Goal: Task Accomplishment & Management: Manage account settings

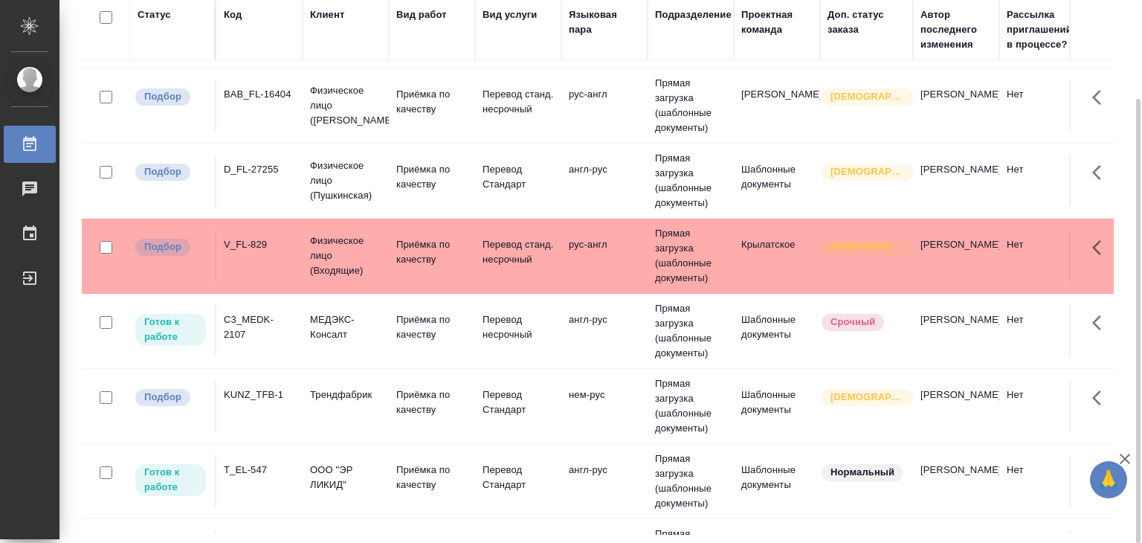
scroll to position [595, 0]
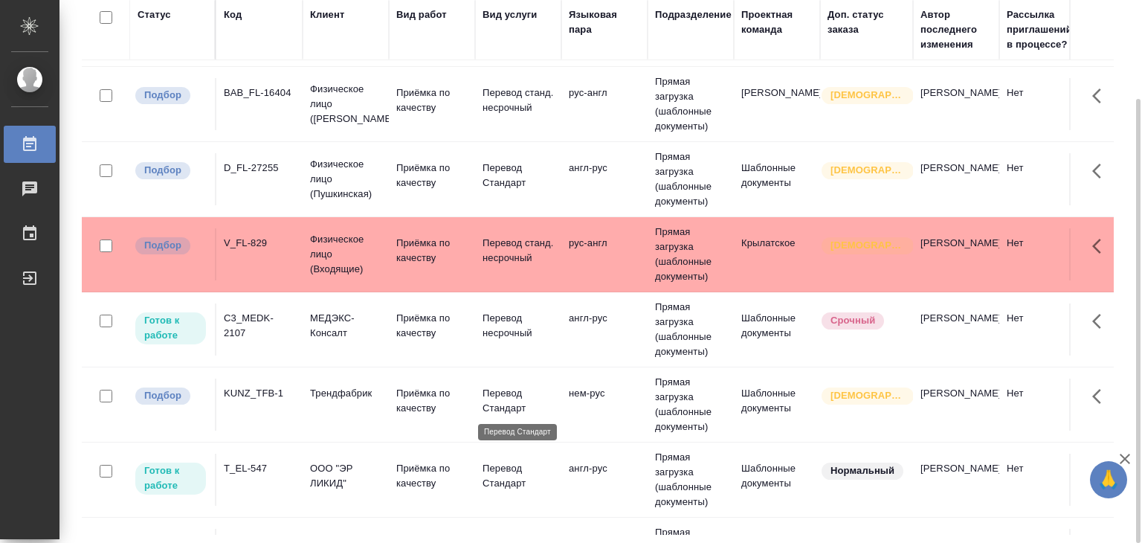
click at [485, 402] on p "Перевод Стандарт" at bounding box center [518, 401] width 71 height 30
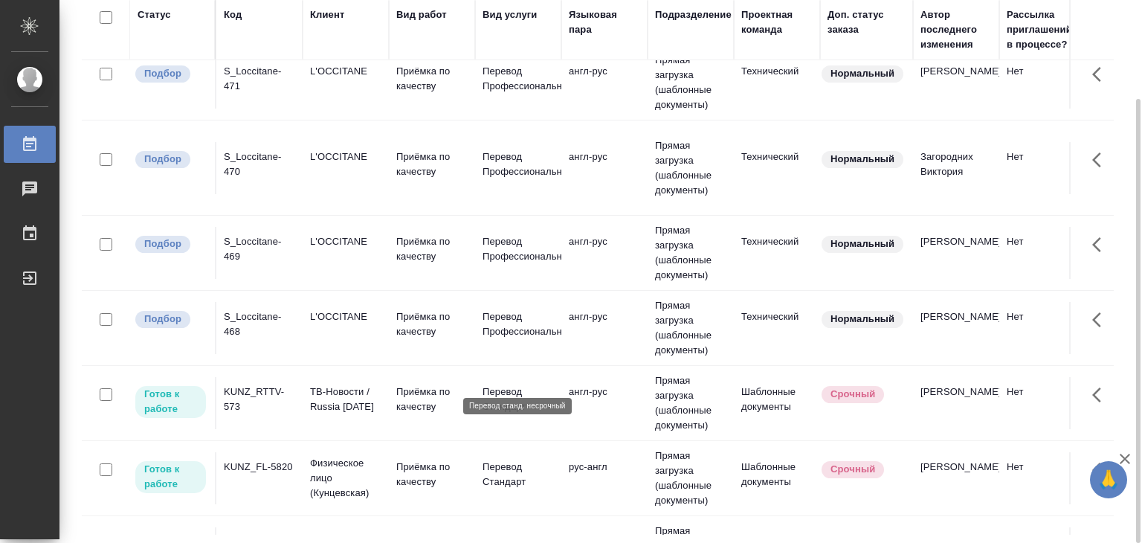
scroll to position [1116, 0]
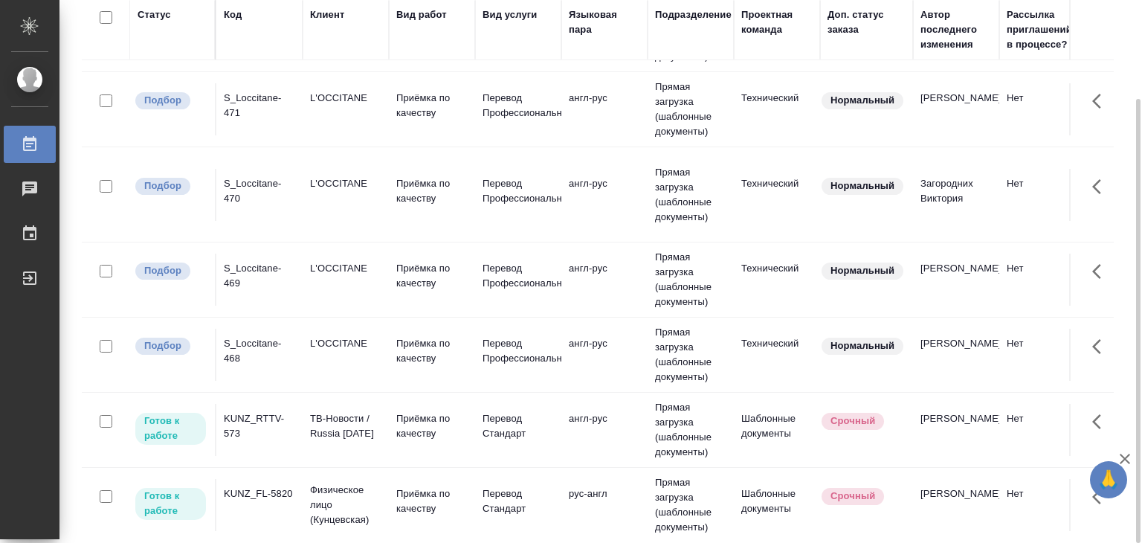
click at [389, 354] on td "Приёмка по качеству" at bounding box center [432, 355] width 86 height 52
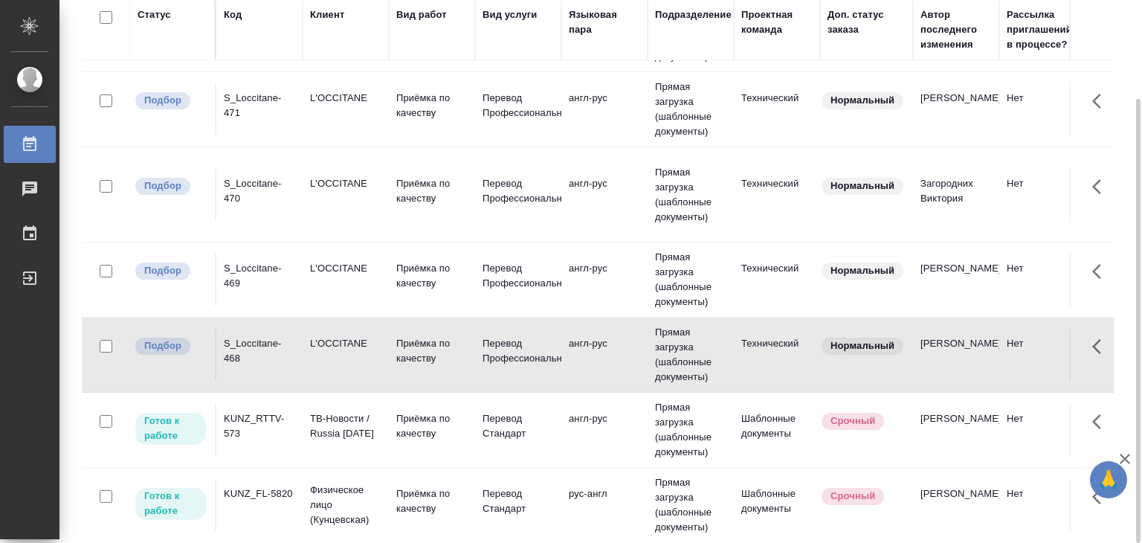
click at [259, 268] on div "S_Loccitane-469" at bounding box center [259, 276] width 71 height 30
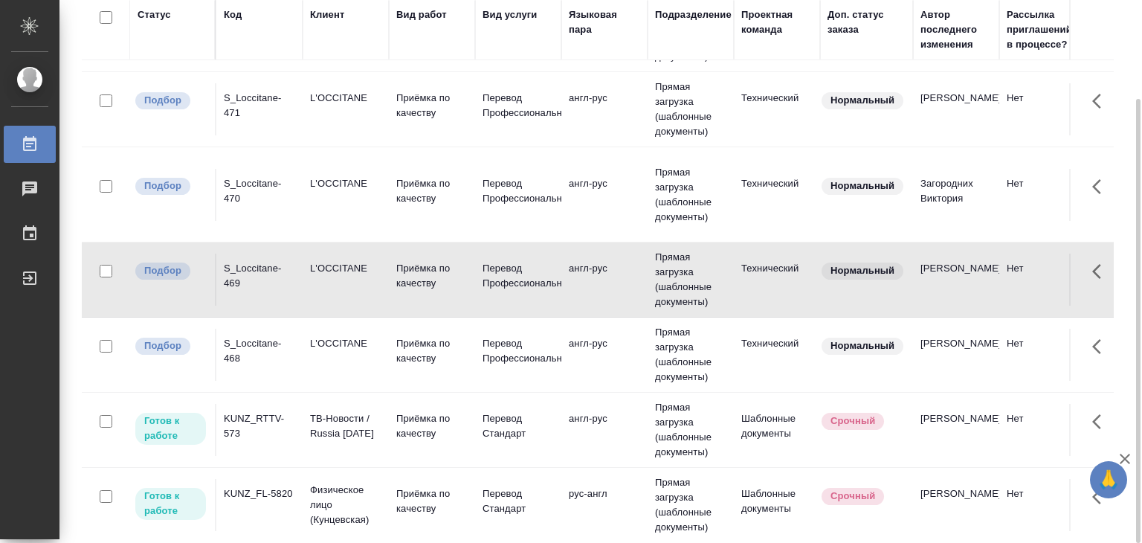
click at [265, 182] on div "S_Loccitane-470" at bounding box center [259, 191] width 71 height 30
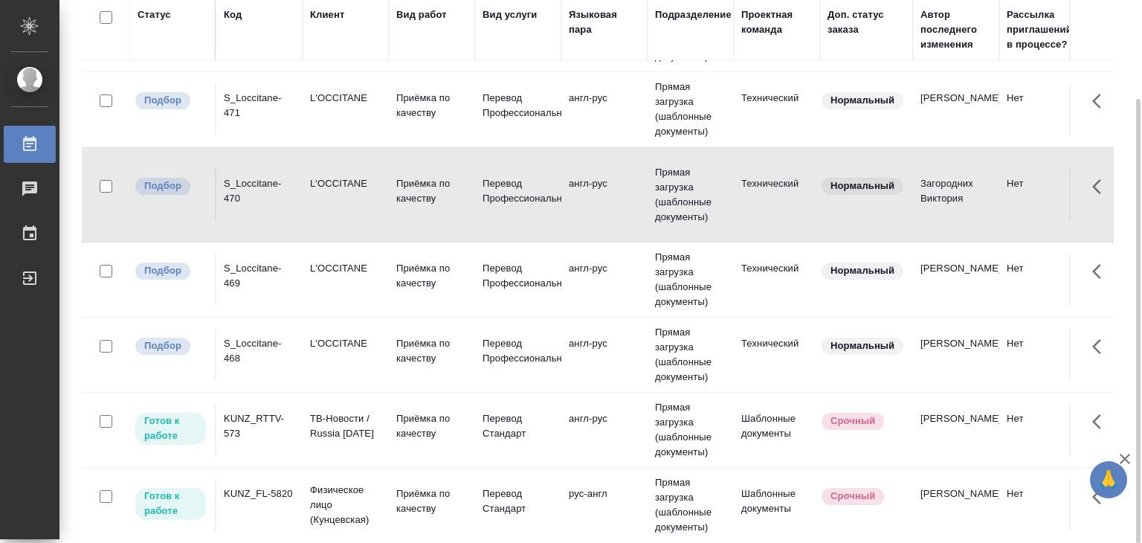
click at [289, 115] on div "S_Loccitane-471" at bounding box center [259, 106] width 71 height 30
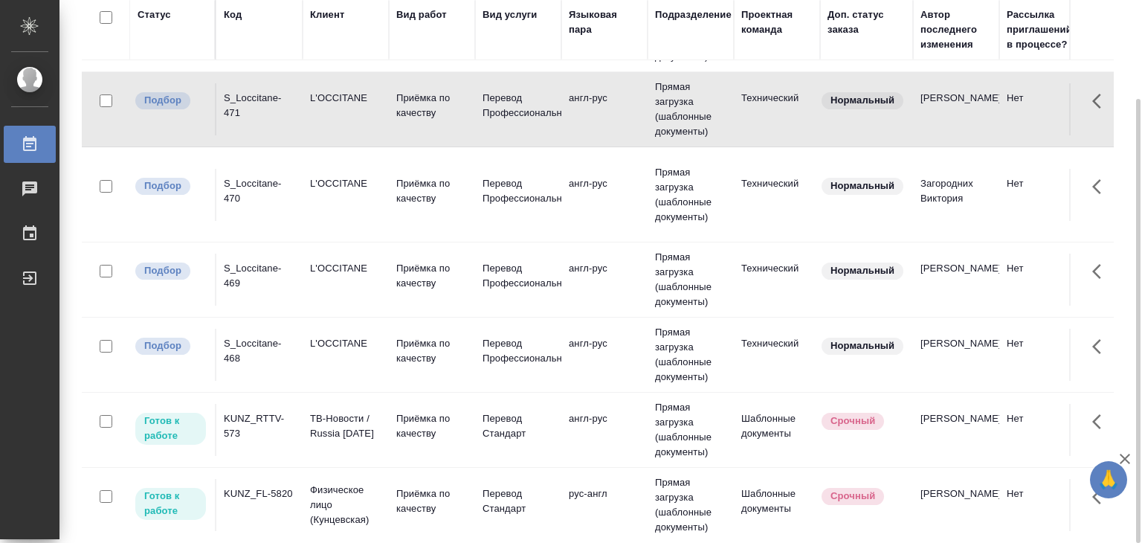
click at [339, 30] on p "L'OCCITANE" at bounding box center [345, 23] width 71 height 15
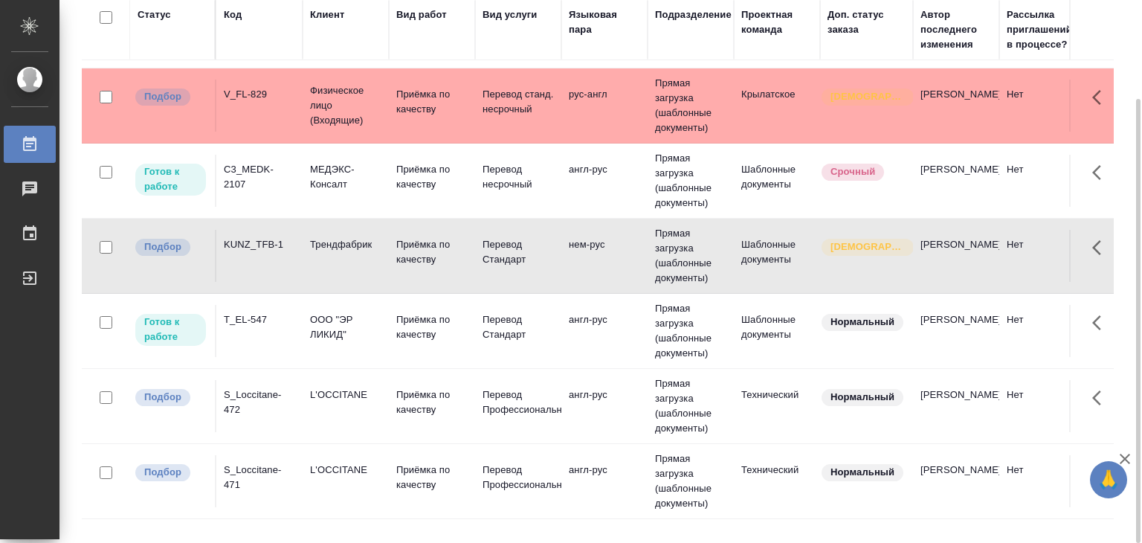
click at [298, 113] on td "V_FL-829" at bounding box center [259, 106] width 86 height 52
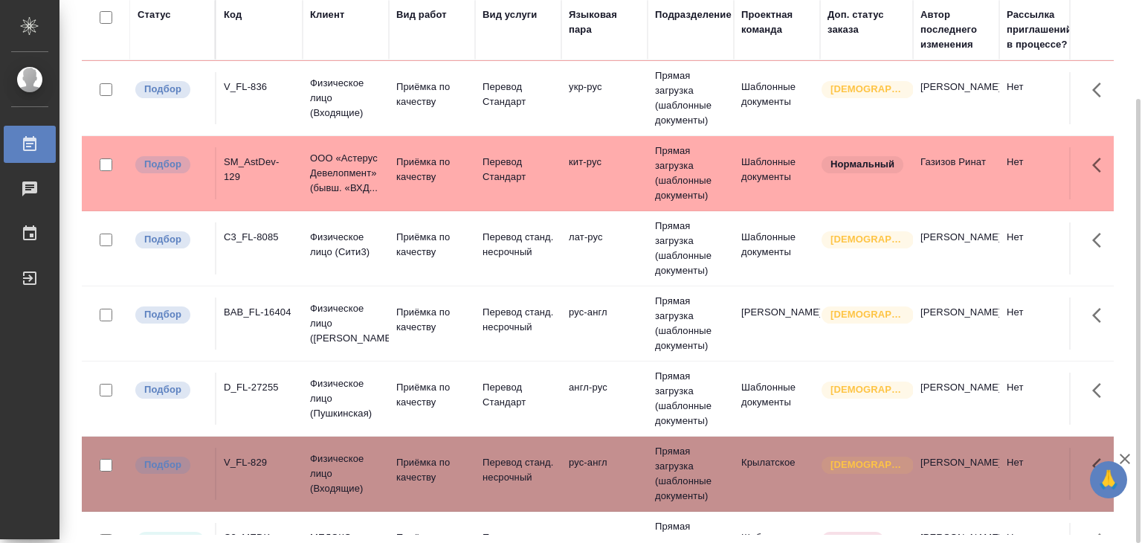
scroll to position [372, 0]
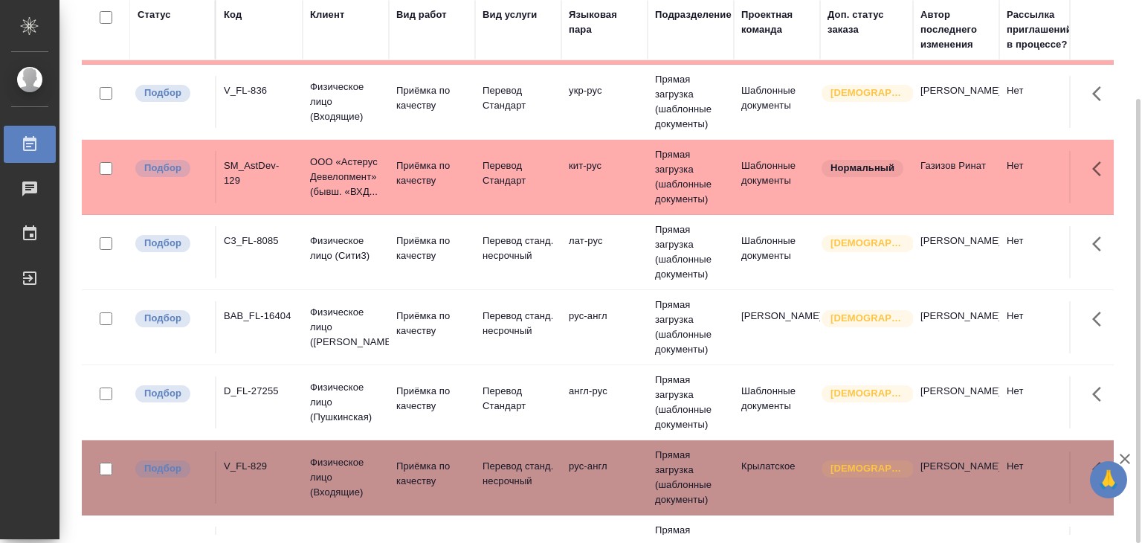
click at [268, 398] on td "D_FL-27255" at bounding box center [259, 402] width 86 height 52
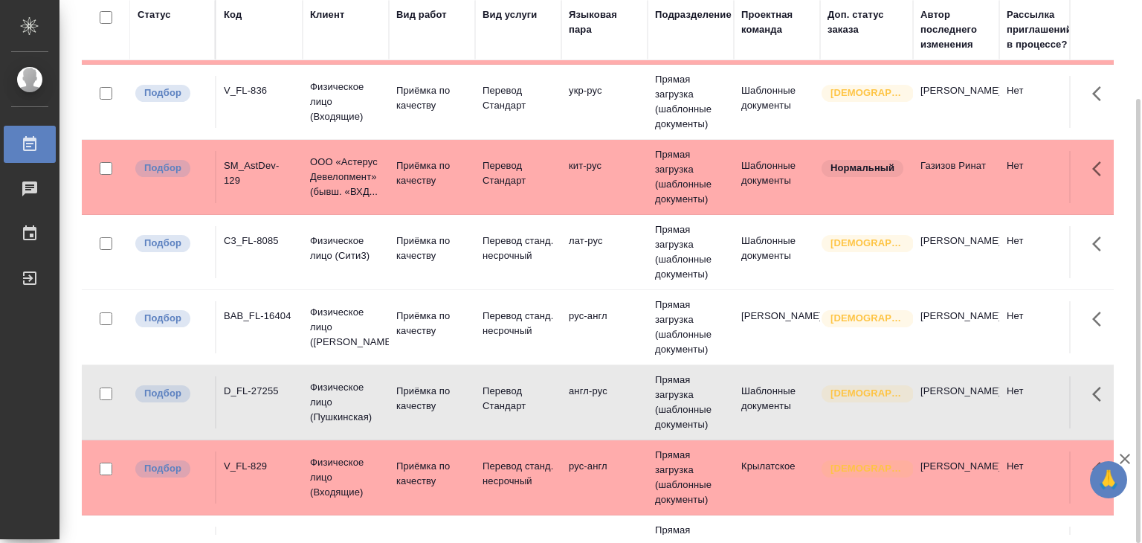
click at [274, 330] on td "BAB_FL-16404" at bounding box center [259, 327] width 86 height 52
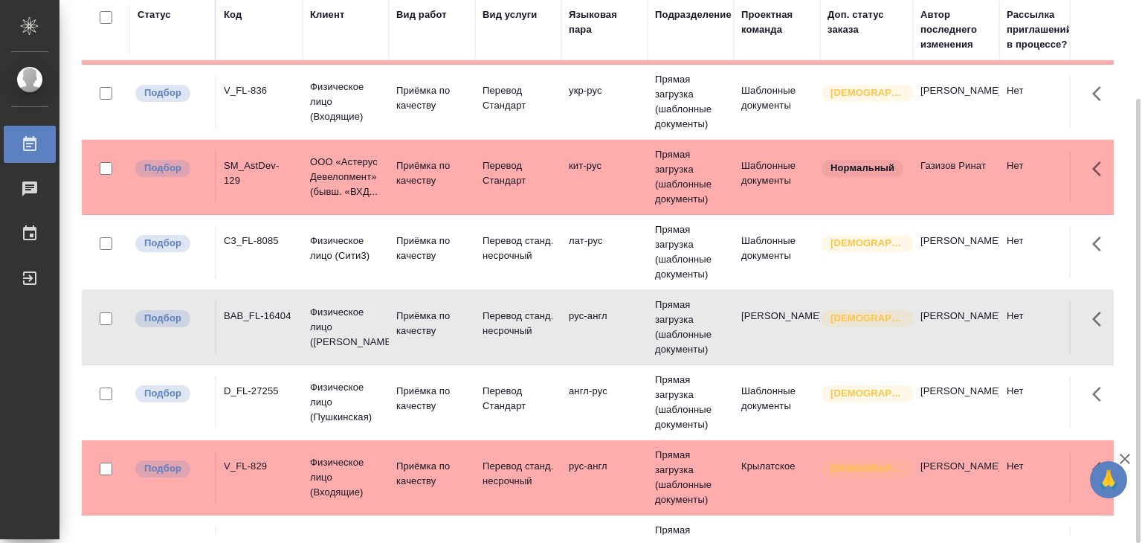
click at [262, 234] on div "C3_FL-8085" at bounding box center [259, 241] width 71 height 15
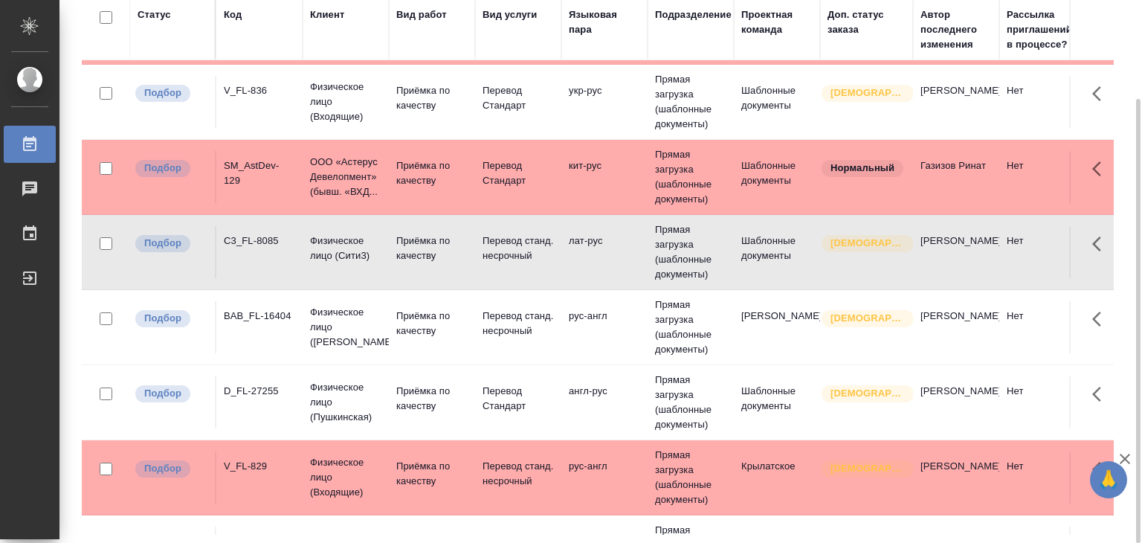
click at [231, 167] on div "SM_AstDev-129" at bounding box center [259, 173] width 71 height 30
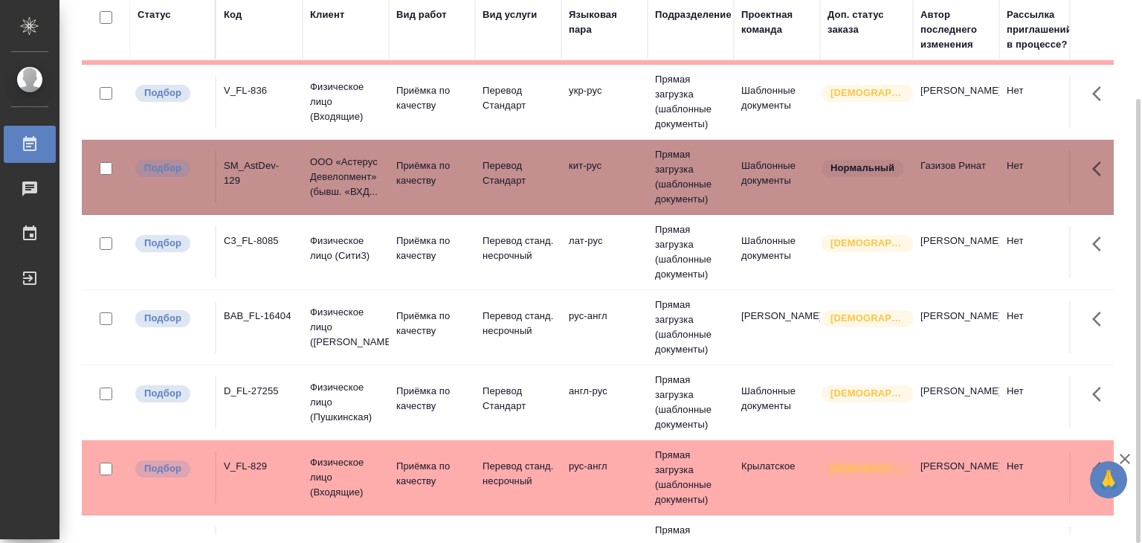
click at [285, 115] on td "V_FL-836" at bounding box center [259, 102] width 86 height 52
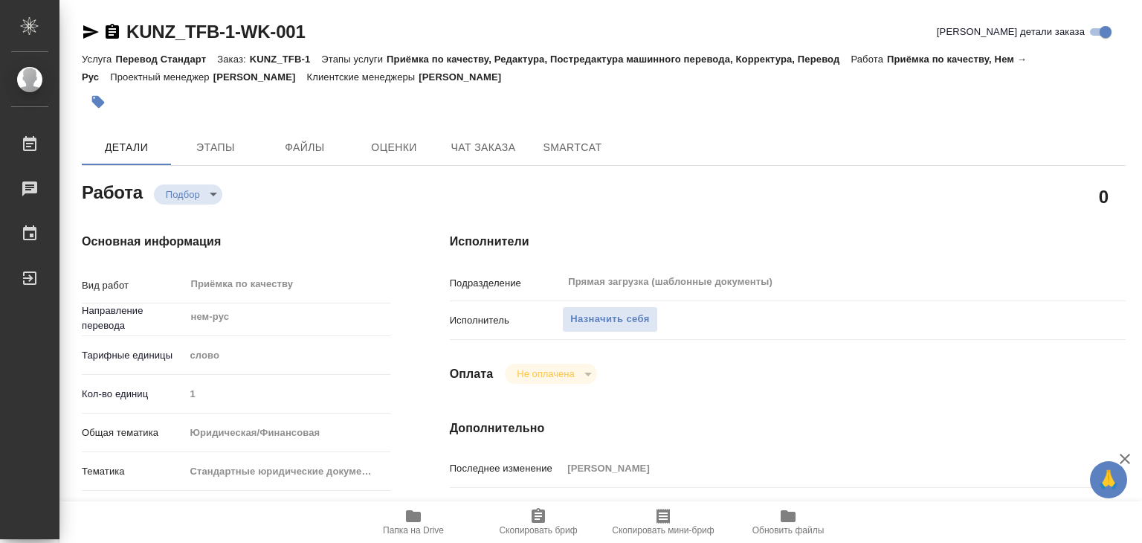
type textarea "x"
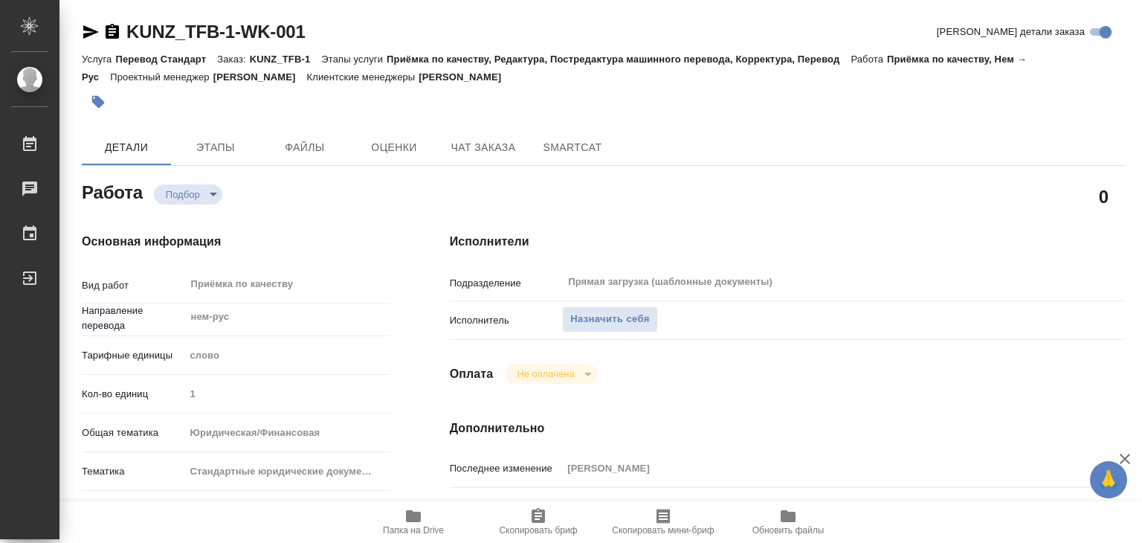
type textarea "x"
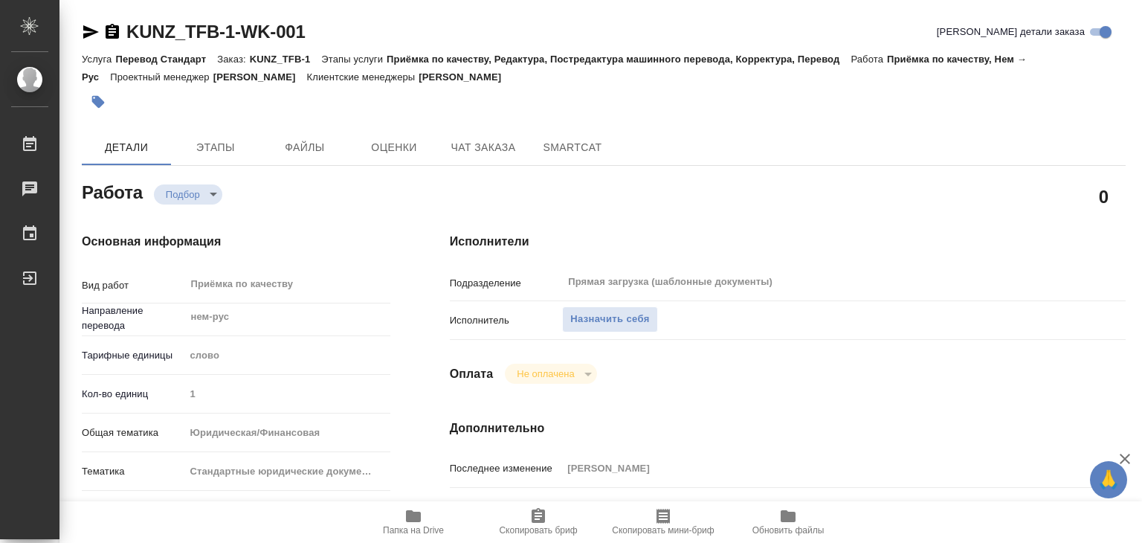
type textarea "x"
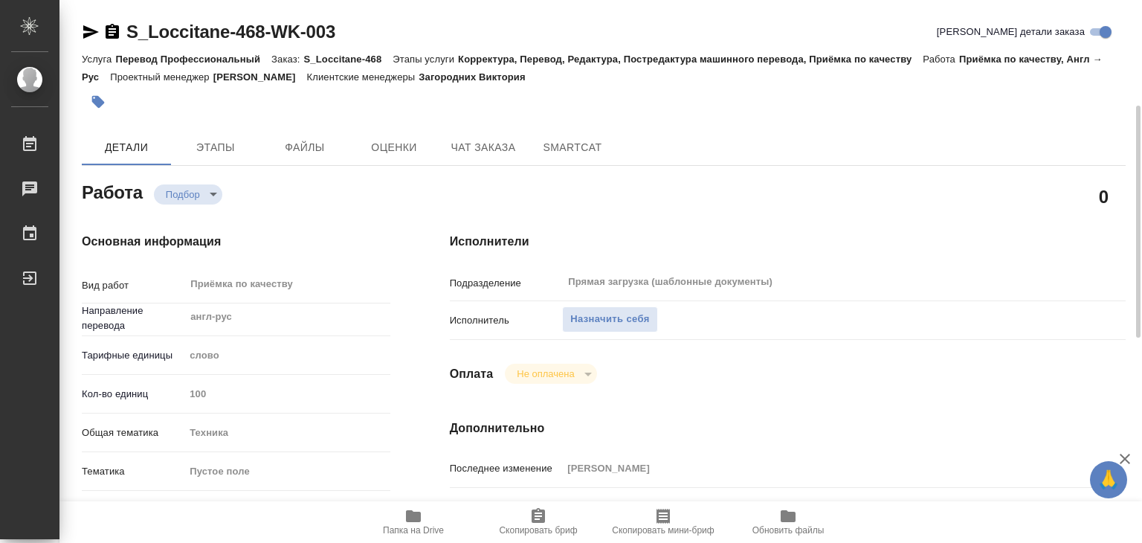
scroll to position [223, 0]
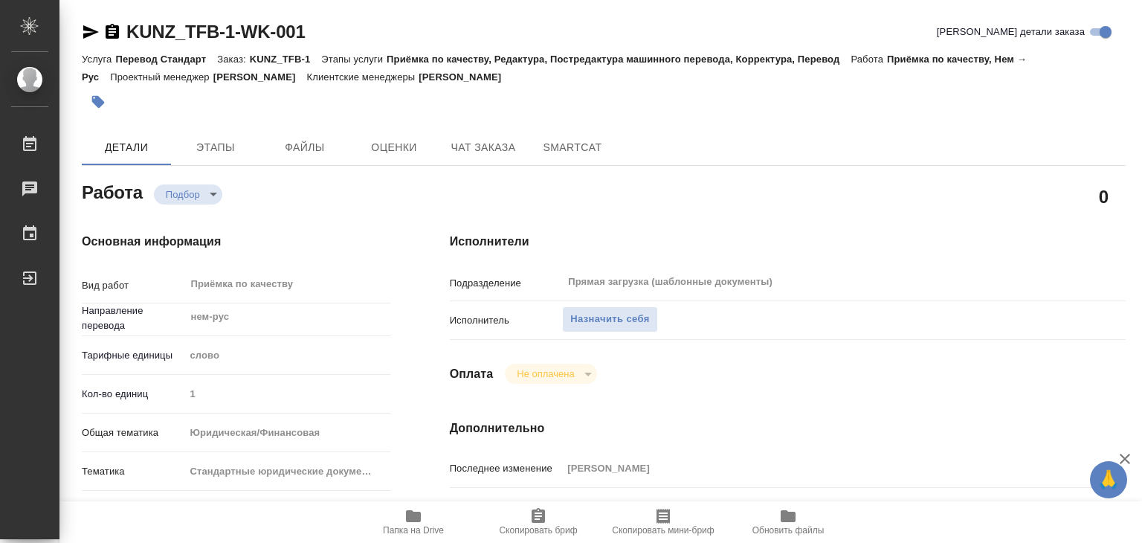
scroll to position [298, 0]
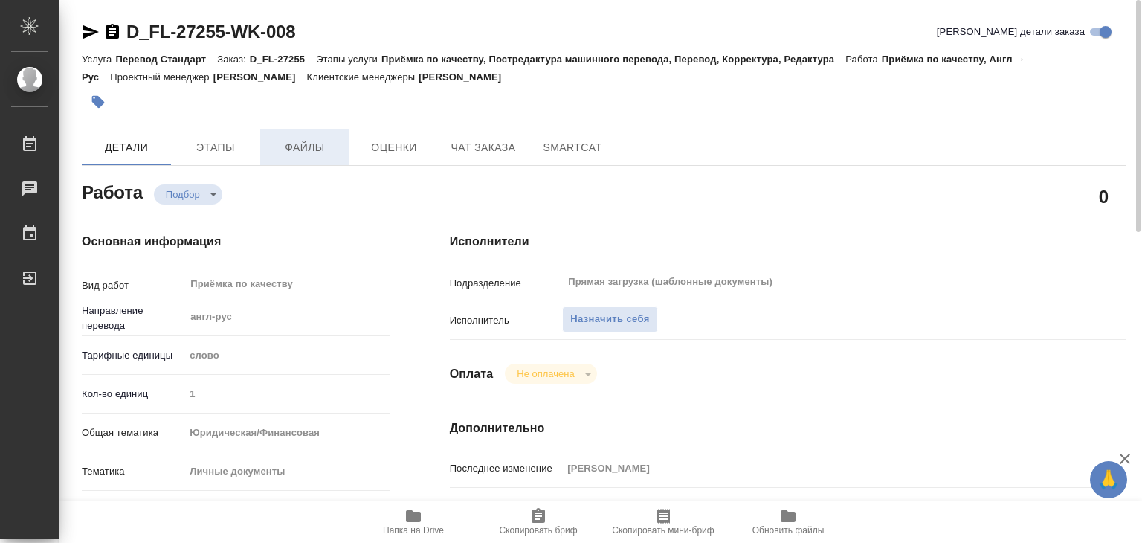
click at [309, 161] on button "Файлы" at bounding box center [304, 147] width 89 height 36
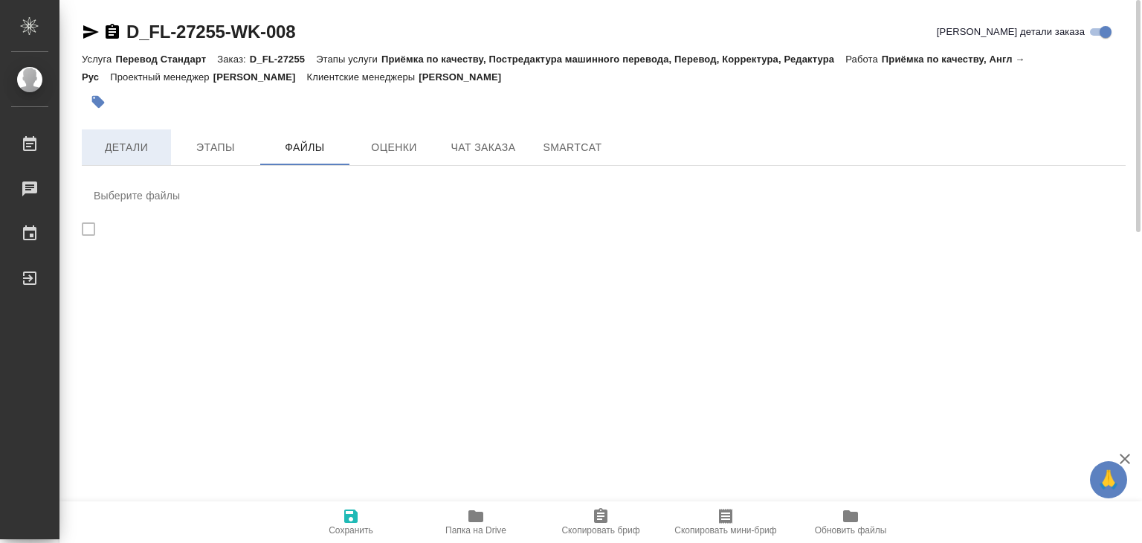
click at [139, 144] on span "Детали" at bounding box center [126, 147] width 71 height 19
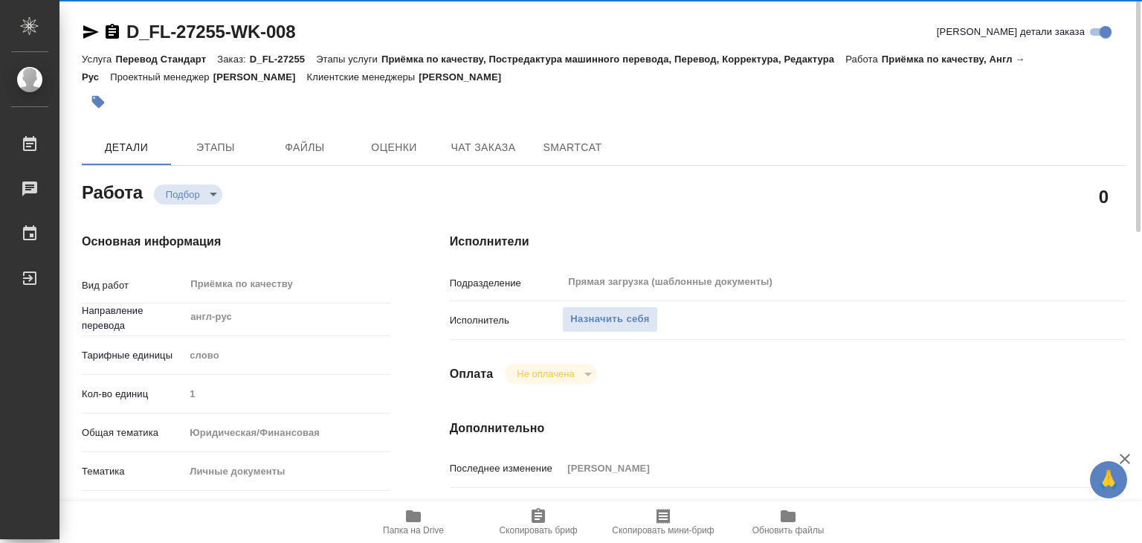
type textarea "x"
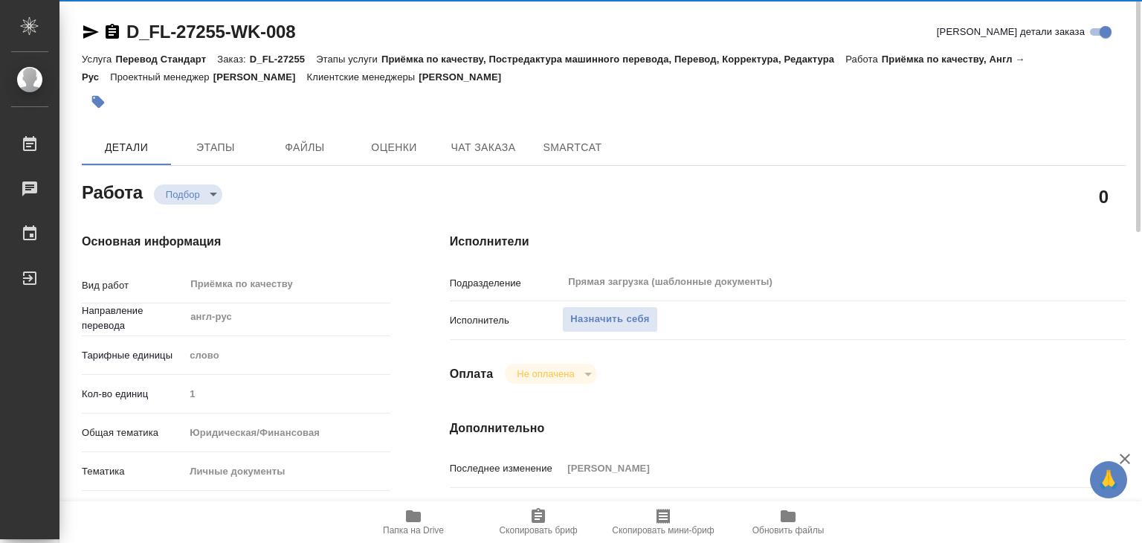
type textarea "x"
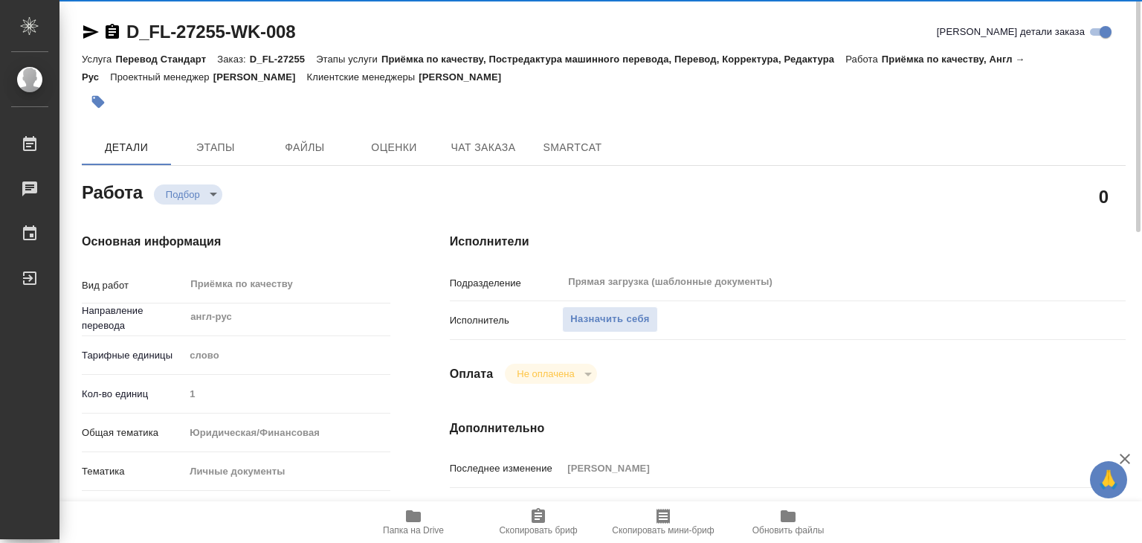
type textarea "x"
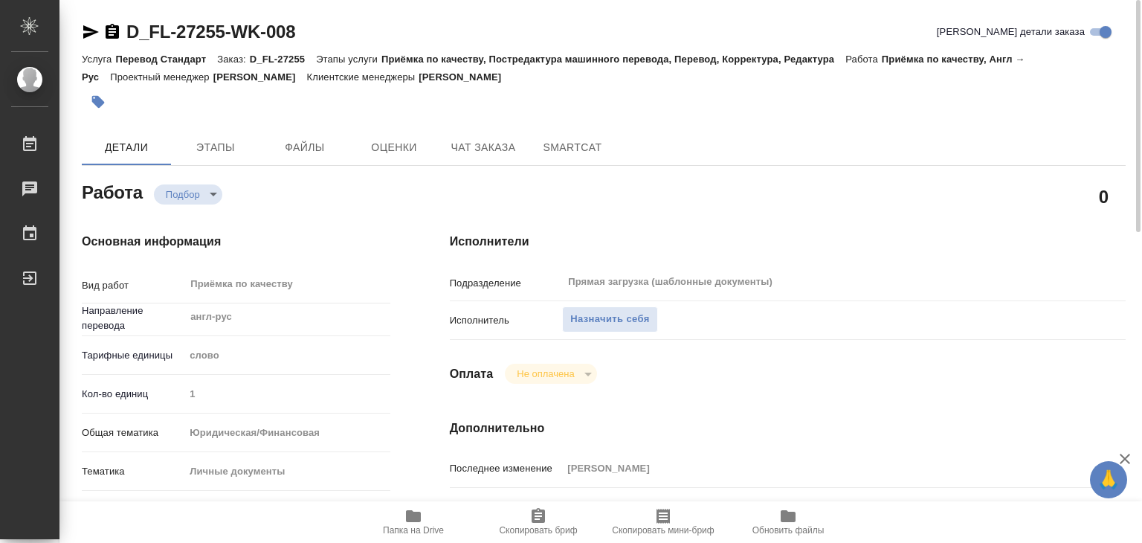
type textarea "x"
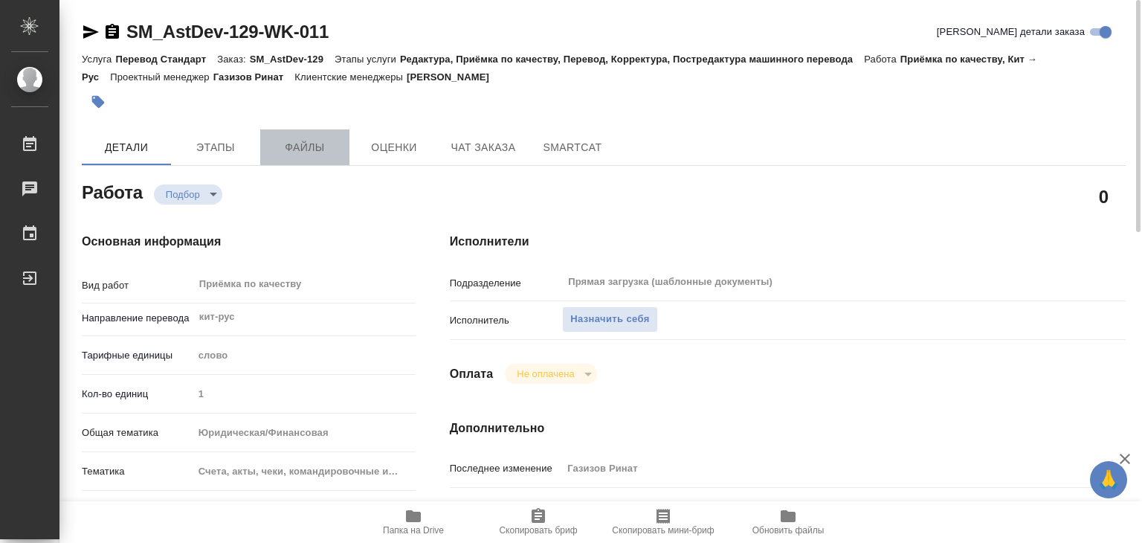
click at [295, 141] on span "Файлы" at bounding box center [304, 147] width 71 height 19
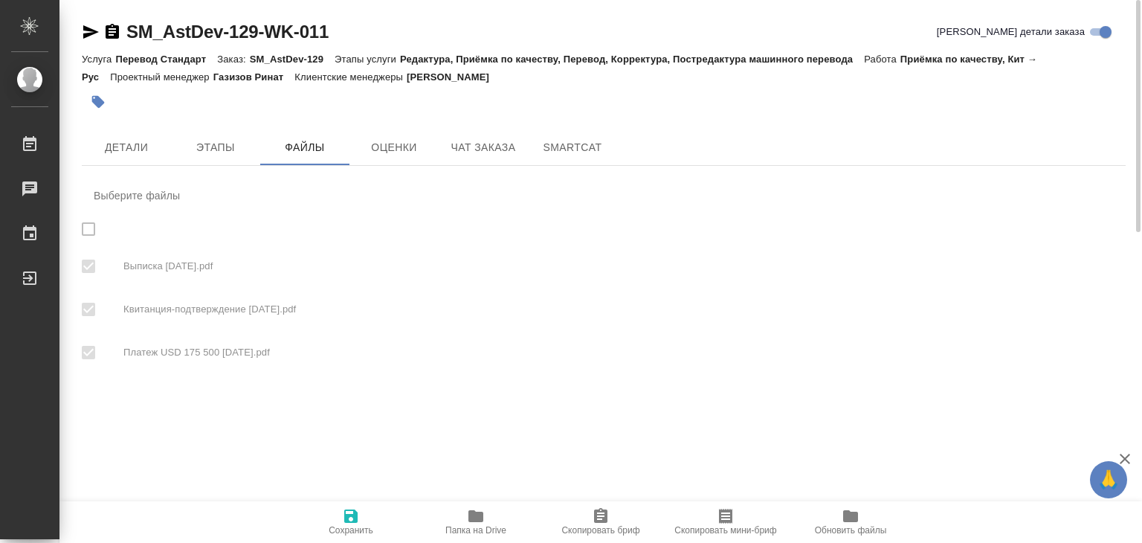
checkbox input "true"
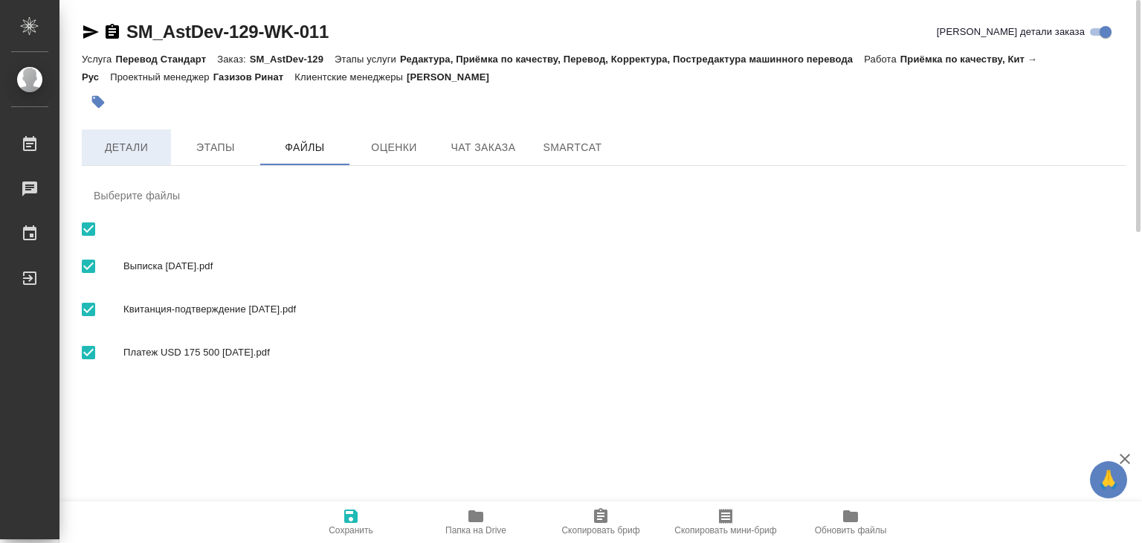
click at [134, 154] on span "Детали" at bounding box center [126, 147] width 71 height 19
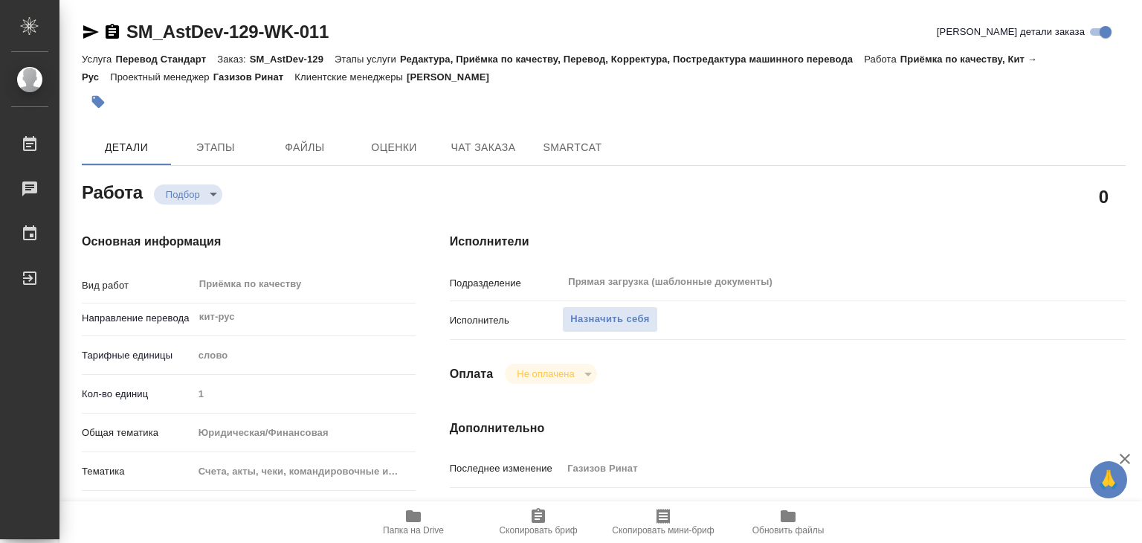
type textarea "x"
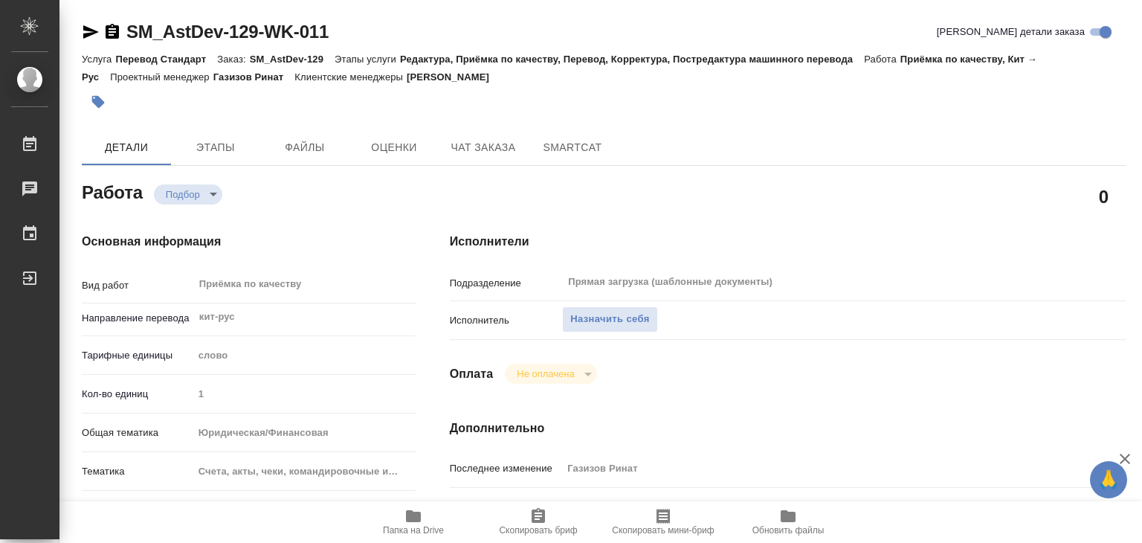
type textarea "x"
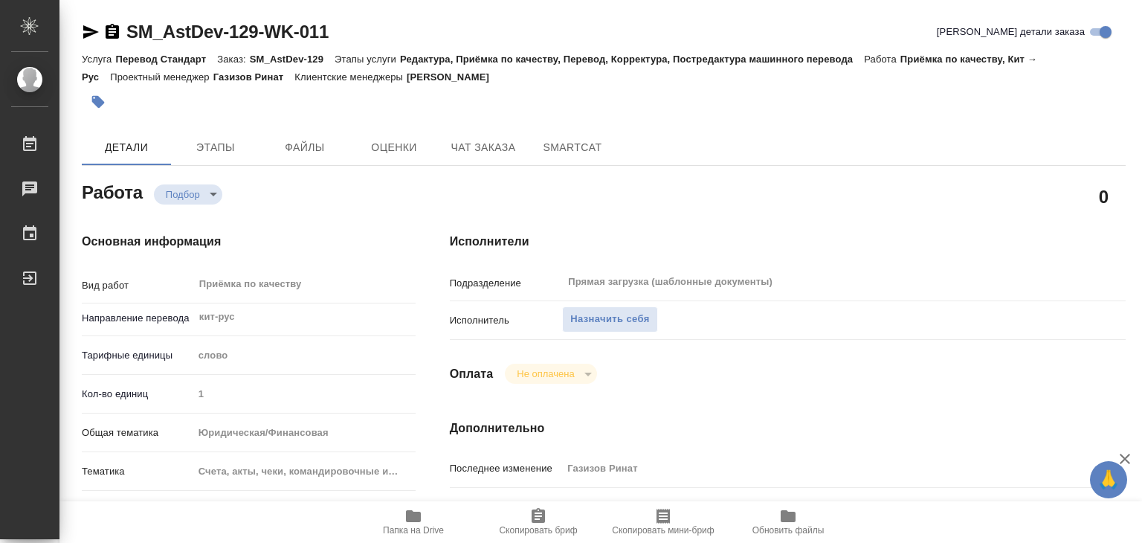
type textarea "x"
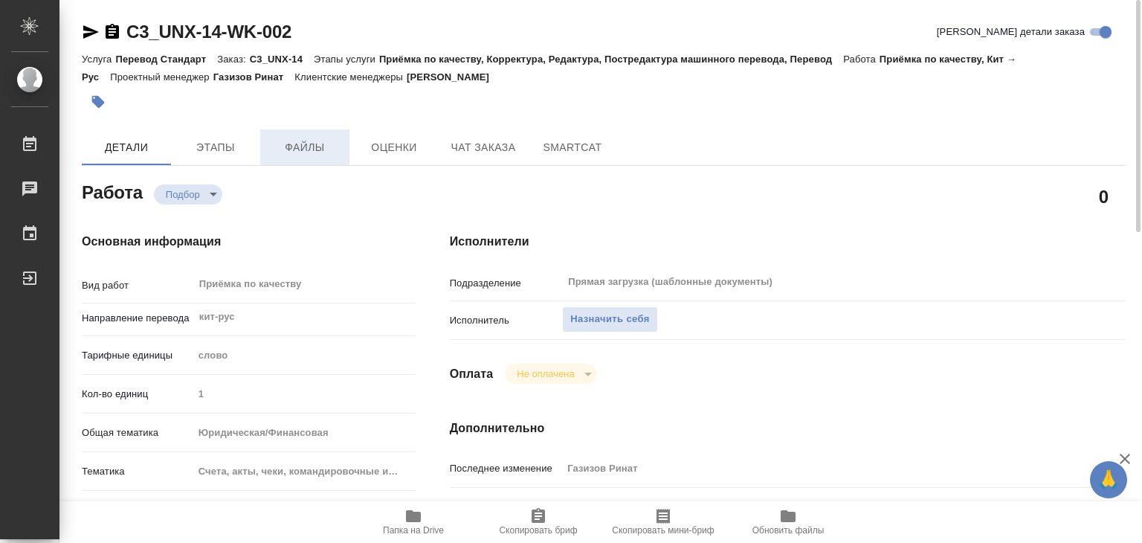
click at [318, 146] on span "Файлы" at bounding box center [304, 147] width 71 height 19
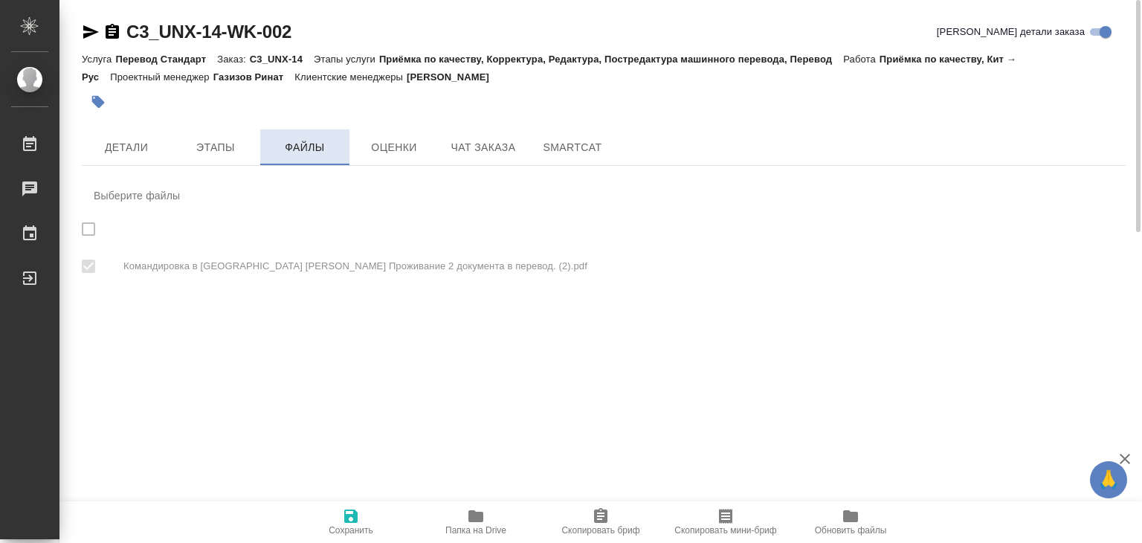
checkbox input "true"
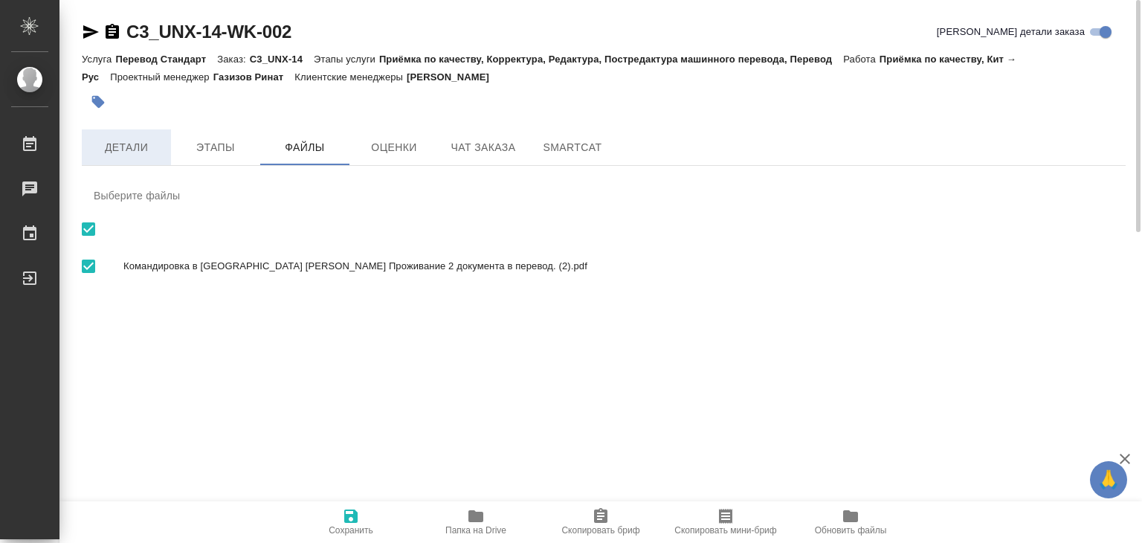
click at [133, 145] on span "Детали" at bounding box center [126, 147] width 71 height 19
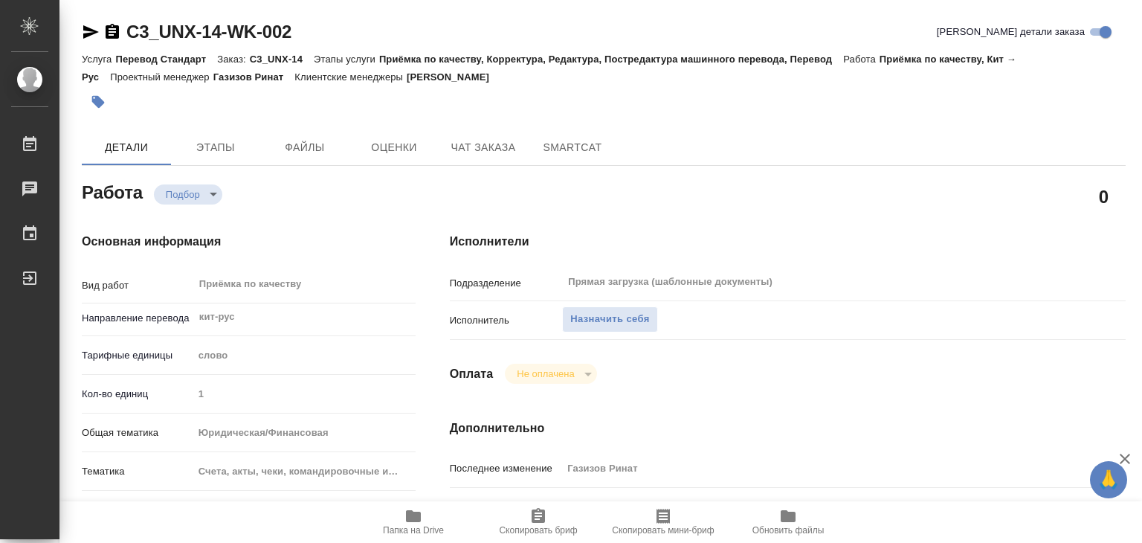
type textarea "x"
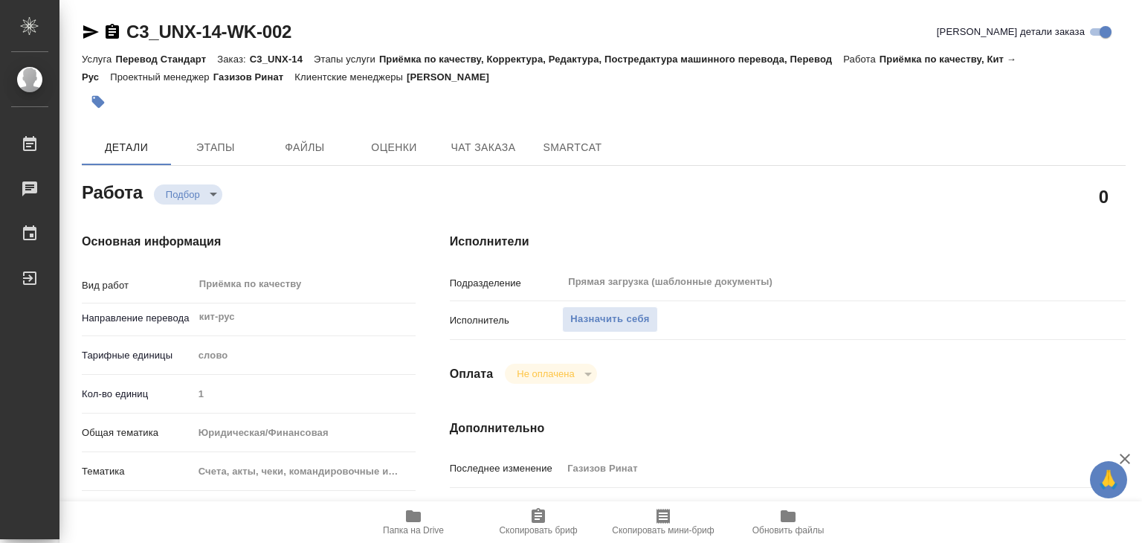
type textarea "x"
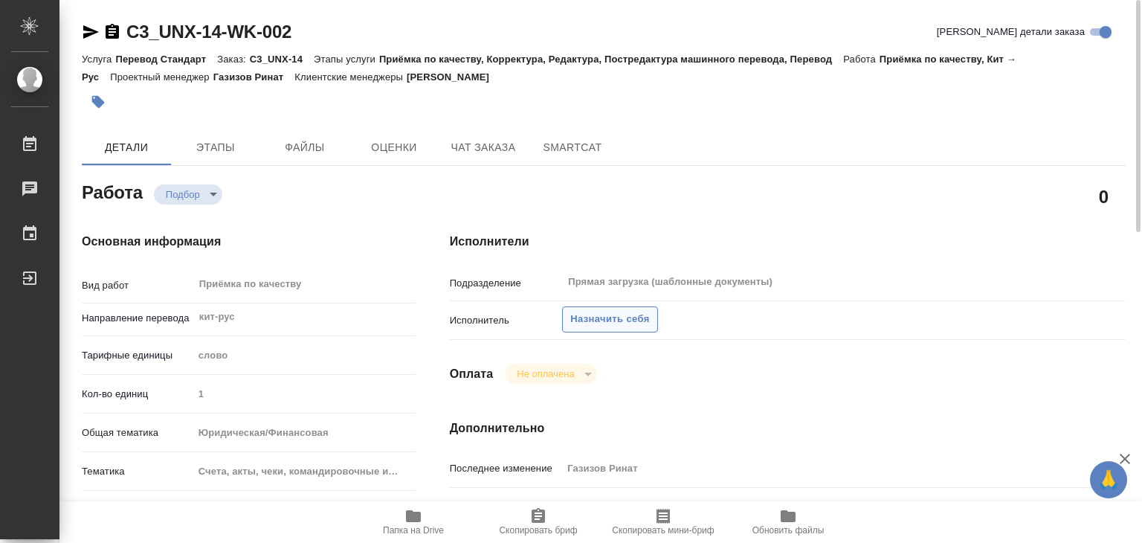
type textarea "x"
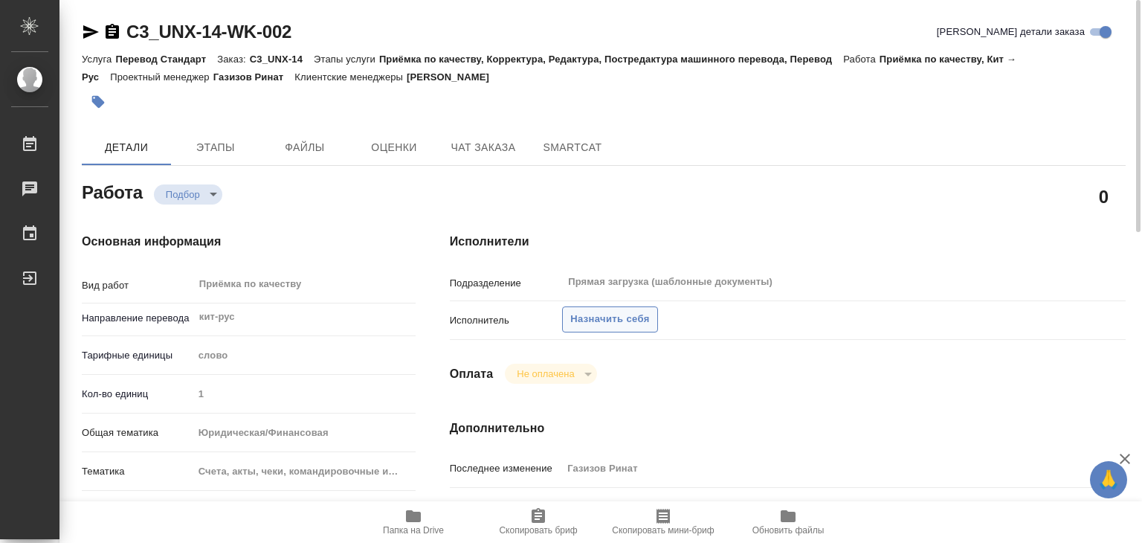
click at [617, 322] on span "Назначить себя" at bounding box center [609, 319] width 79 height 17
type textarea "x"
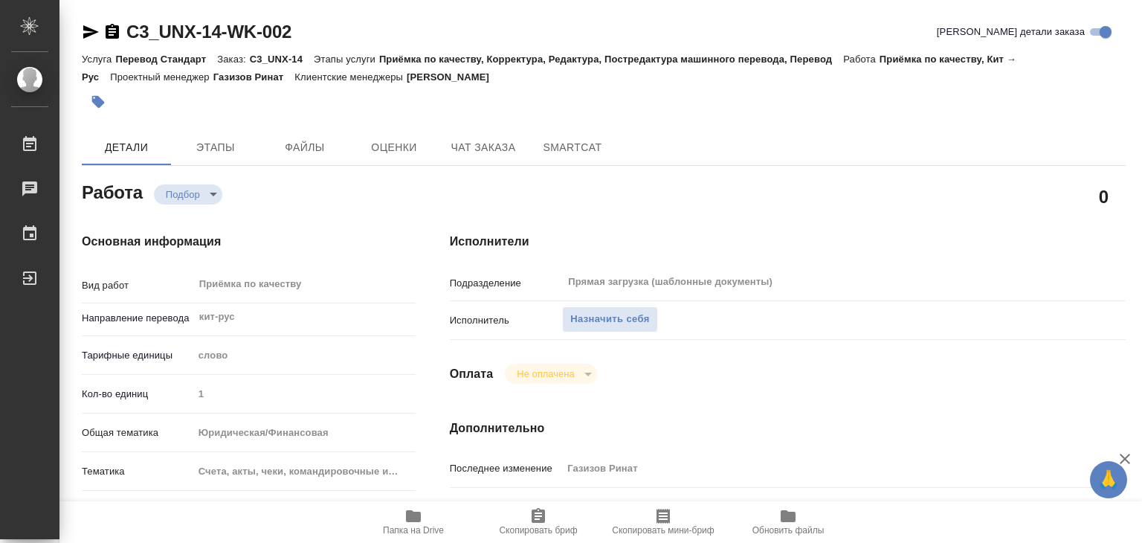
type textarea "x"
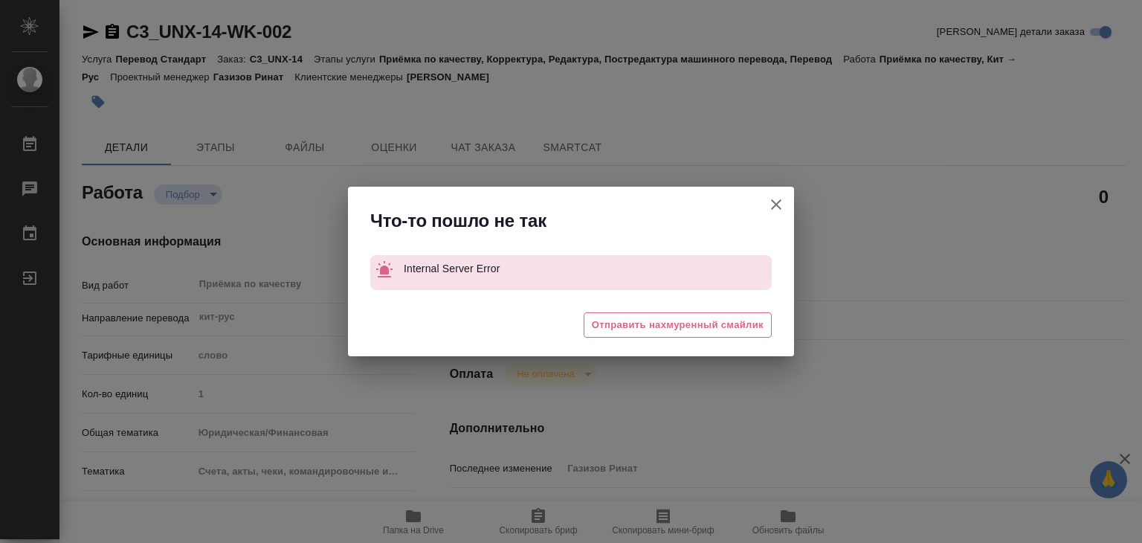
click at [777, 203] on icon "button" at bounding box center [776, 204] width 10 height 10
type textarea "x"
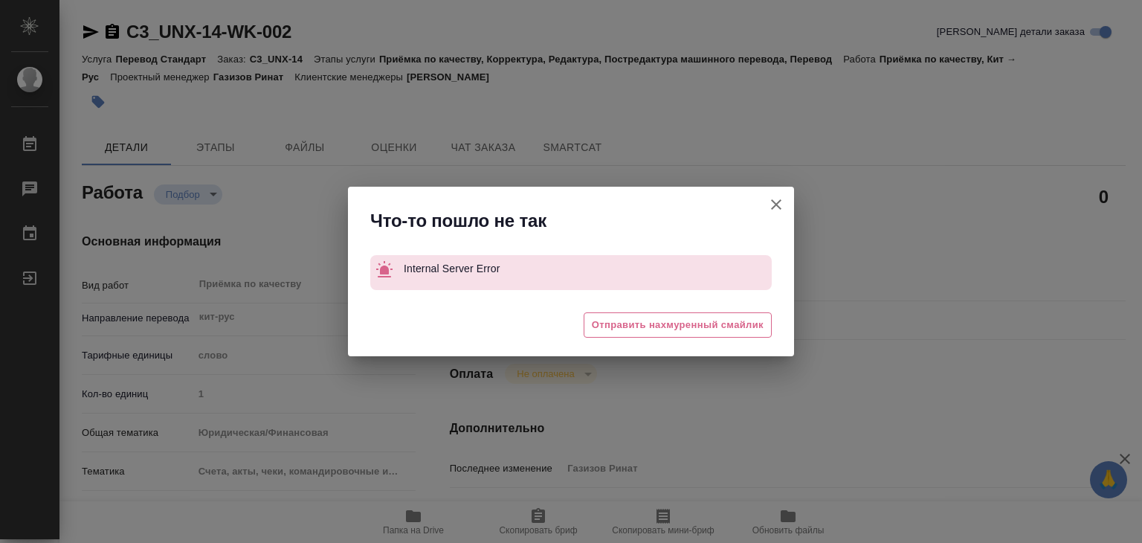
type textarea "x"
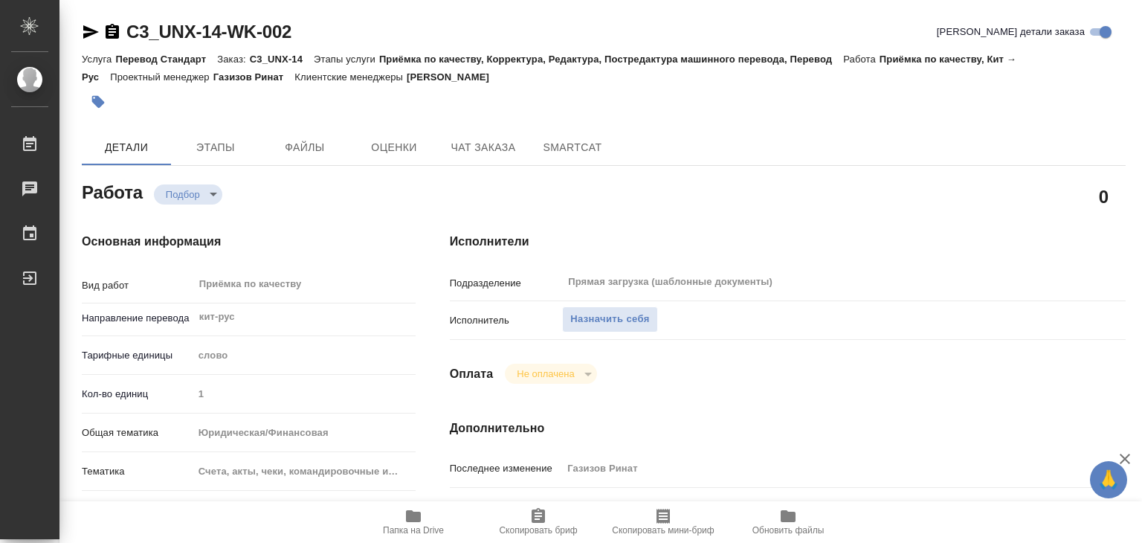
type textarea "x"
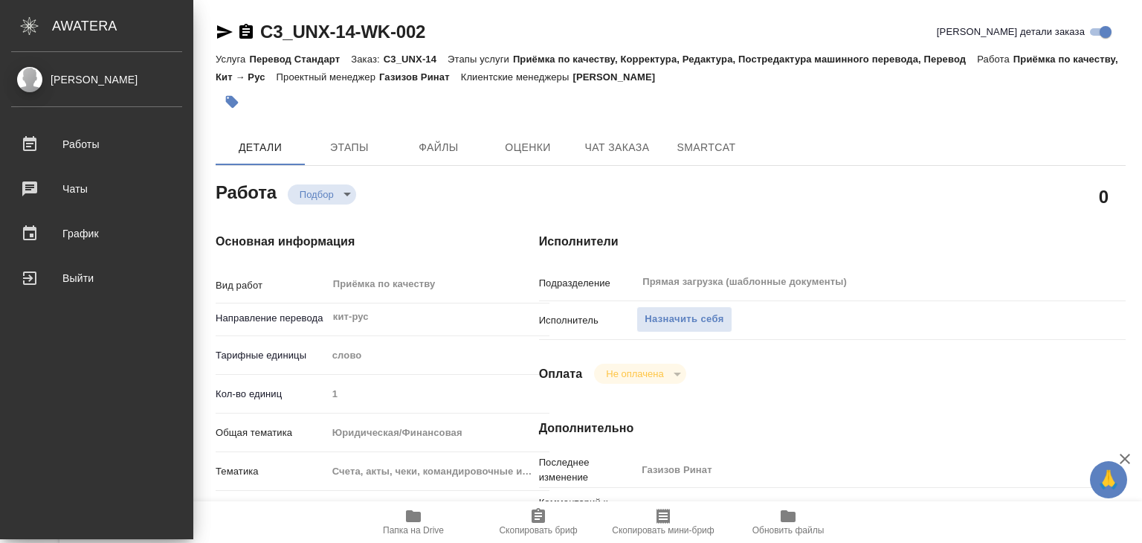
type textarea "x"
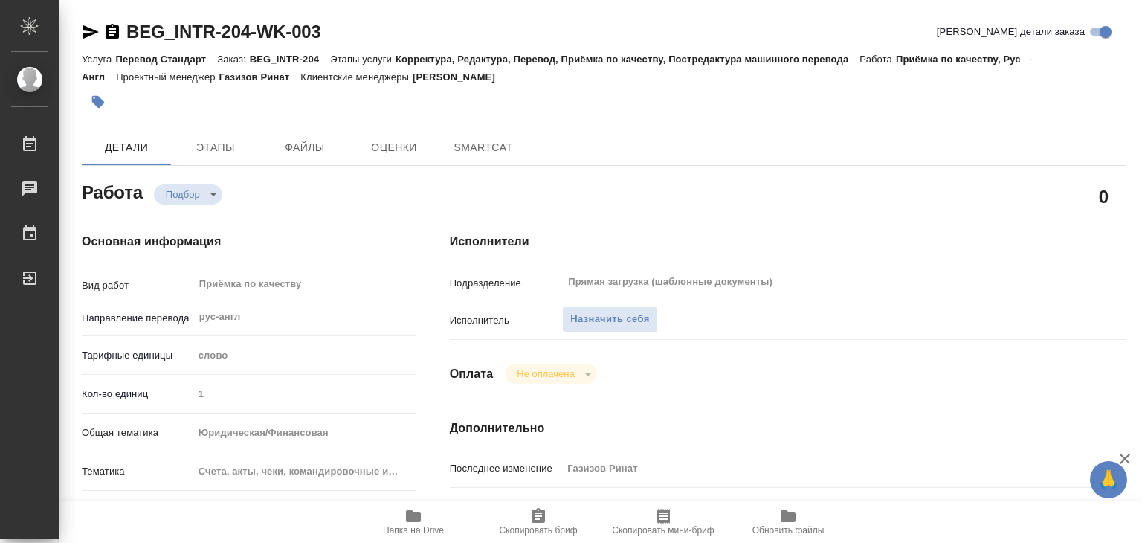
type textarea "x"
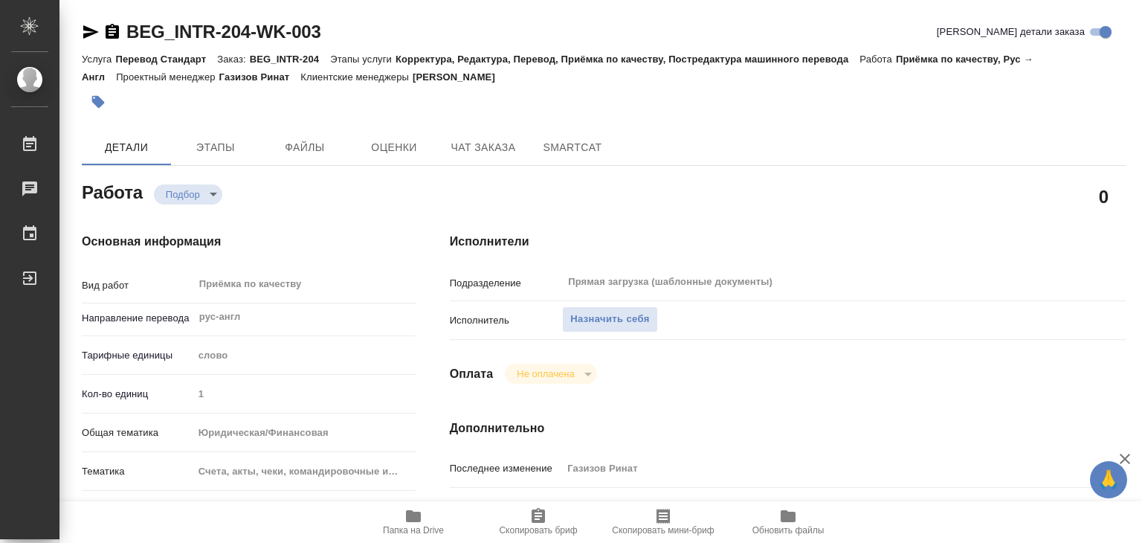
type textarea "x"
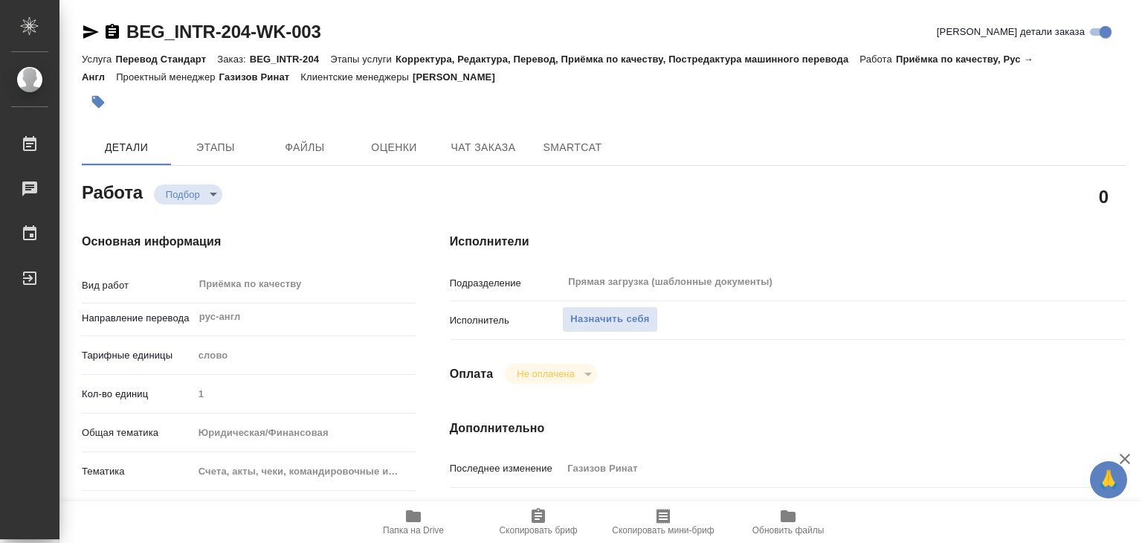
type textarea "x"
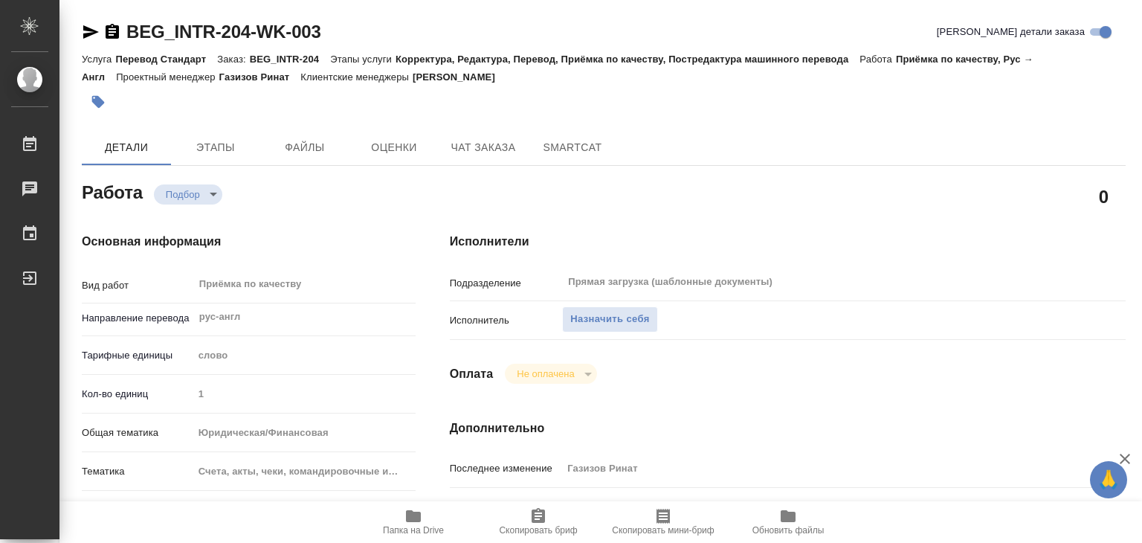
type textarea "x"
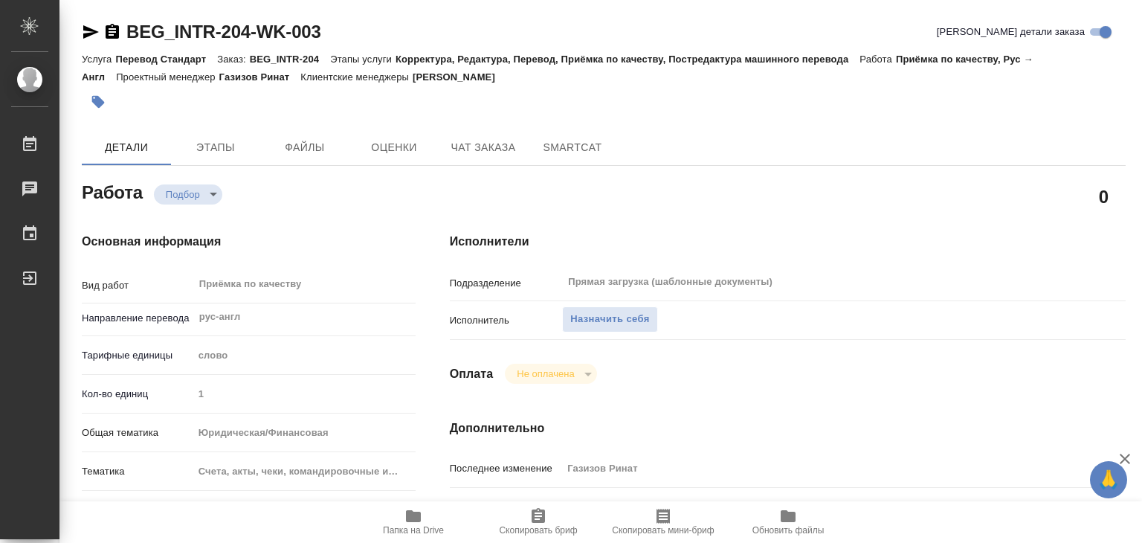
type textarea "x"
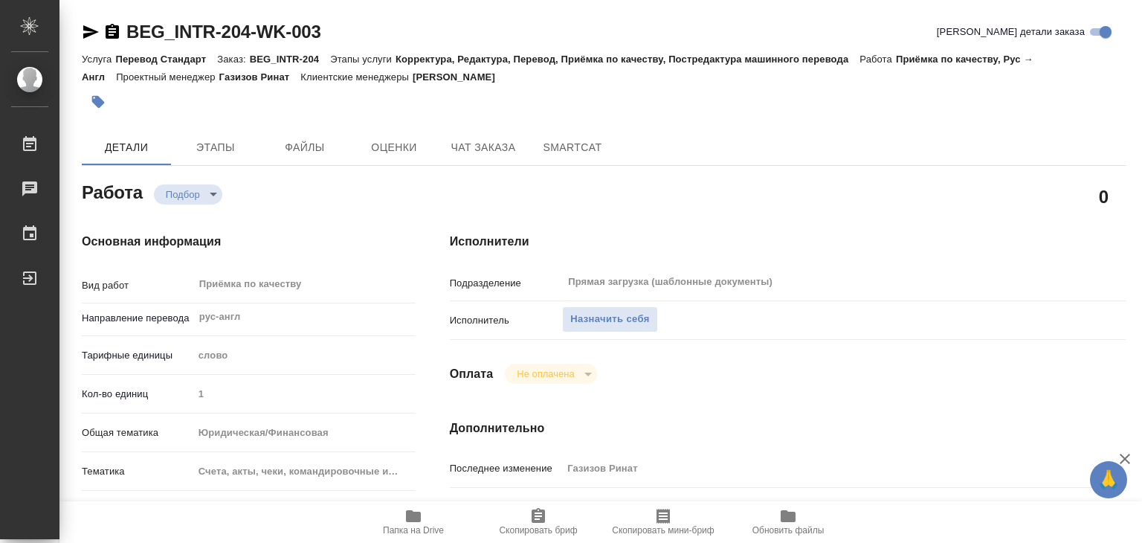
type textarea "x"
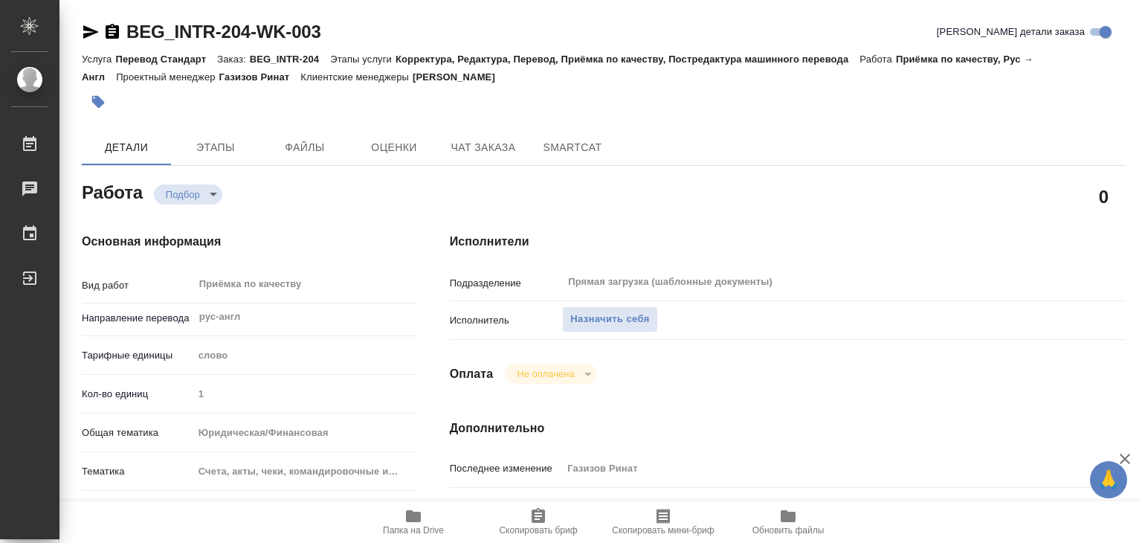
type textarea "x"
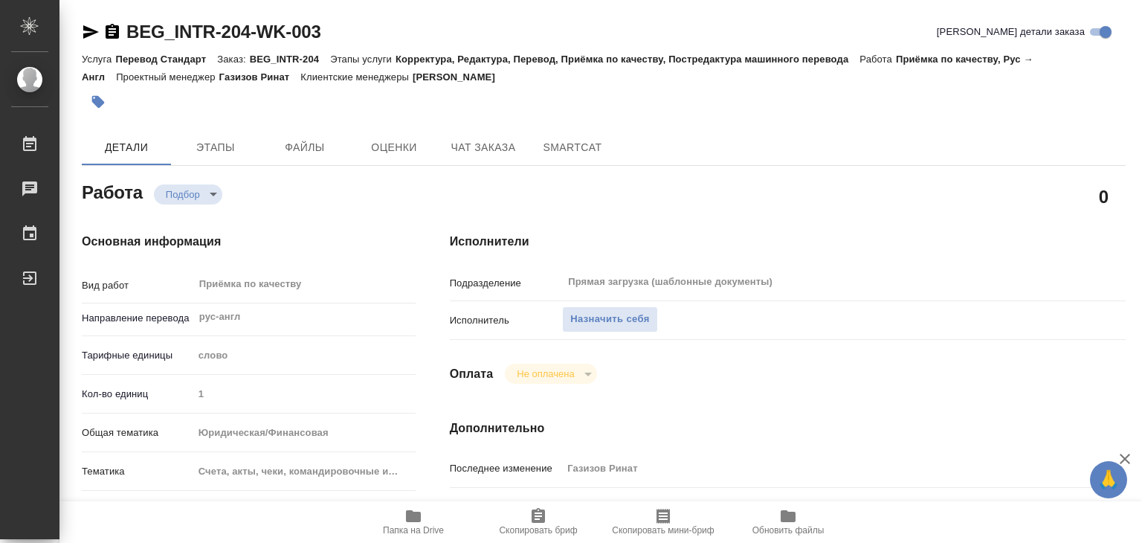
type textarea "x"
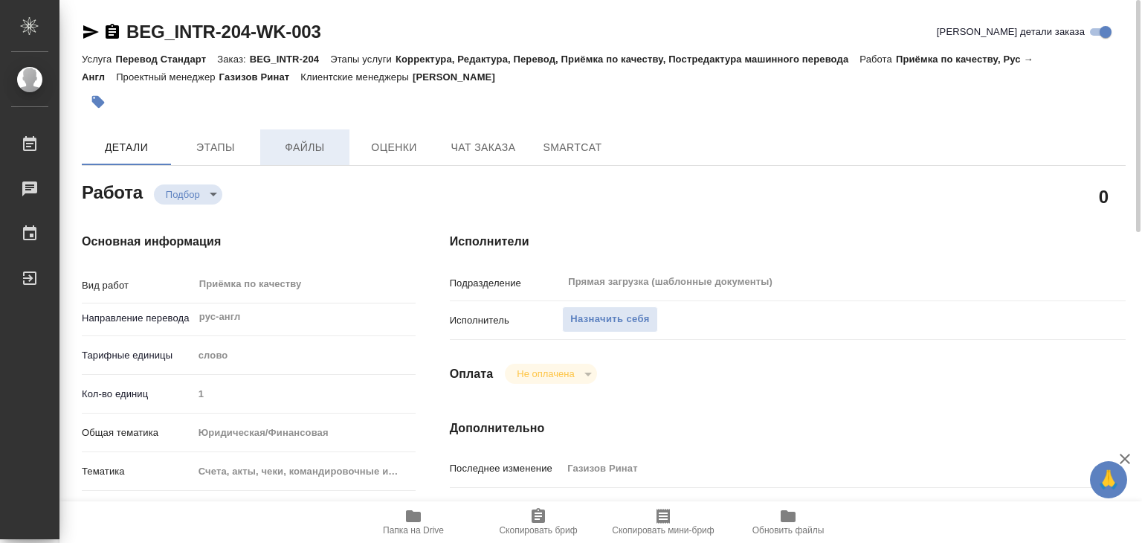
click at [321, 146] on span "Файлы" at bounding box center [304, 147] width 71 height 19
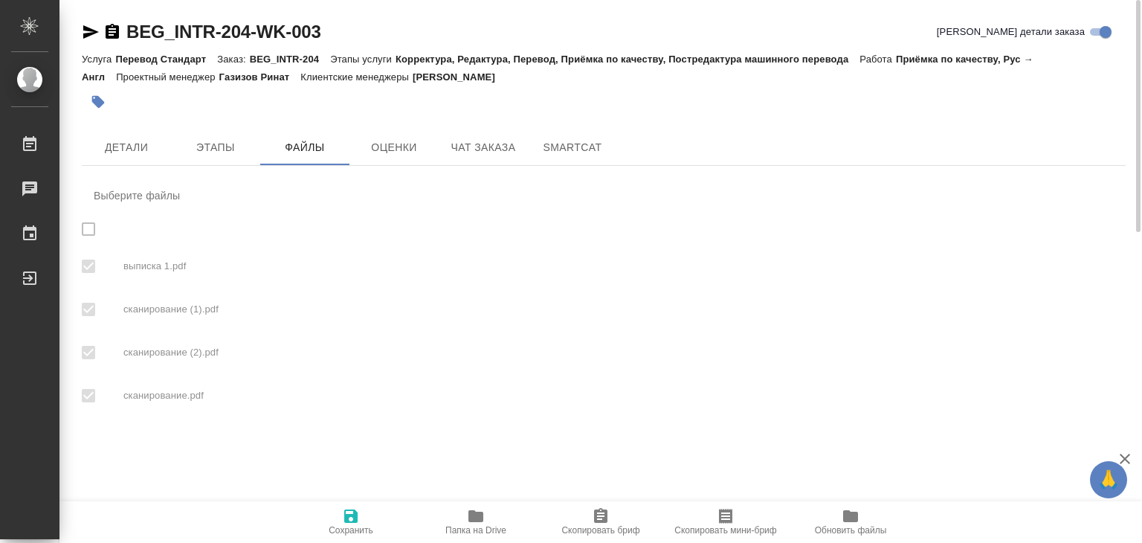
checkbox input "true"
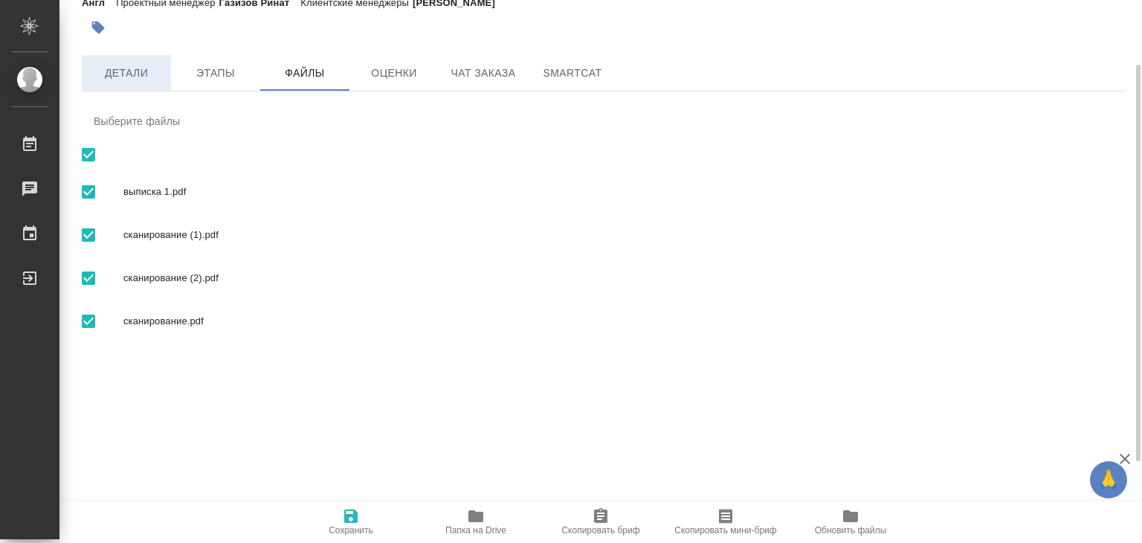
click at [144, 86] on button "Детали" at bounding box center [126, 73] width 89 height 36
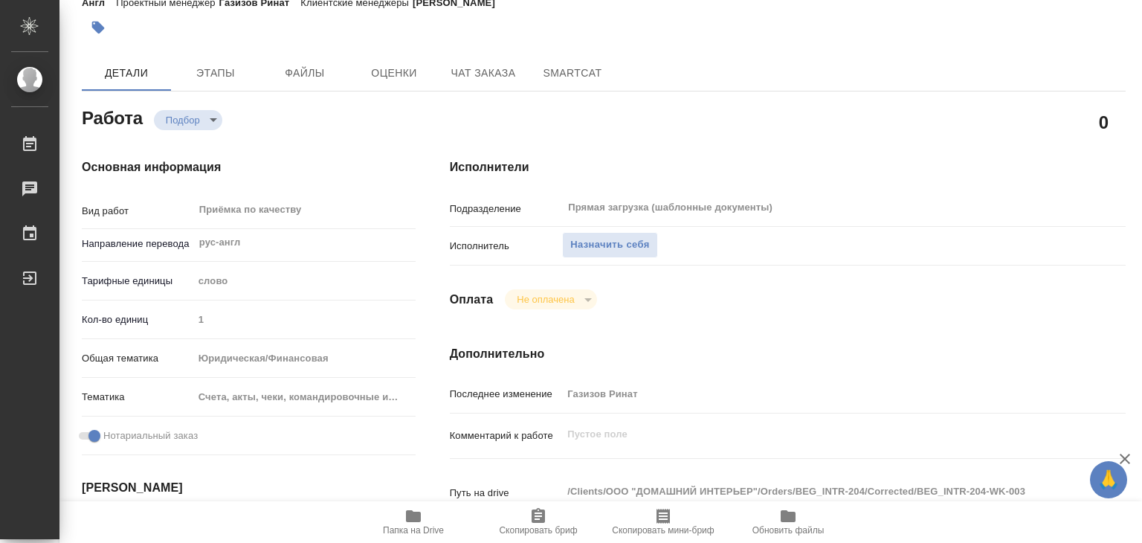
type textarea "x"
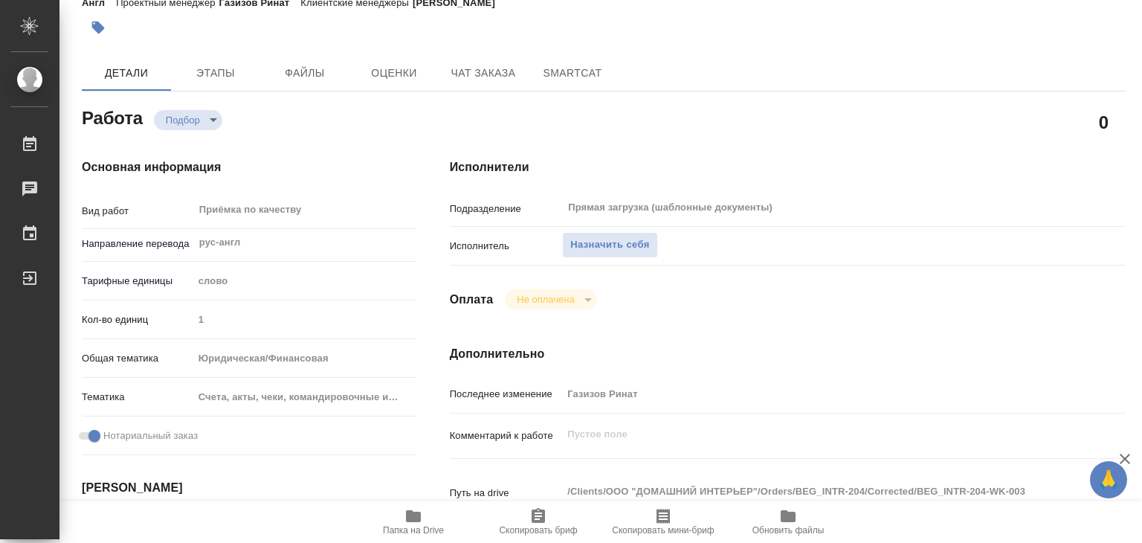
type textarea "x"
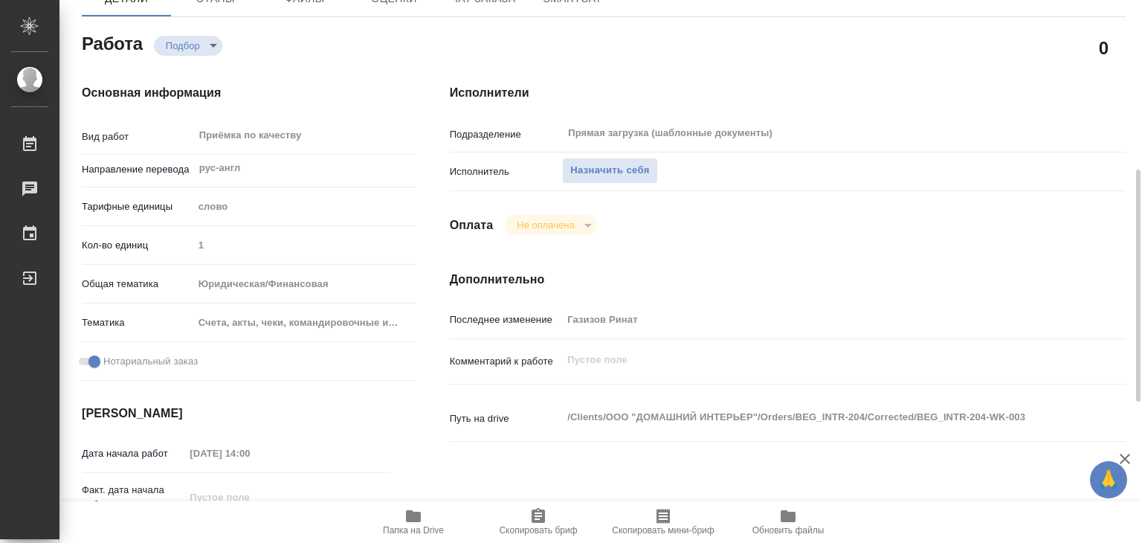
scroll to position [223, 0]
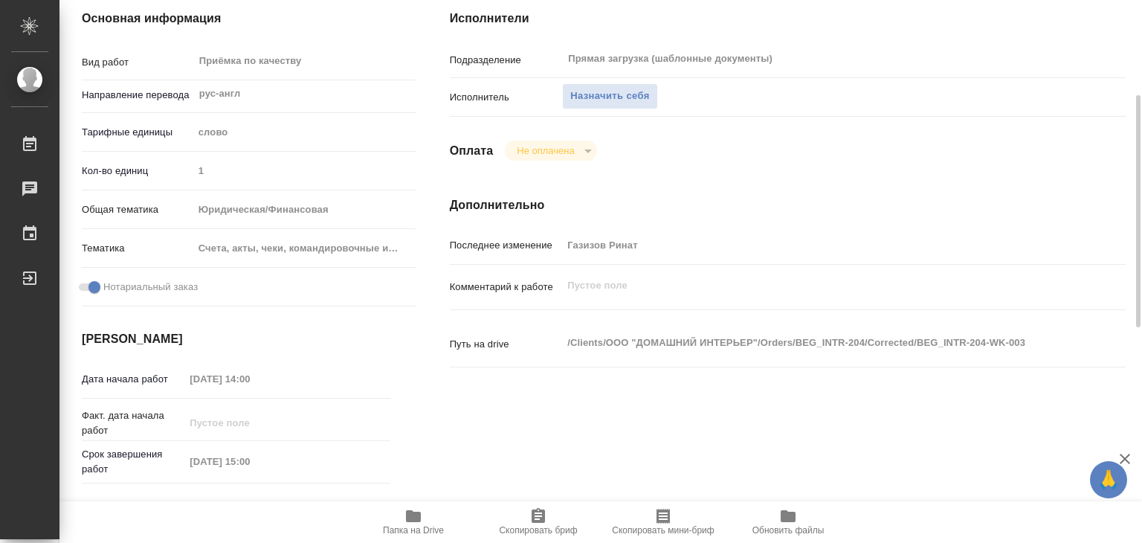
type textarea "x"
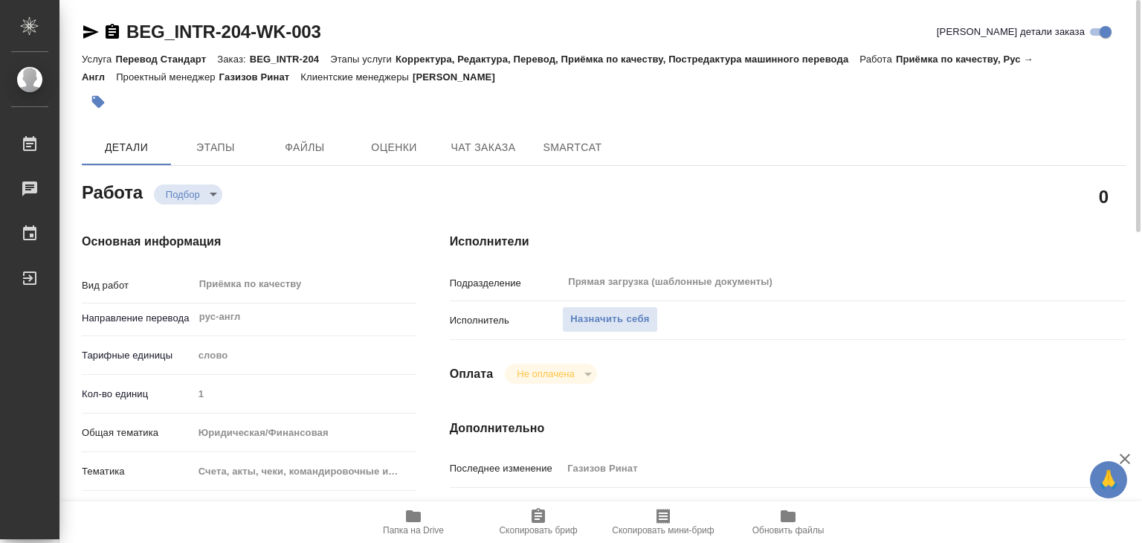
scroll to position [298, 0]
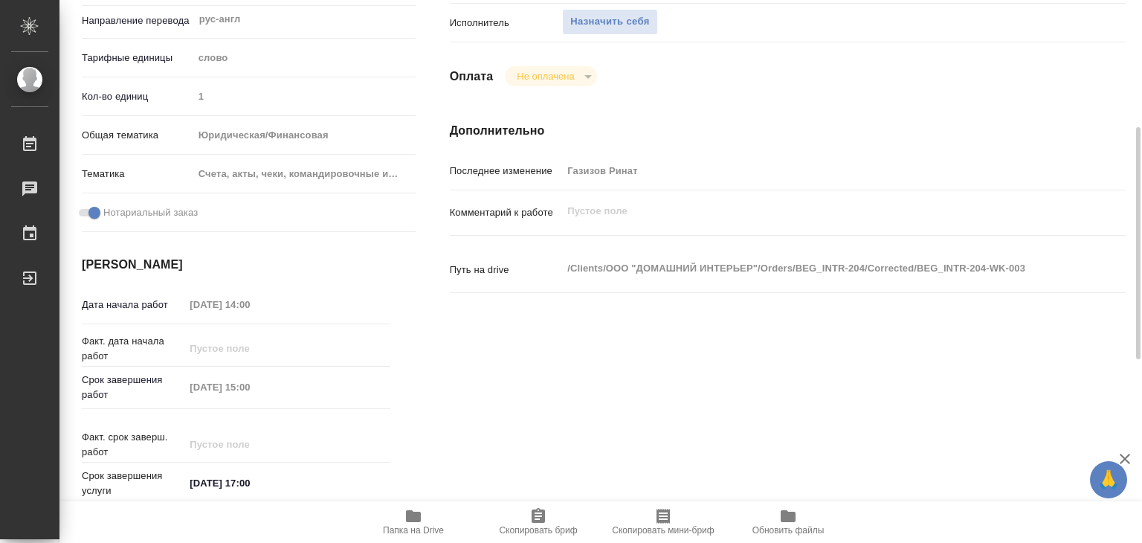
type textarea "x"
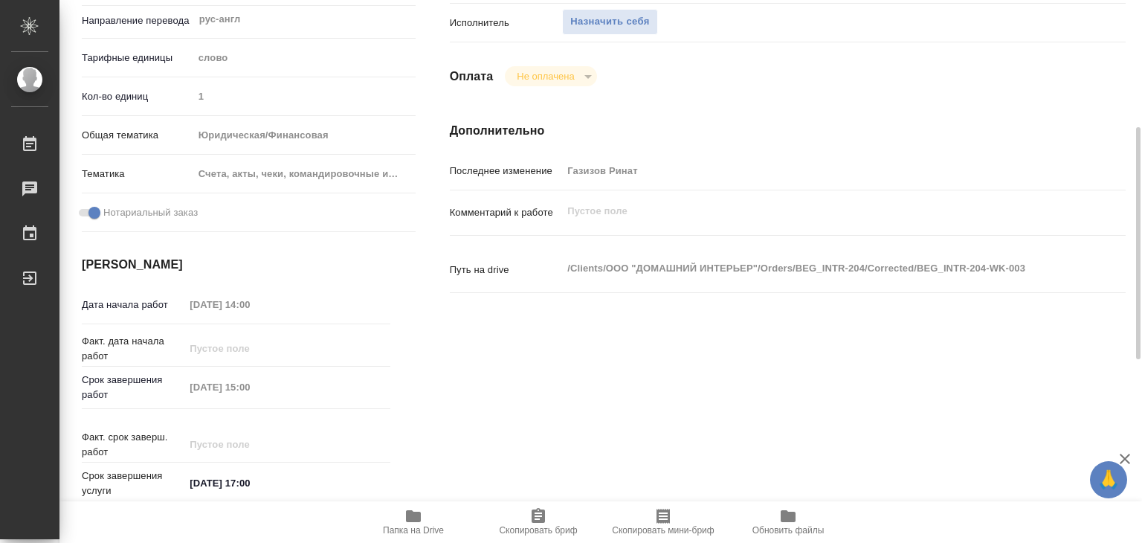
type textarea "x"
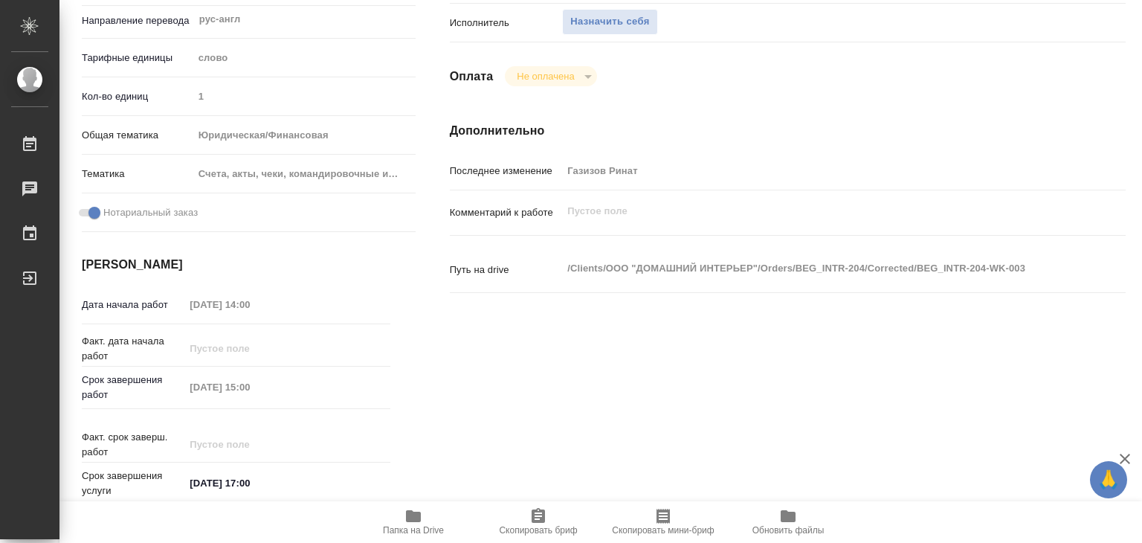
scroll to position [0, 0]
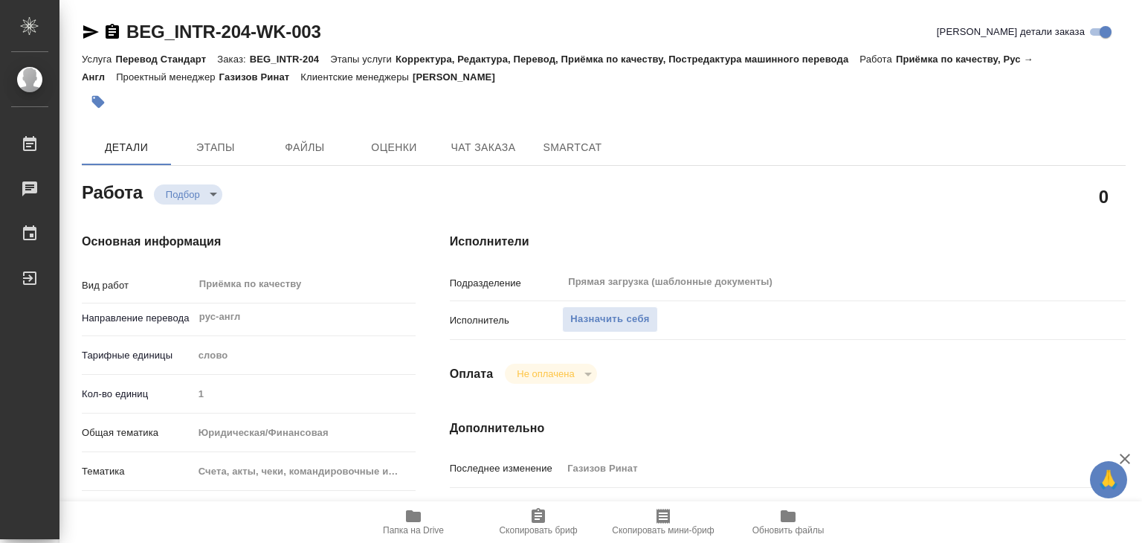
type textarea "x"
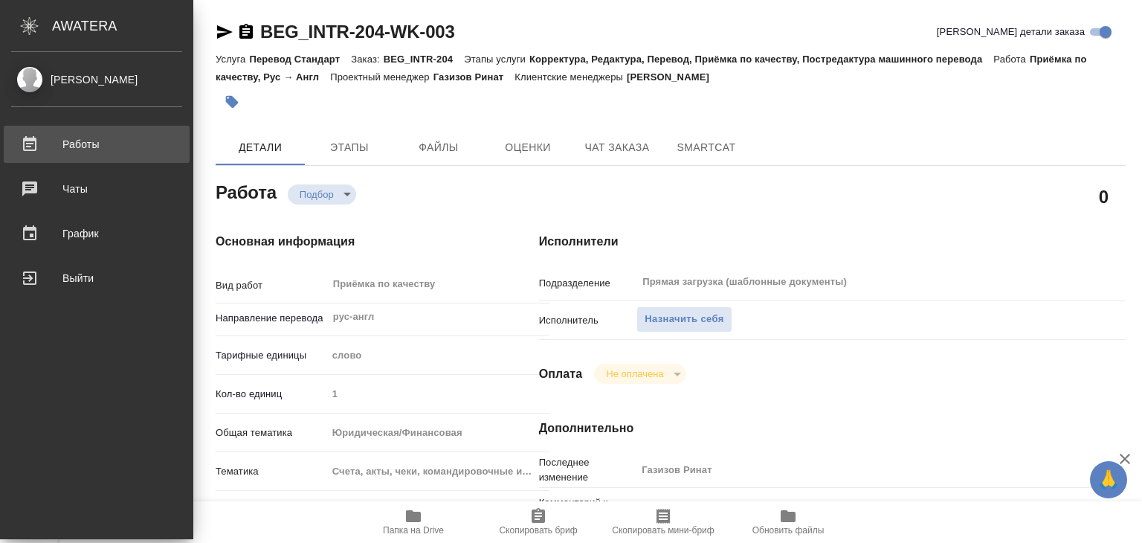
type textarea "x"
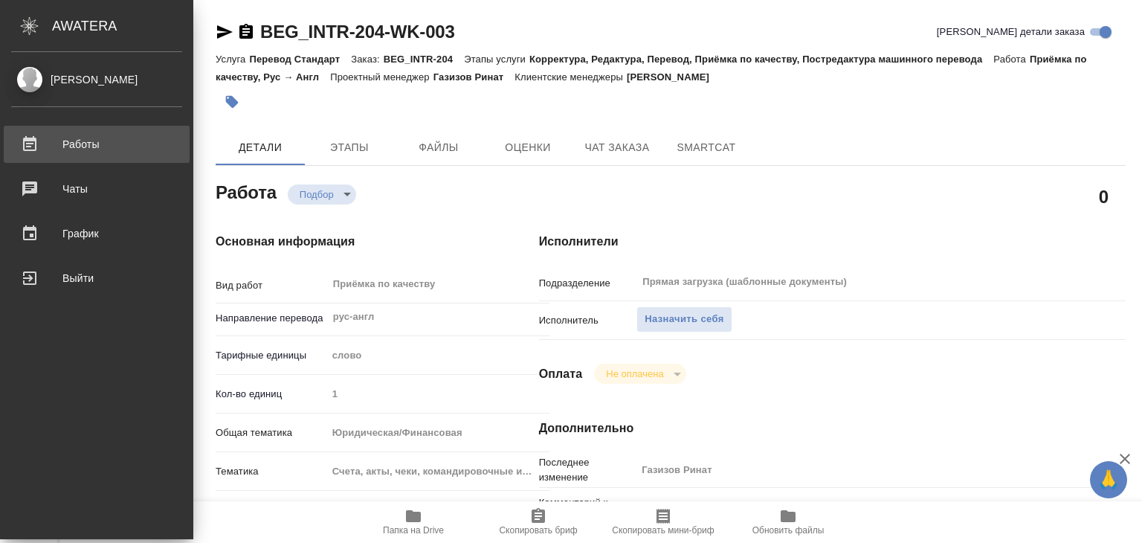
click at [73, 136] on div "Работы" at bounding box center [96, 144] width 171 height 22
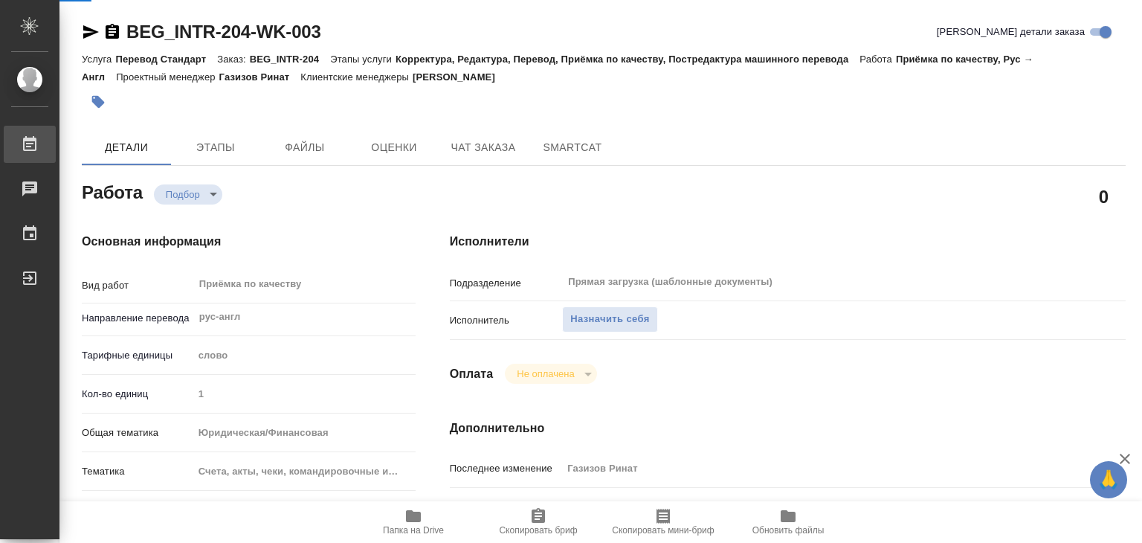
type textarea "x"
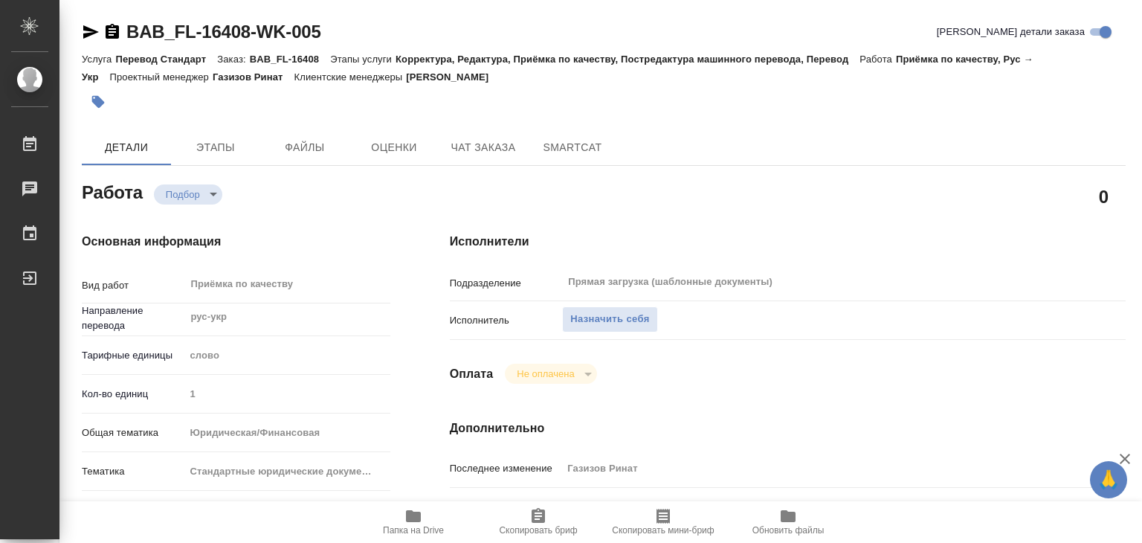
type textarea "x"
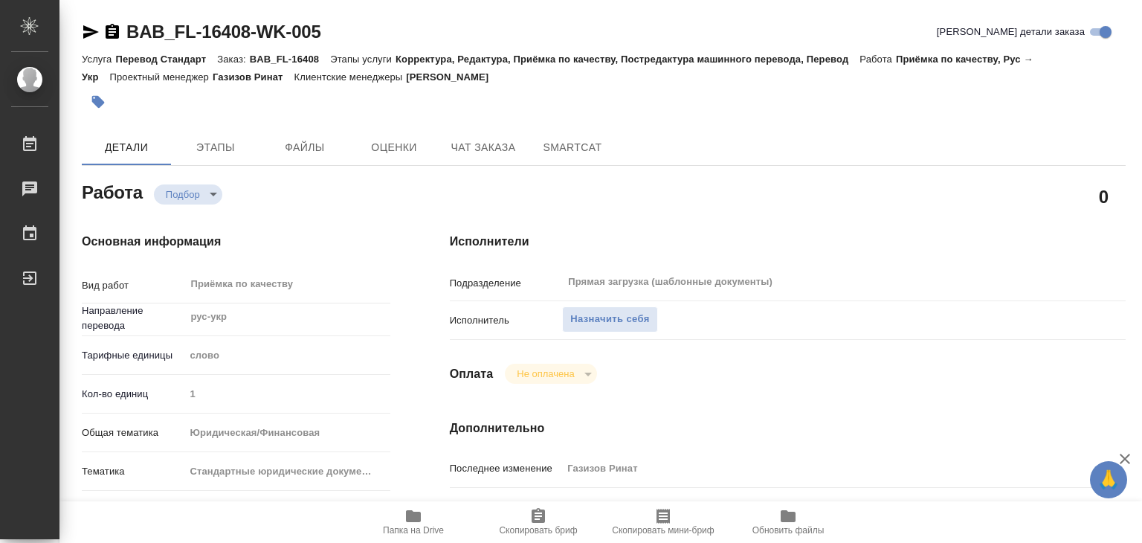
type textarea "x"
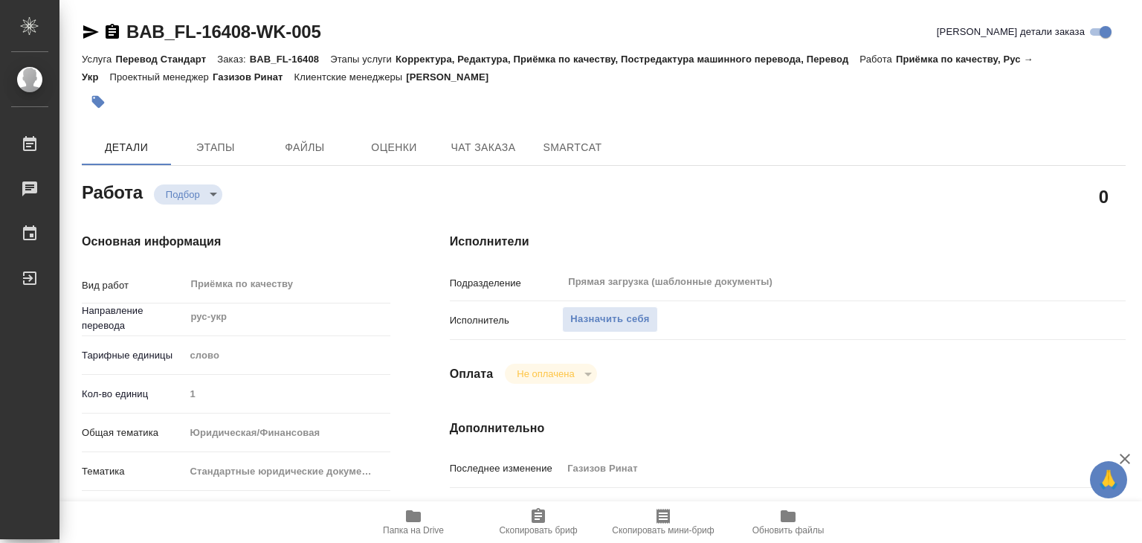
type textarea "x"
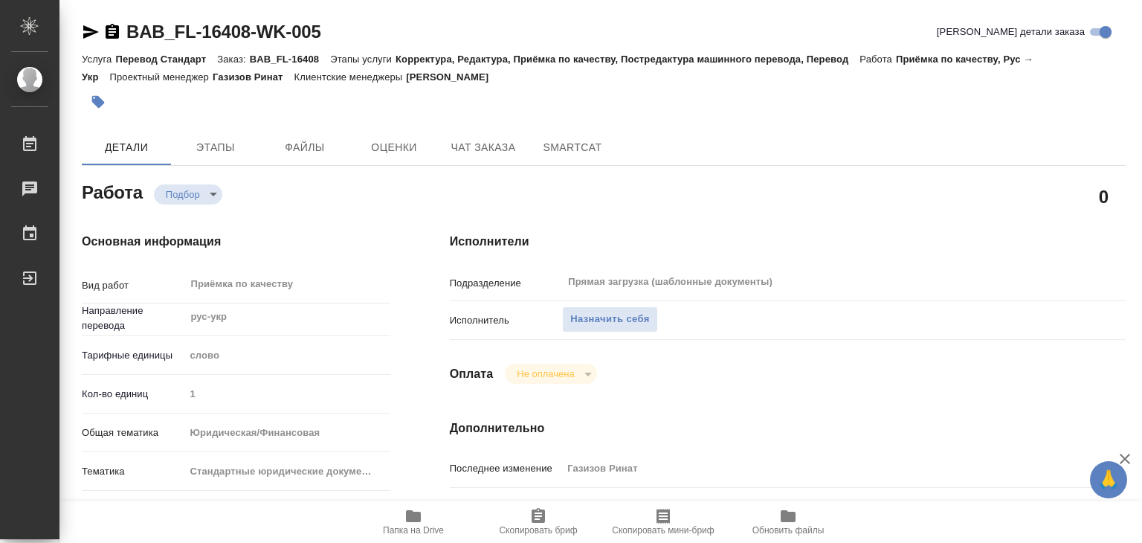
type textarea "x"
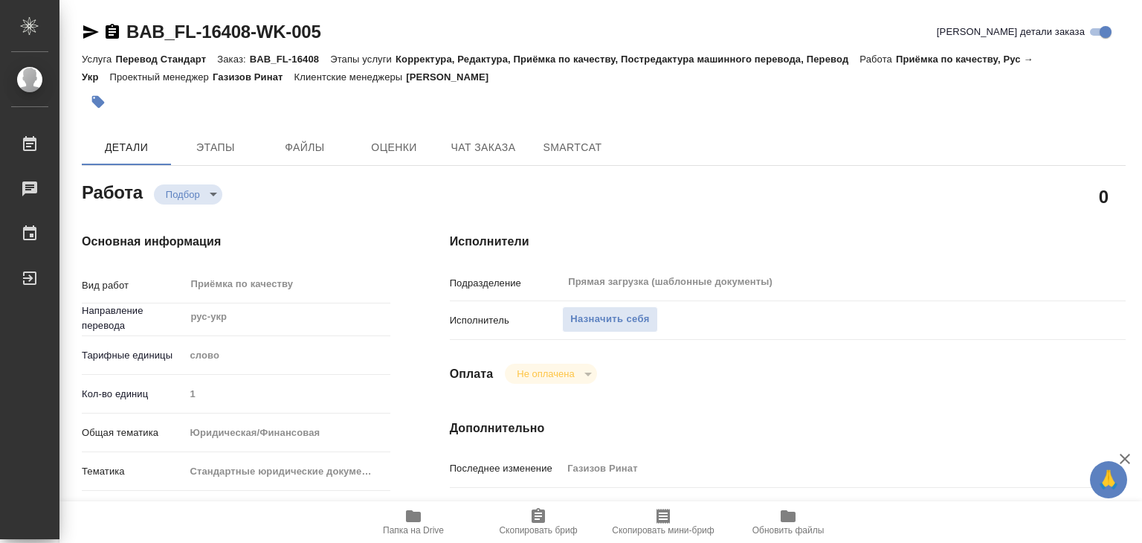
type textarea "x"
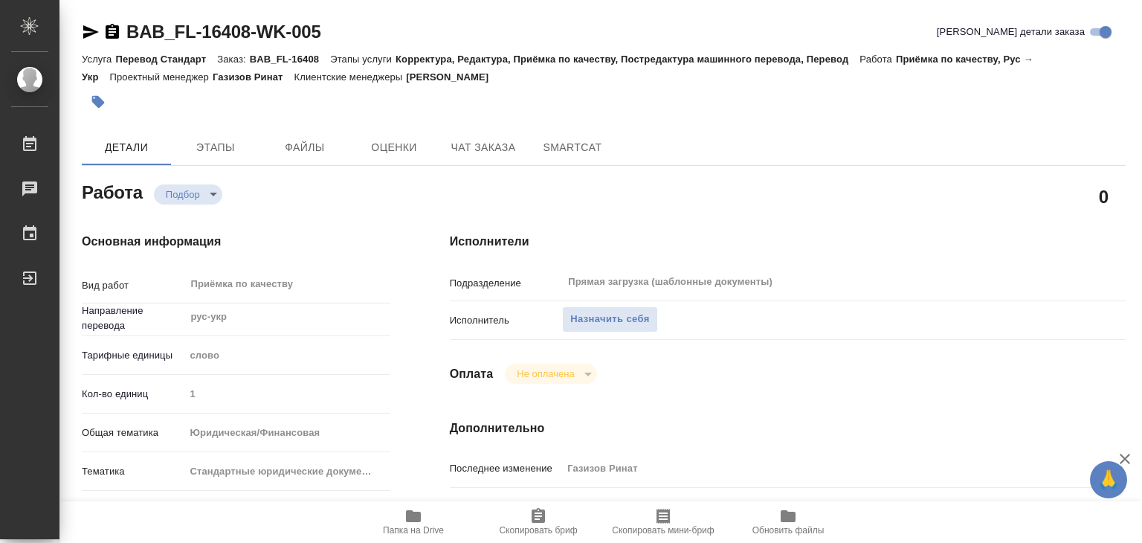
type textarea "x"
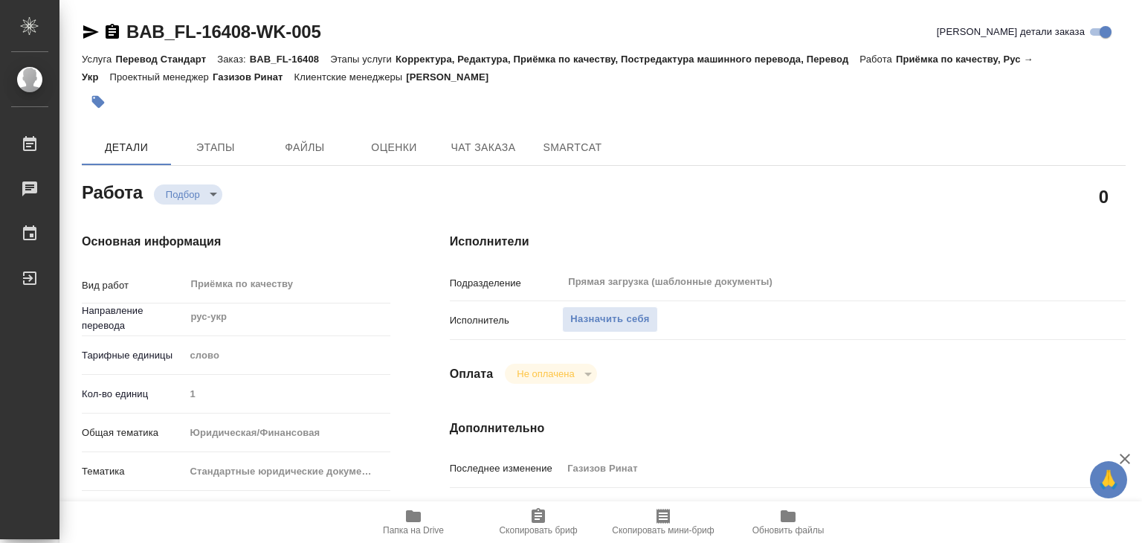
type textarea "x"
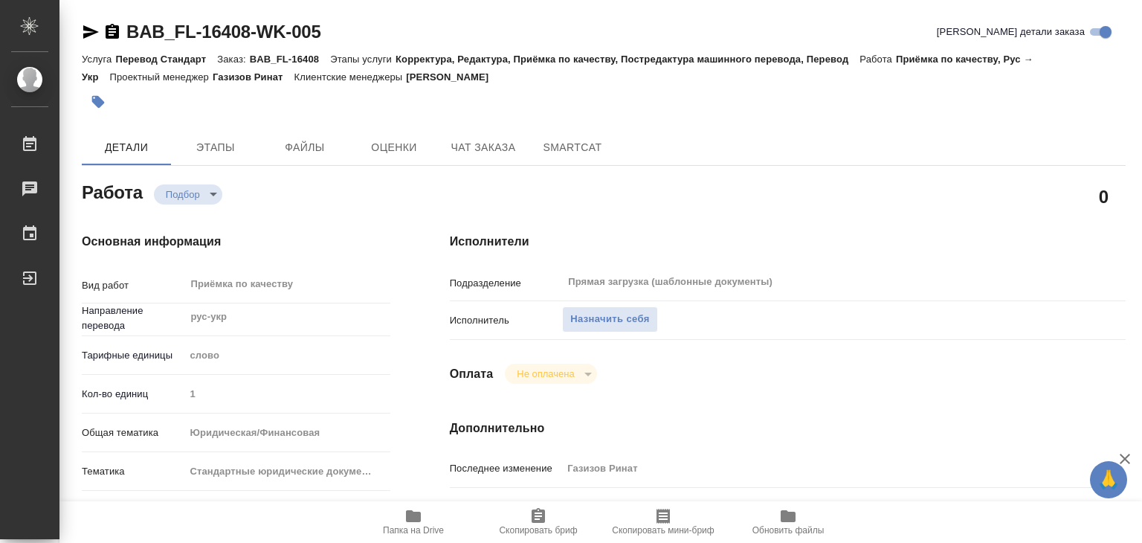
type textarea "x"
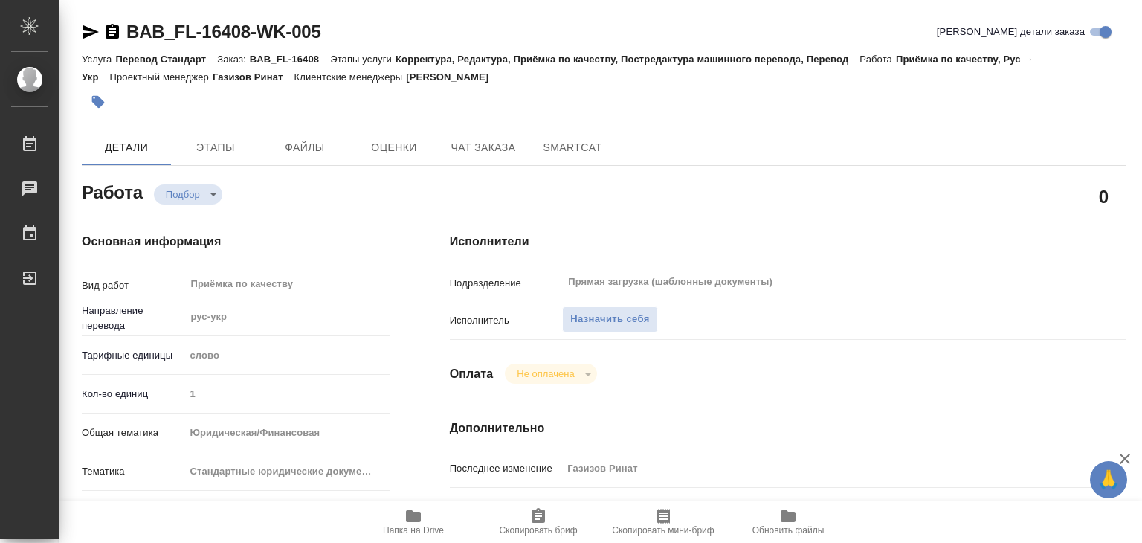
type textarea "x"
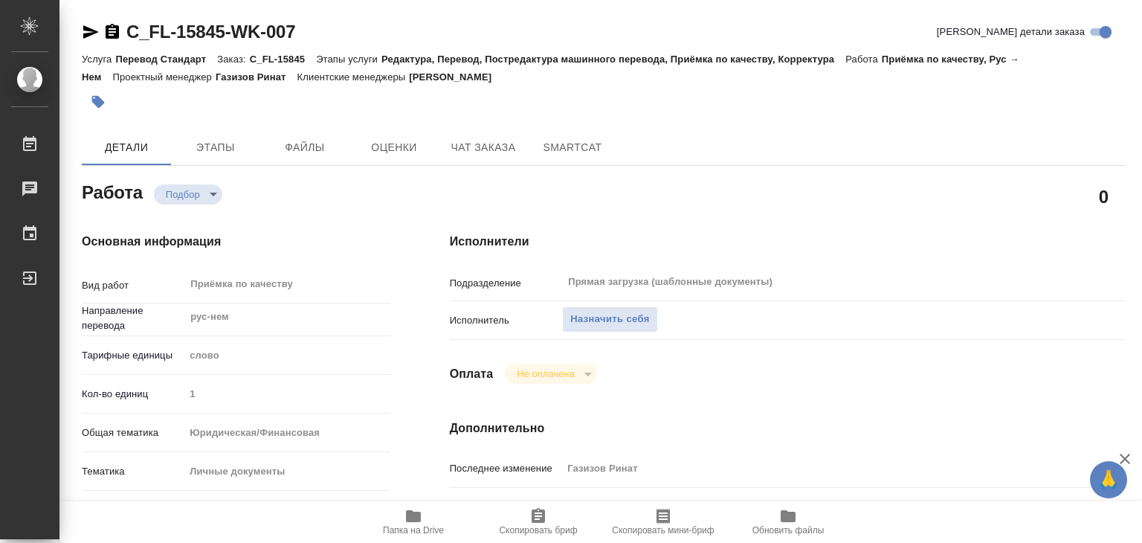
type textarea "x"
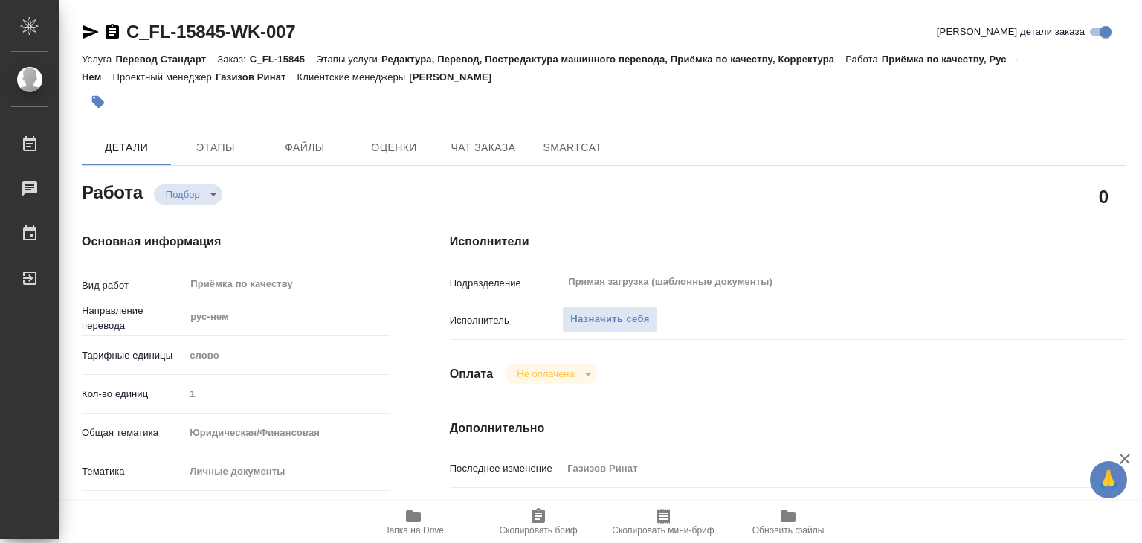
type textarea "x"
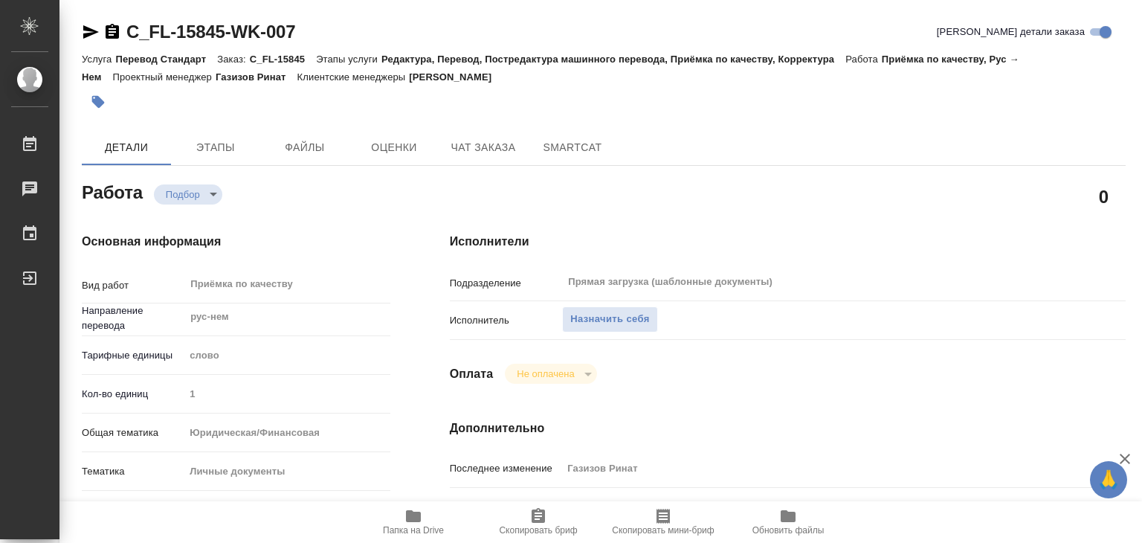
type textarea "x"
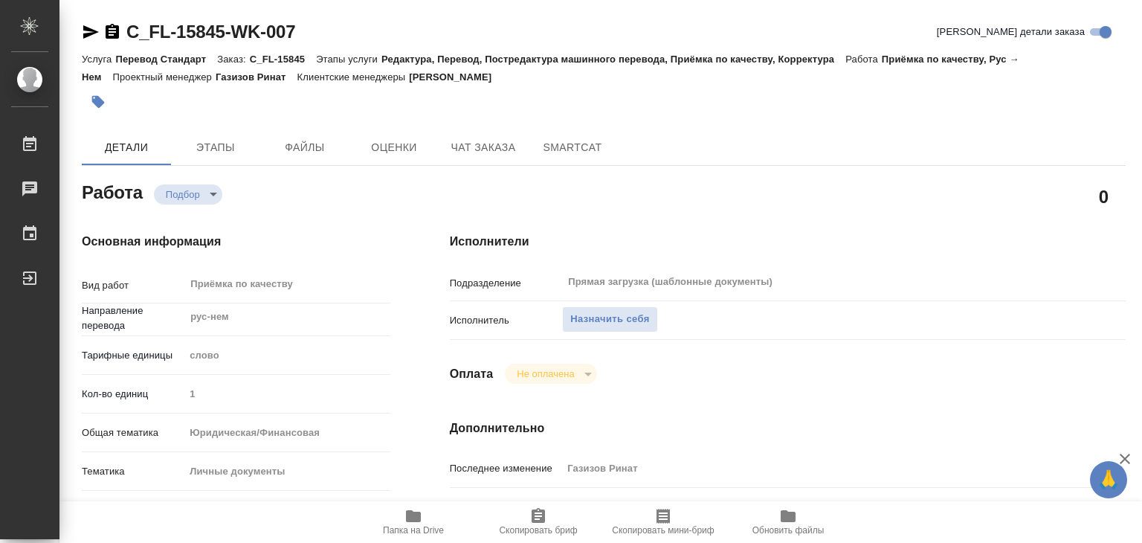
type textarea "x"
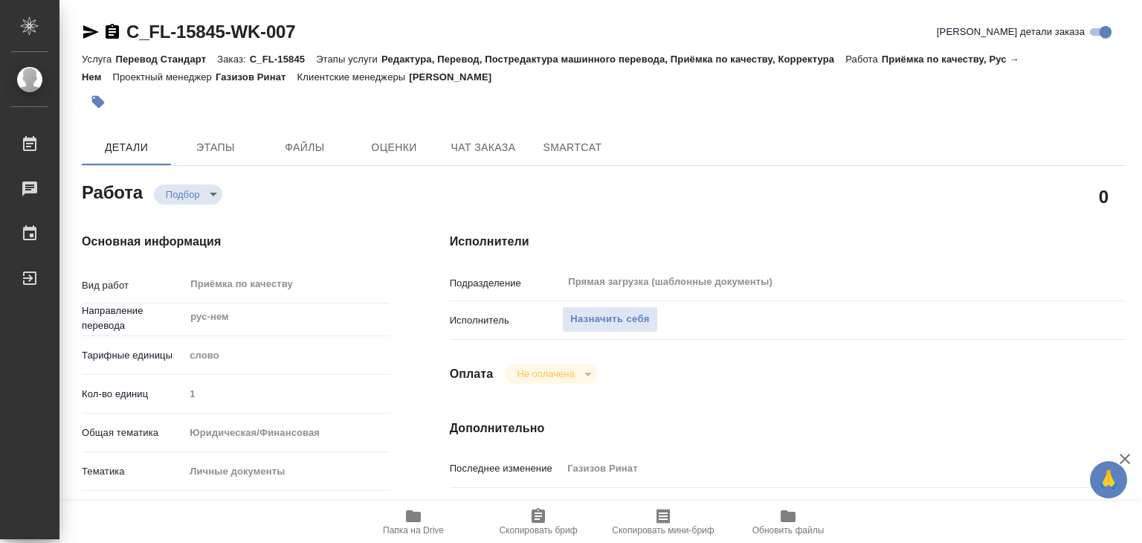
type textarea "x"
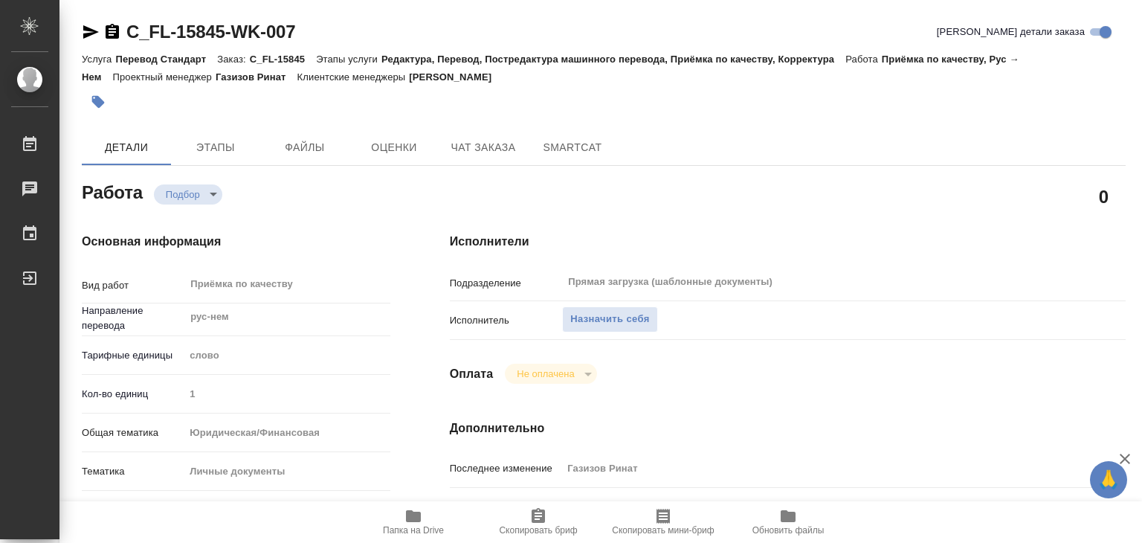
type textarea "x"
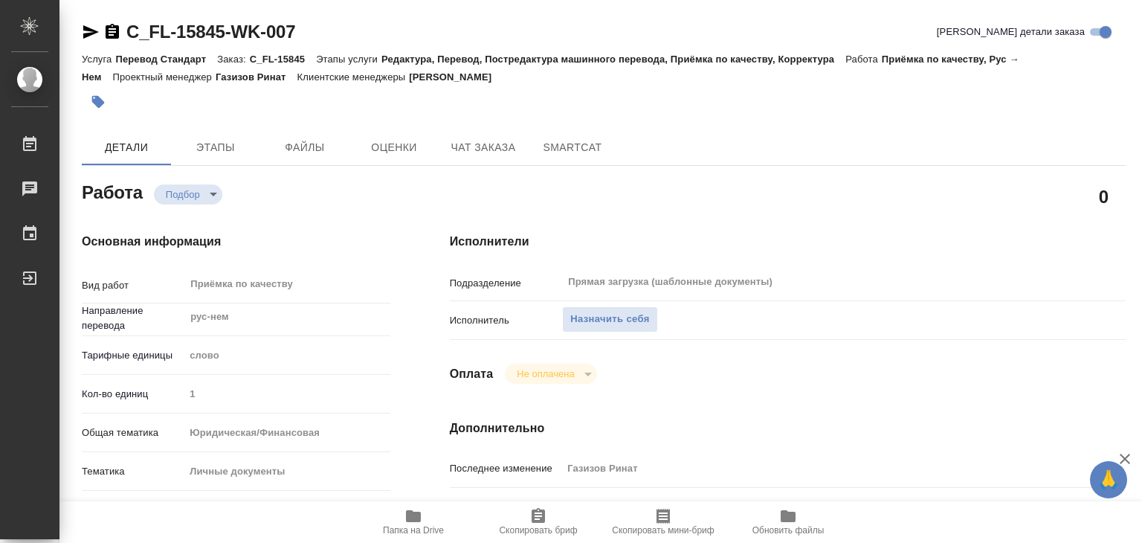
type textarea "x"
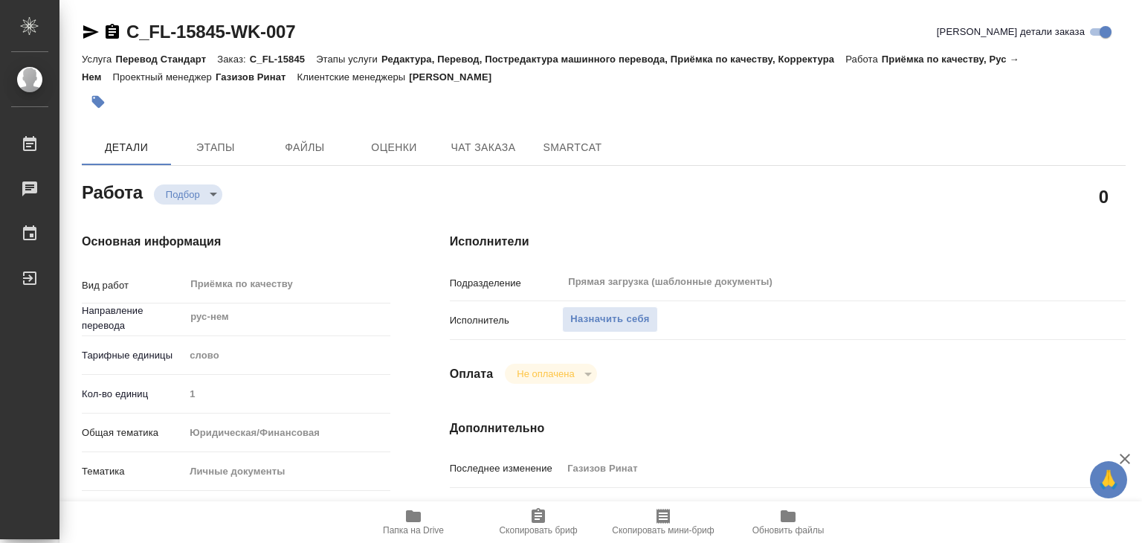
type textarea "x"
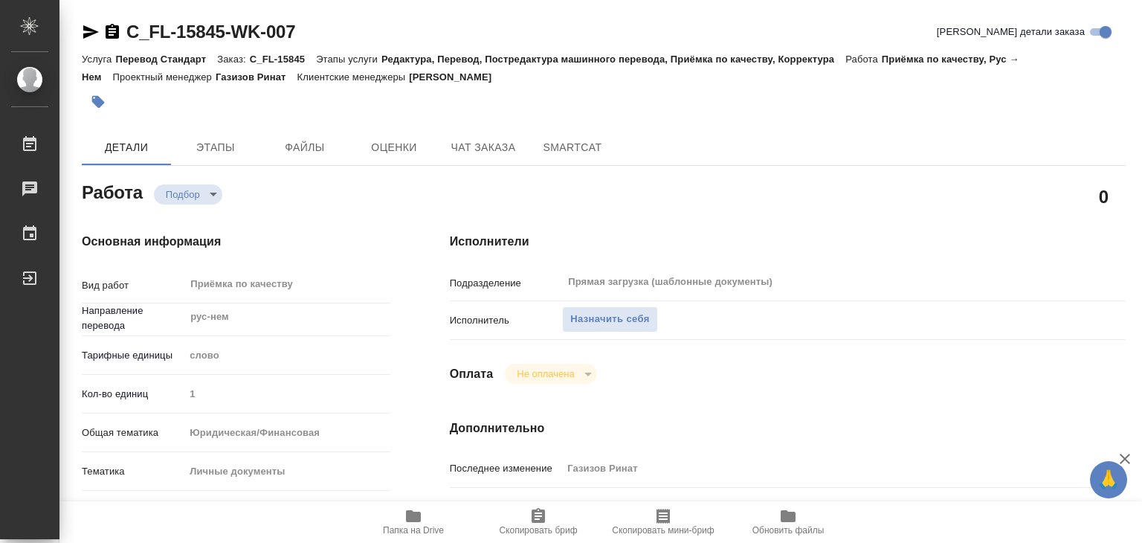
type textarea "x"
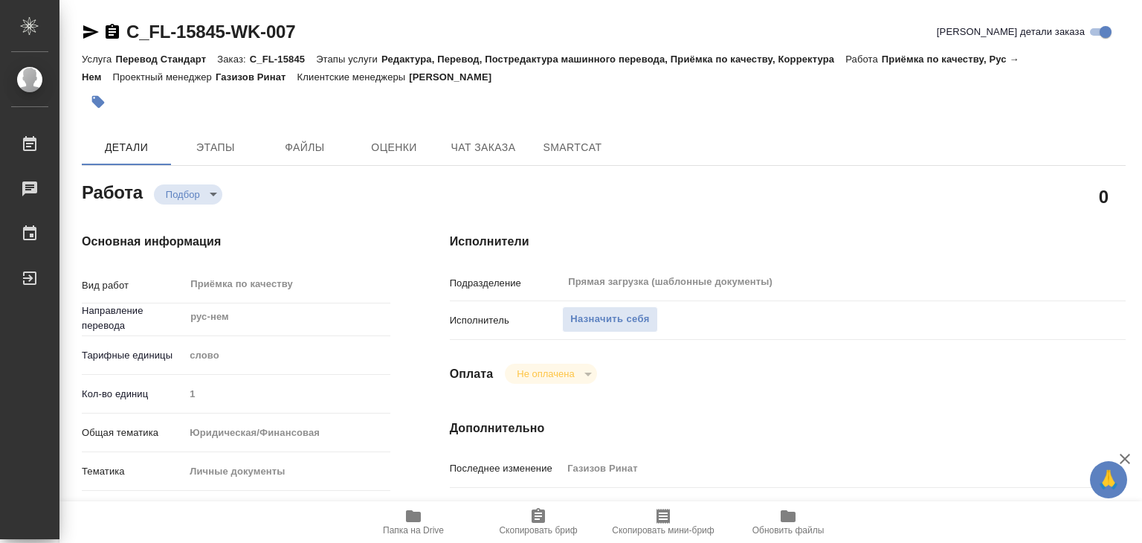
type textarea "x"
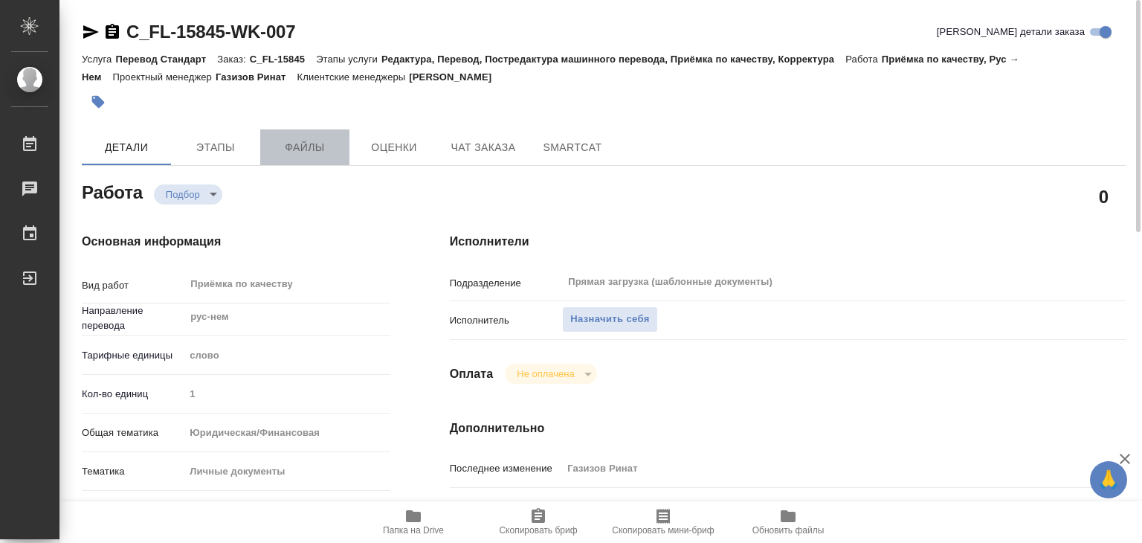
click at [309, 140] on span "Файлы" at bounding box center [304, 147] width 71 height 19
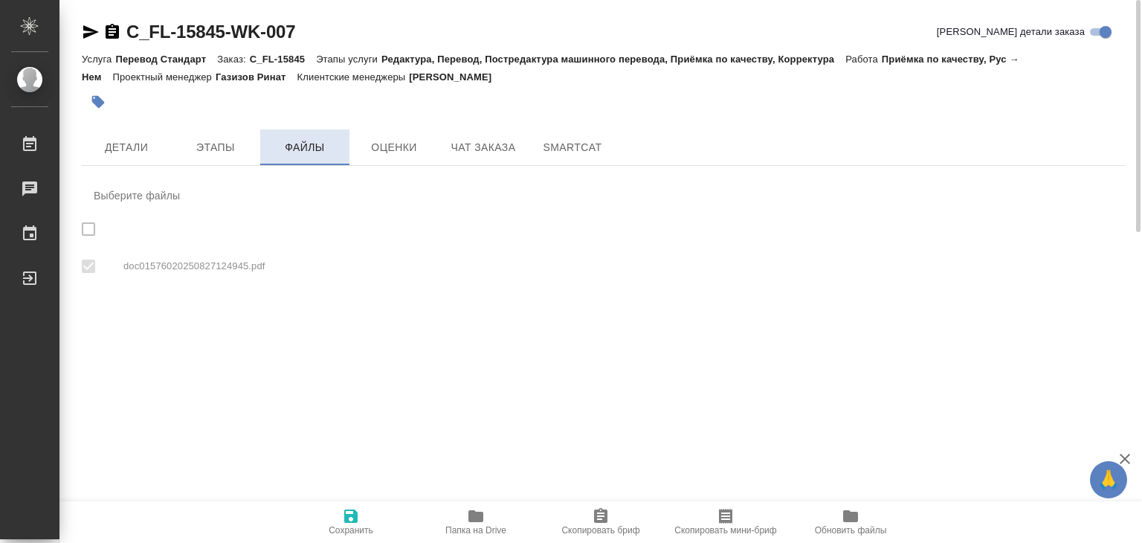
checkbox input "true"
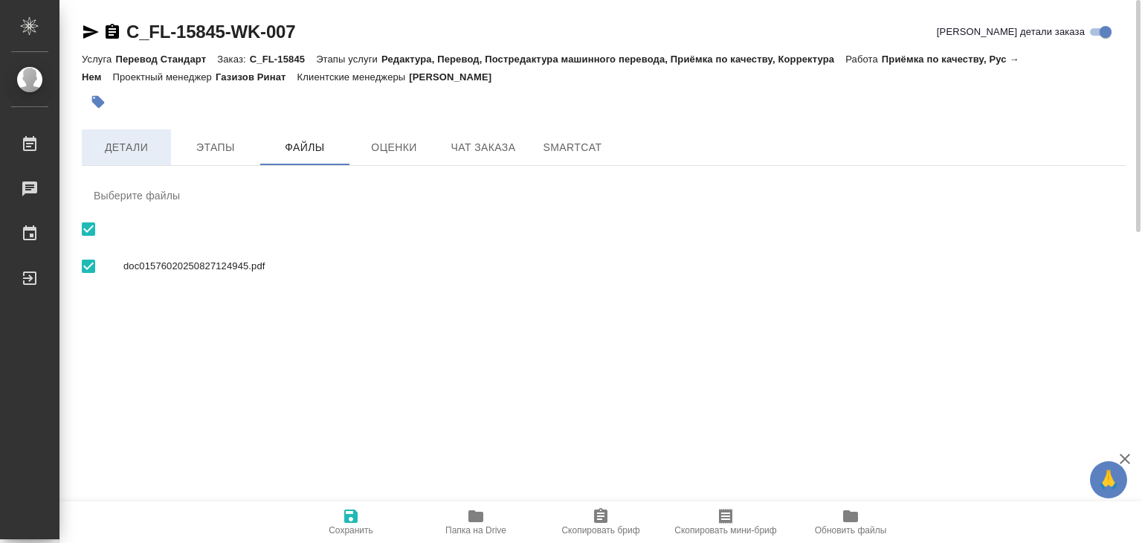
click at [126, 147] on span "Детали" at bounding box center [126, 147] width 71 height 19
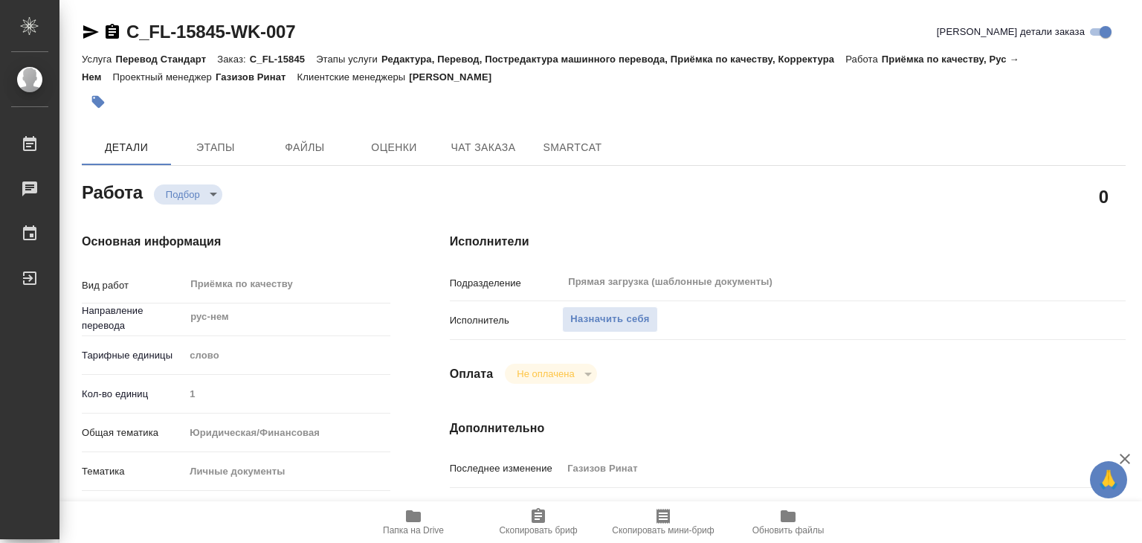
type textarea "x"
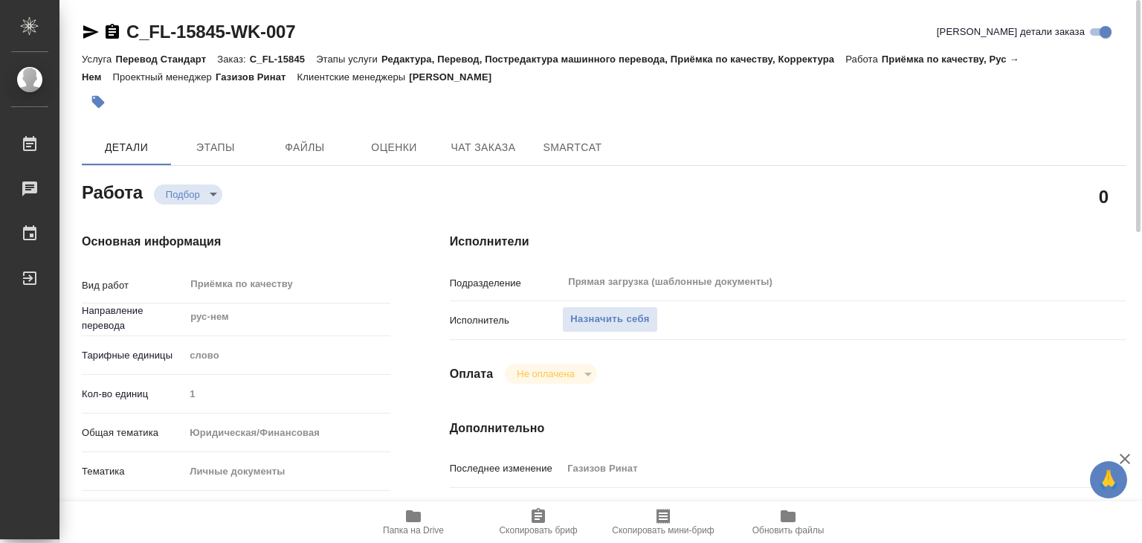
type textarea "x"
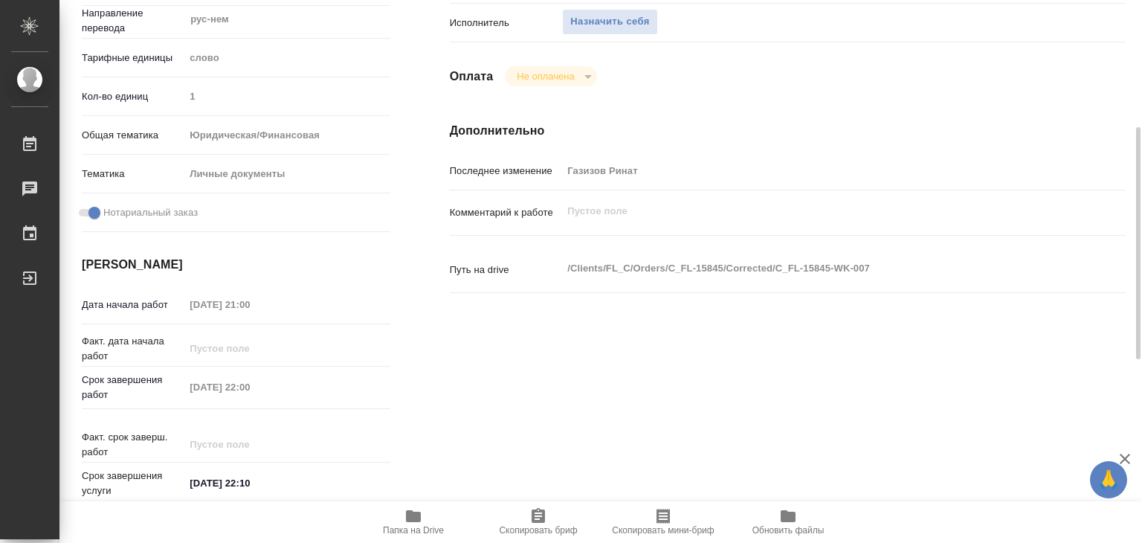
type textarea "x"
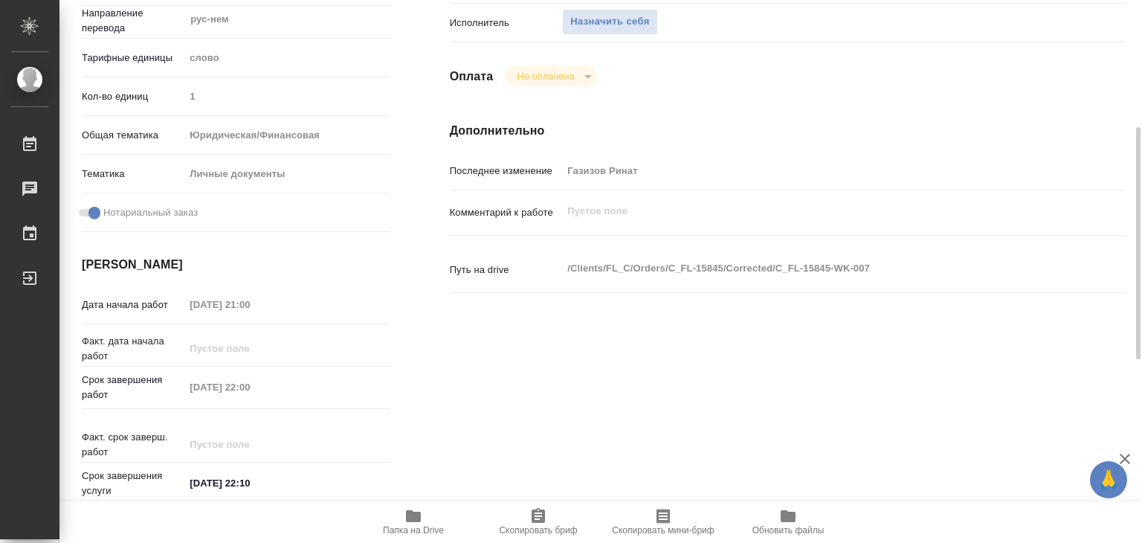
type textarea "x"
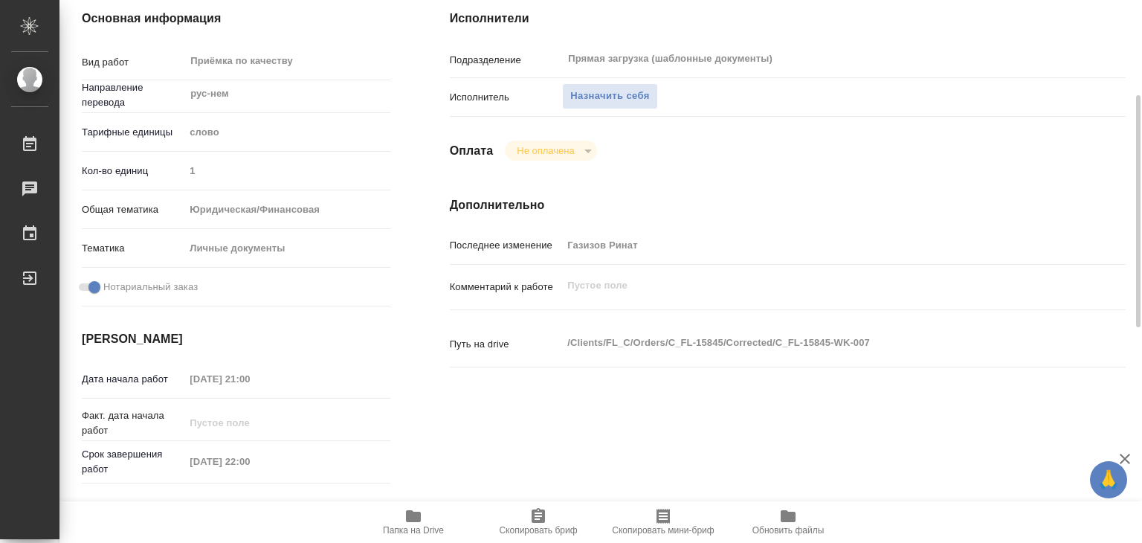
scroll to position [74, 0]
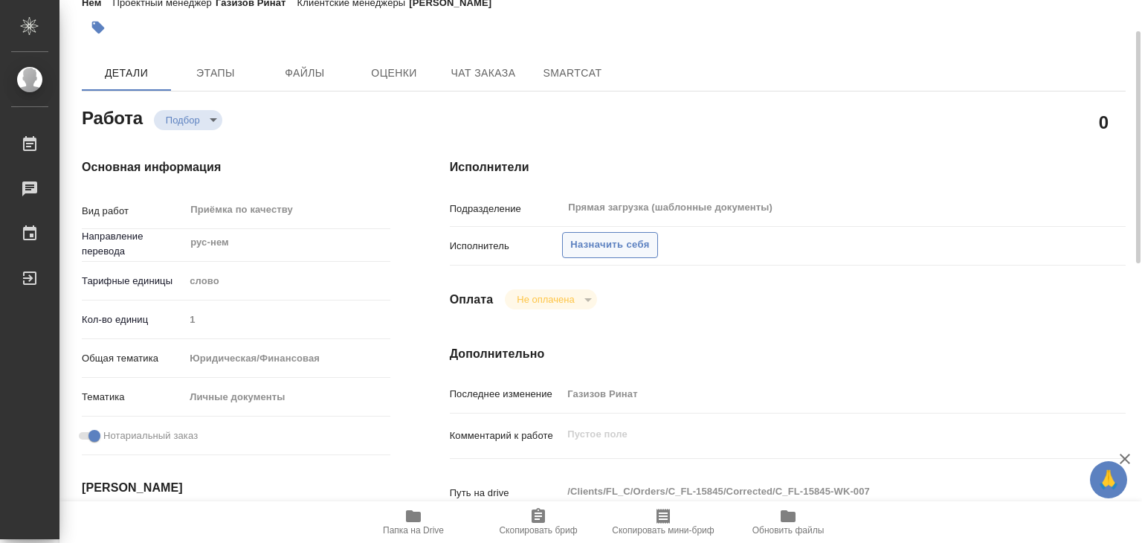
click at [623, 242] on span "Назначить себя" at bounding box center [609, 245] width 79 height 17
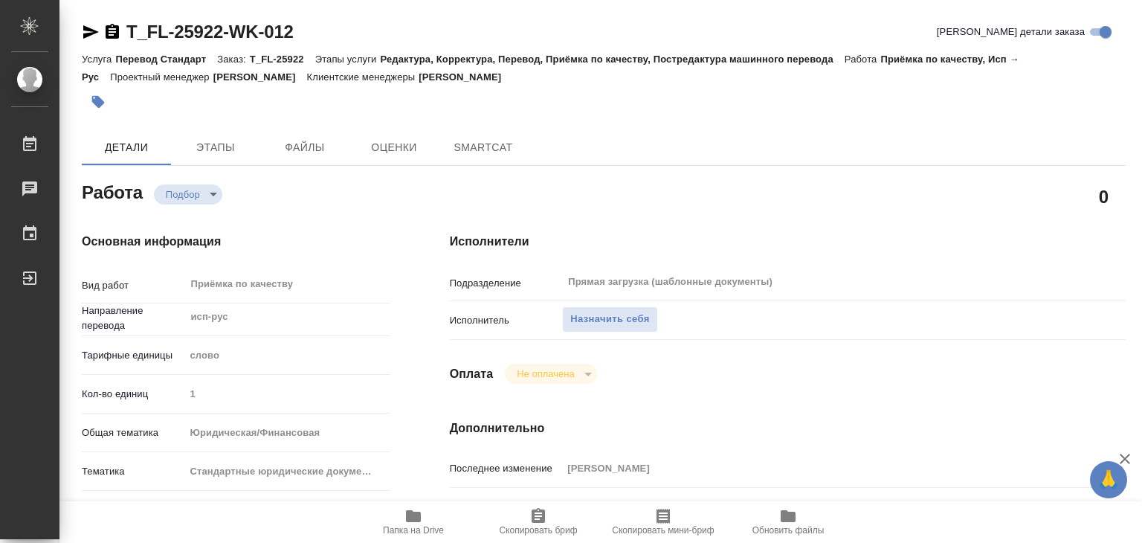
type textarea "x"
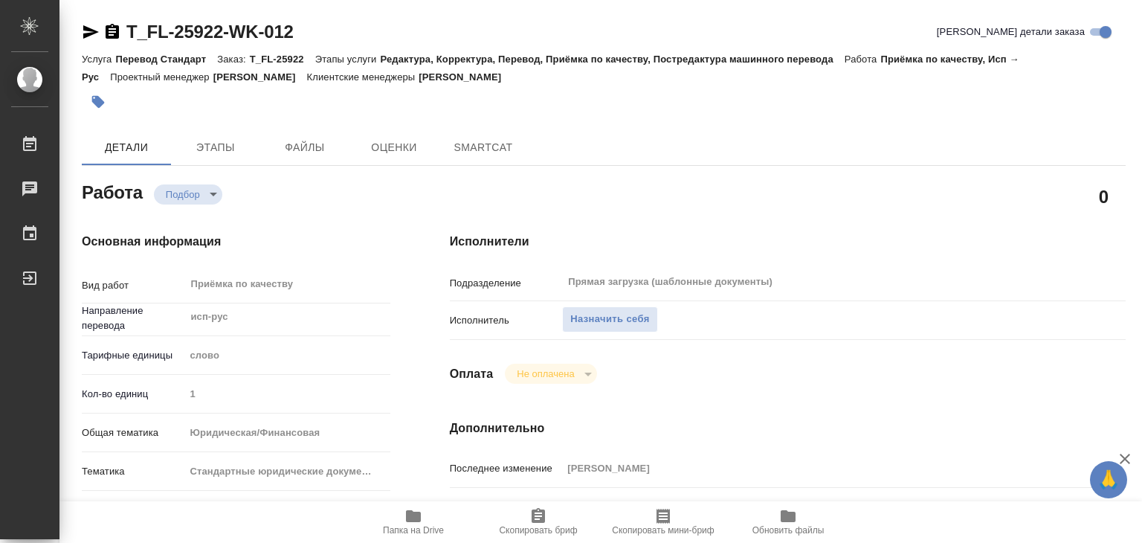
type textarea "x"
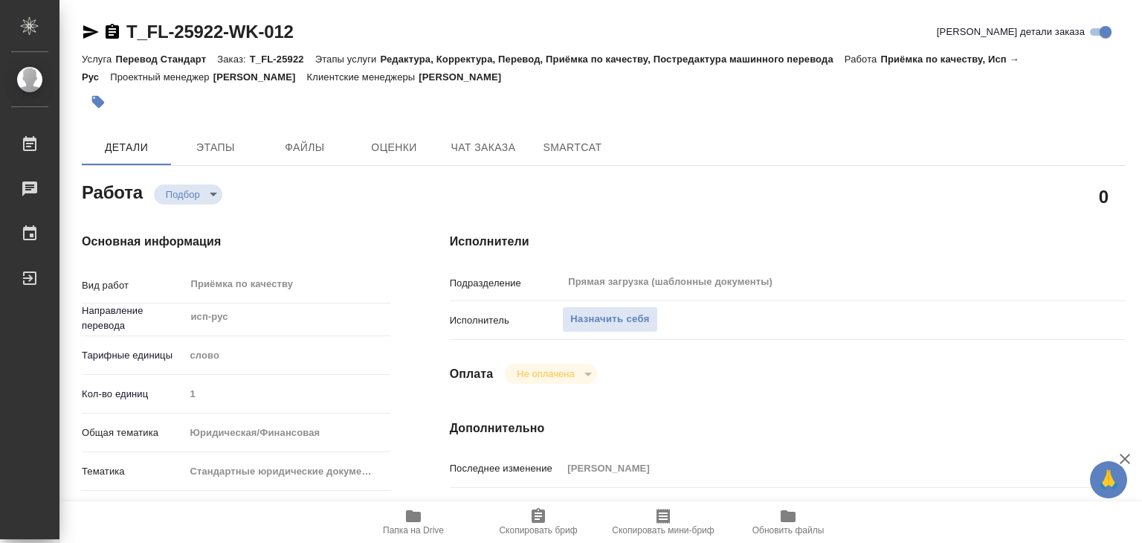
type textarea "x"
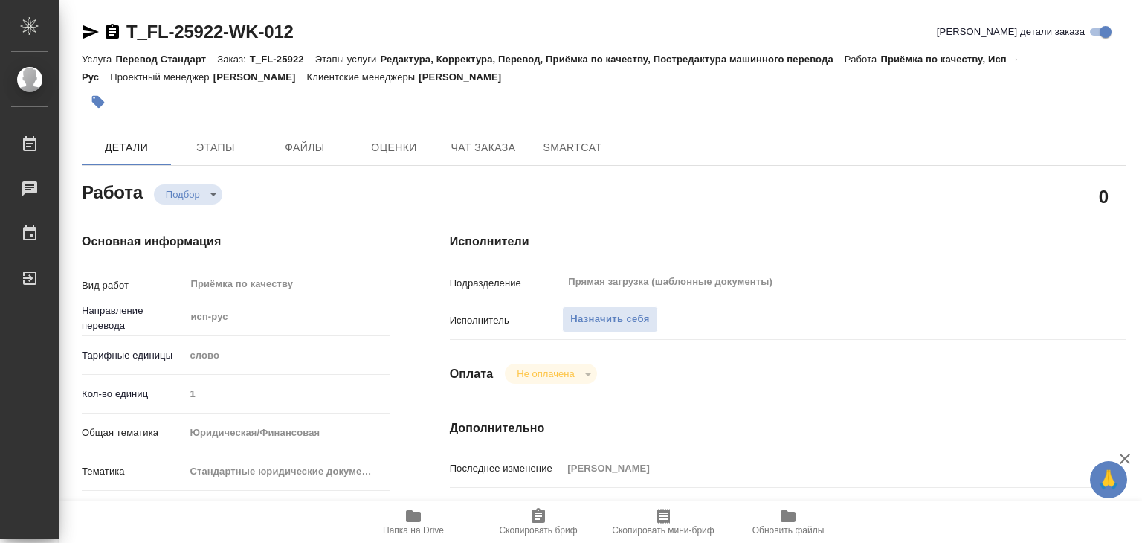
type textarea "x"
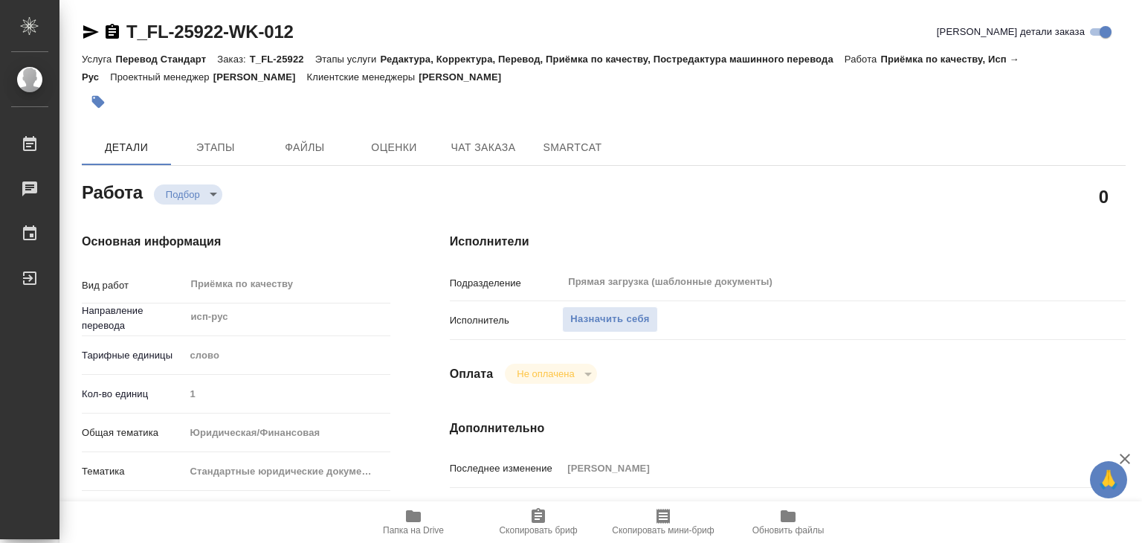
type textarea "x"
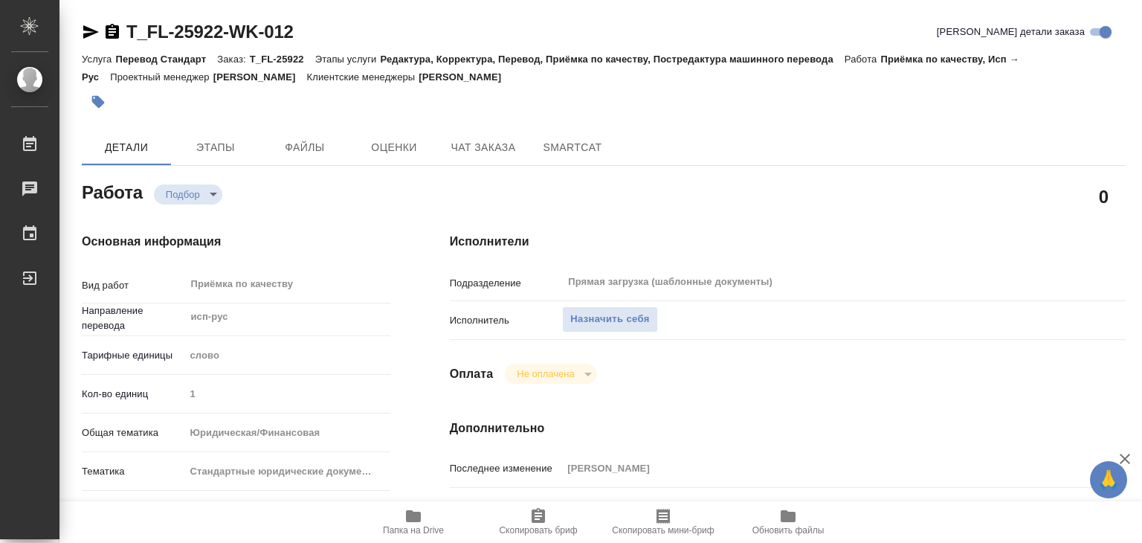
type textarea "x"
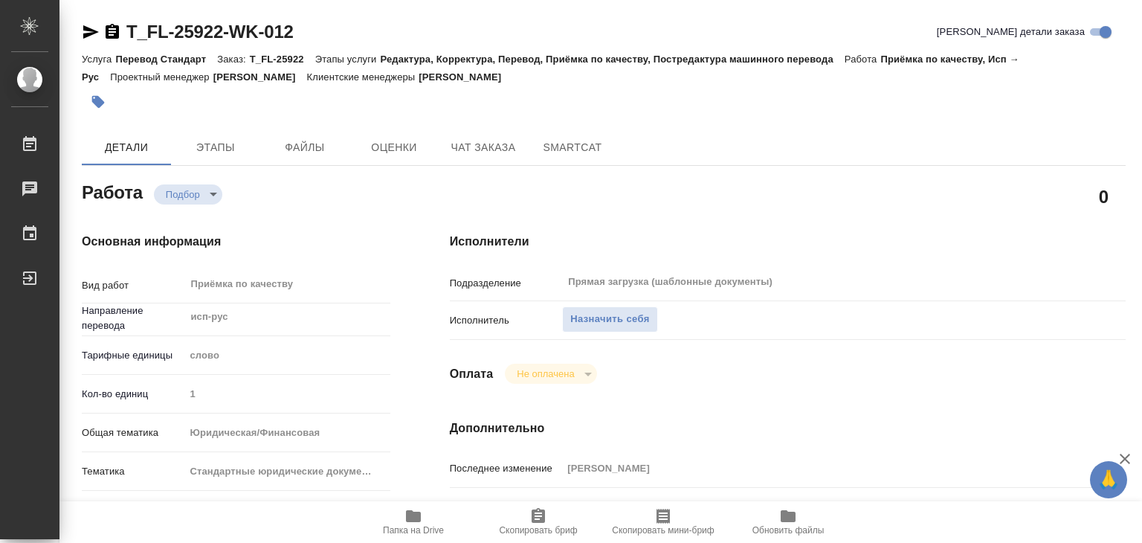
type textarea "x"
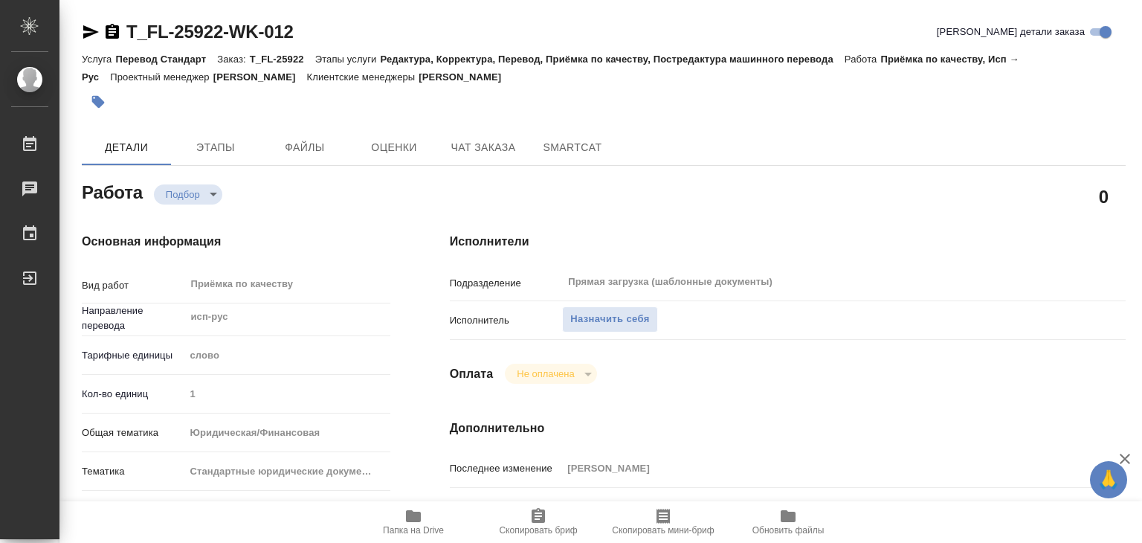
type textarea "x"
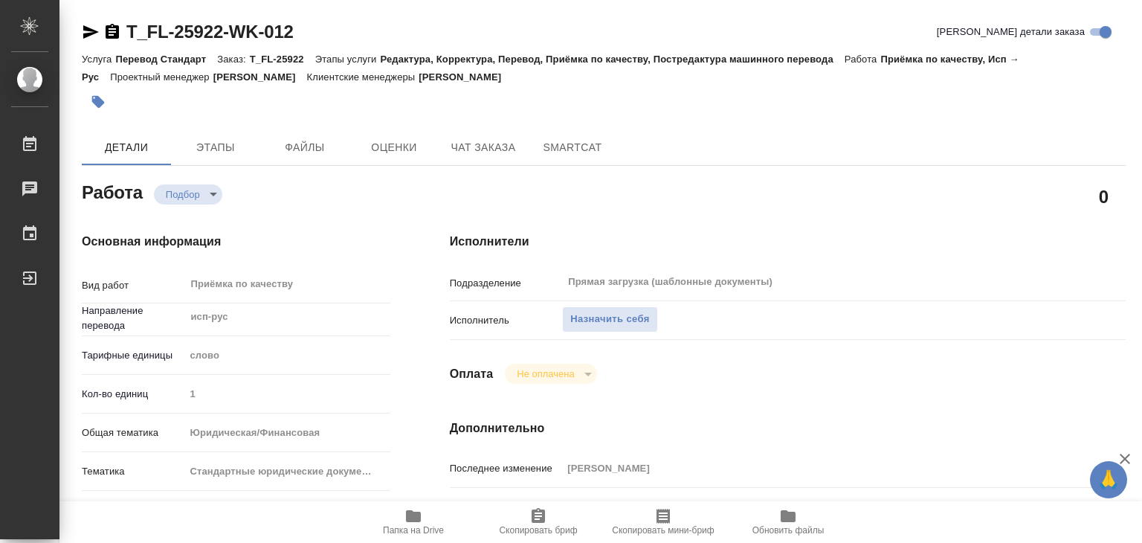
type textarea "x"
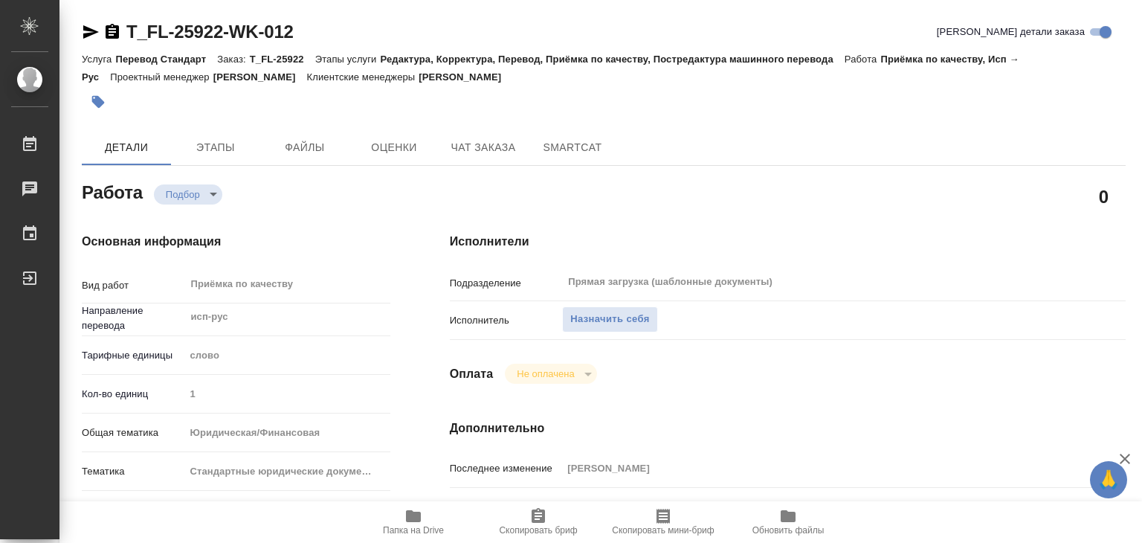
type textarea "x"
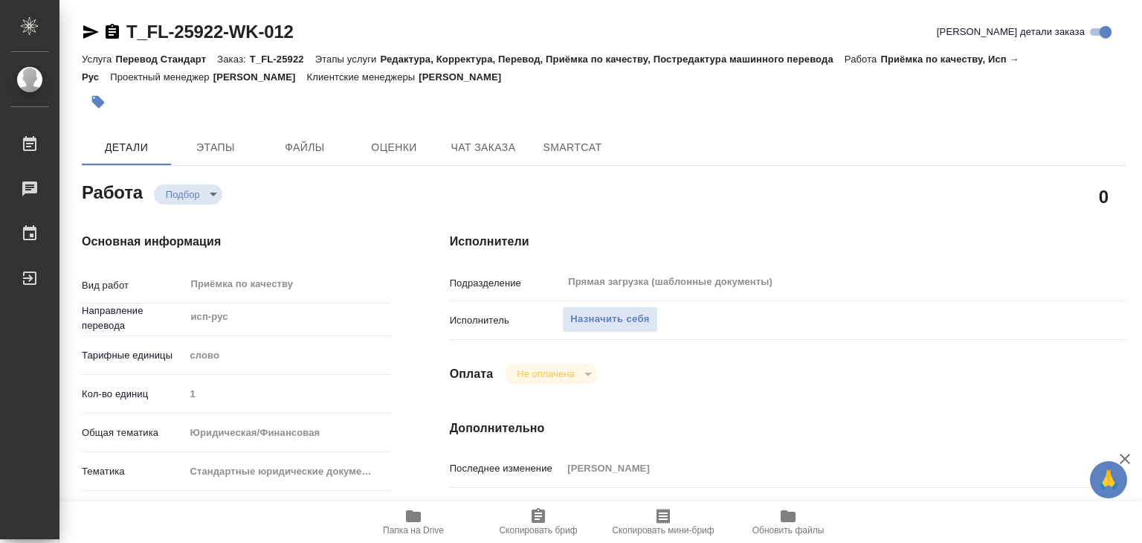
type textarea "x"
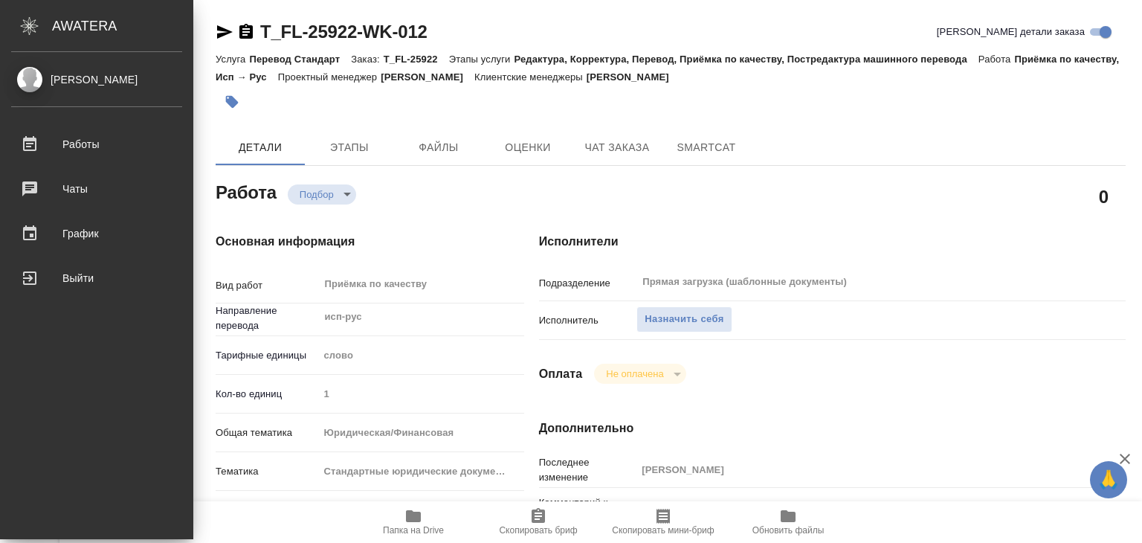
type textarea "x"
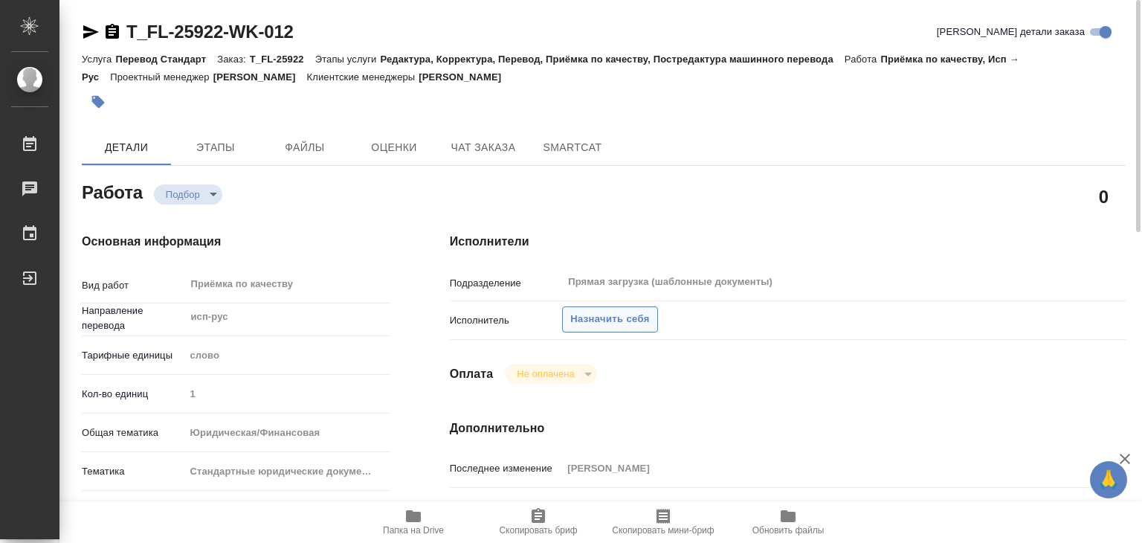
click at [598, 327] on span "Назначить себя" at bounding box center [609, 319] width 79 height 17
type textarea "x"
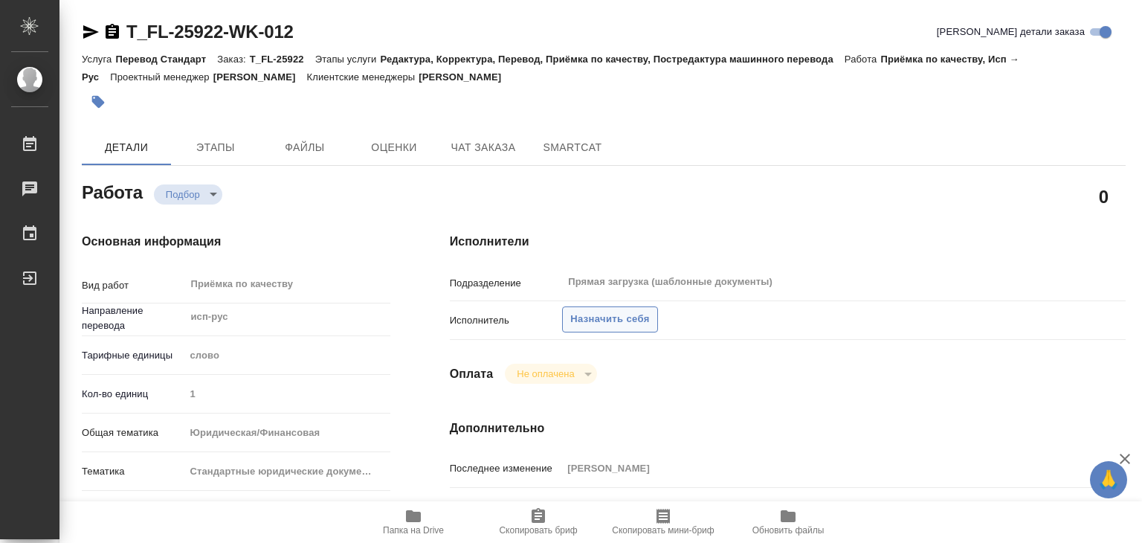
type textarea "x"
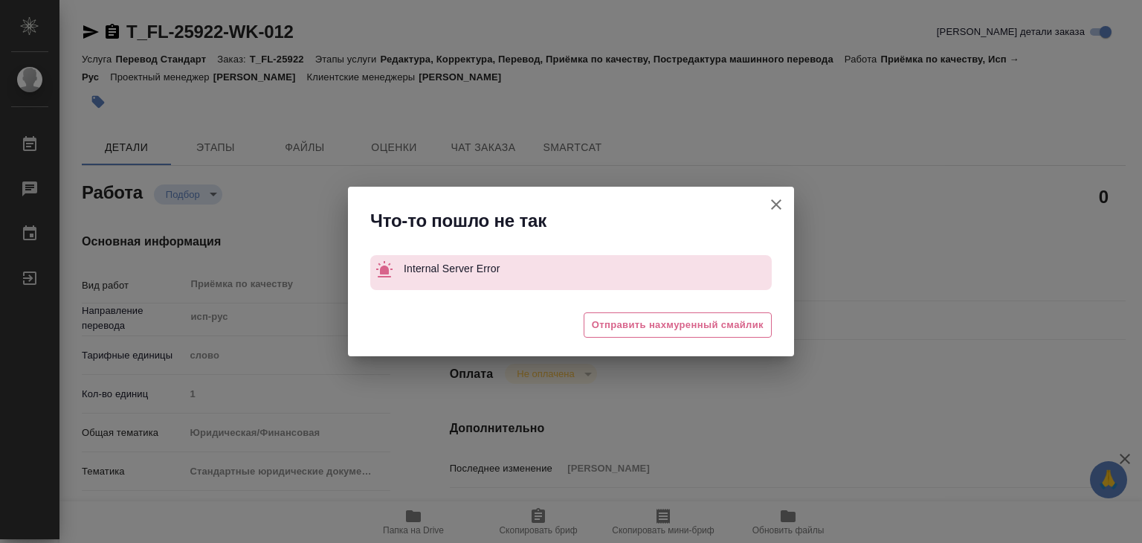
click at [781, 202] on icon "button" at bounding box center [777, 205] width 18 height 18
type textarea "x"
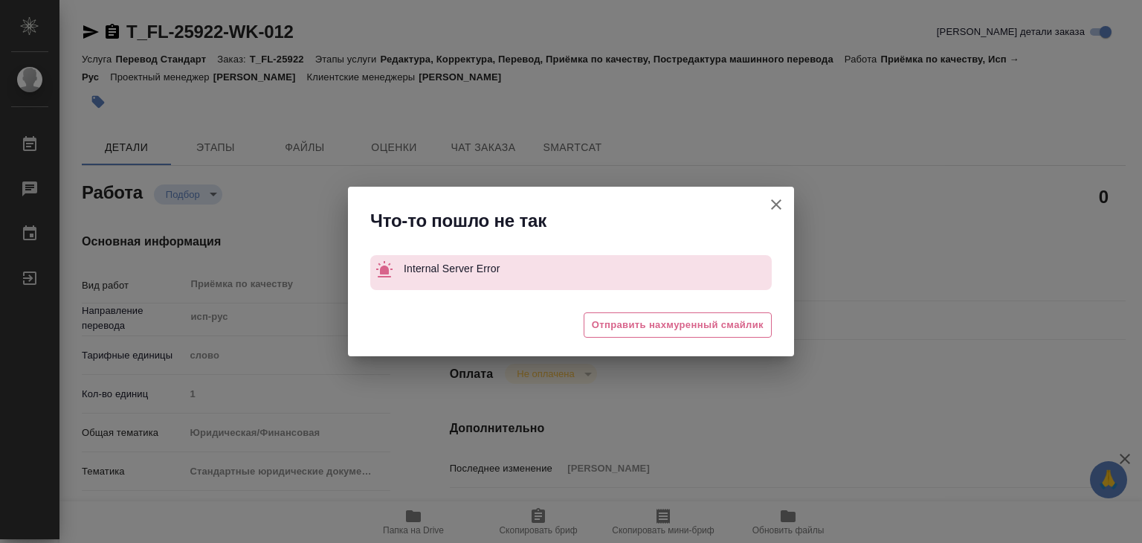
type textarea "x"
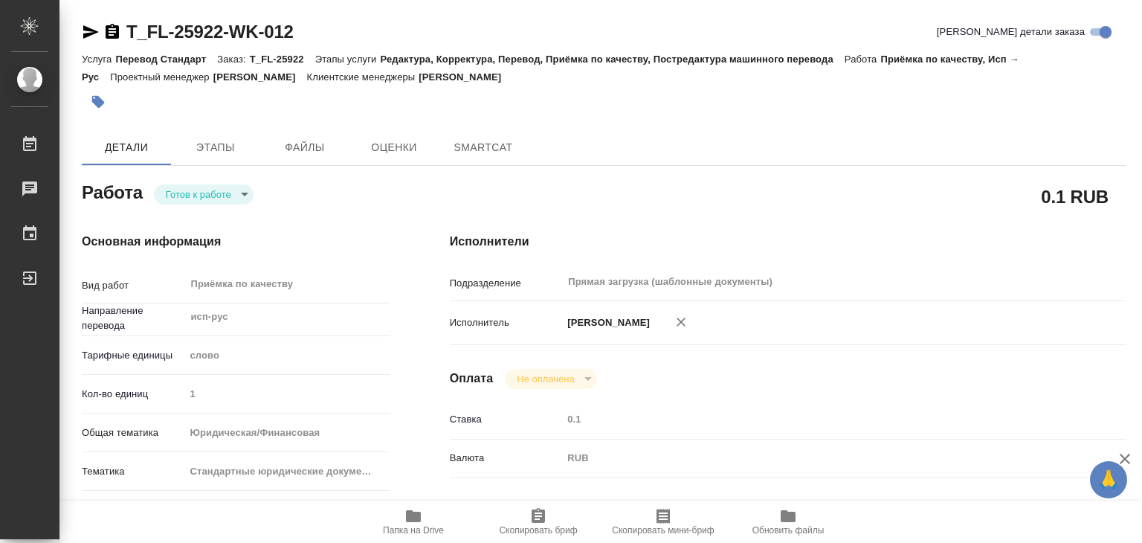
type textarea "x"
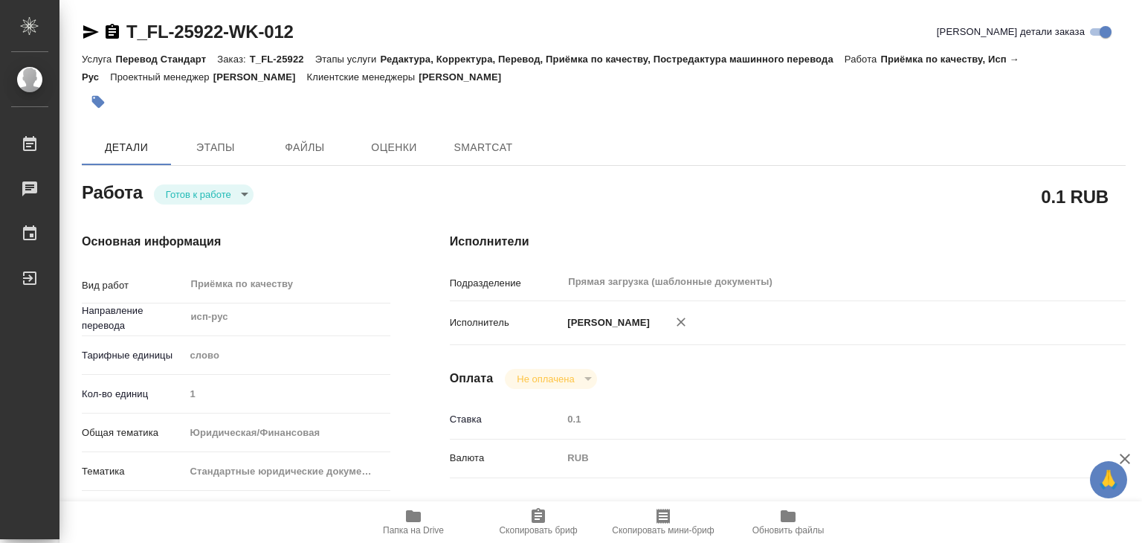
type textarea "x"
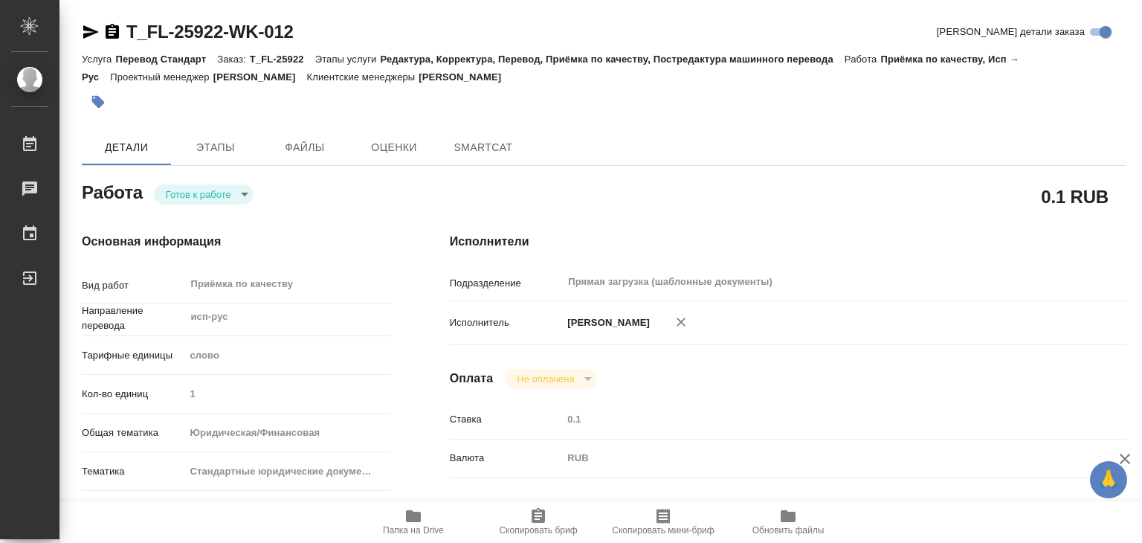
type textarea "x"
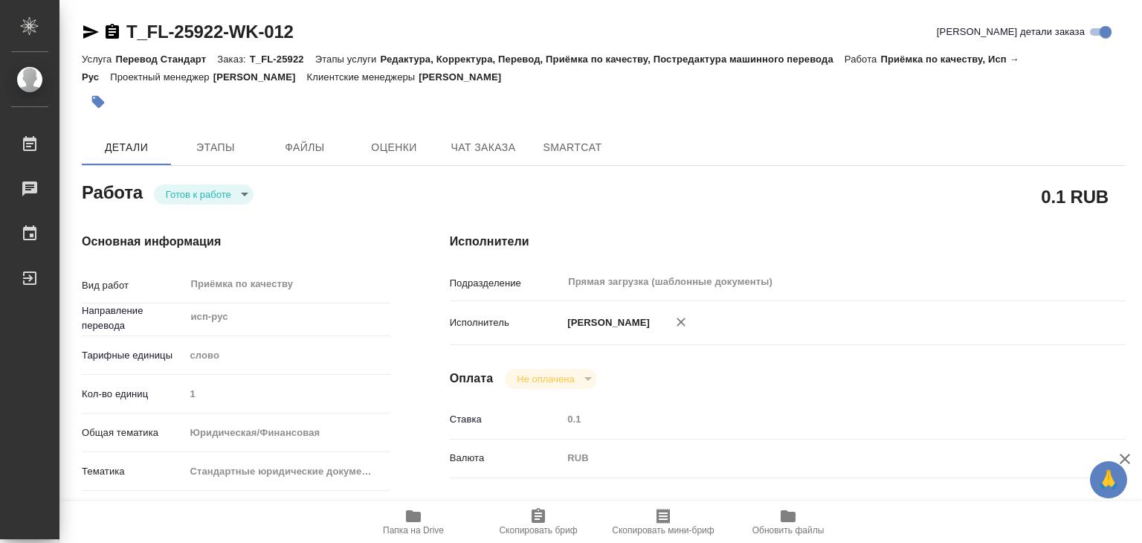
type textarea "x"
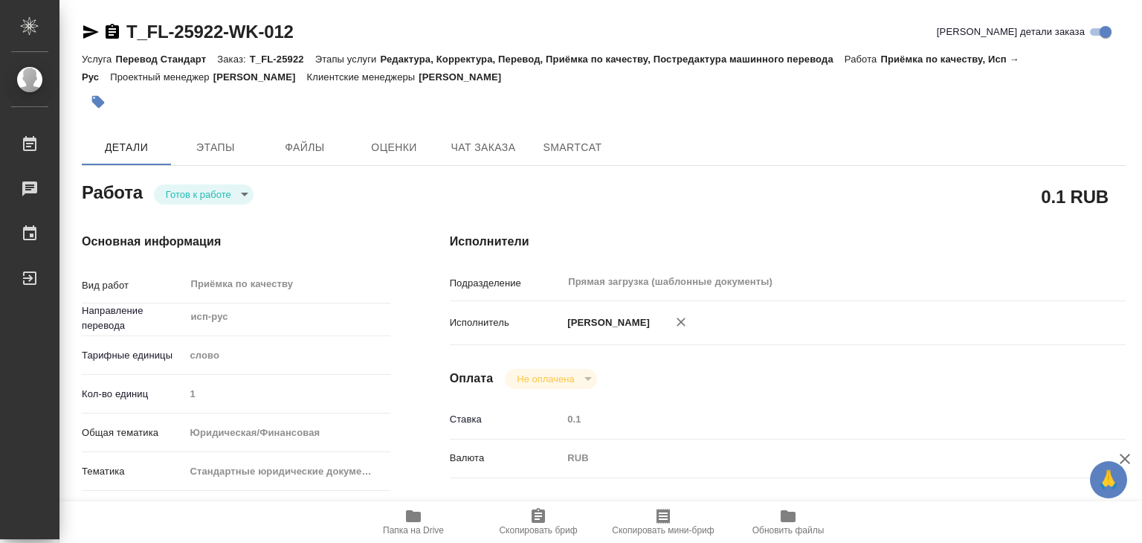
type textarea "x"
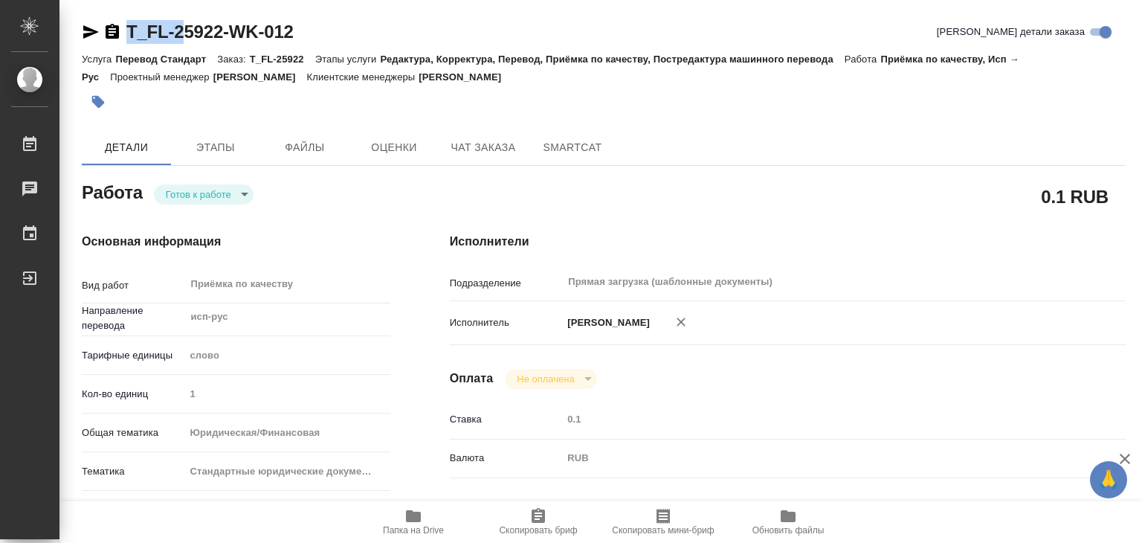
drag, startPoint x: 123, startPoint y: 18, endPoint x: 187, endPoint y: 23, distance: 64.9
drag, startPoint x: 120, startPoint y: 17, endPoint x: 229, endPoint y: 31, distance: 109.5
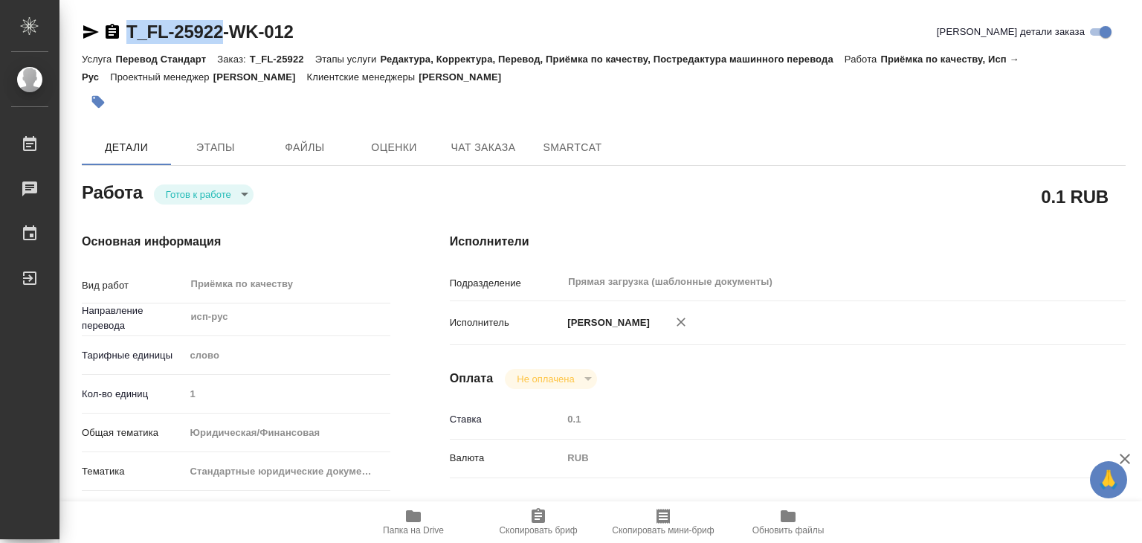
copy link "T_FL-25922"
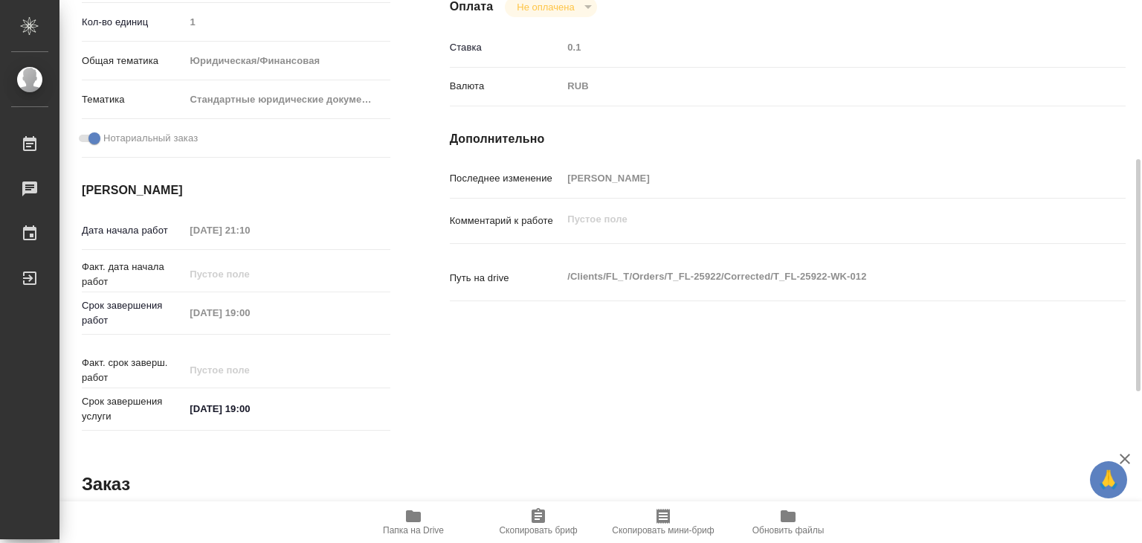
scroll to position [726, 0]
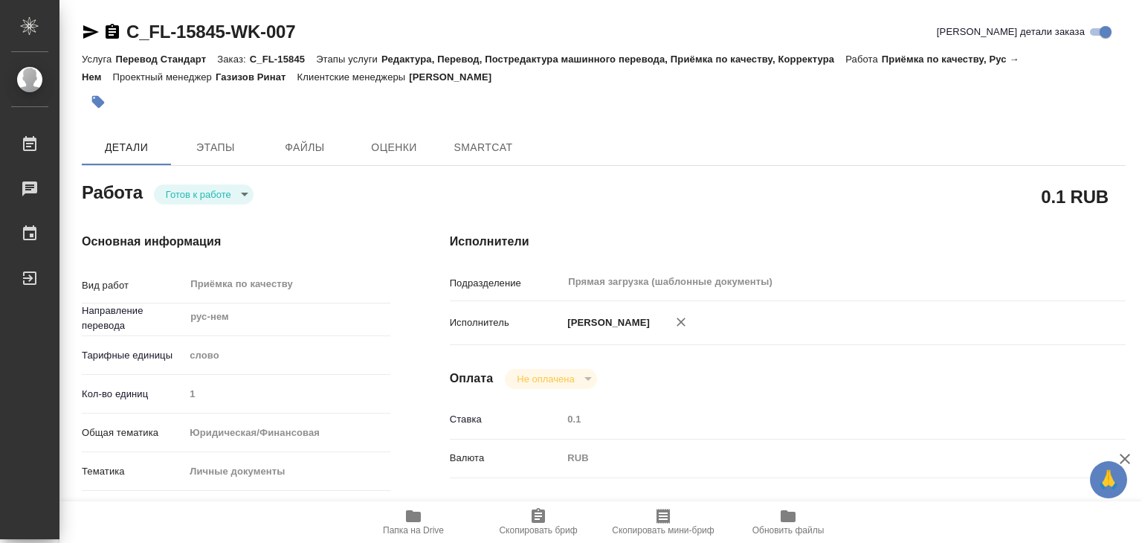
type textarea "x"
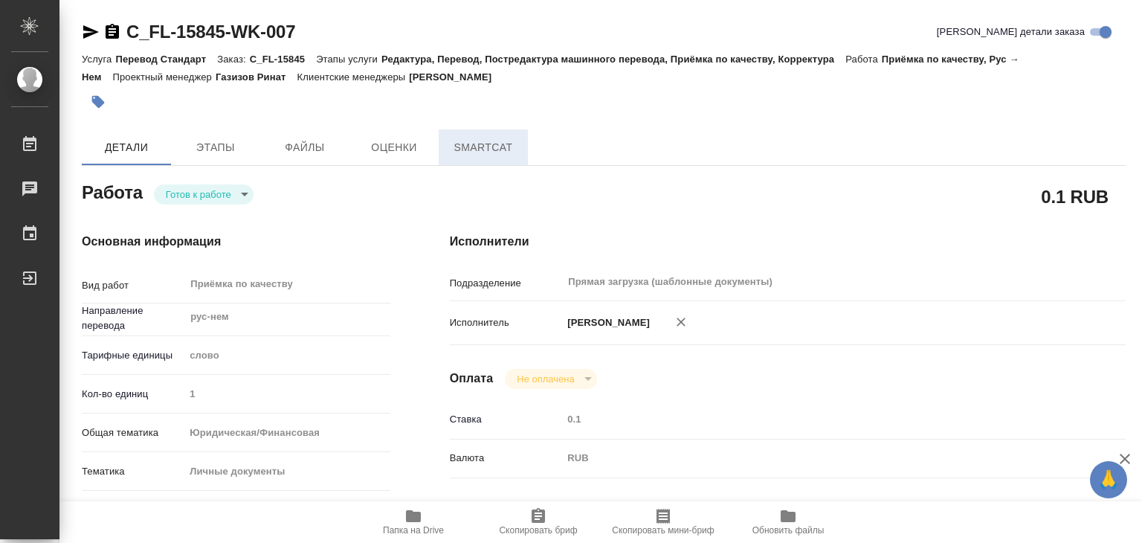
type textarea "x"
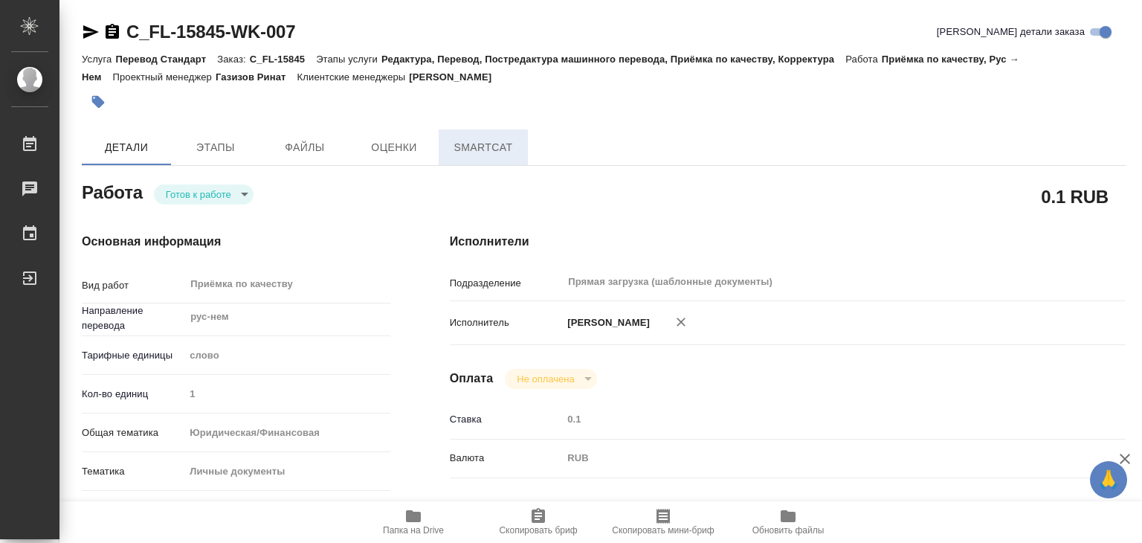
type textarea "x"
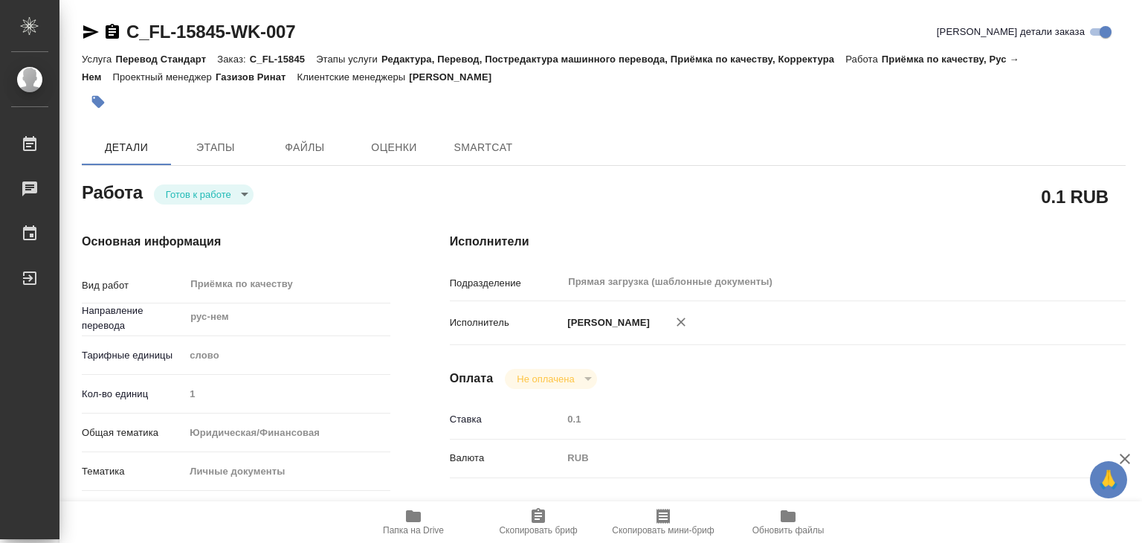
type textarea "x"
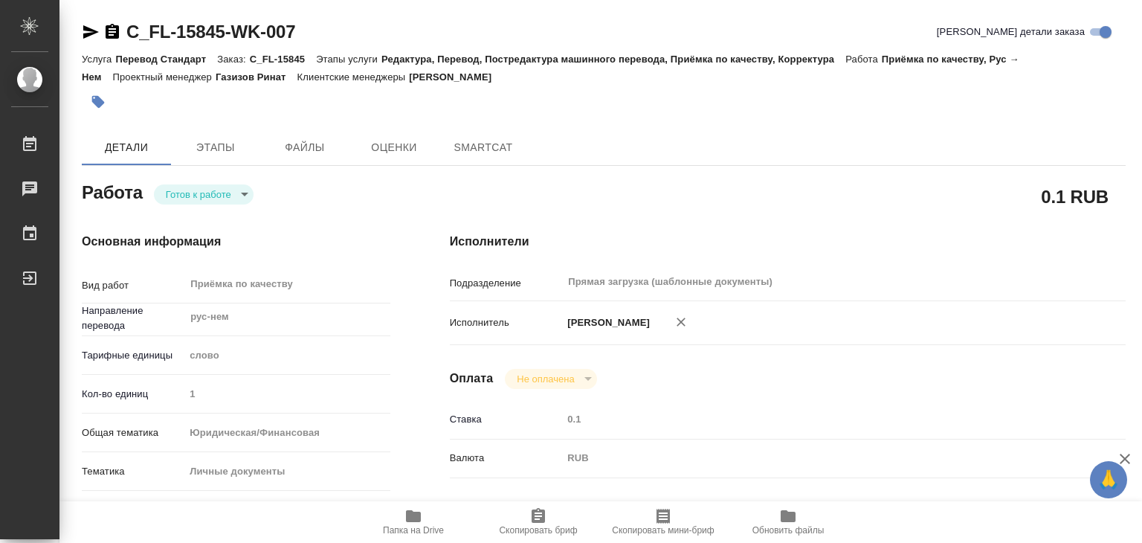
type textarea "x"
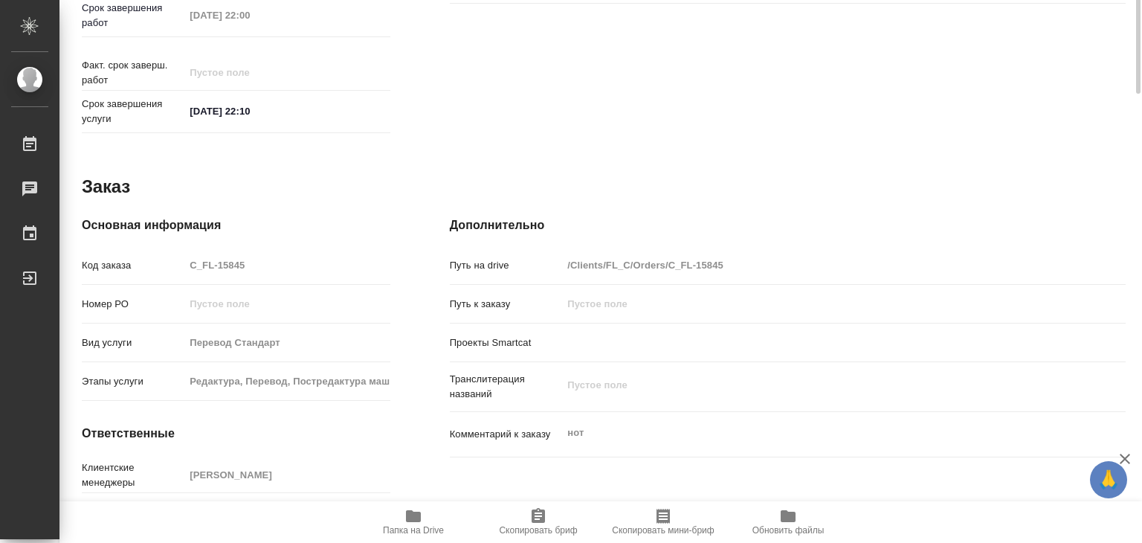
type textarea "x"
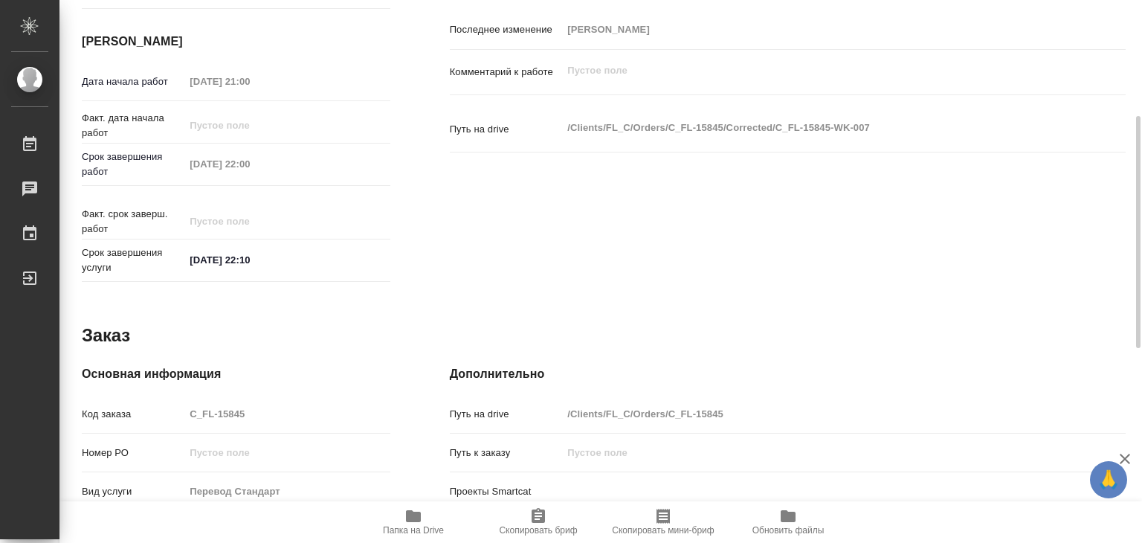
scroll to position [446, 0]
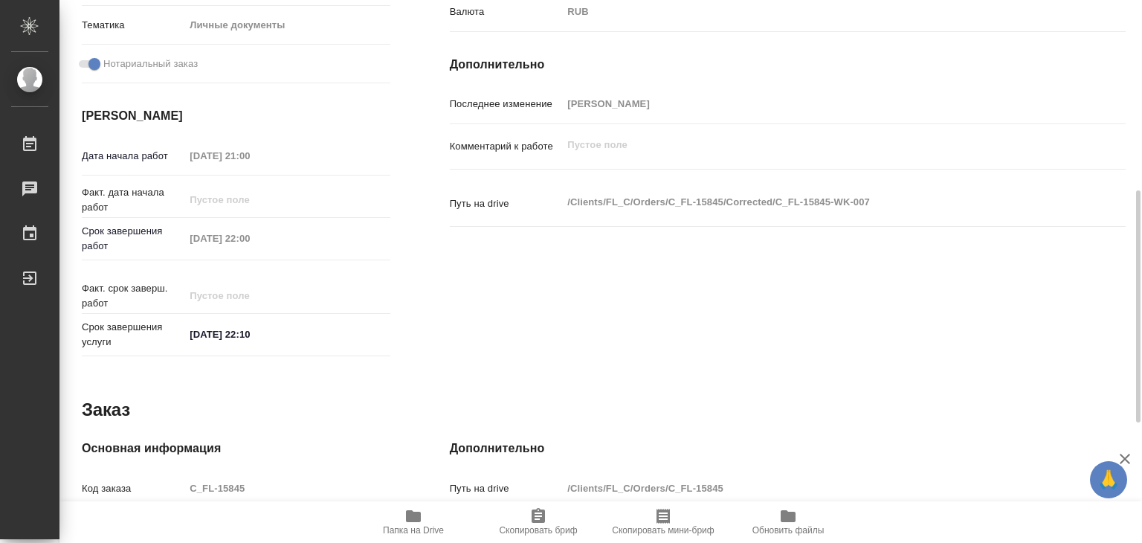
type textarea "x"
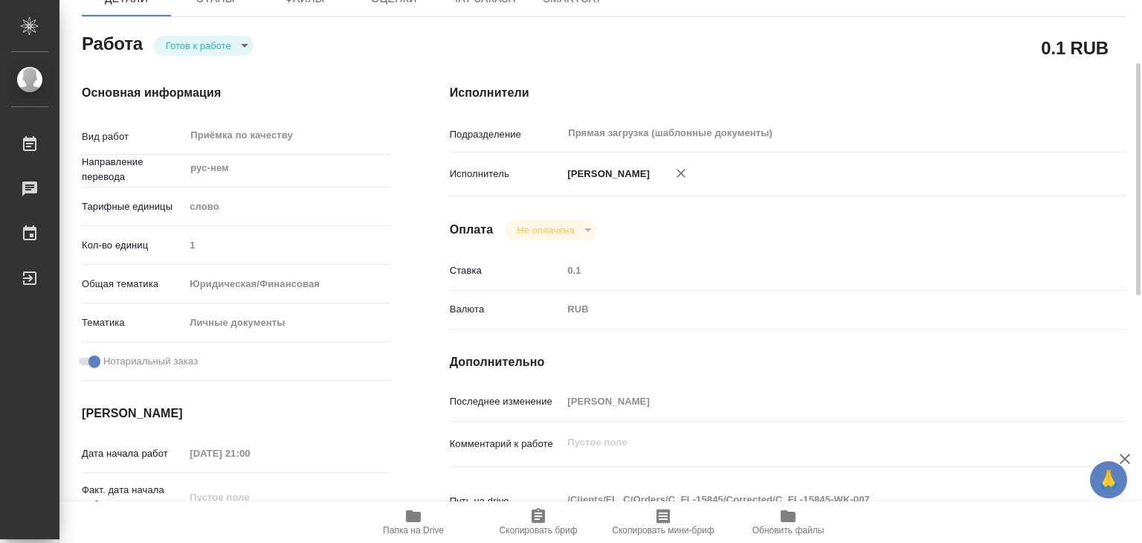
scroll to position [0, 0]
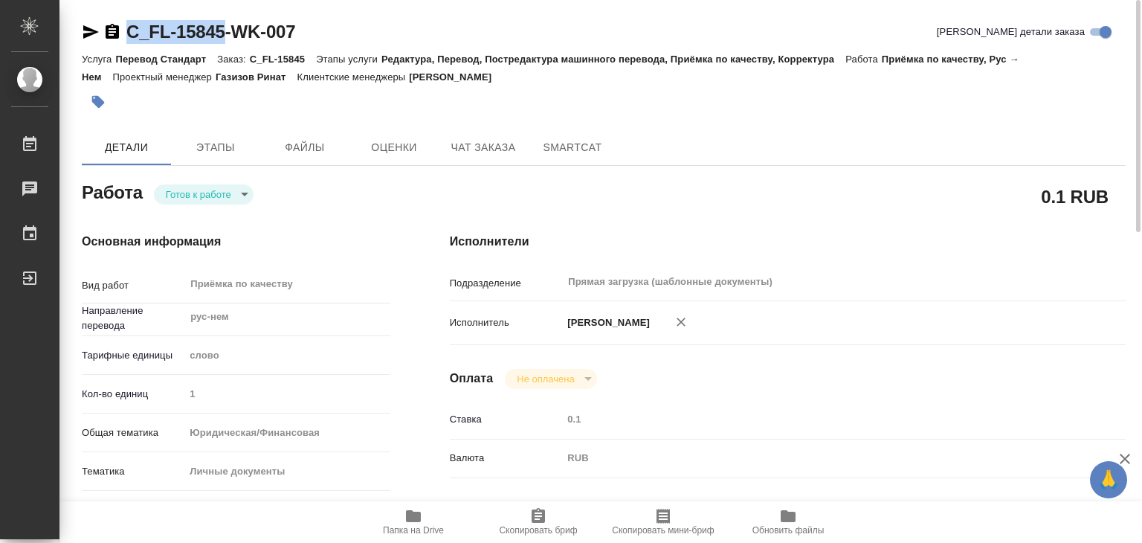
drag, startPoint x: 123, startPoint y: 13, endPoint x: 224, endPoint y: 32, distance: 102.3
copy link "C_FL-15845"
type textarea "x"
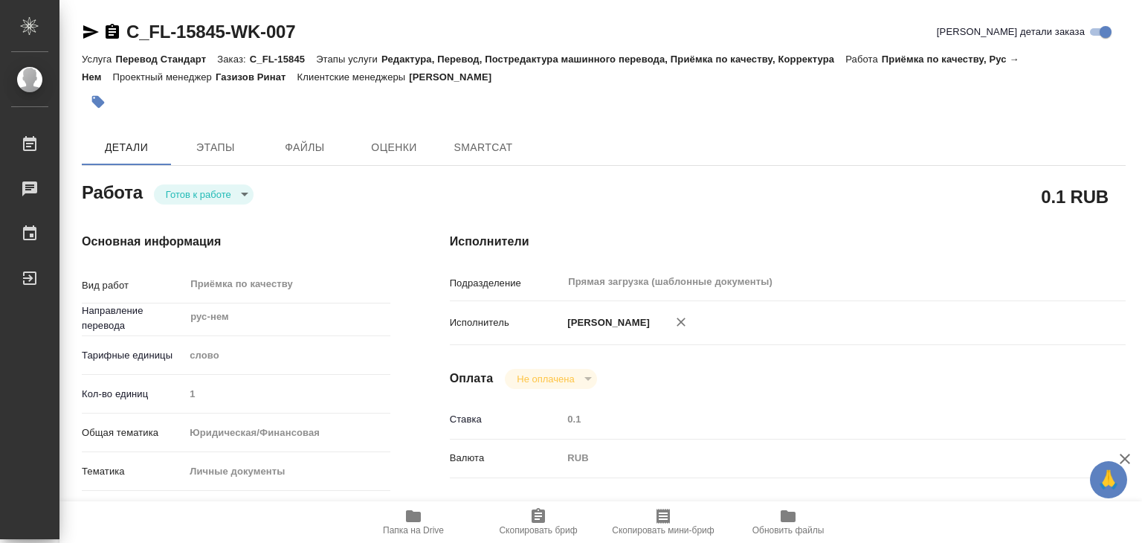
type textarea "x"
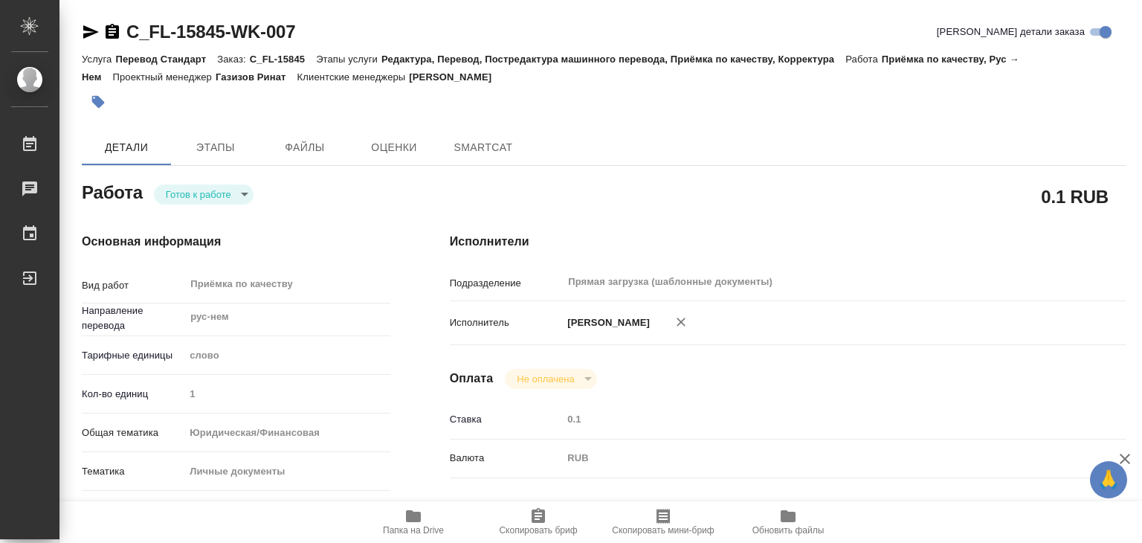
type textarea "x"
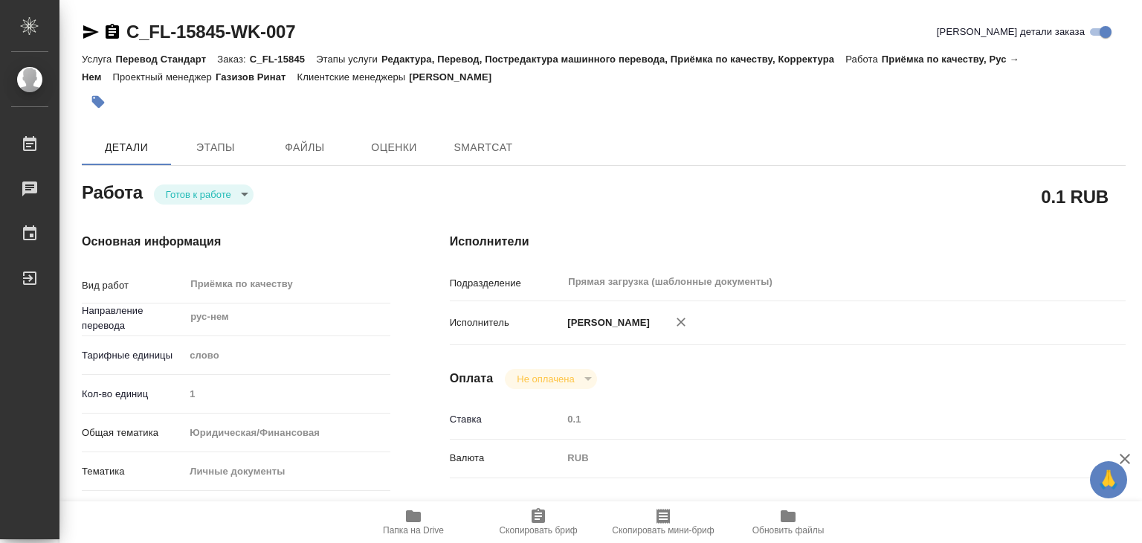
type textarea "x"
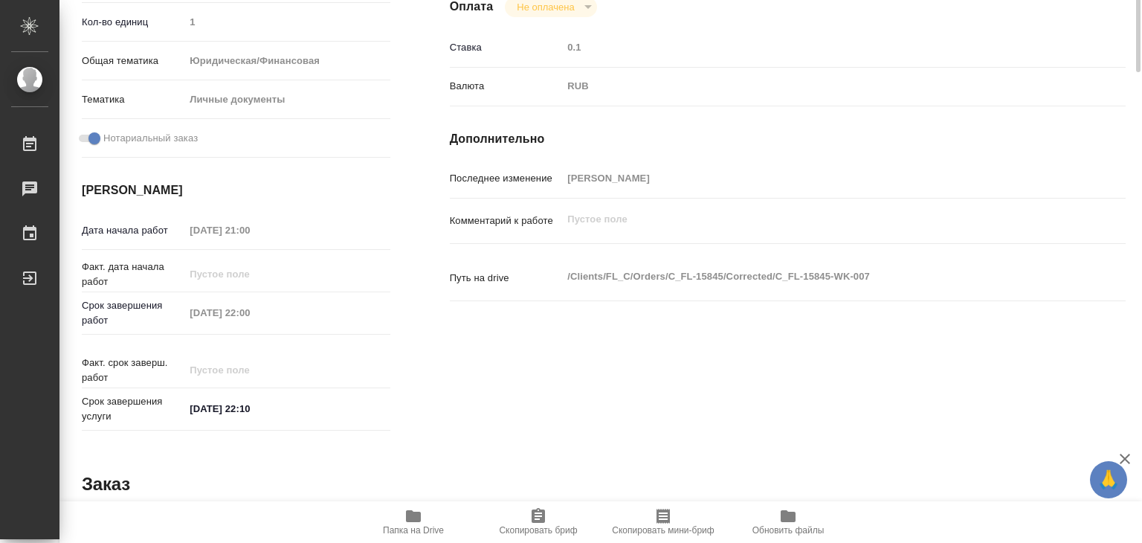
type textarea "x"
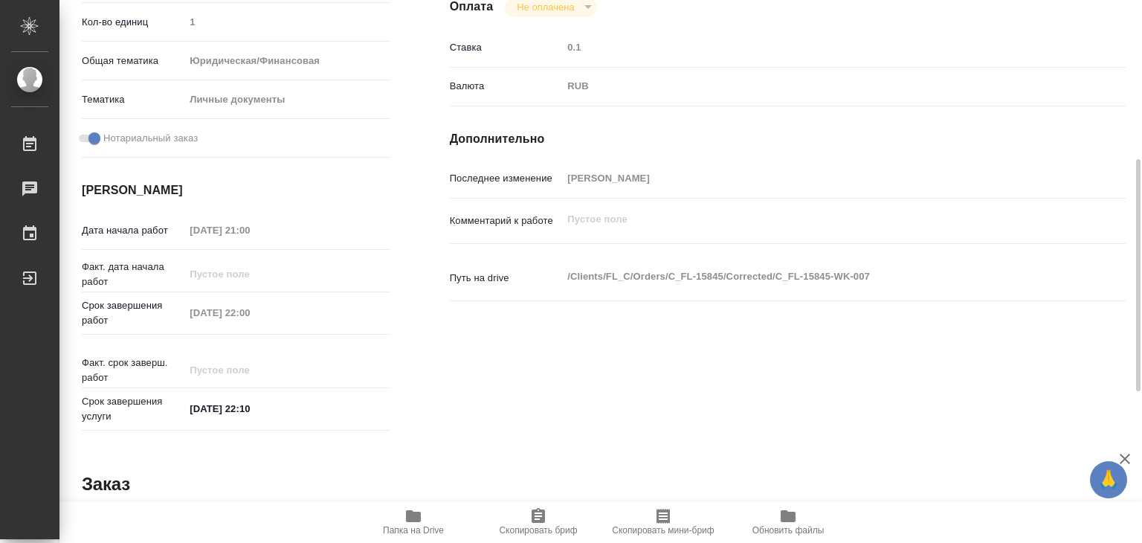
type textarea "x"
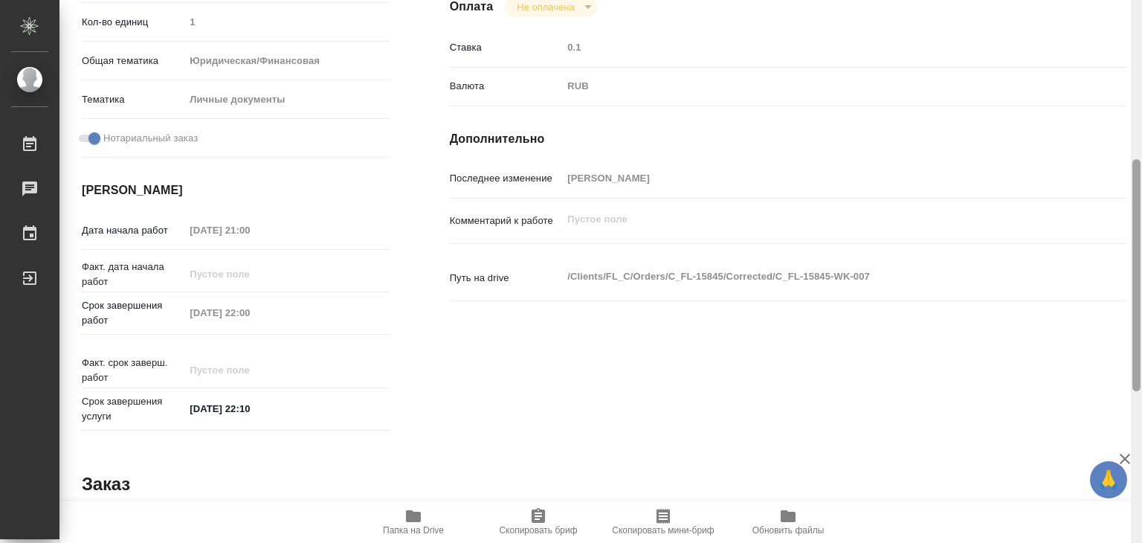
type textarea "x"
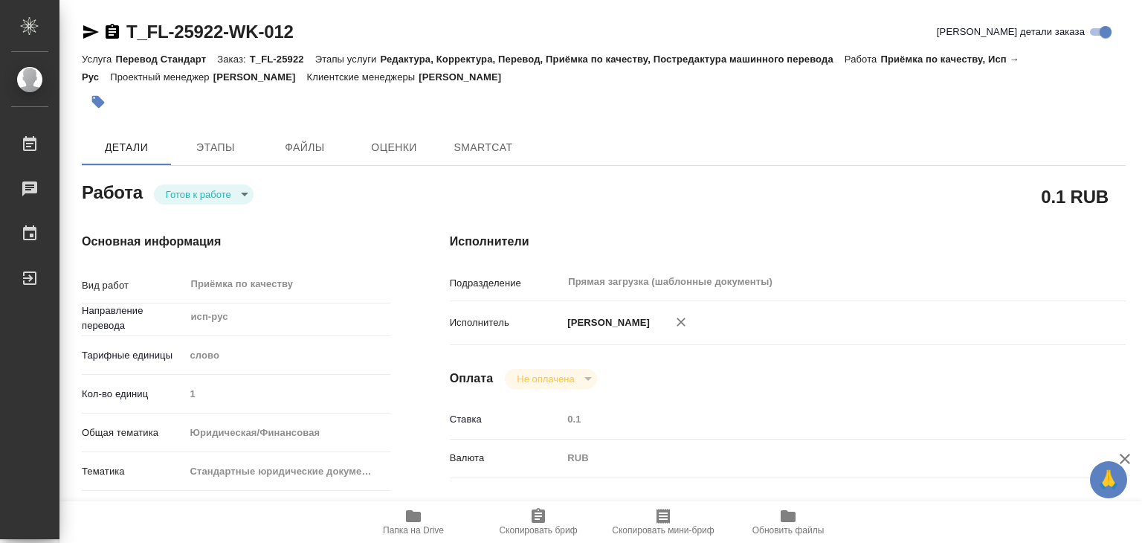
type textarea "x"
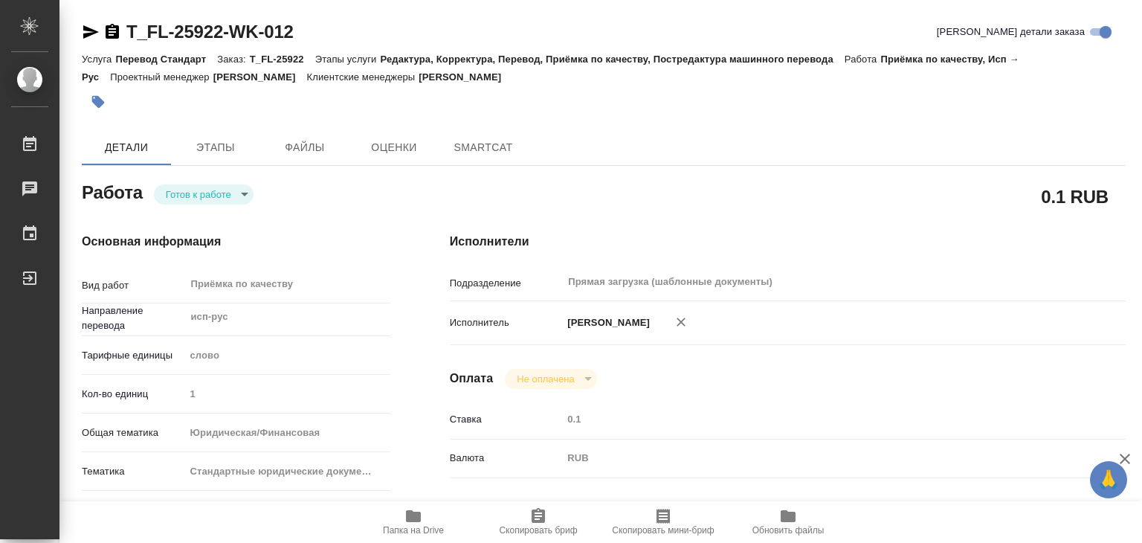
type textarea "x"
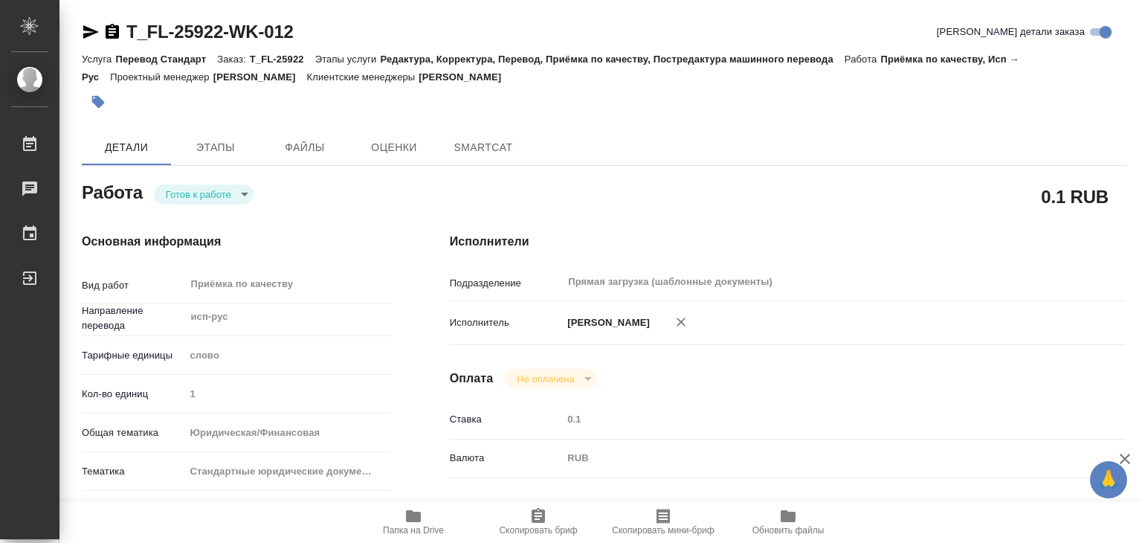
type textarea "x"
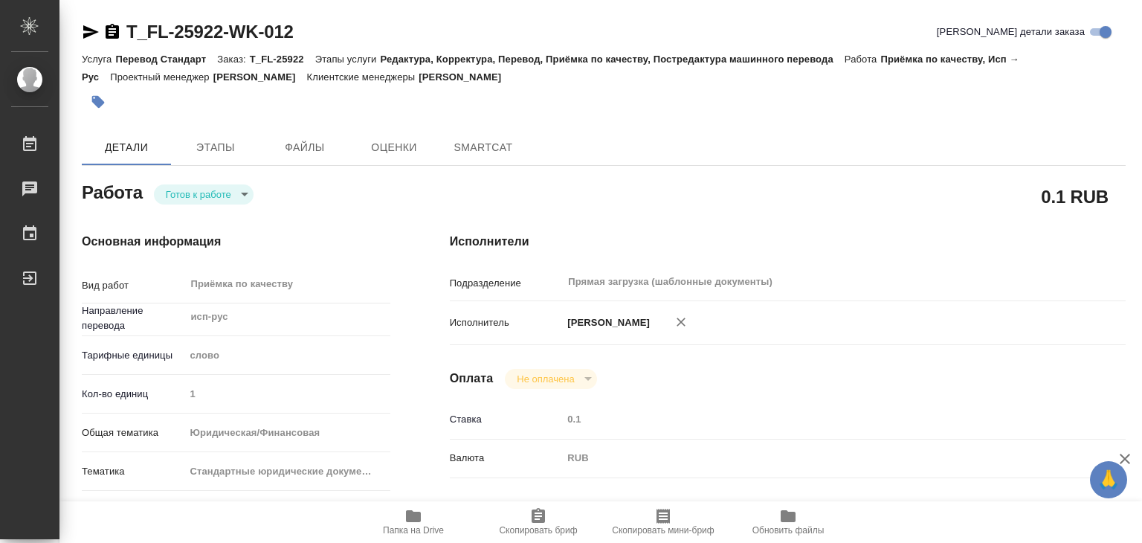
type textarea "x"
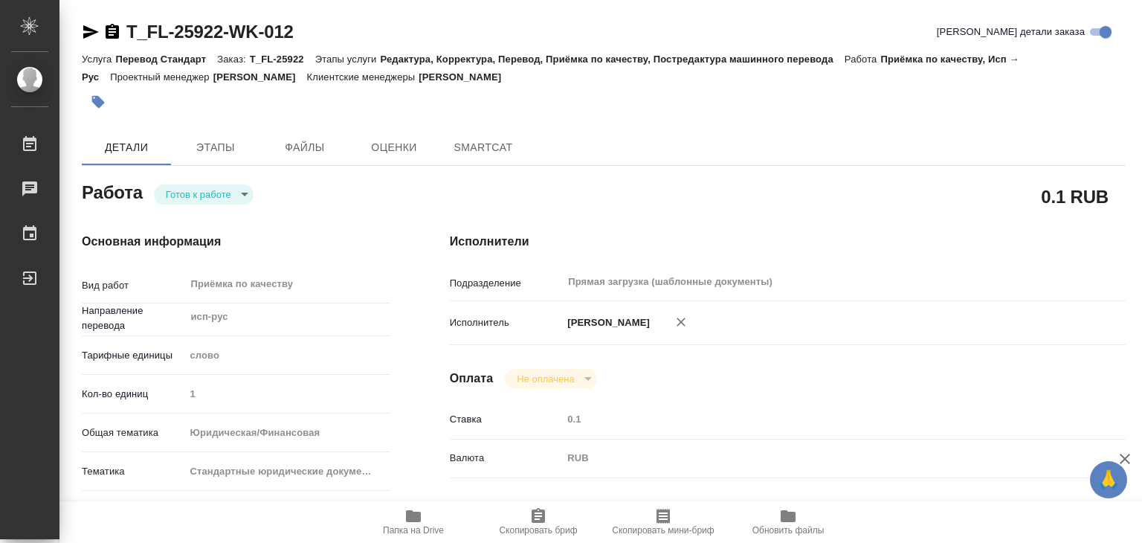
type textarea "x"
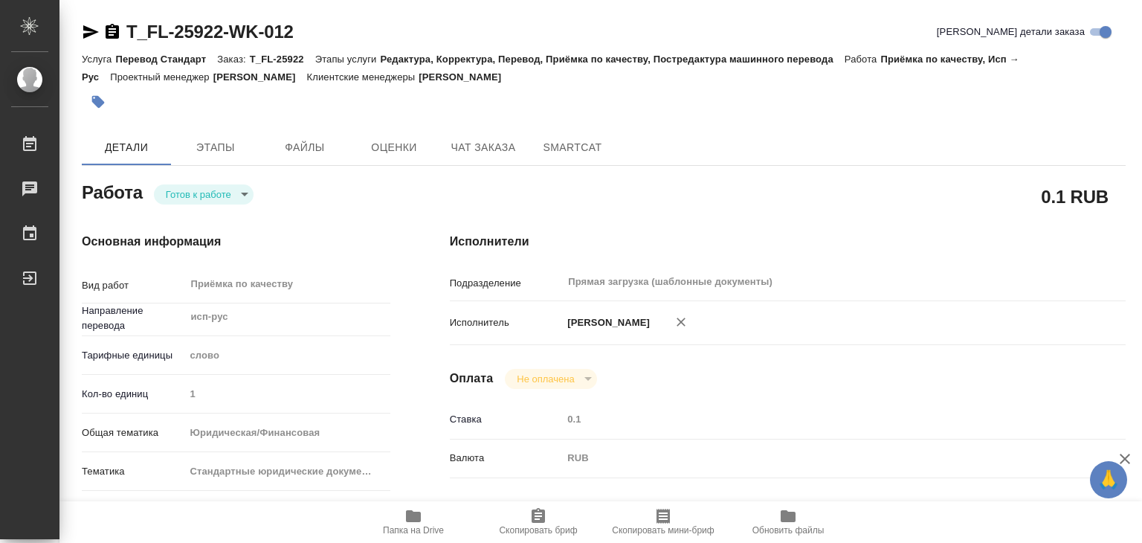
type textarea "x"
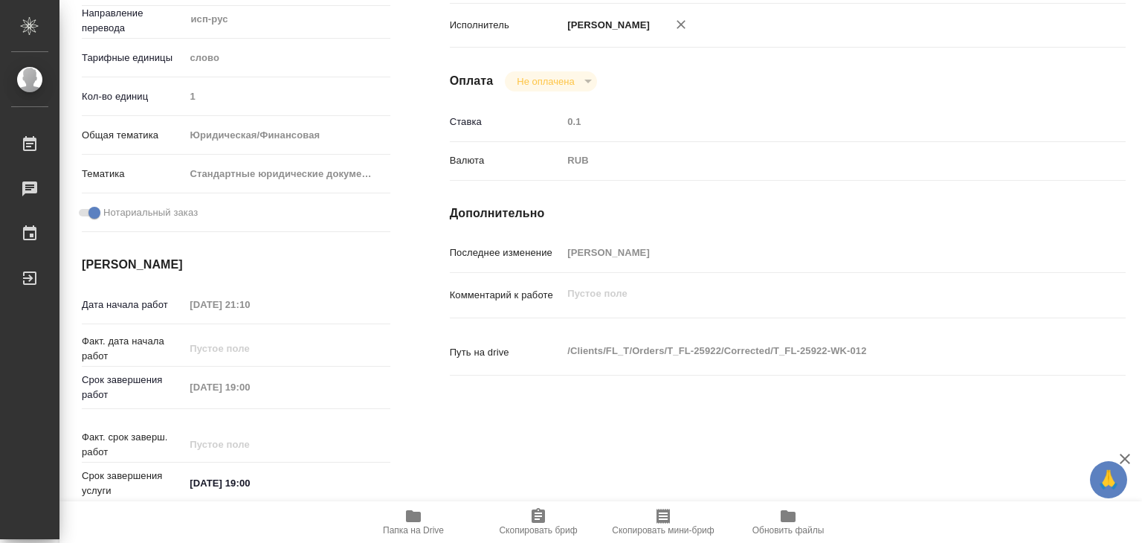
scroll to position [372, 0]
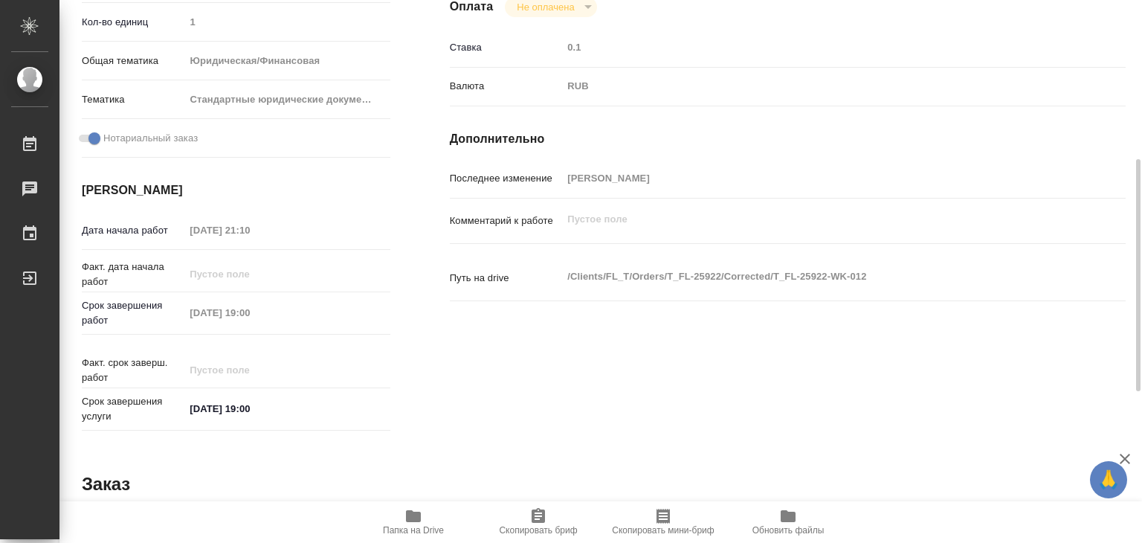
type textarea "x"
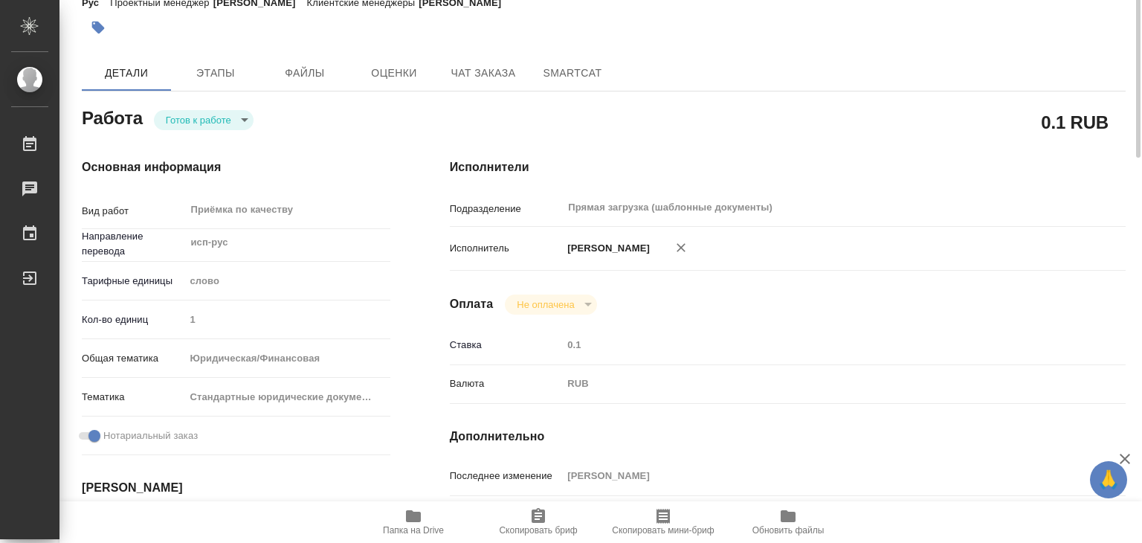
scroll to position [0, 0]
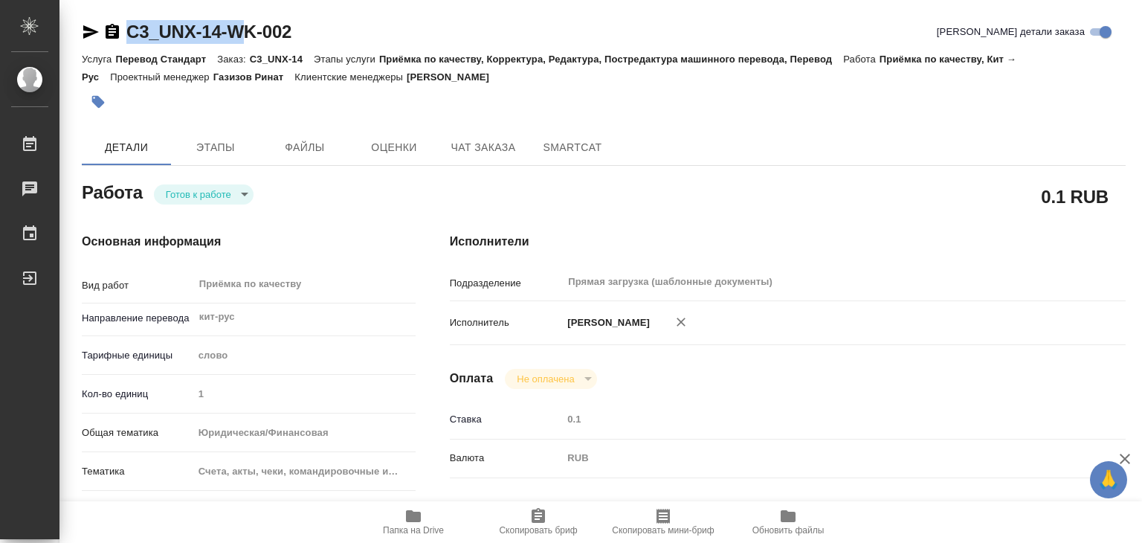
type textarea "x"
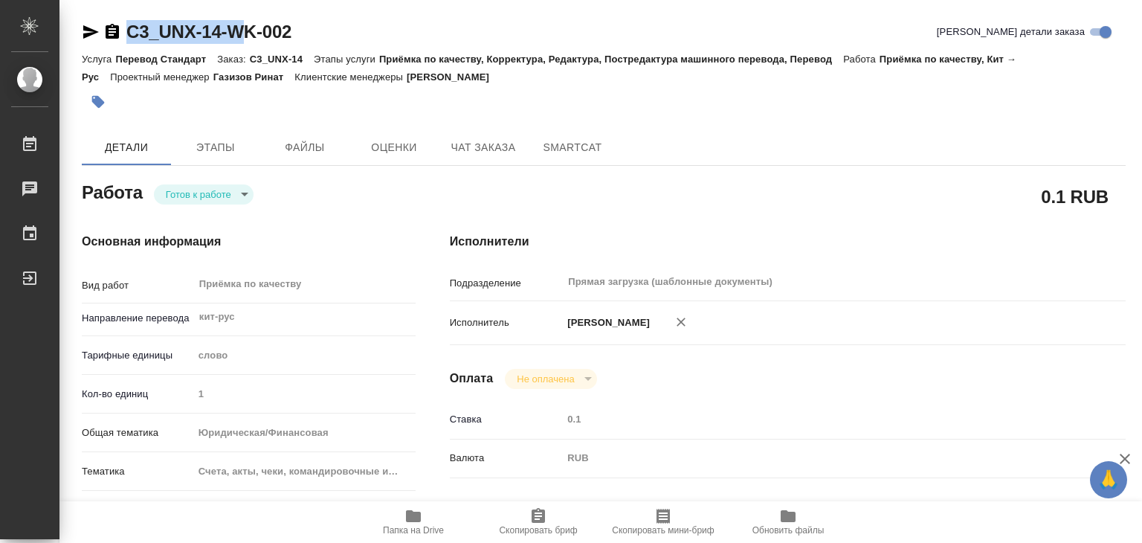
type textarea "x"
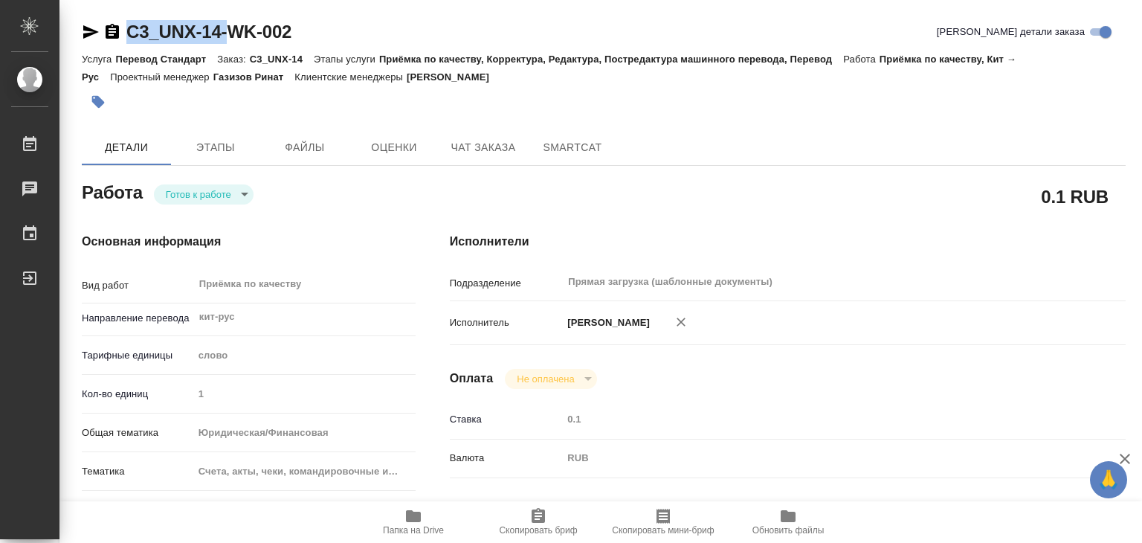
type textarea "x"
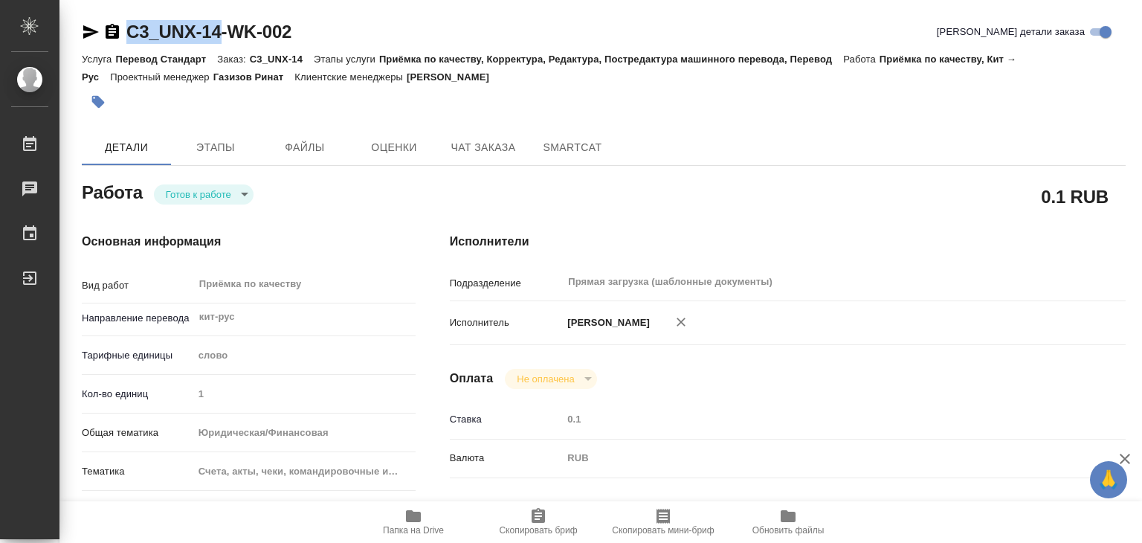
drag, startPoint x: 122, startPoint y: 15, endPoint x: 225, endPoint y: 33, distance: 104.3
type textarea "x"
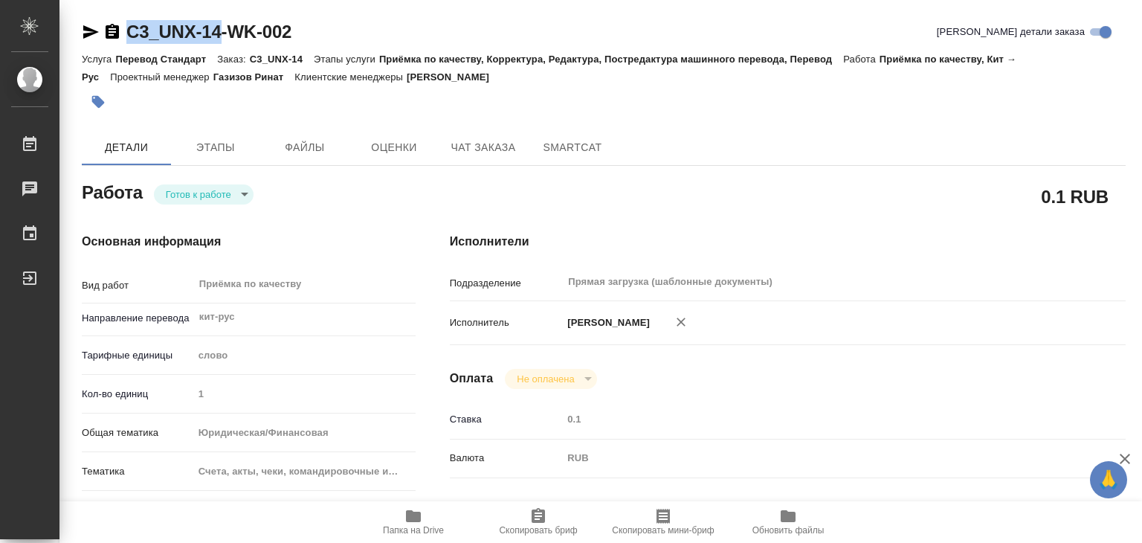
type textarea "x"
copy link "C3_UNX-14"
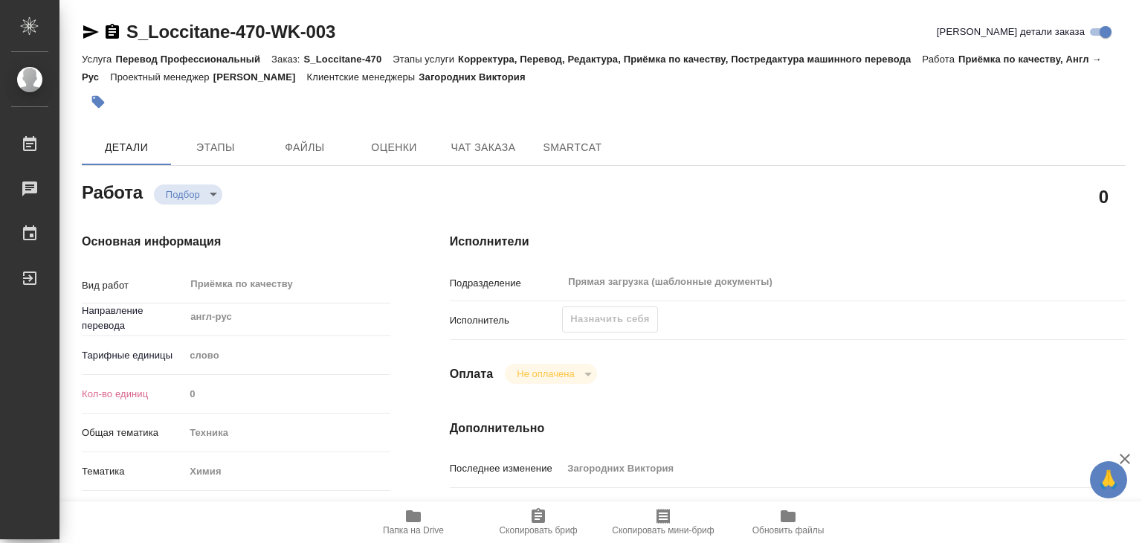
type textarea "x"
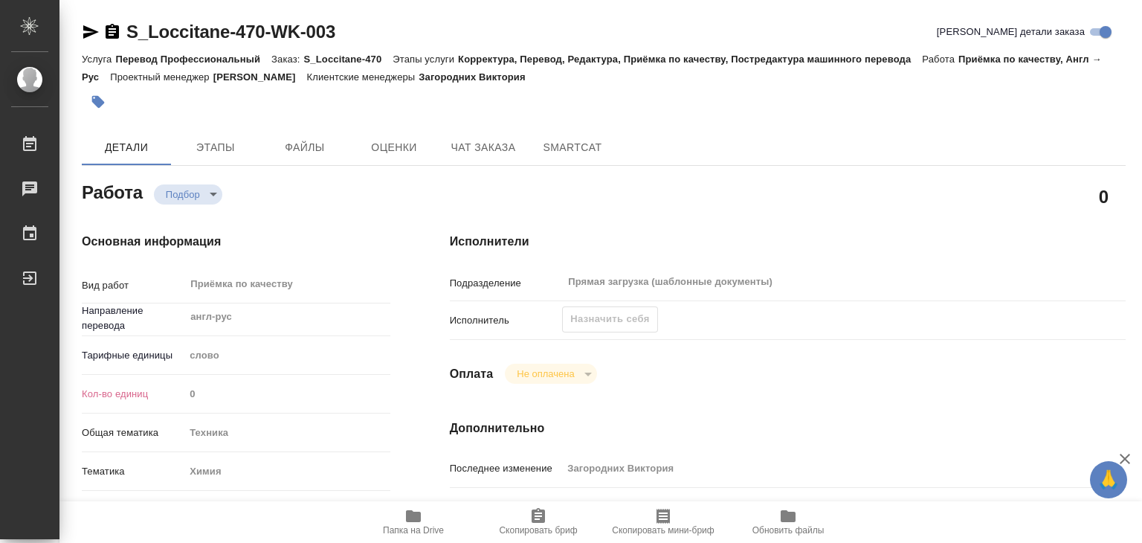
type textarea "x"
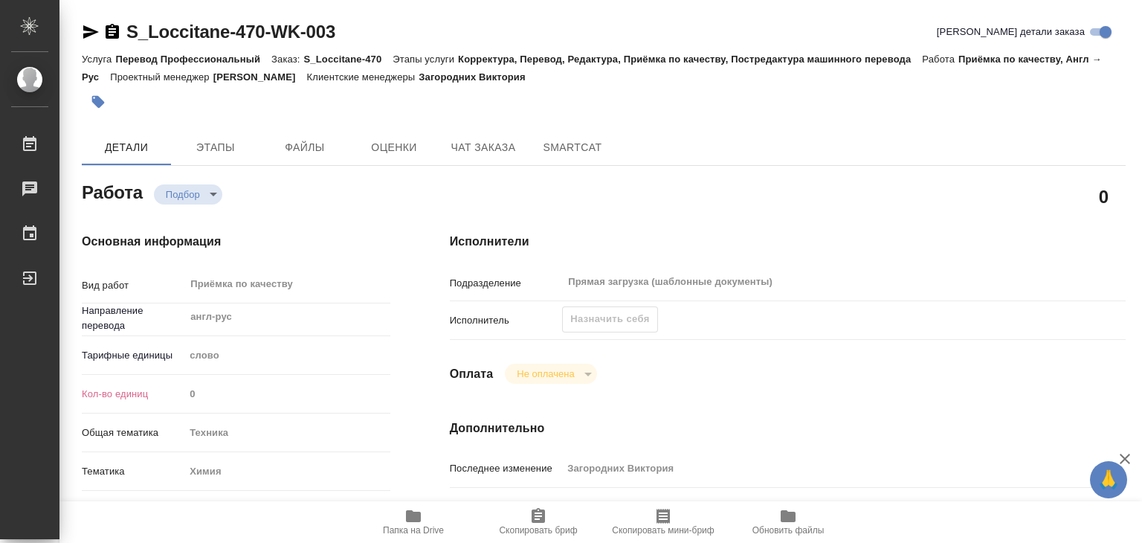
click at [606, 315] on div "Назначить себя" at bounding box center [609, 319] width 95 height 26
type textarea "x"
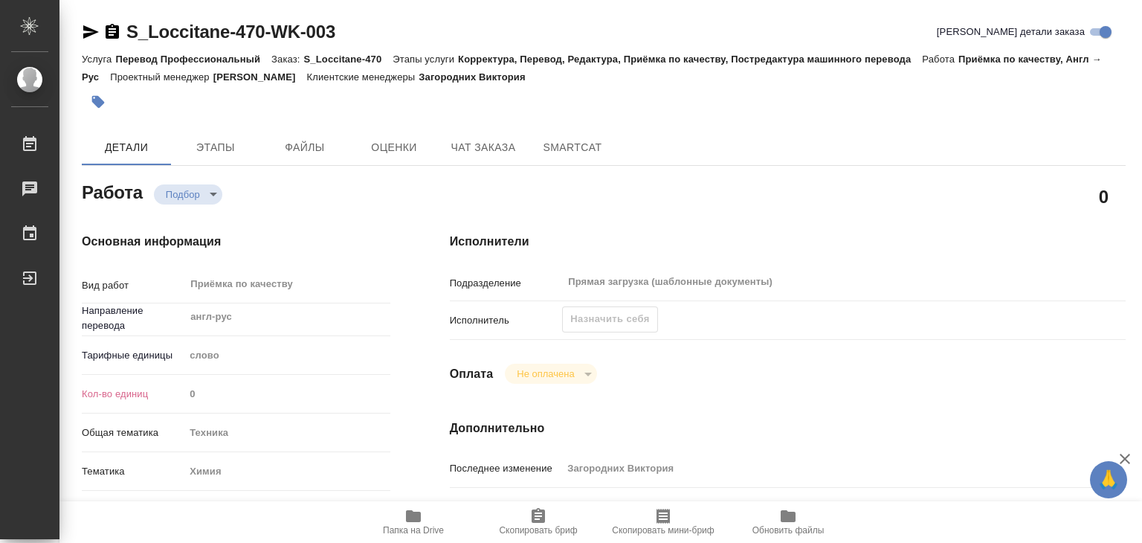
type textarea "x"
click at [606, 315] on div "Назначить себя" at bounding box center [609, 319] width 95 height 26
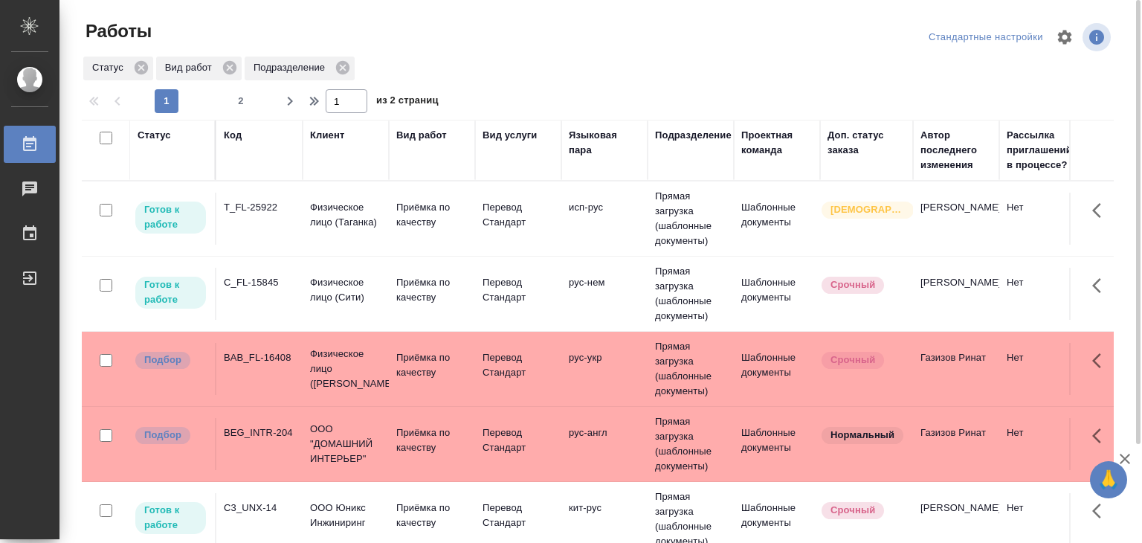
scroll to position [724, 0]
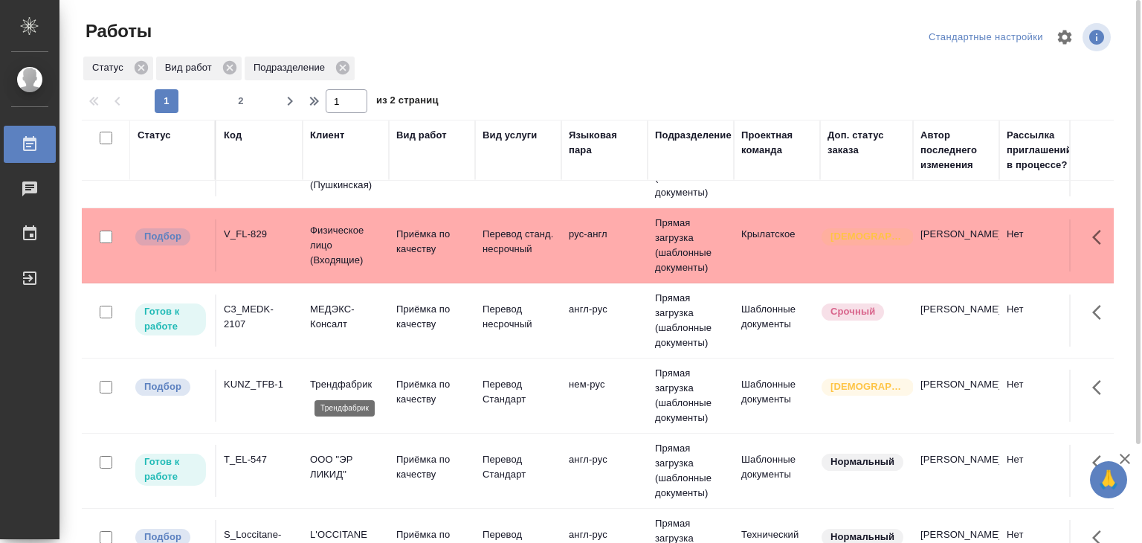
click at [361, 387] on p "Трендфабрик" at bounding box center [345, 384] width 71 height 15
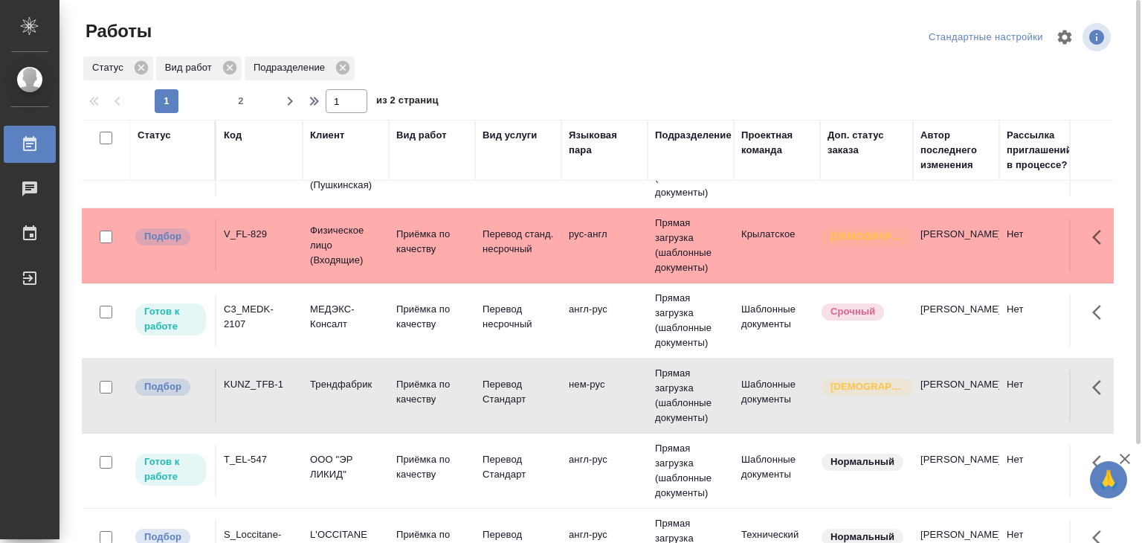
click at [321, 245] on p "Физическое лицо (Входящие)" at bounding box center [345, 245] width 71 height 45
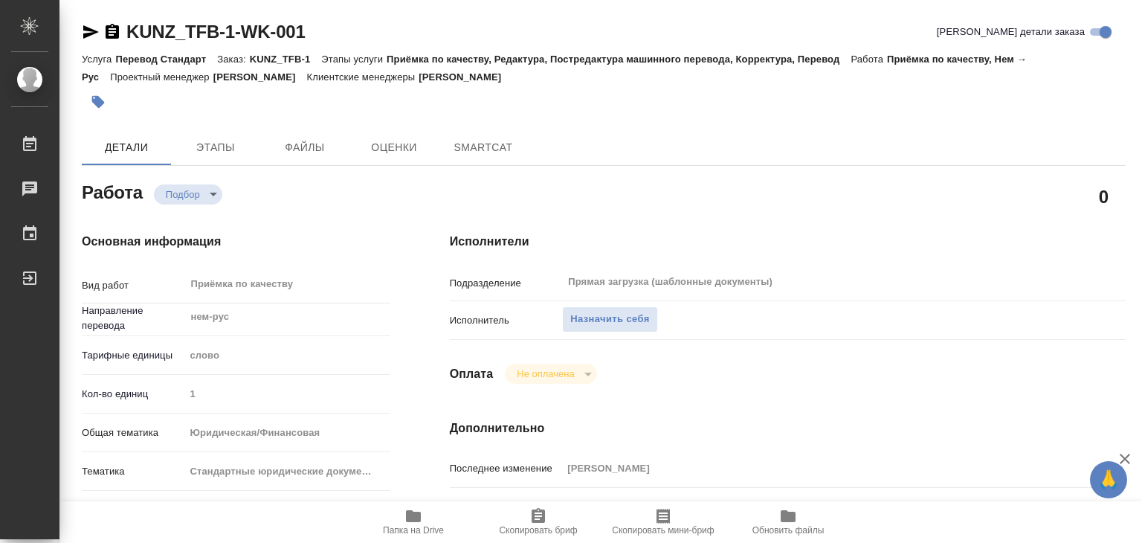
type textarea "x"
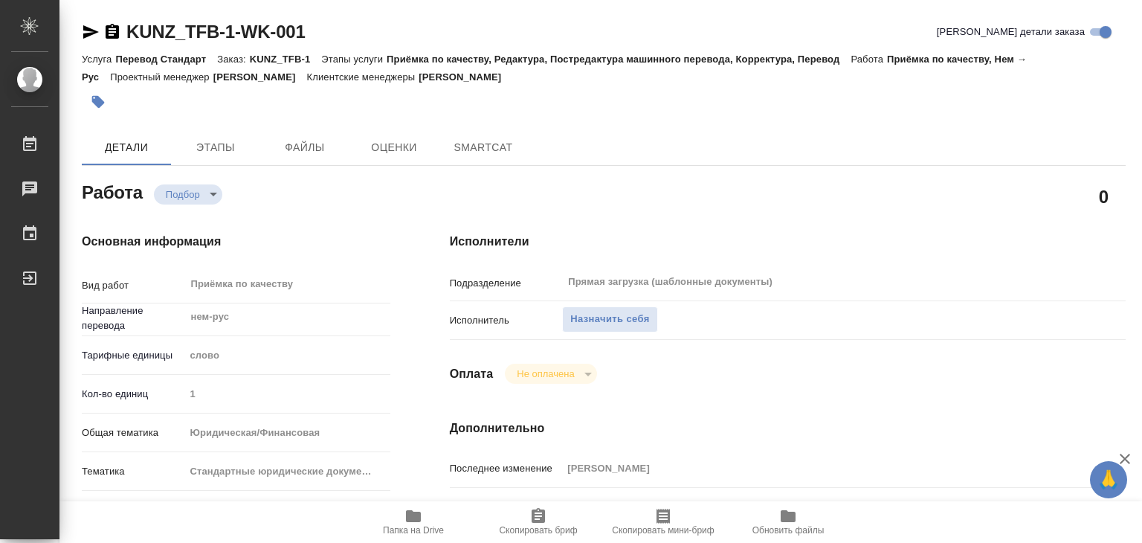
type textarea "x"
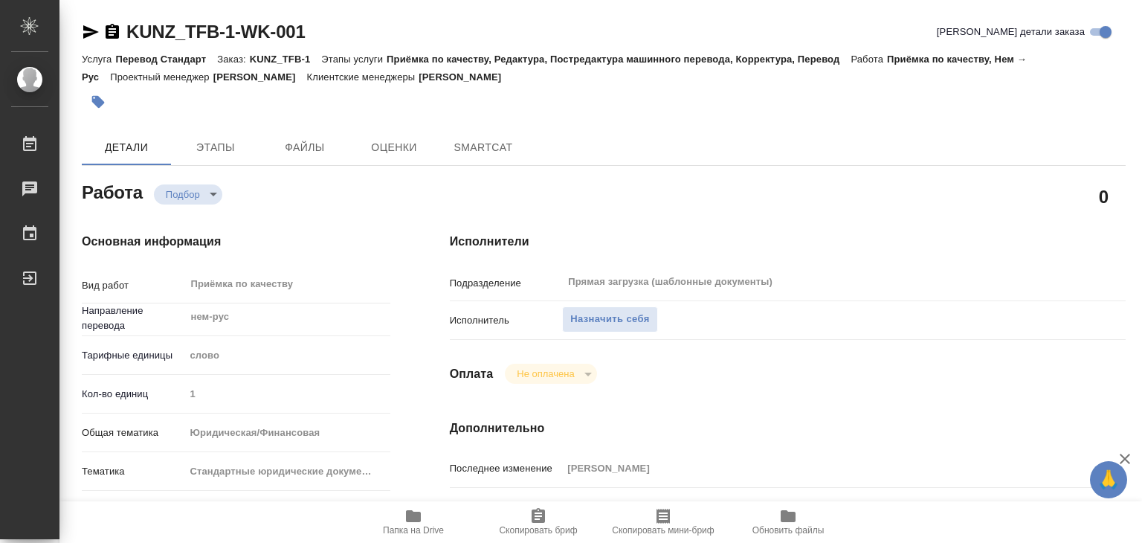
type textarea "x"
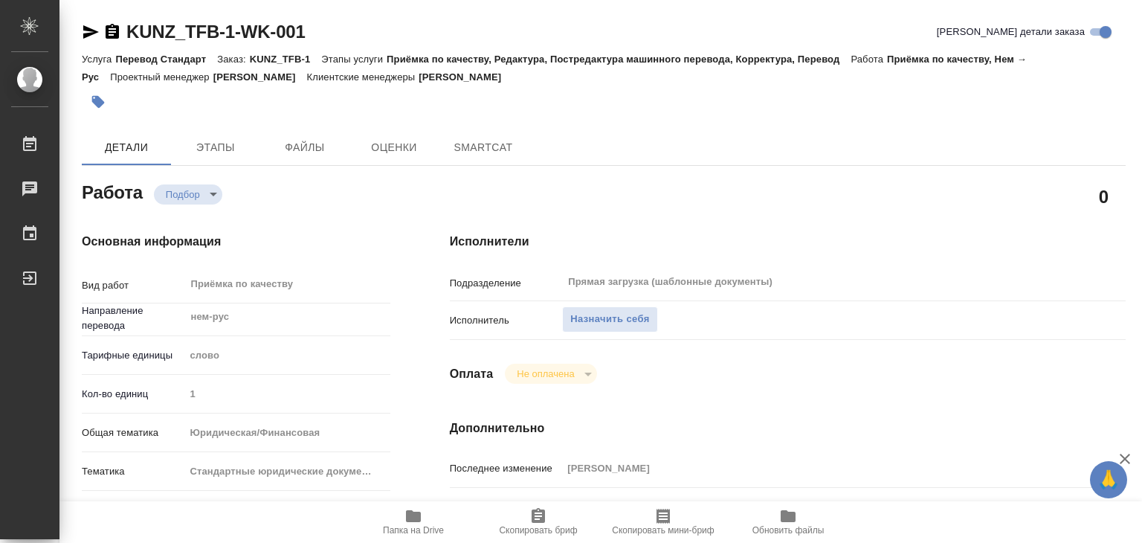
type textarea "x"
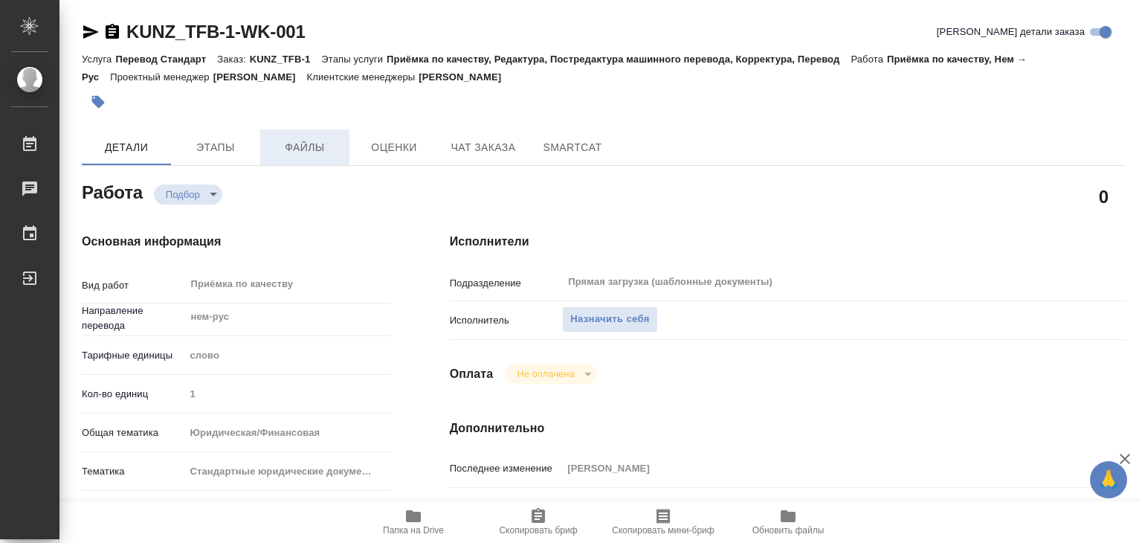
type textarea "x"
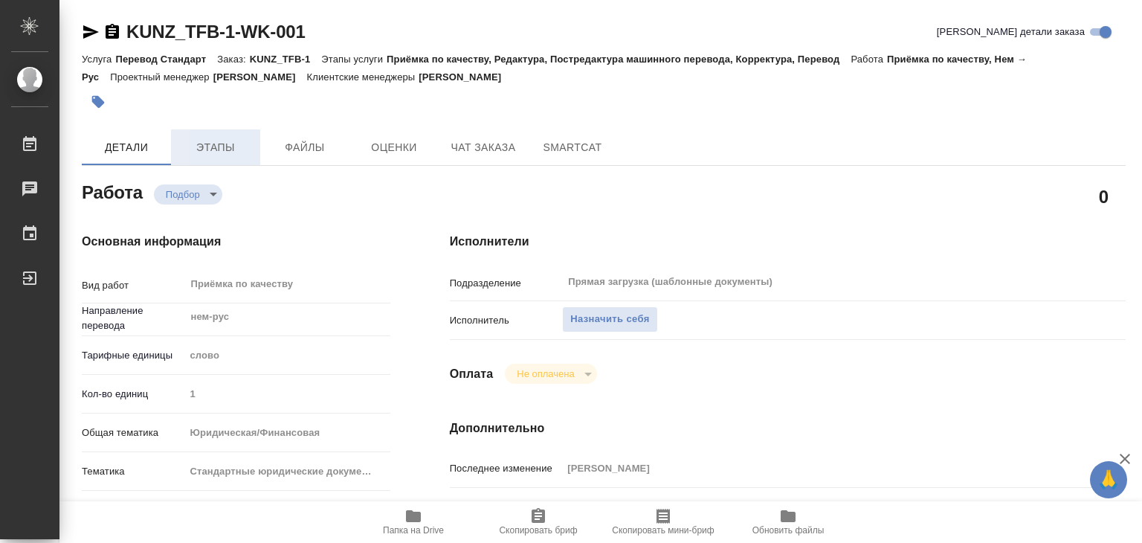
click at [231, 155] on span "Этапы" at bounding box center [215, 147] width 71 height 19
type textarea "x"
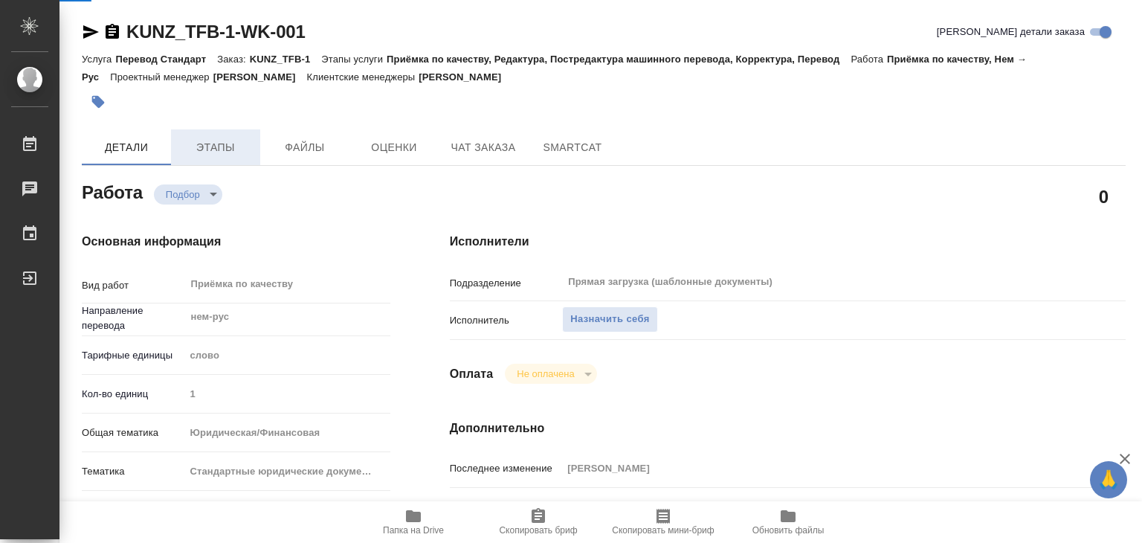
type textarea "x"
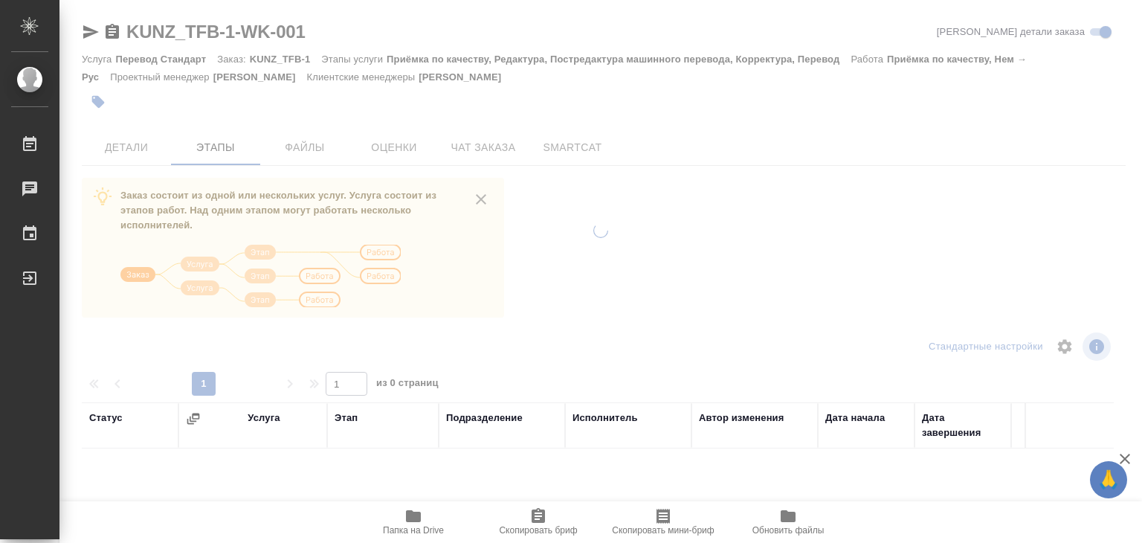
click at [321, 141] on div at bounding box center [601, 271] width 1083 height 543
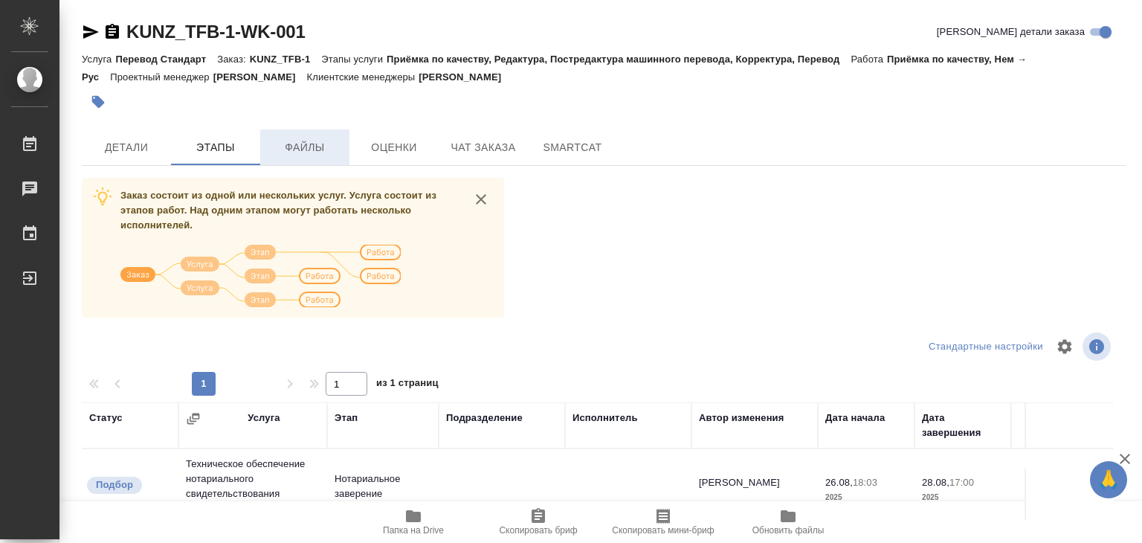
click at [315, 152] on span "Файлы" at bounding box center [304, 147] width 71 height 19
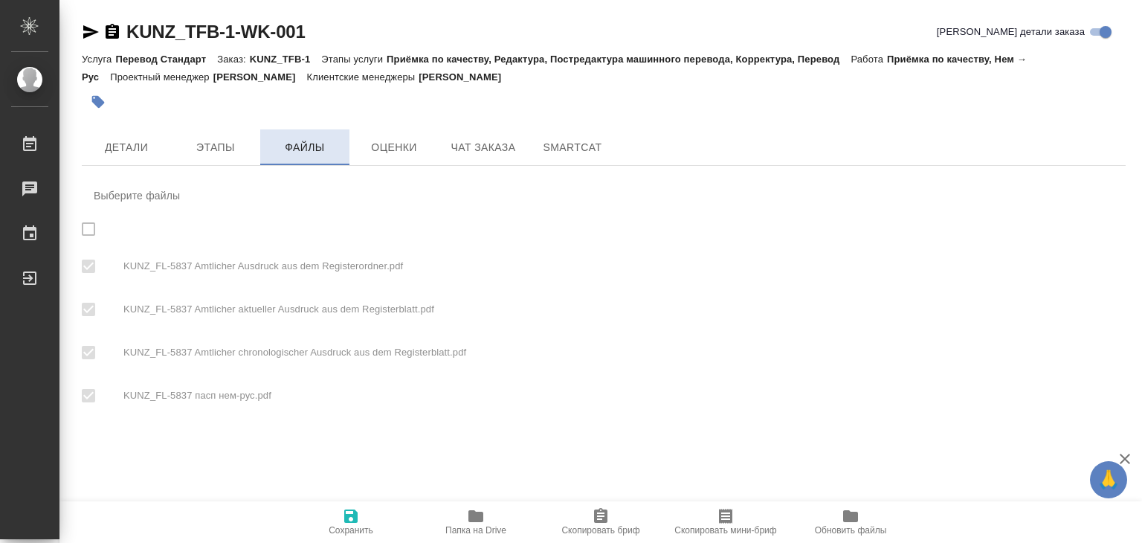
checkbox input "true"
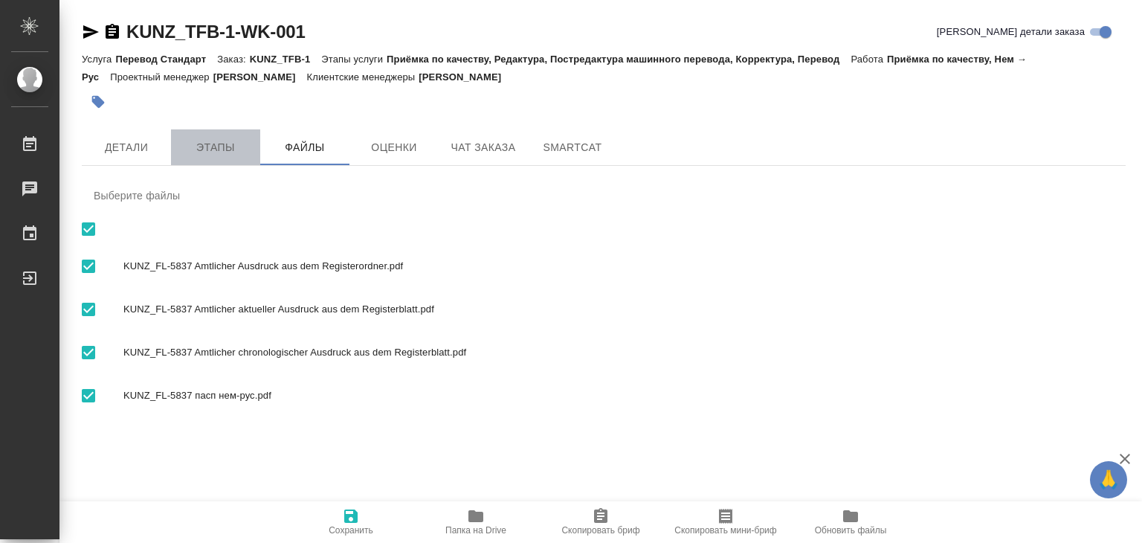
click at [231, 147] on span "Этапы" at bounding box center [215, 147] width 71 height 19
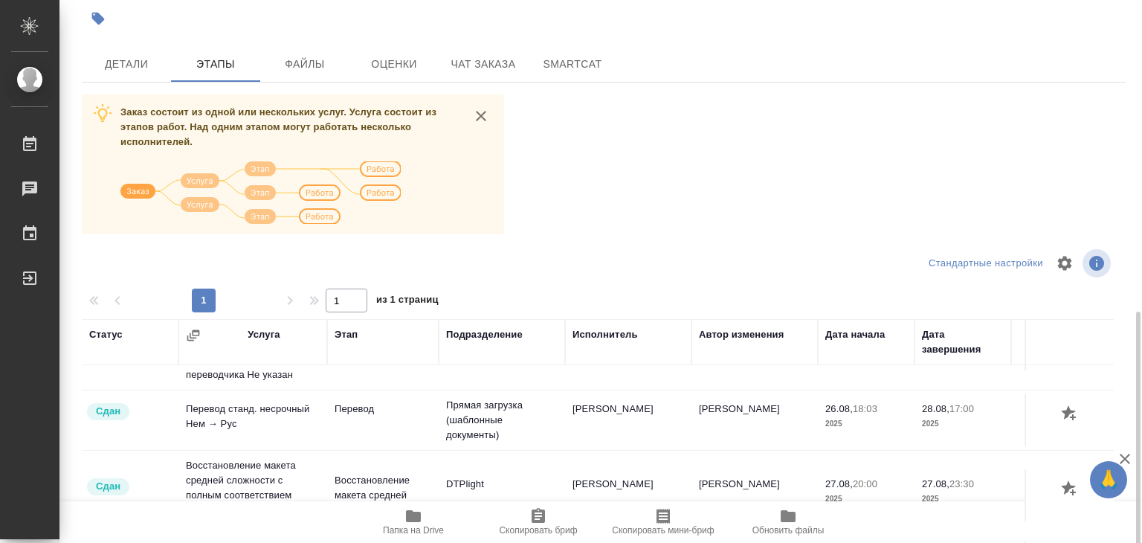
scroll to position [9, 0]
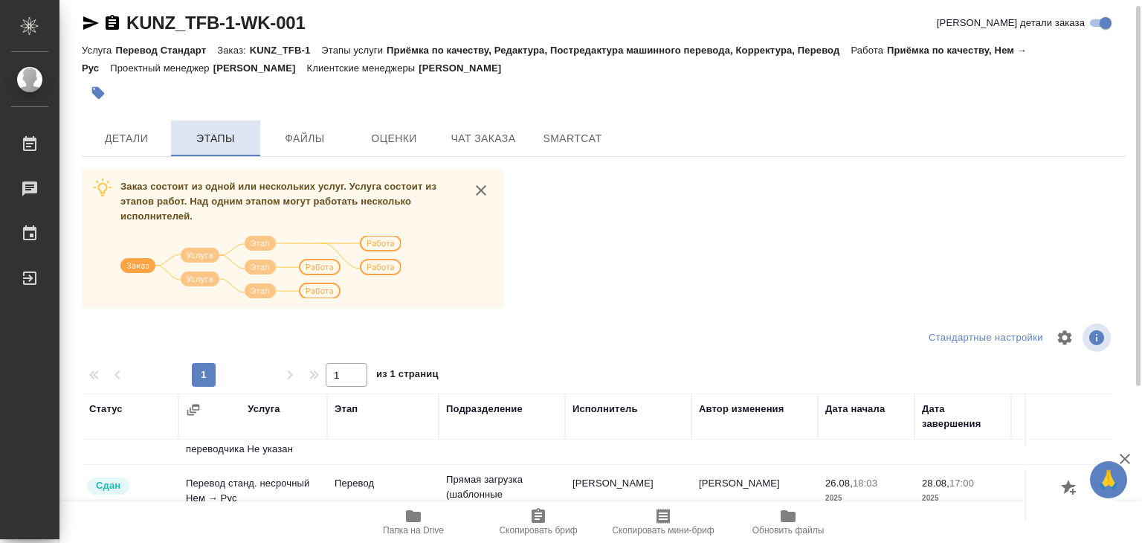
click at [183, 132] on span "Этапы" at bounding box center [215, 138] width 71 height 19
click at [134, 140] on span "Детали" at bounding box center [126, 138] width 71 height 19
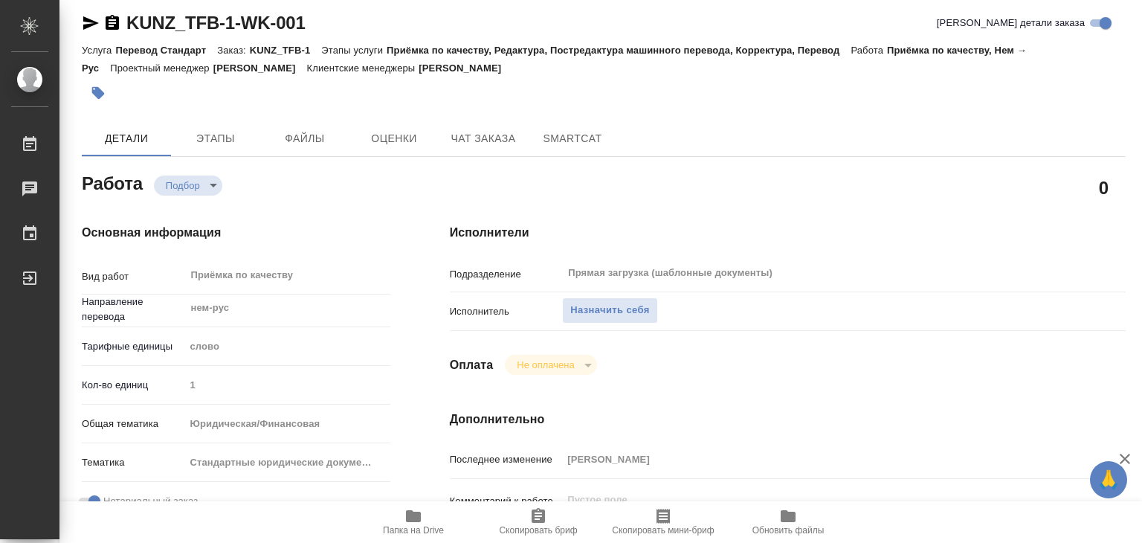
type textarea "x"
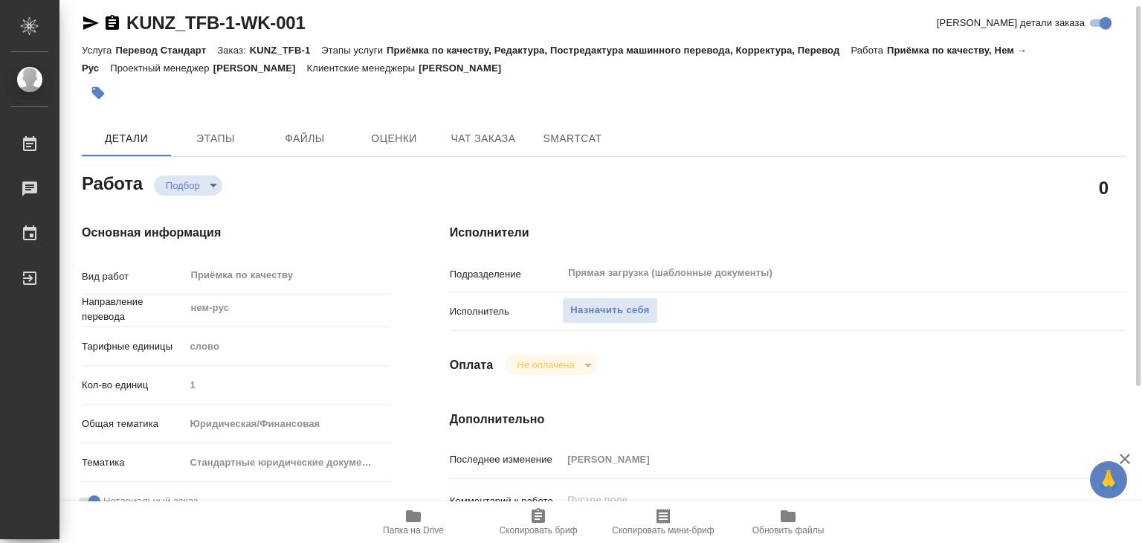
type textarea "x"
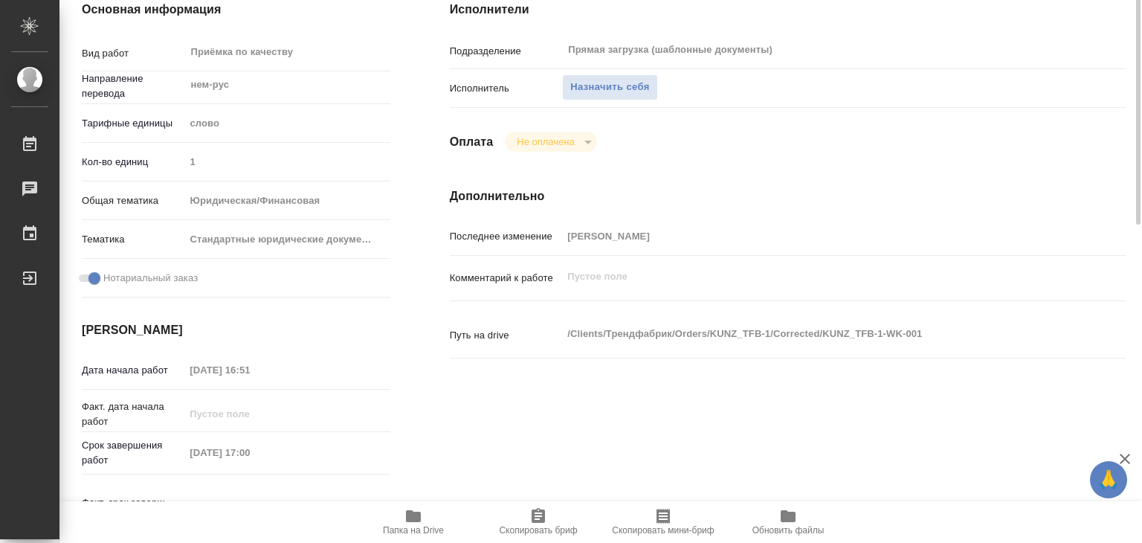
scroll to position [306, 0]
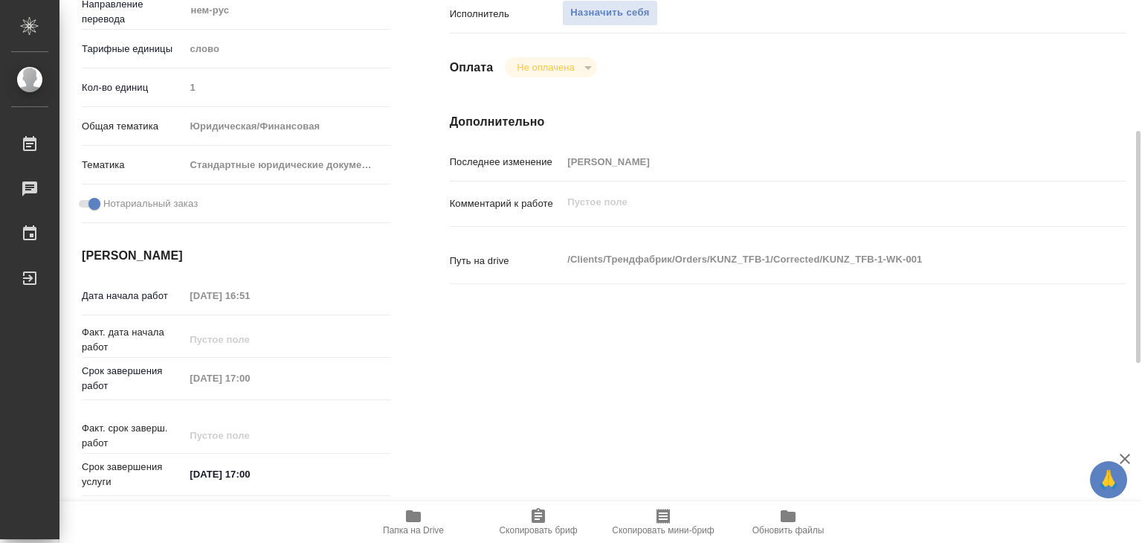
type textarea "x"
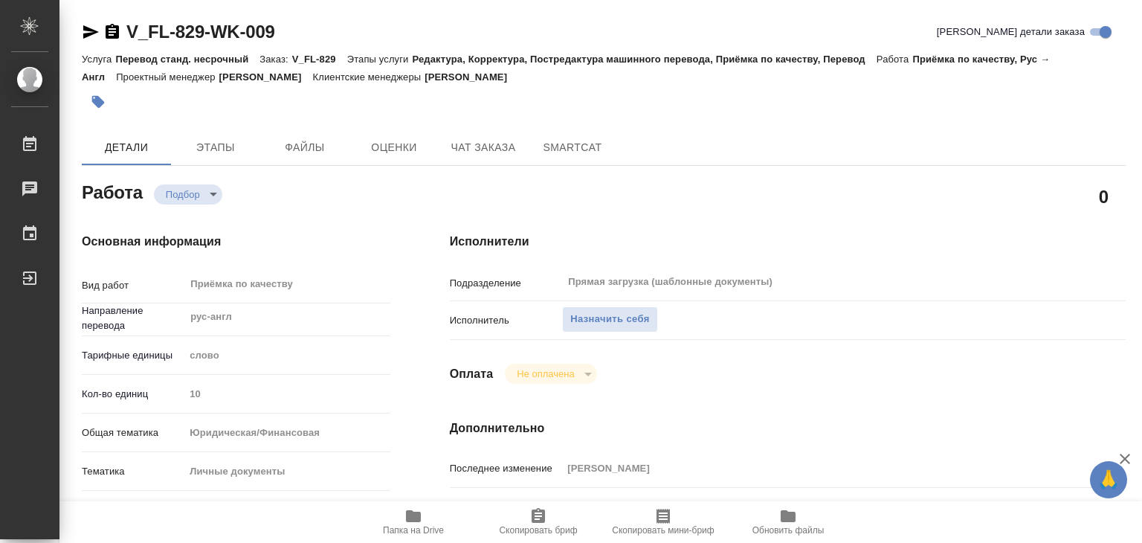
type textarea "x"
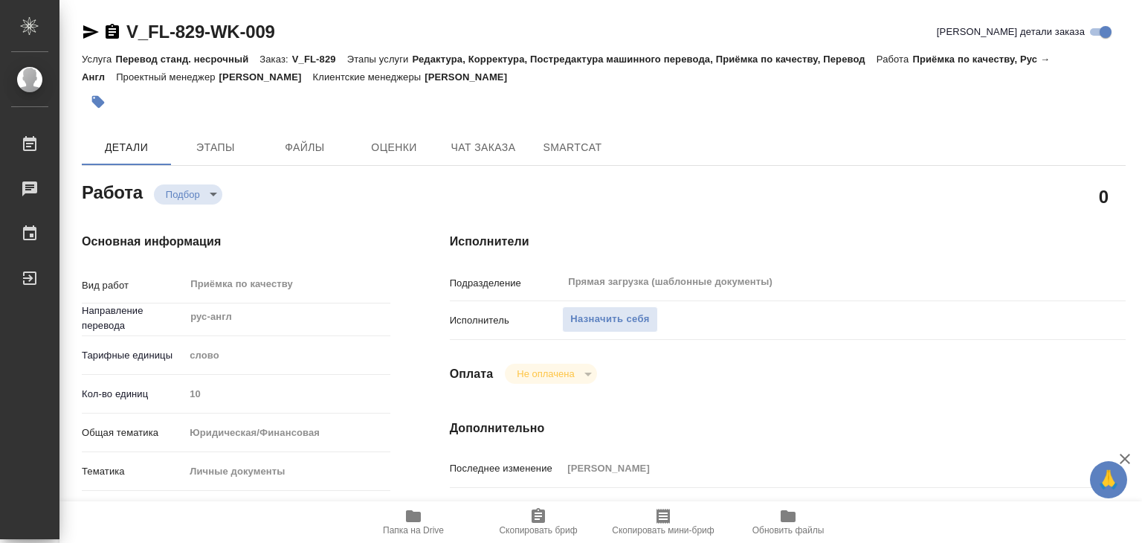
type textarea "x"
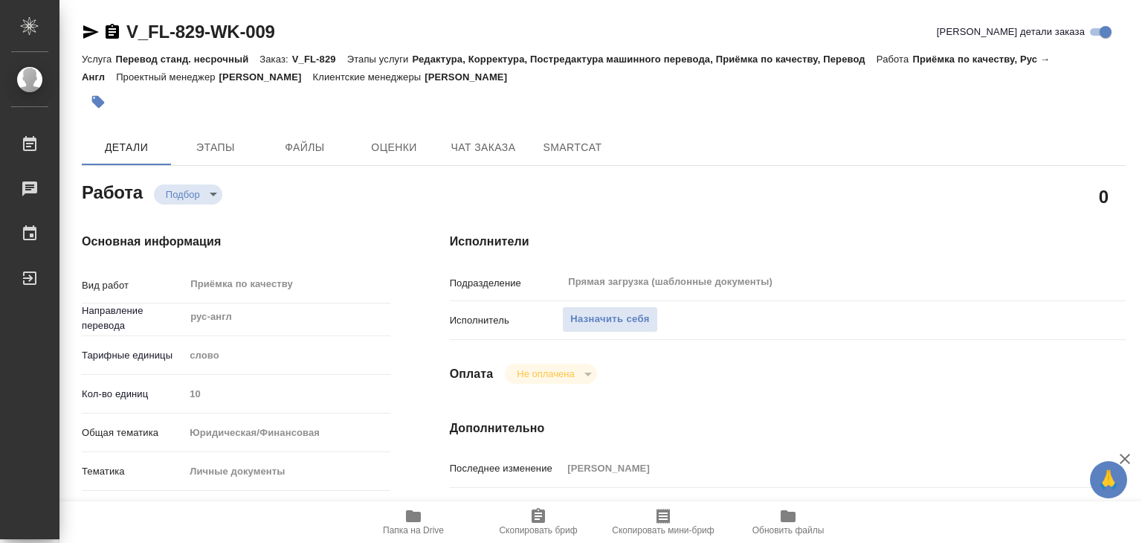
type textarea "x"
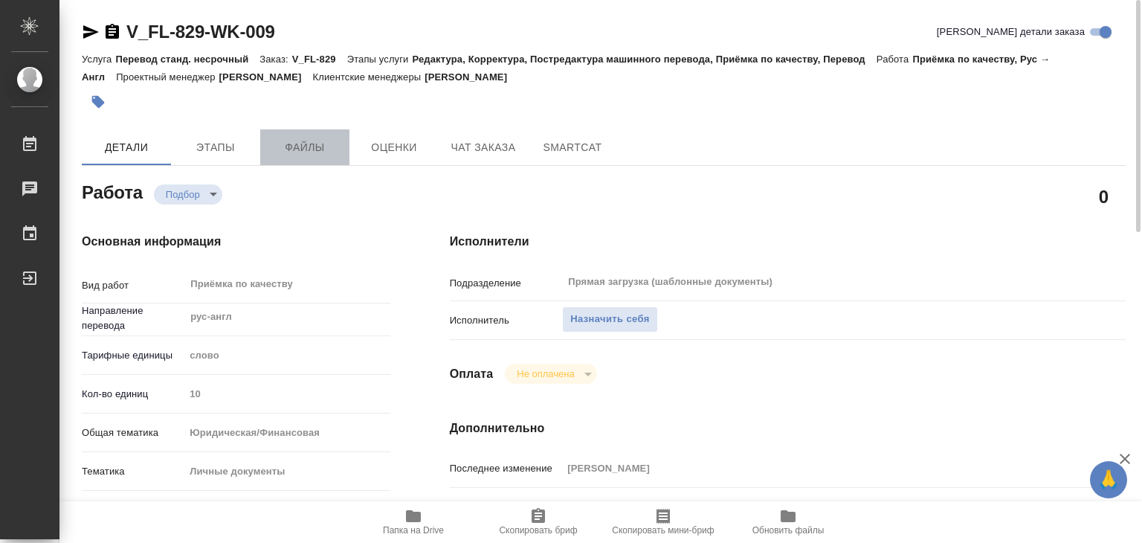
click at [316, 145] on span "Файлы" at bounding box center [304, 147] width 71 height 19
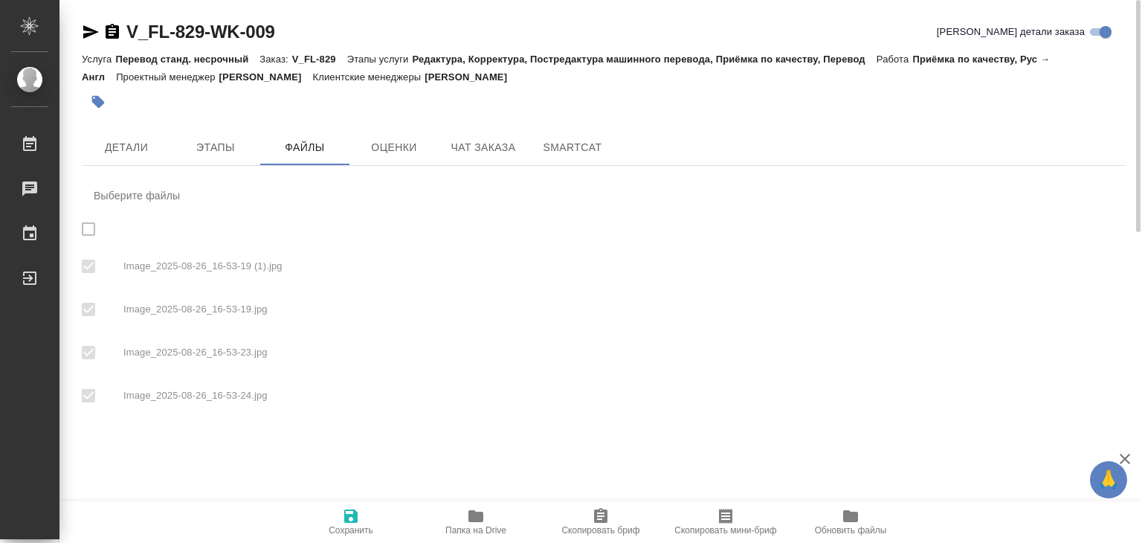
checkbox input "true"
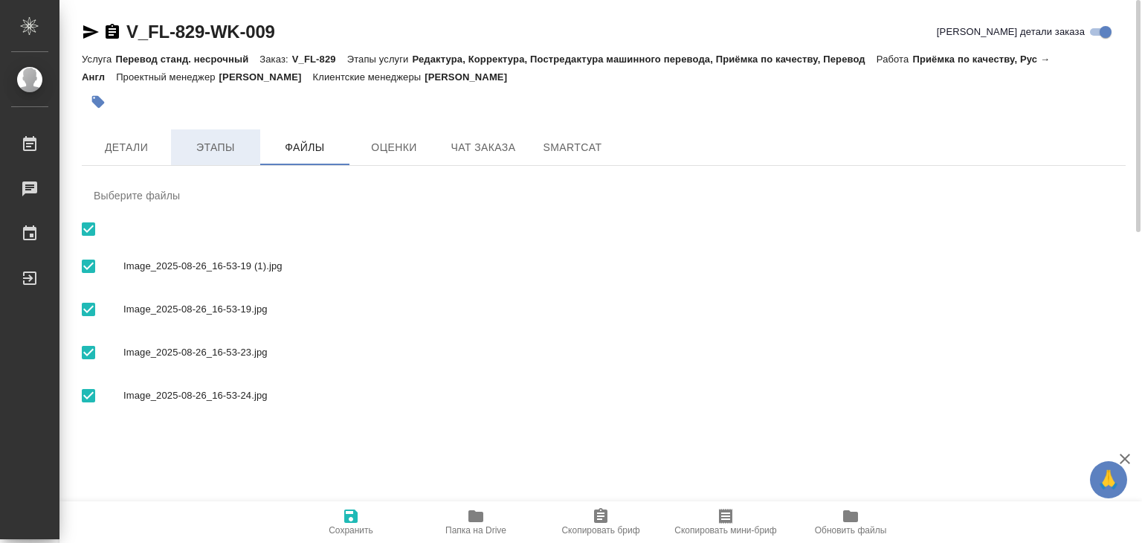
click at [193, 149] on span "Этапы" at bounding box center [215, 147] width 71 height 19
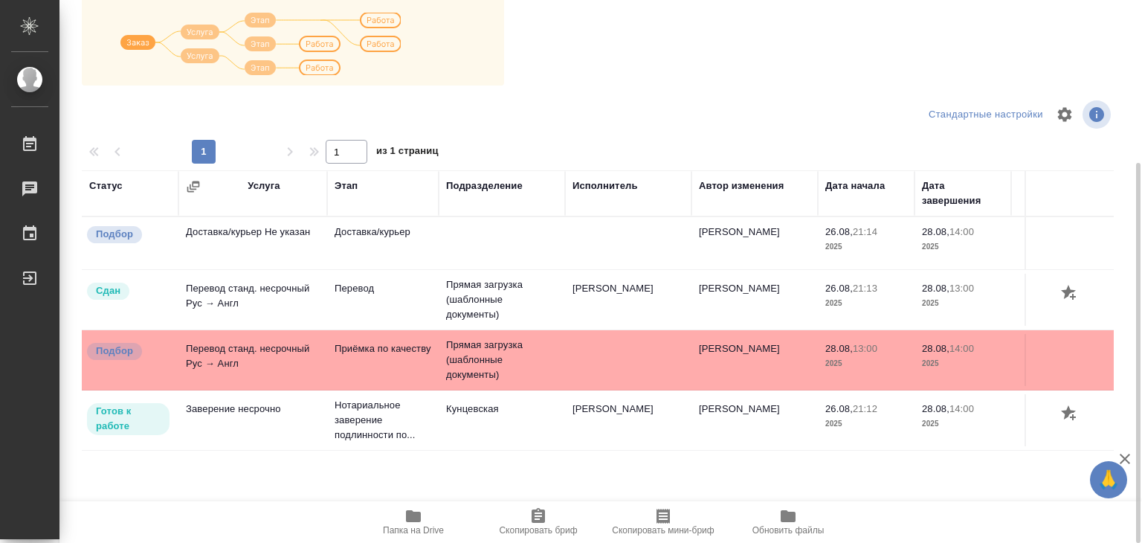
scroll to position [9, 0]
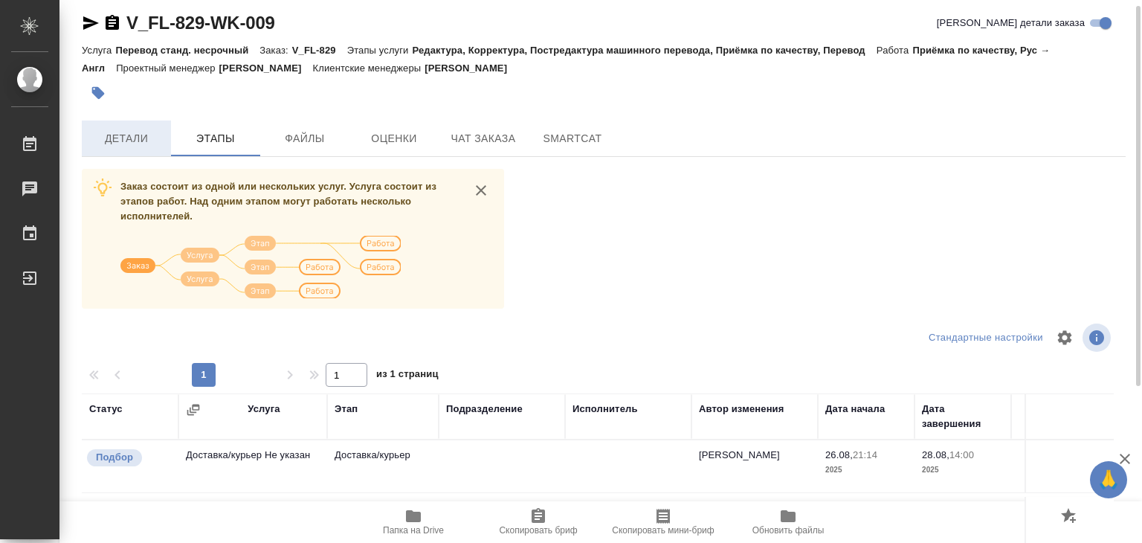
click at [167, 138] on button "Детали" at bounding box center [126, 138] width 89 height 36
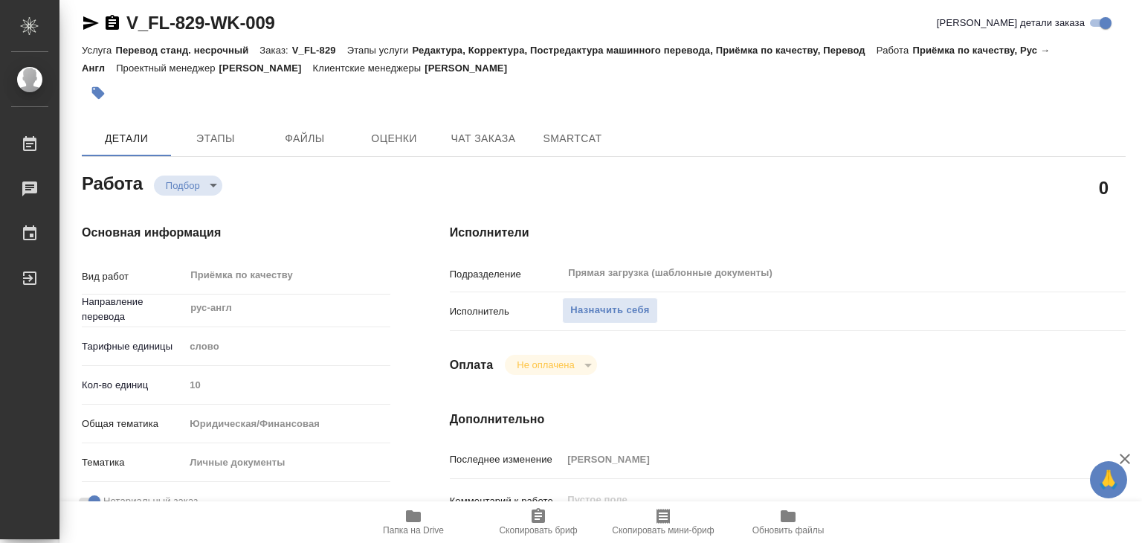
type textarea "x"
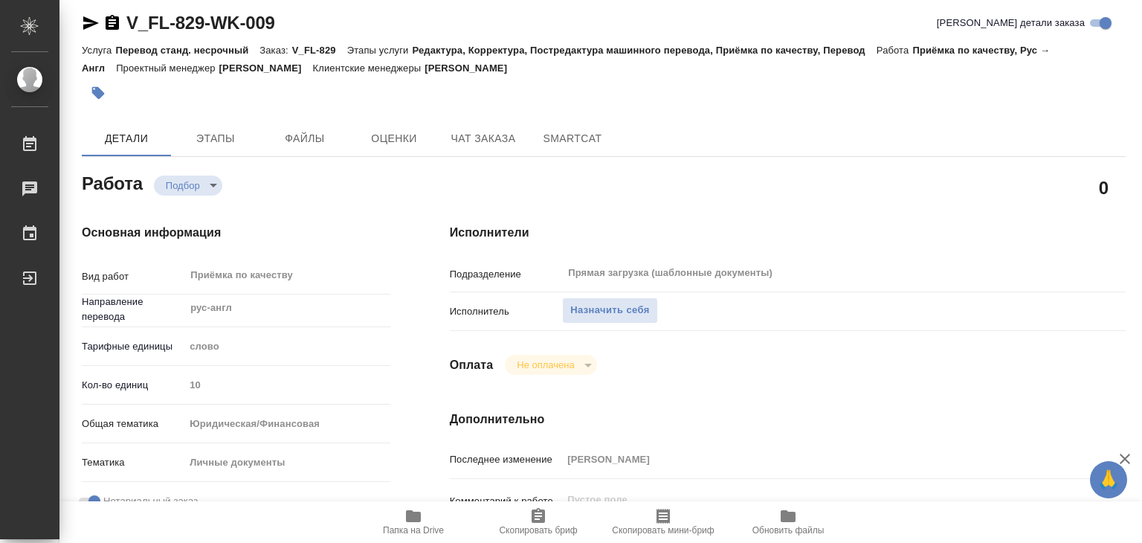
type textarea "x"
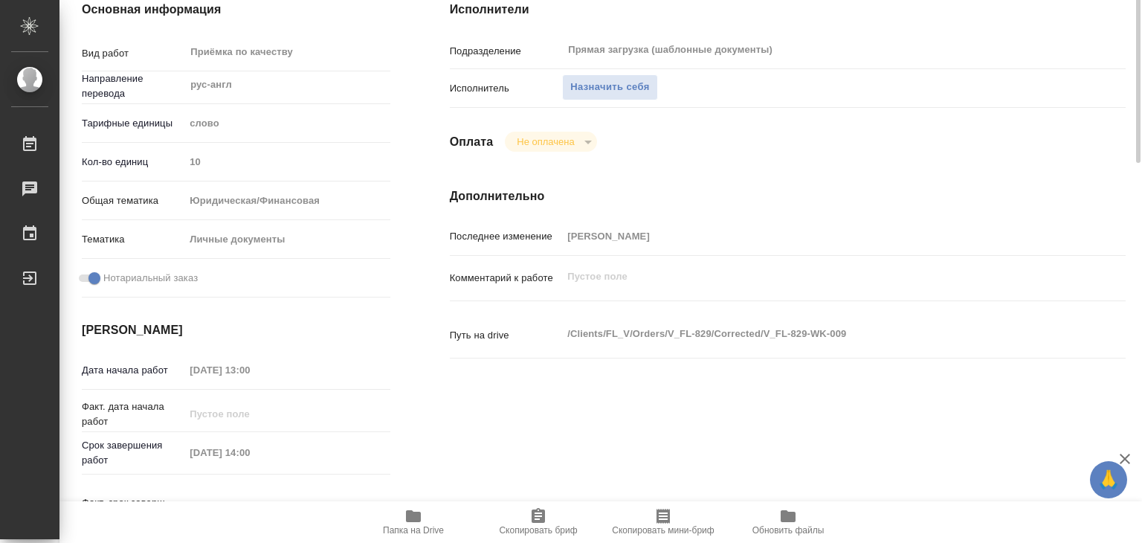
type textarea "x"
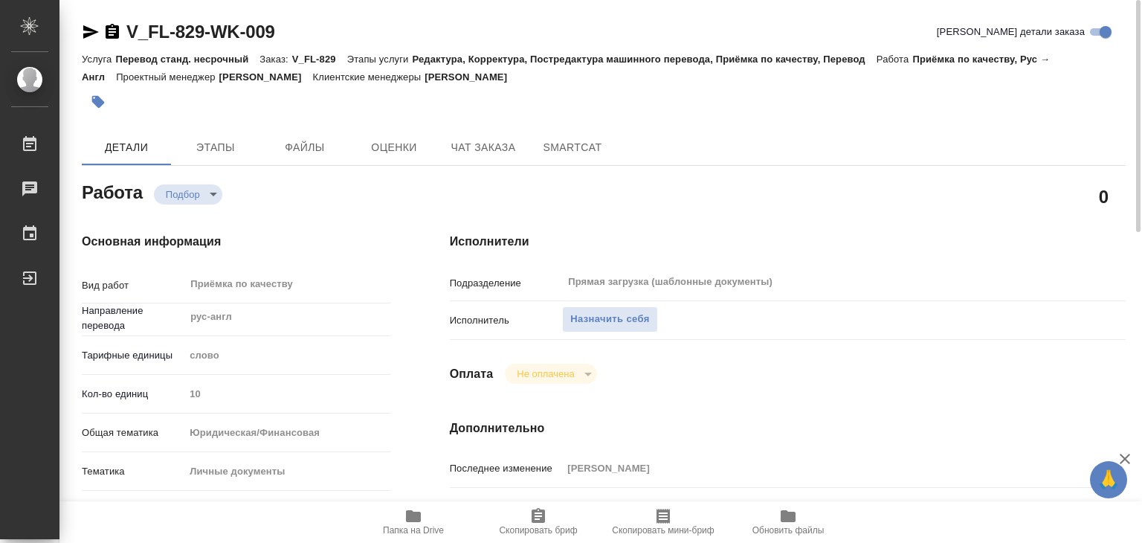
click at [231, 174] on div "Работа Подбор recruiting" at bounding box center [236, 196] width 368 height 97
click at [232, 152] on span "Этапы" at bounding box center [215, 147] width 71 height 19
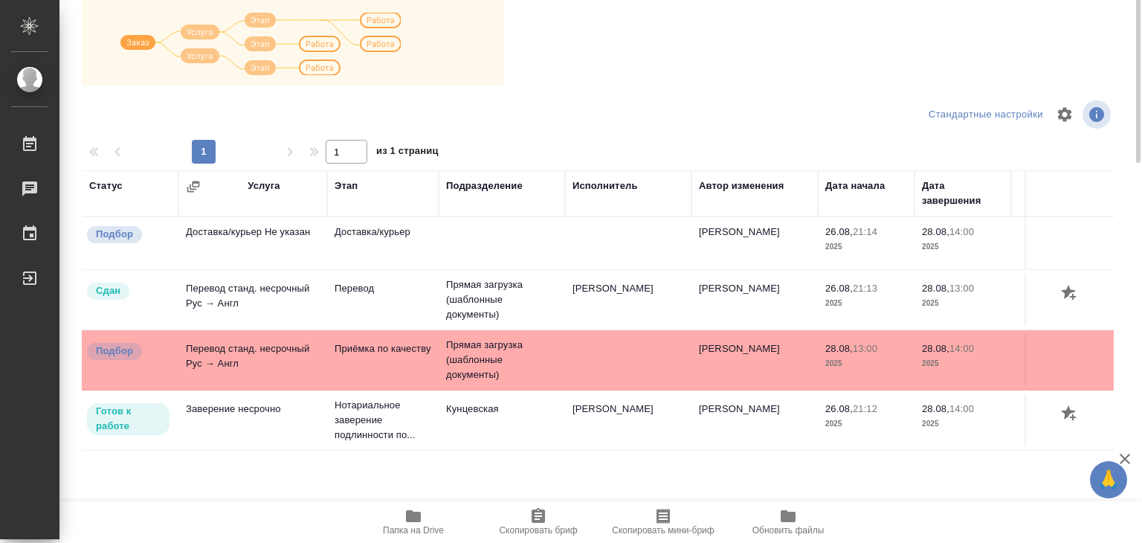
scroll to position [9, 0]
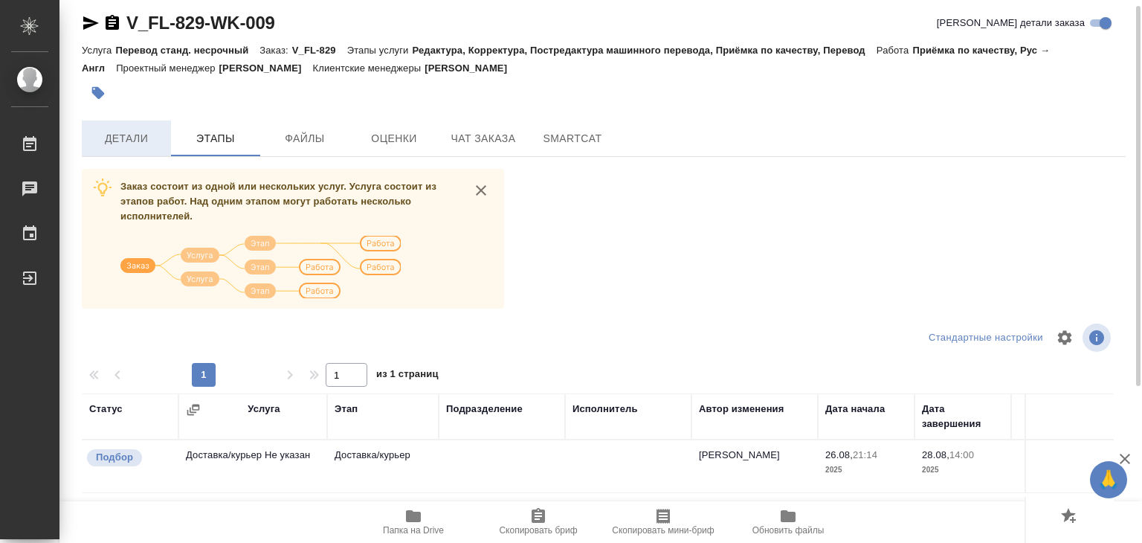
click at [106, 147] on button "Детали" at bounding box center [126, 138] width 89 height 36
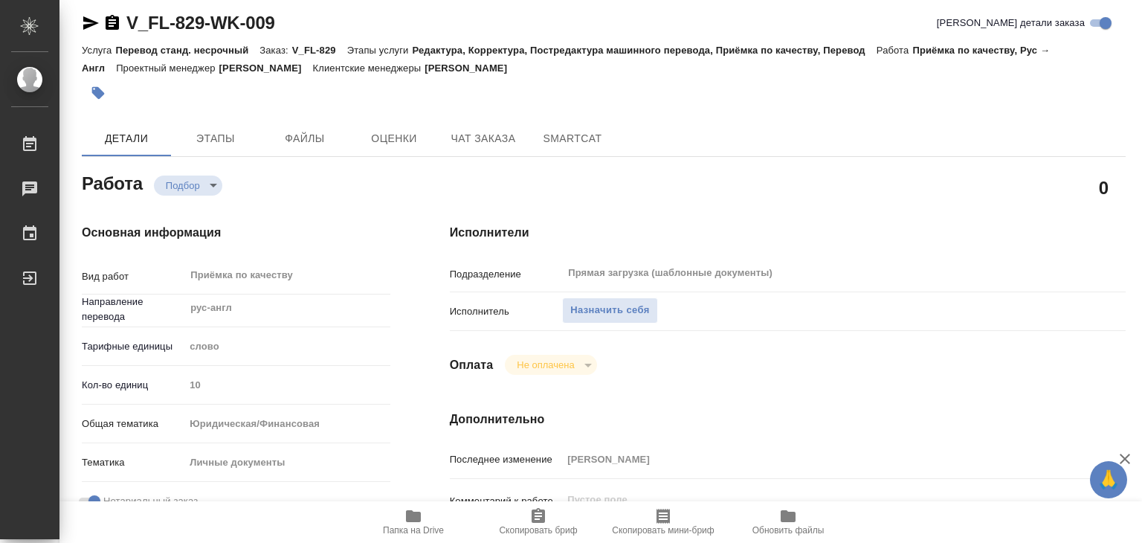
type textarea "x"
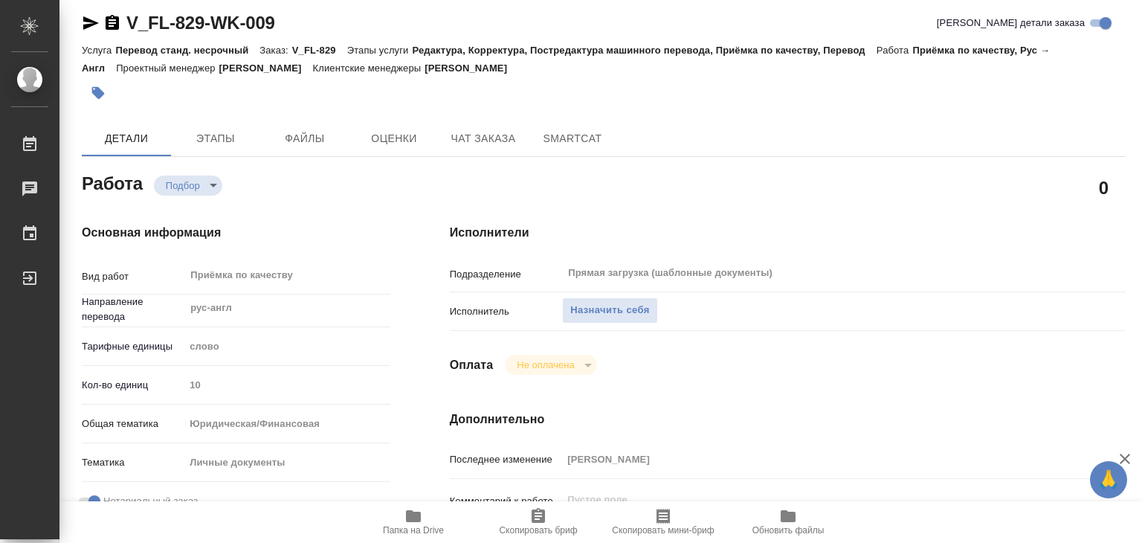
type textarea "x"
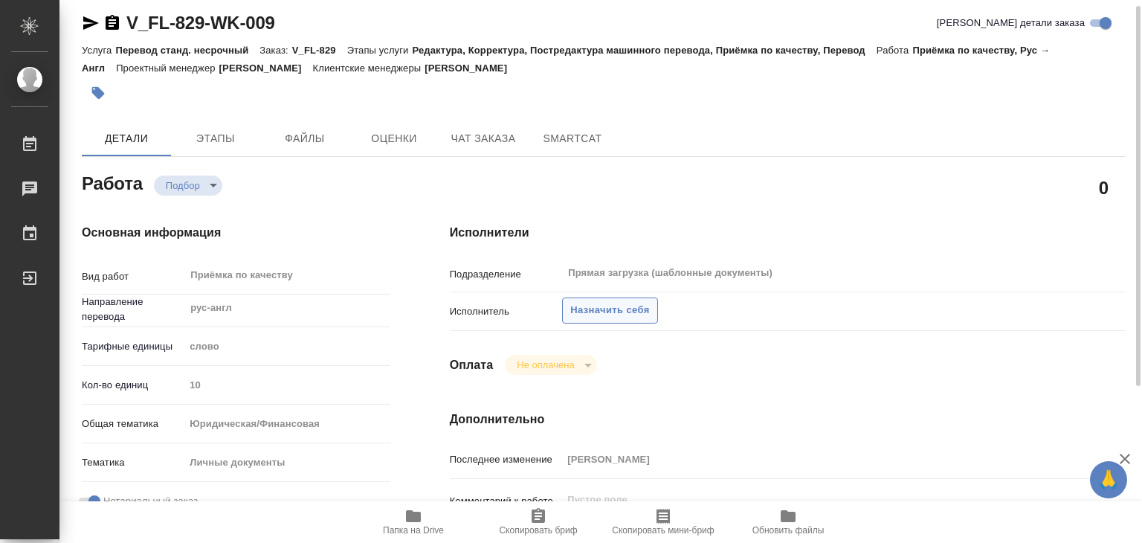
type textarea "x"
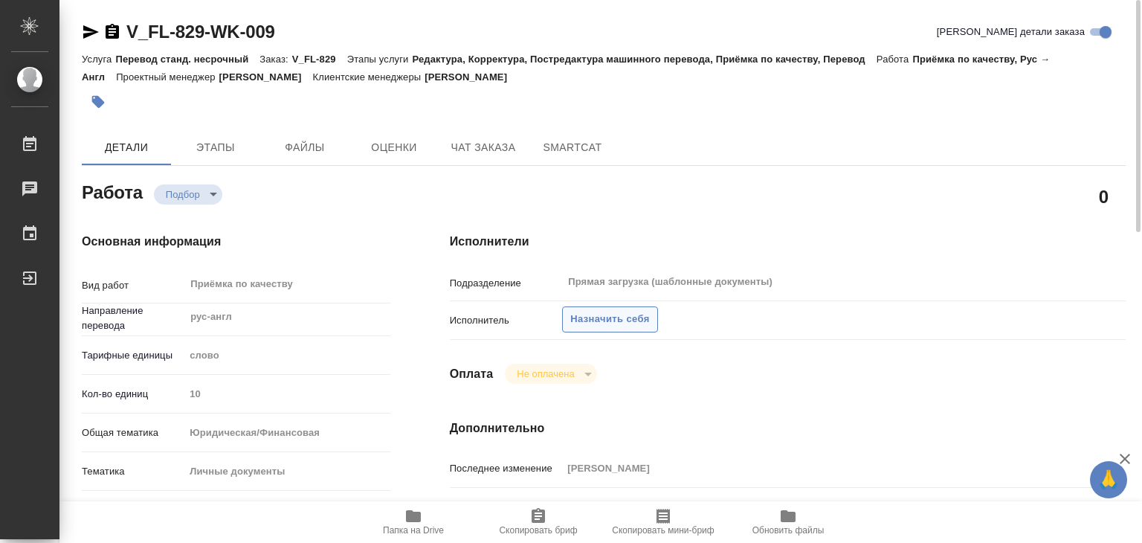
click at [600, 325] on span "Назначить себя" at bounding box center [609, 319] width 79 height 17
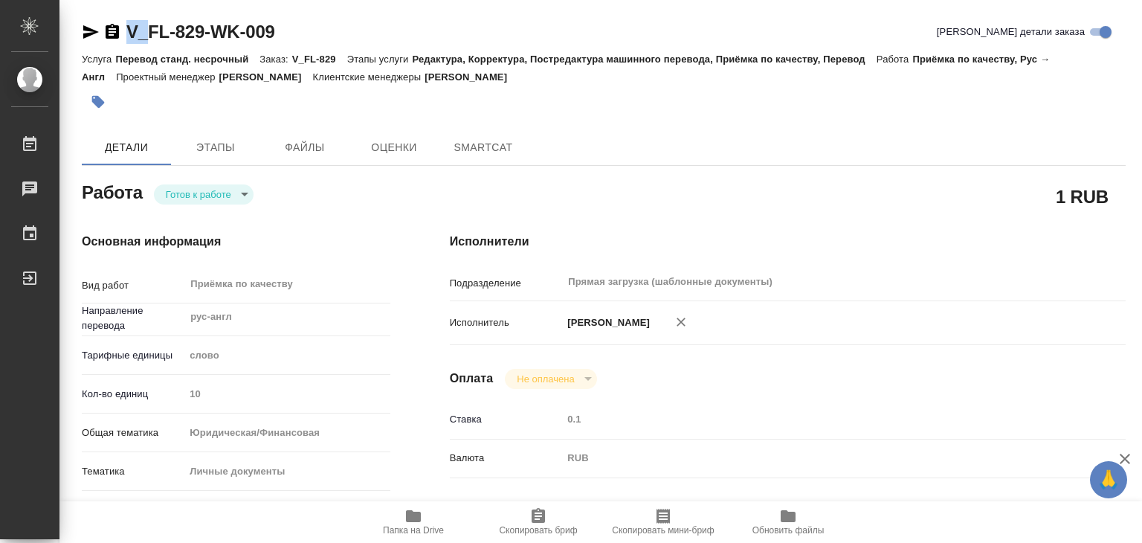
type textarea "x"
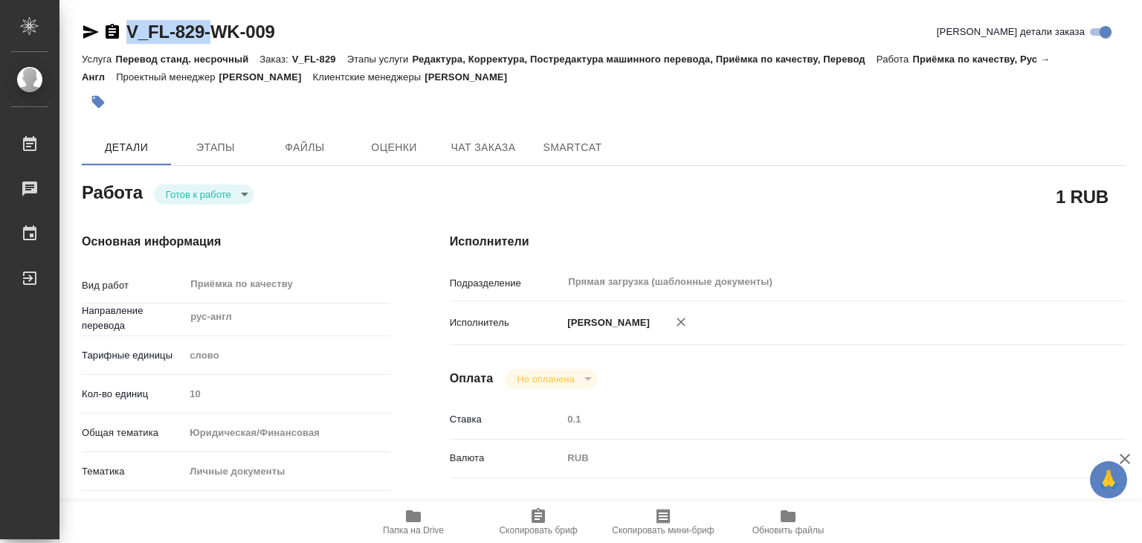
type textarea "x"
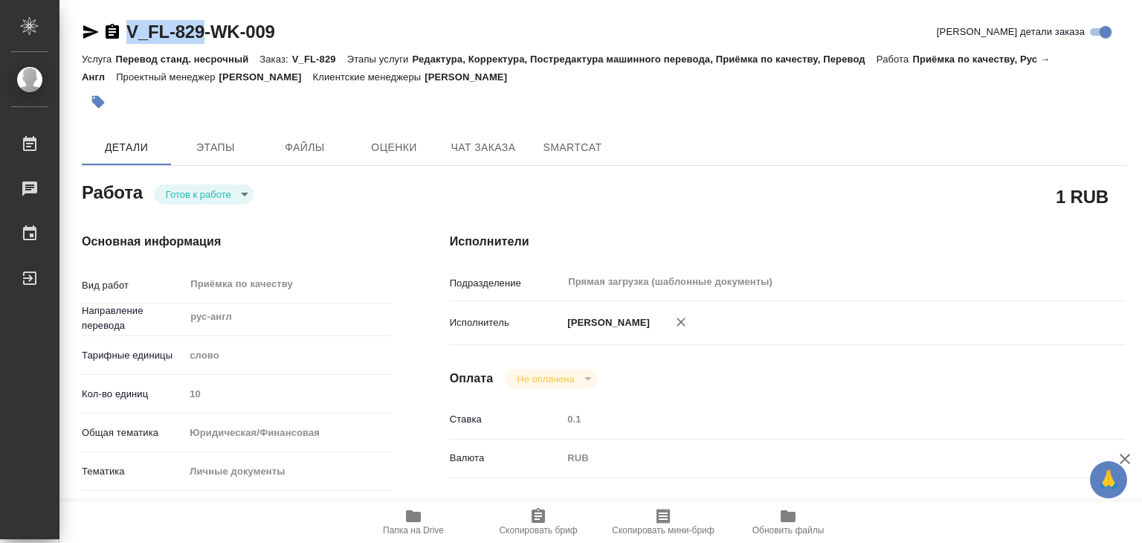
type textarea "x"
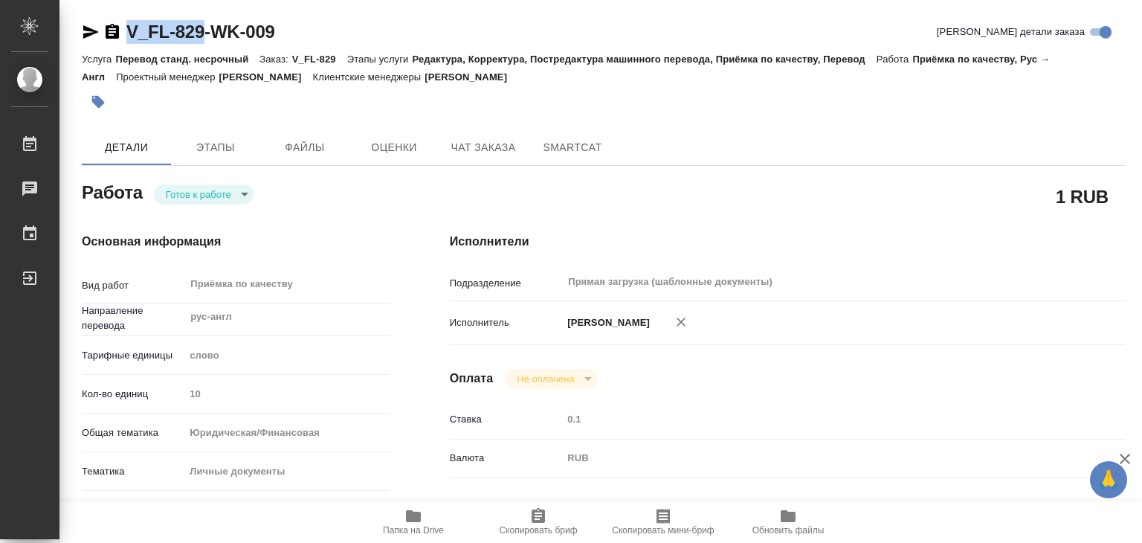
type textarea "x"
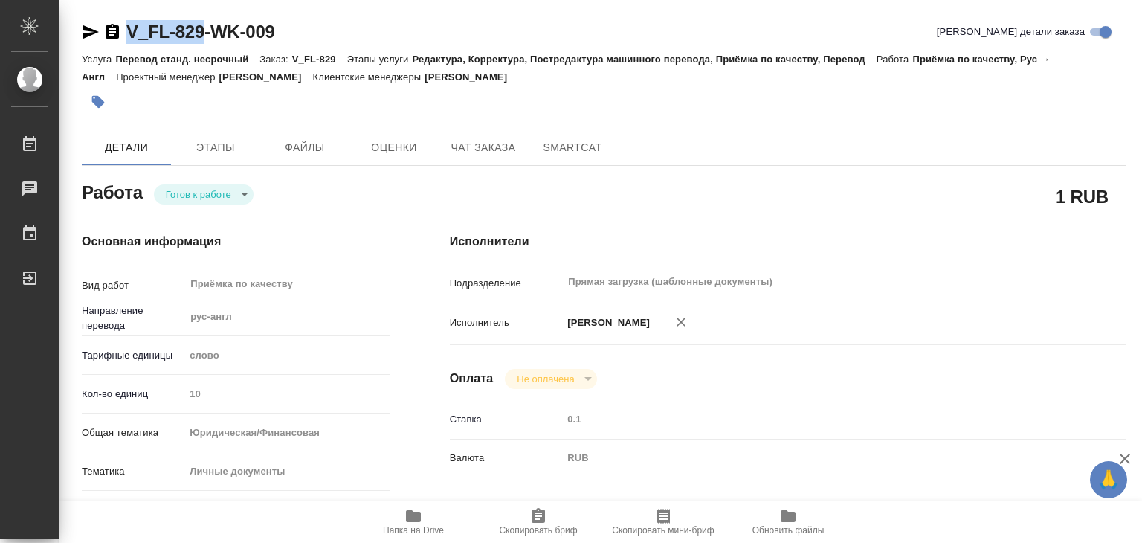
drag, startPoint x: 117, startPoint y: 15, endPoint x: 208, endPoint y: 31, distance: 92.9
type textarea "x"
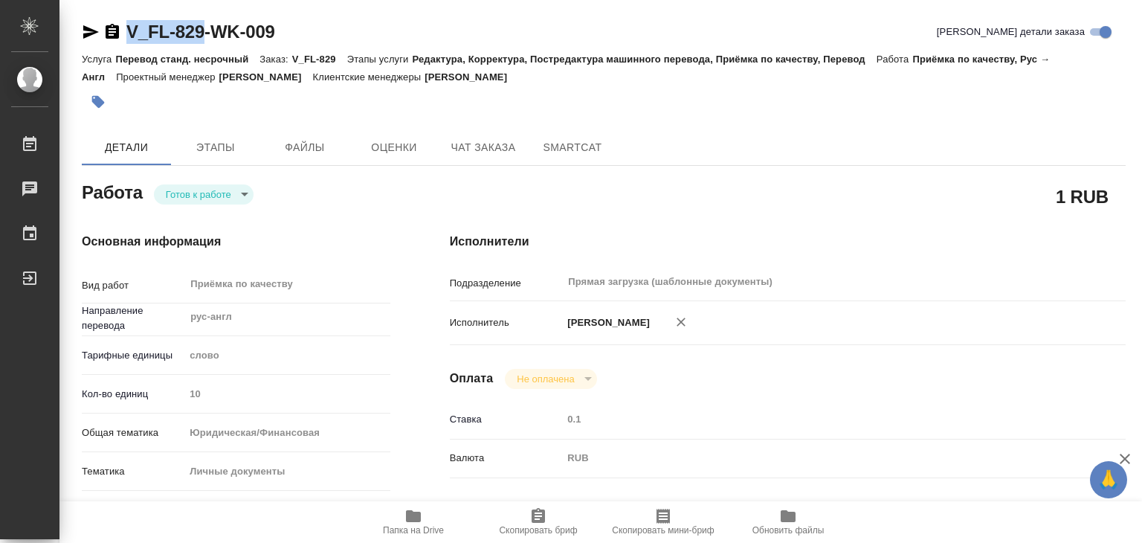
type textarea "x"
copy link "V_FL-829"
type textarea "x"
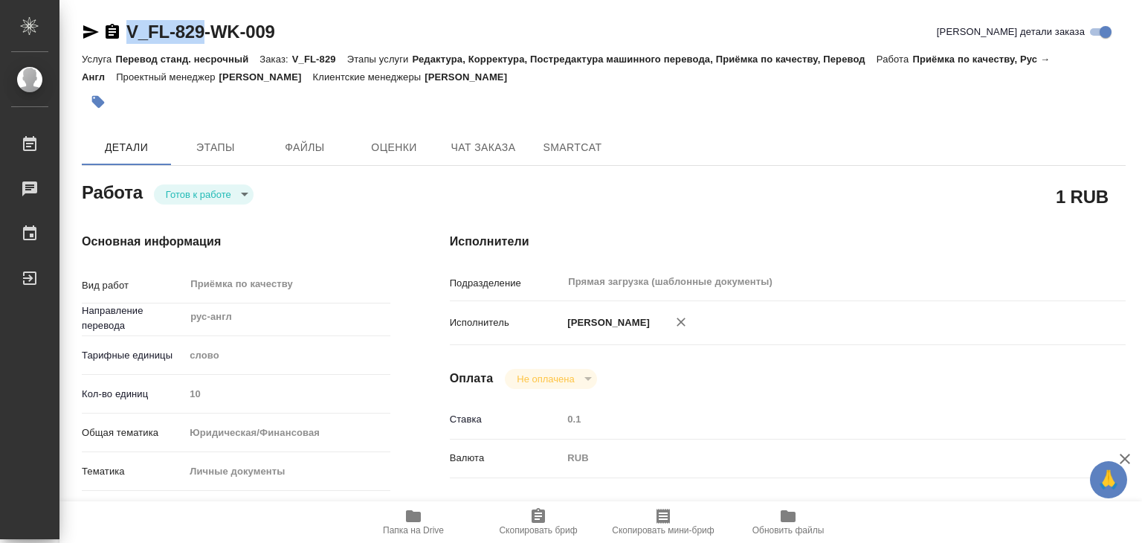
type textarea "x"
click at [105, 107] on icon "button" at bounding box center [98, 101] width 15 height 15
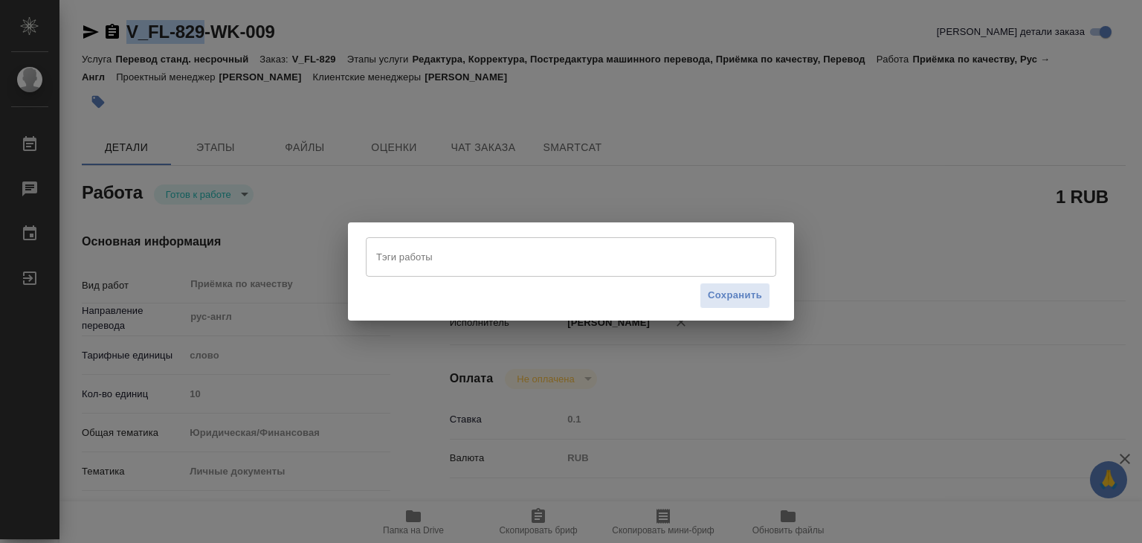
click at [473, 255] on input "Тэги работы" at bounding box center [557, 256] width 369 height 25
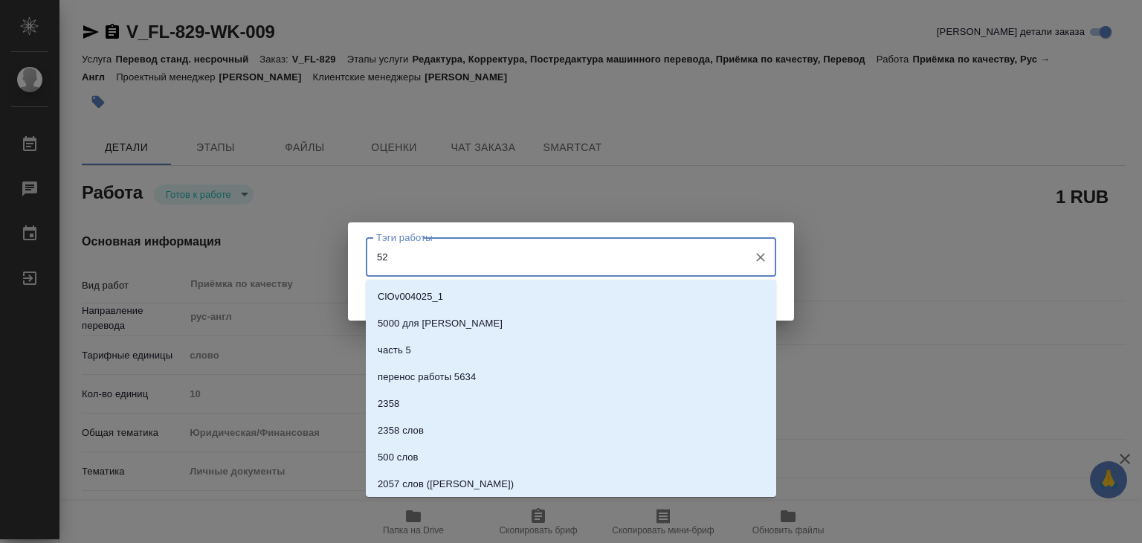
type input "523"
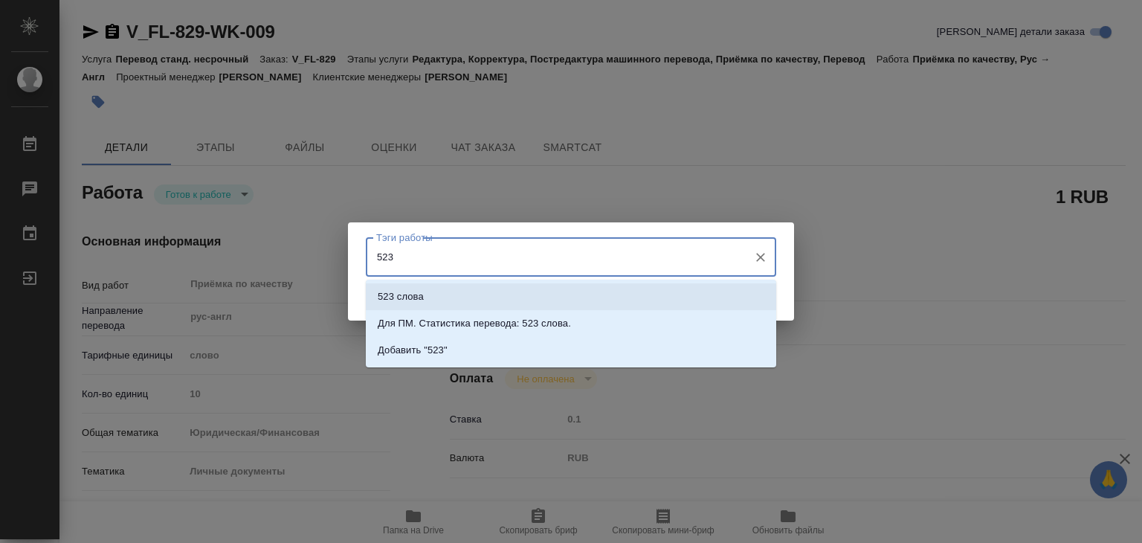
click at [486, 303] on li "523 слова" at bounding box center [571, 296] width 411 height 27
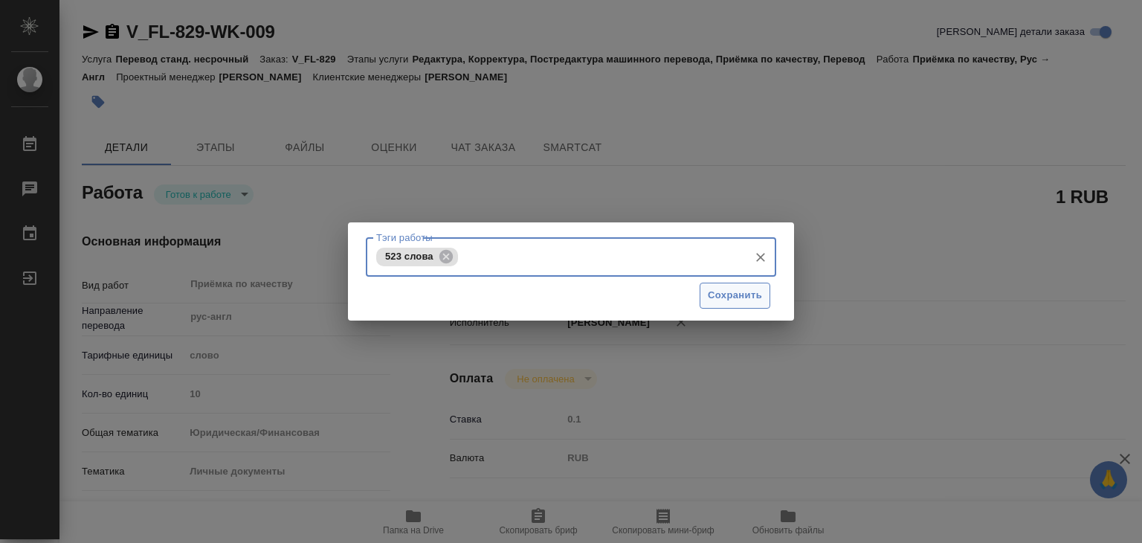
click at [735, 295] on span "Сохранить" at bounding box center [735, 295] width 54 height 17
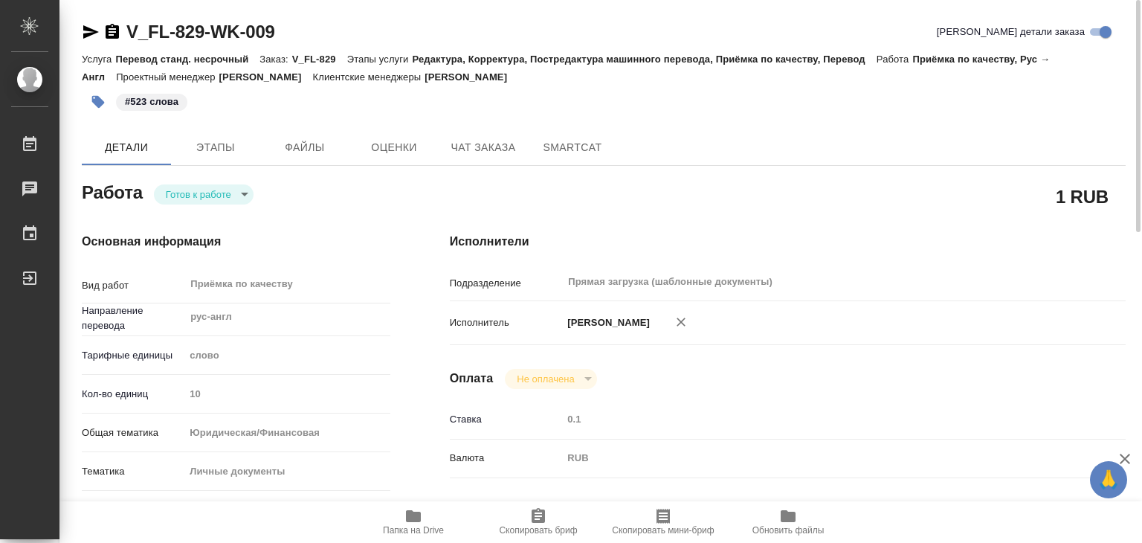
type input "readyForWork"
type textarea "Приёмка по качеству"
type textarea "x"
type input "рус-англ"
type input "5a8b1489cc6b4906c91bfd90"
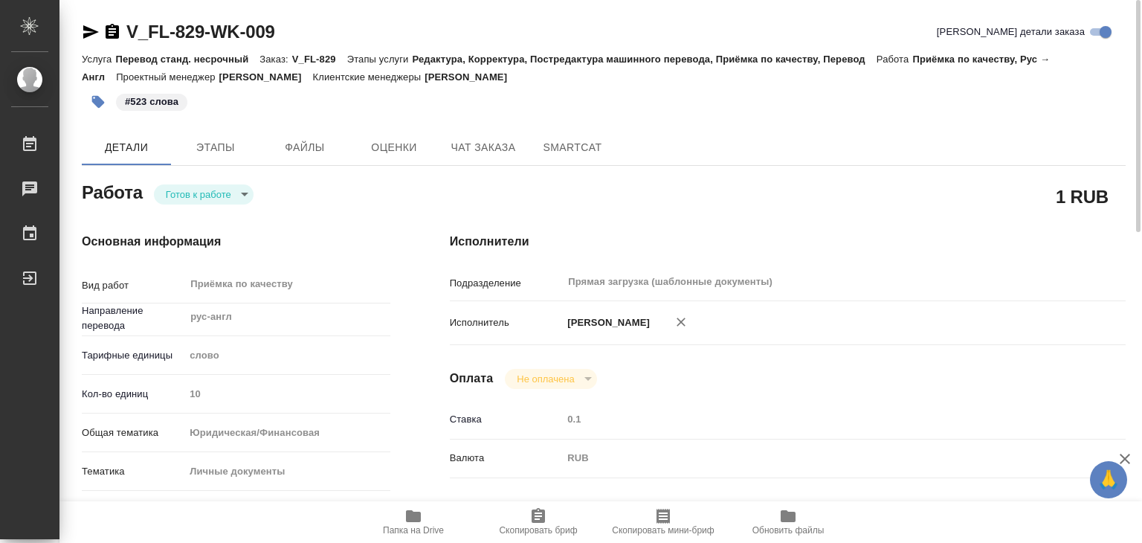
type input "10"
type input "yr-fn"
type input "5a8b8b956a9677013d343cfe"
checkbox input "true"
type input "28.08.2025 13:00"
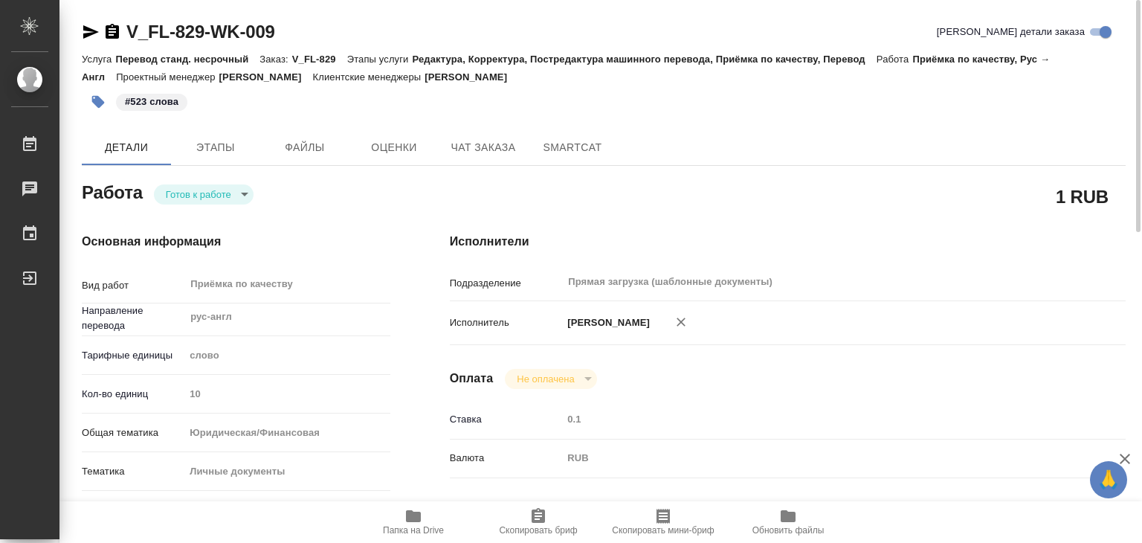
type input "[DATE] 14:00"
type input "Прямая загрузка (шаблонные документы)"
type input "notPayed"
type input "0.1"
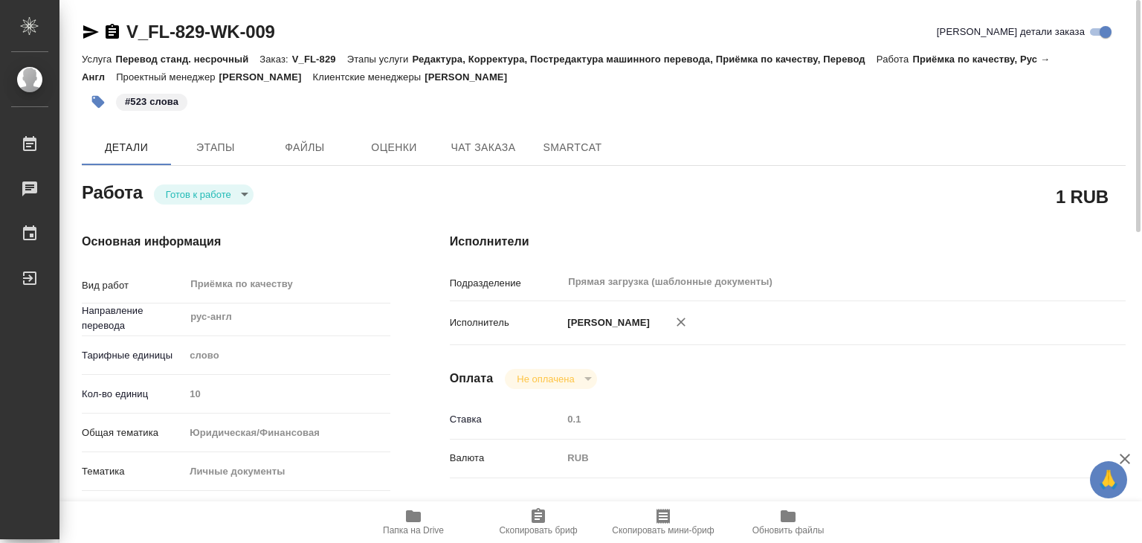
type input "RUB"
type input "[PERSON_NAME]"
type textarea "x"
type textarea "/Clients/FL_V/Orders/V_FL-829/Corrected/V_FL-829-WK-009"
type textarea "x"
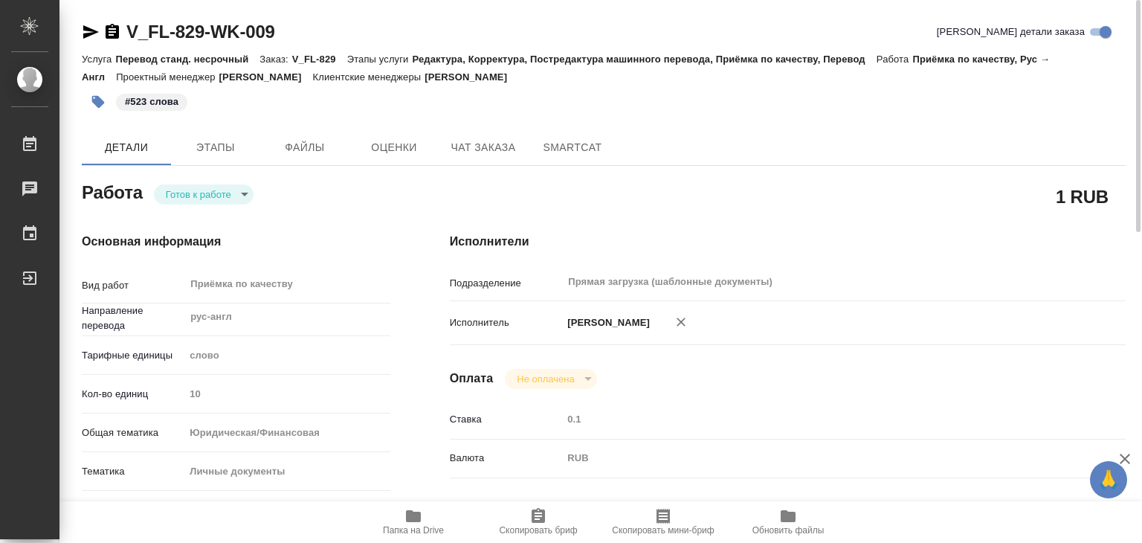
type input "V_FL-829"
type input "Перевод станд. несрочный"
type input "Редактура, Корректура, Постредактура машинного перевода, Приёмка по качеству, П…"
type input "Касымов Тимур"
type input "/Clients/FL_V/Orders/V_FL-829"
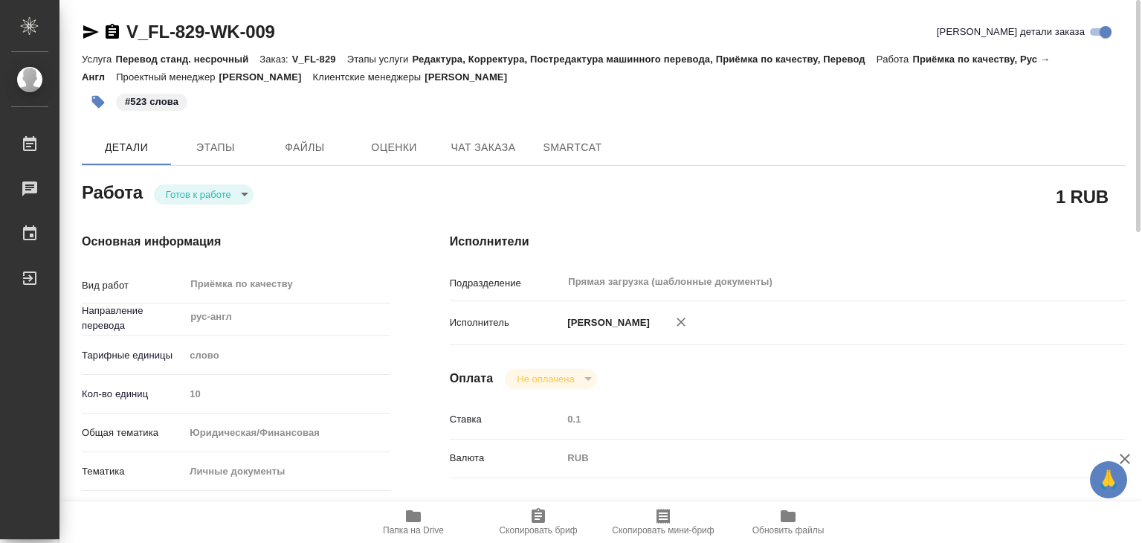
type textarea "x"
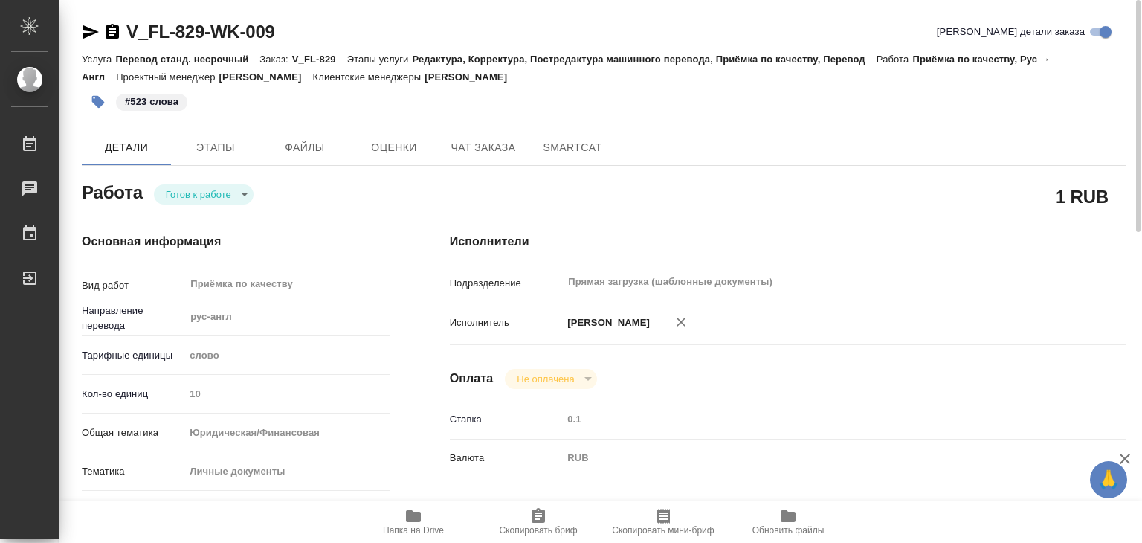
type textarea "x"
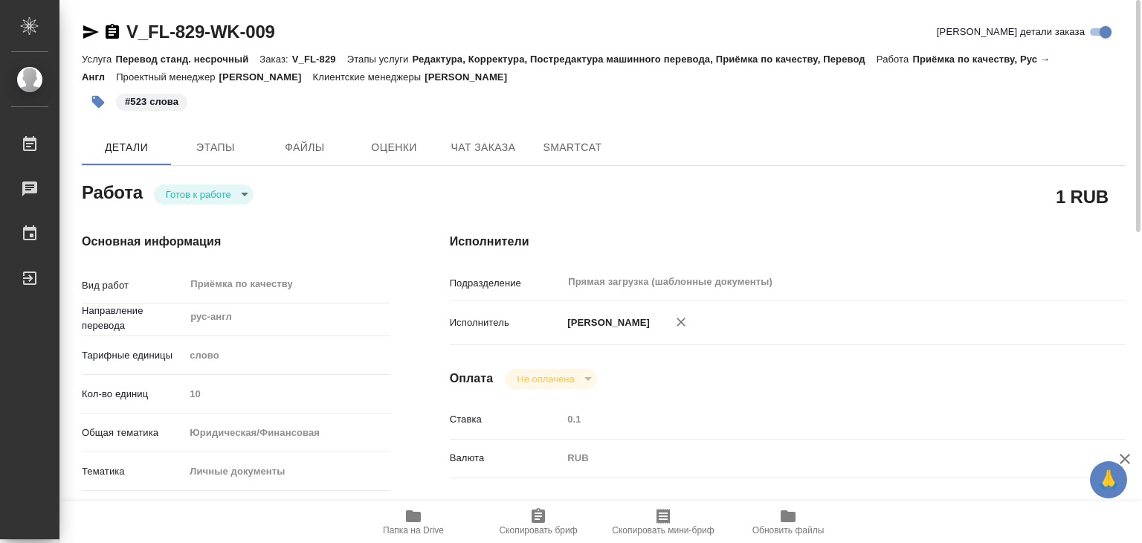
type textarea "x"
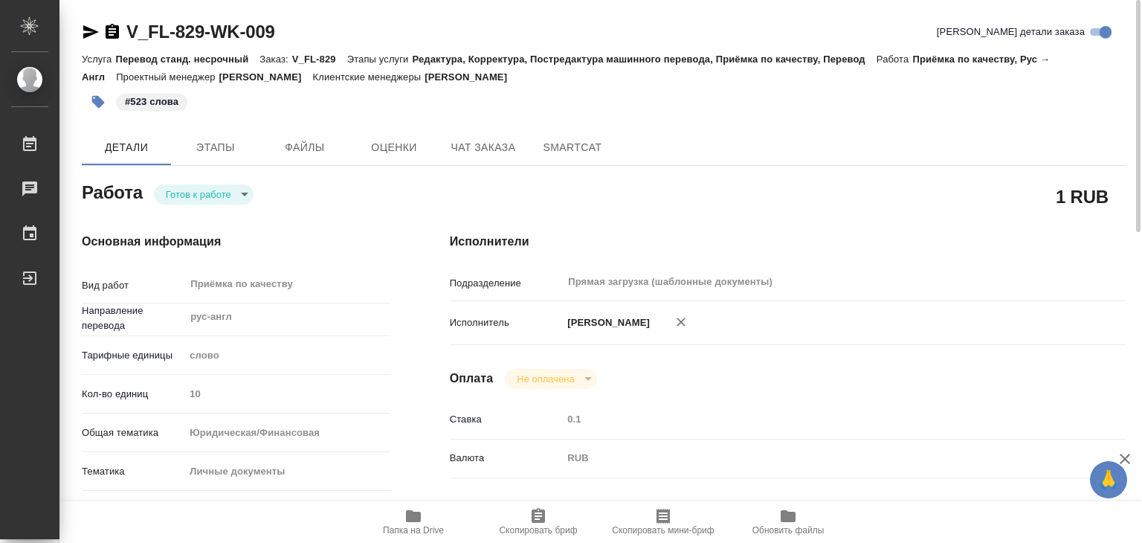
type textarea "x"
drag, startPoint x: 522, startPoint y: 78, endPoint x: 440, endPoint y: 79, distance: 82.6
click at [440, 79] on p "Касымов Тимур" at bounding box center [472, 76] width 94 height 11
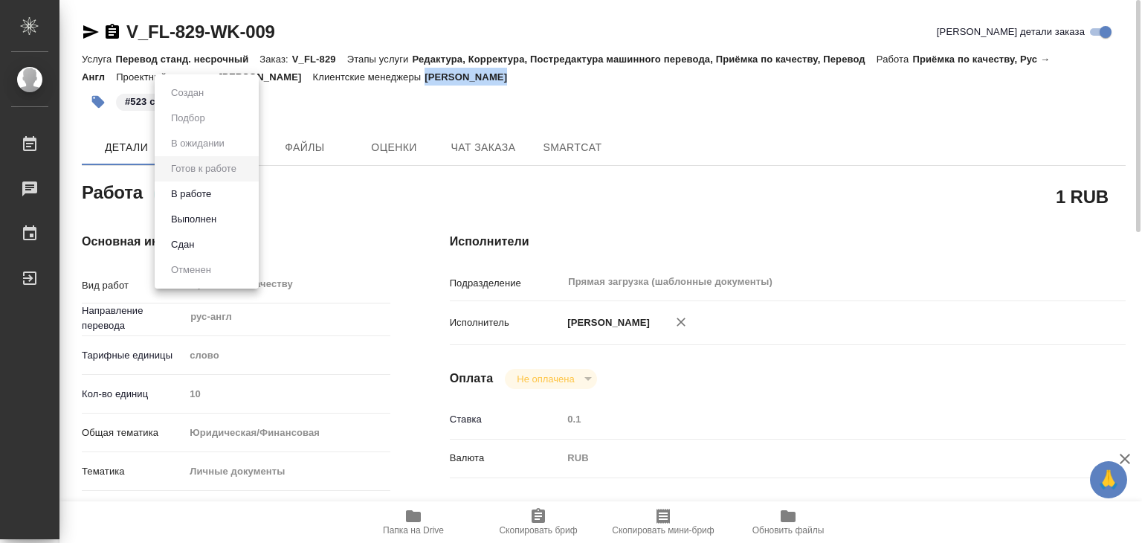
click at [249, 190] on body "🙏 .cls-1 fill:#fff; AWATERA Alilekova Valeriya Работы 0 Чаты График Выйти V_FL-…" at bounding box center [571, 271] width 1142 height 543
click at [219, 216] on button "Выполнен" at bounding box center [194, 219] width 54 height 16
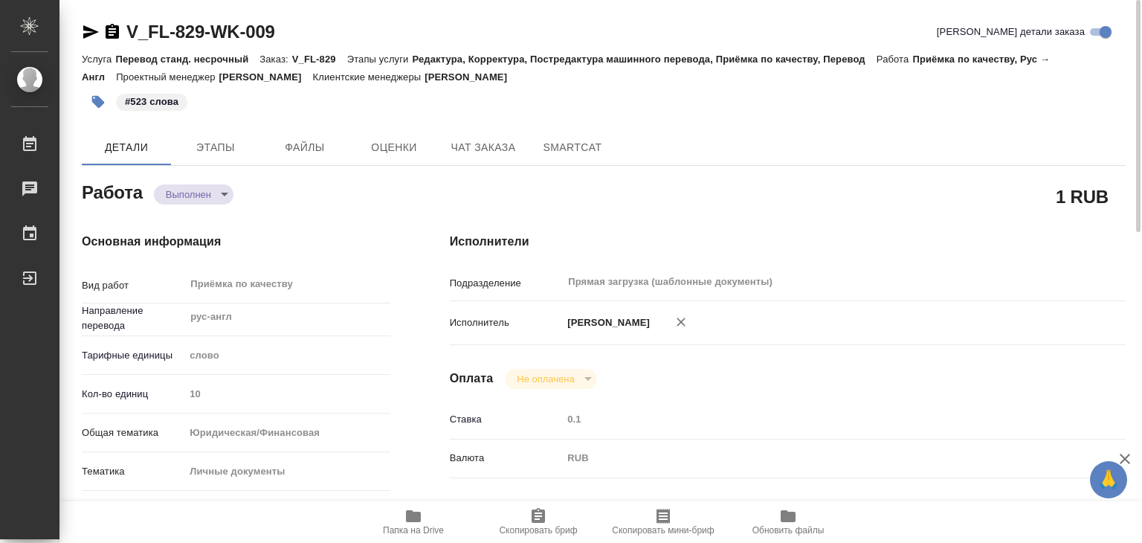
type textarea "x"
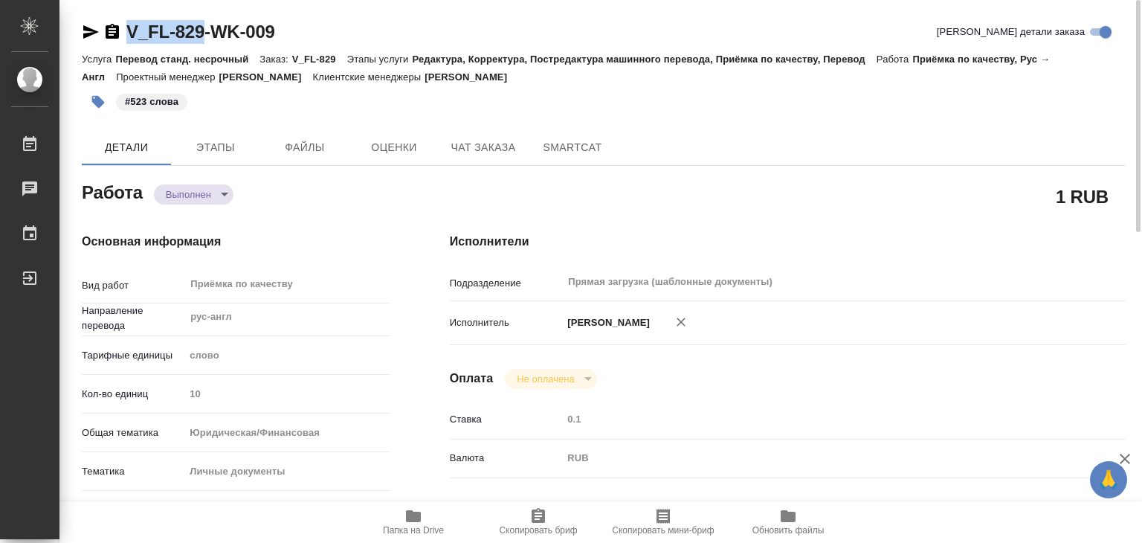
drag, startPoint x: 122, startPoint y: 17, endPoint x: 202, endPoint y: 34, distance: 82.1
copy link "V_FL-829"
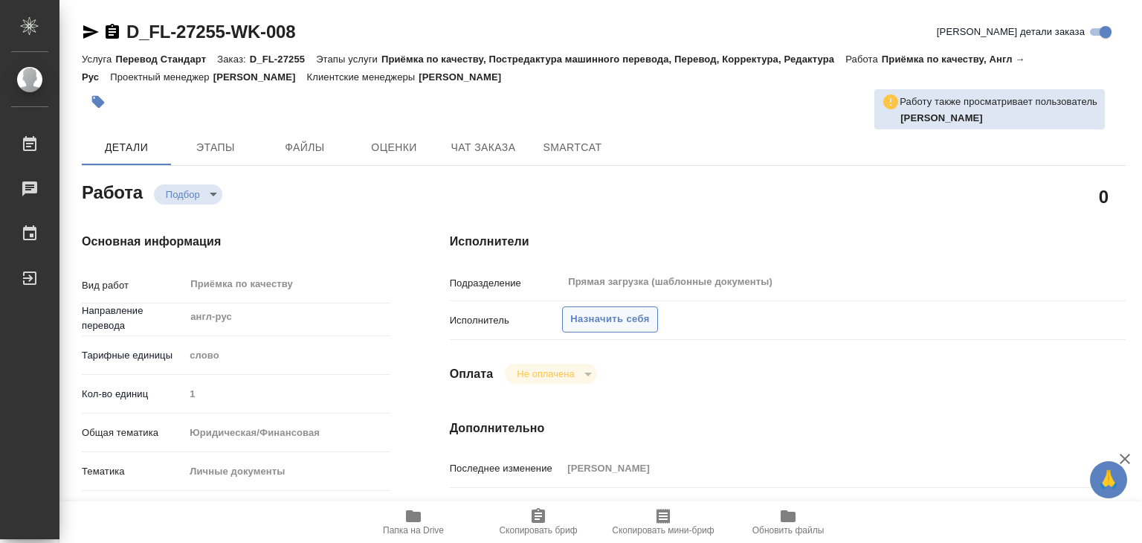
click at [589, 324] on span "Назначить себя" at bounding box center [609, 319] width 79 height 17
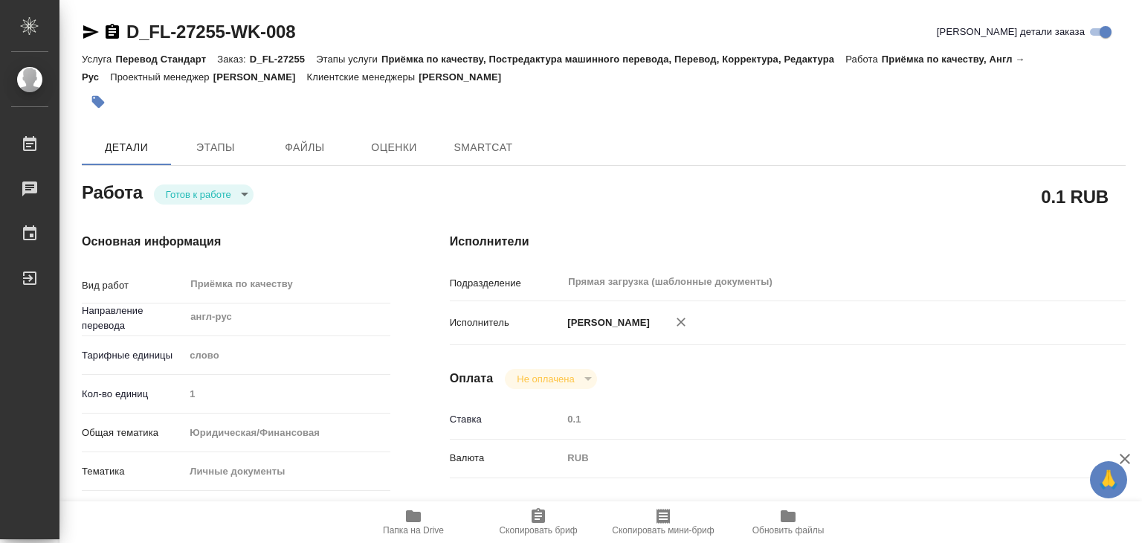
type textarea "x"
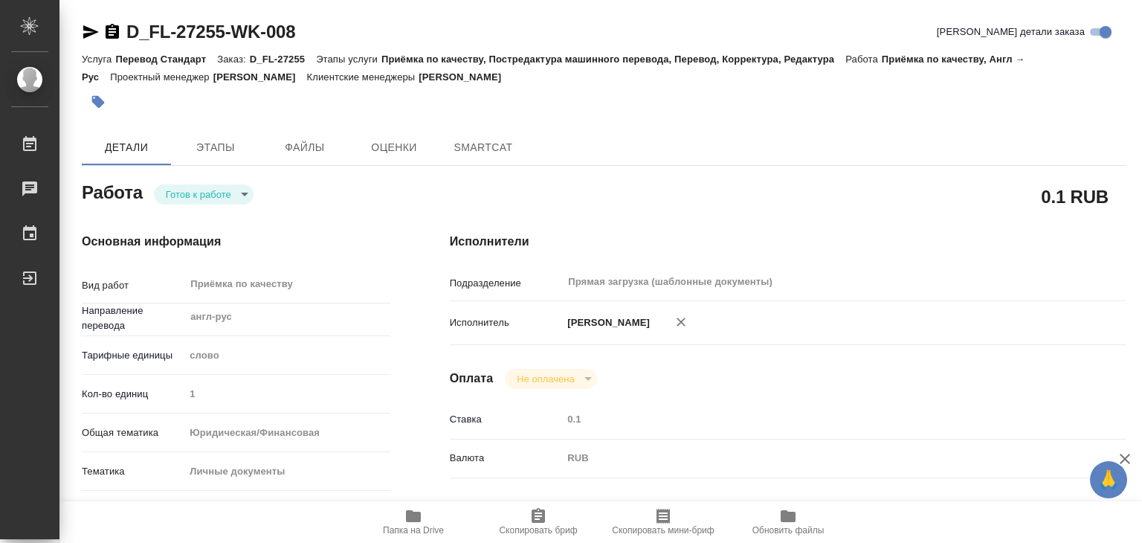
type textarea "x"
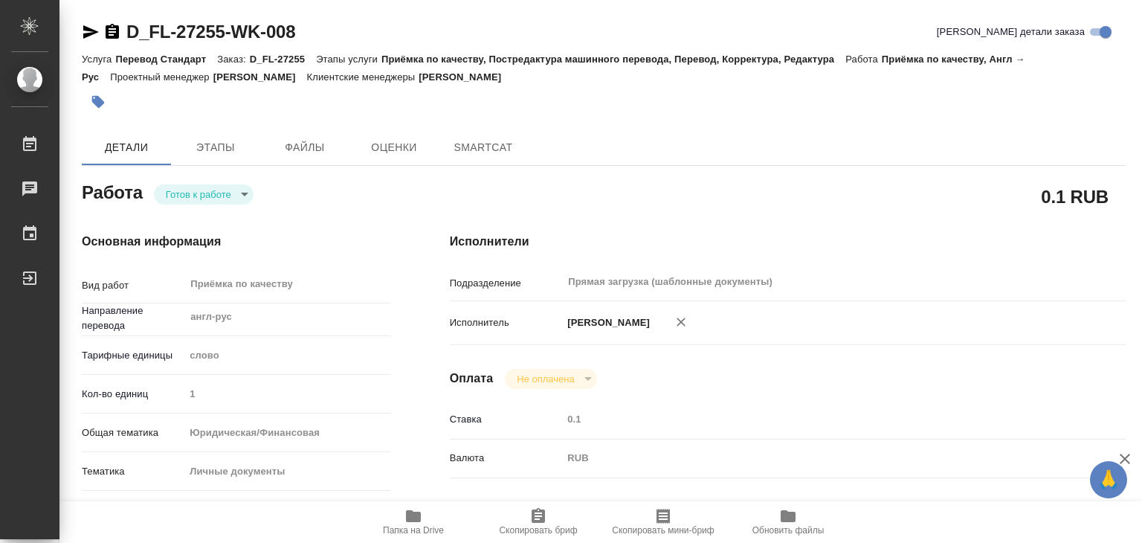
type textarea "x"
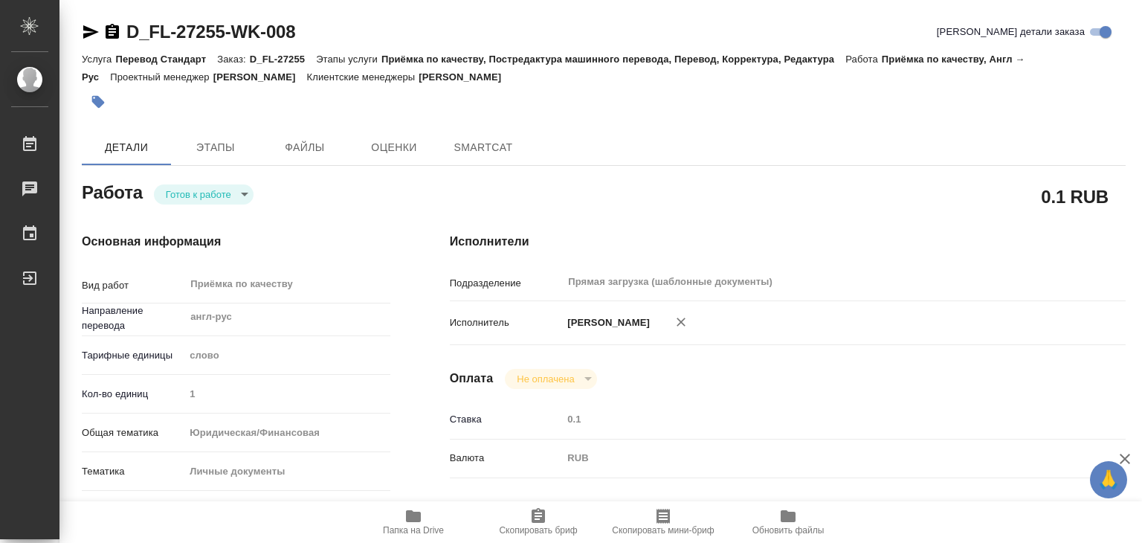
type textarea "x"
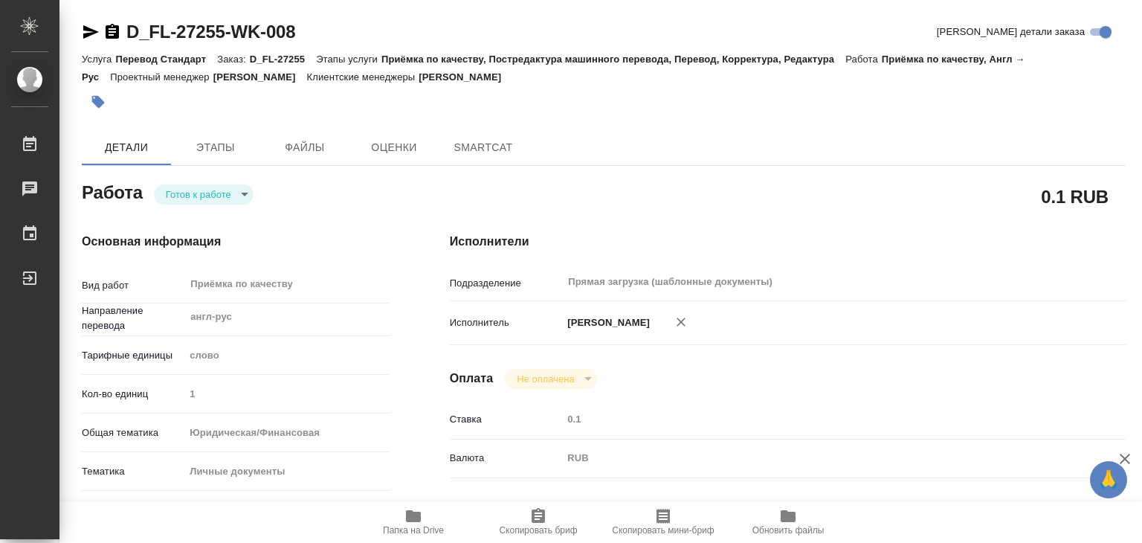
type textarea "x"
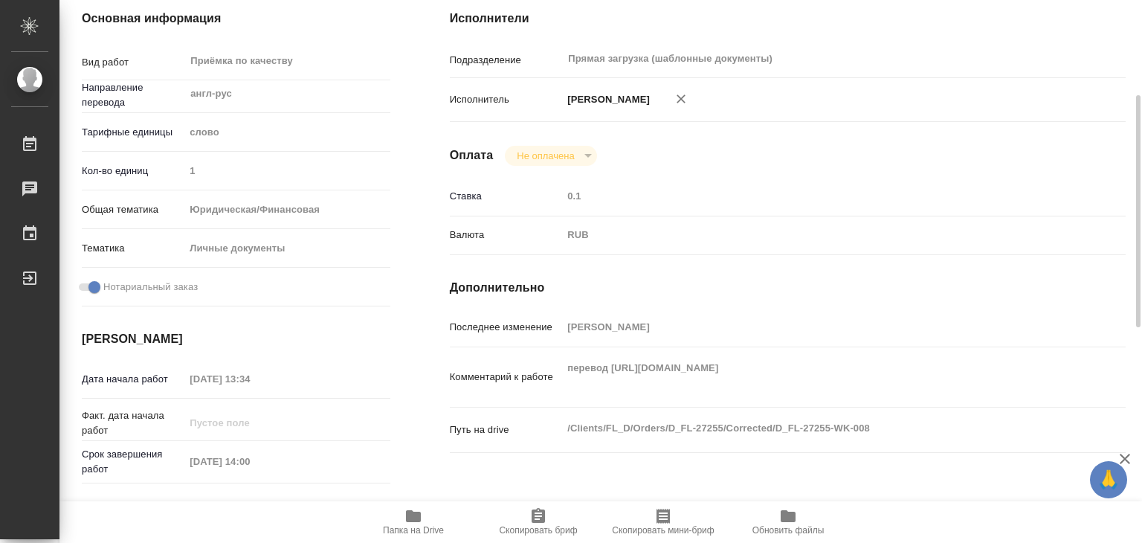
scroll to position [298, 0]
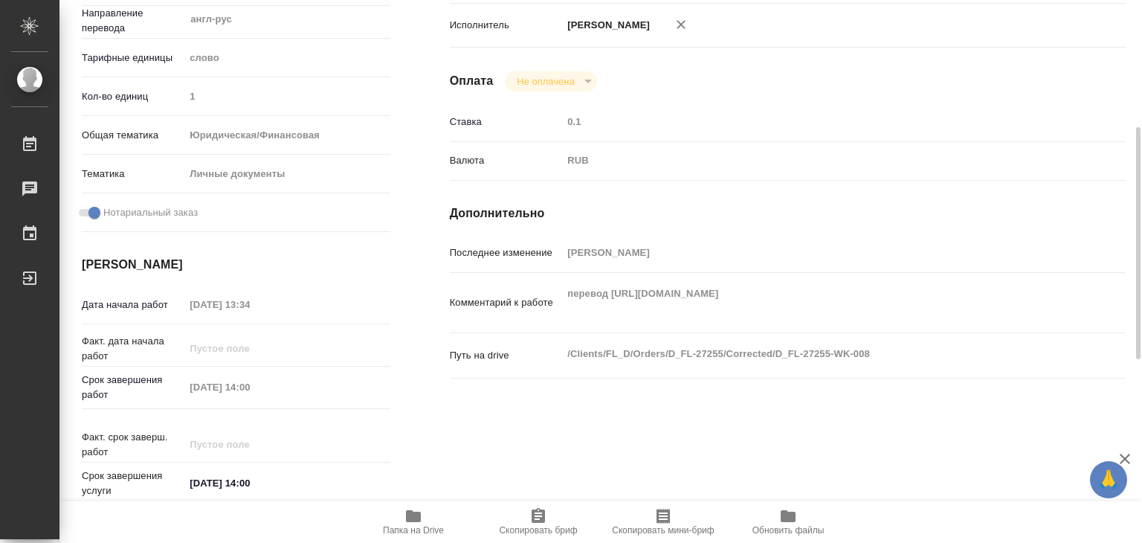
type textarea "x"
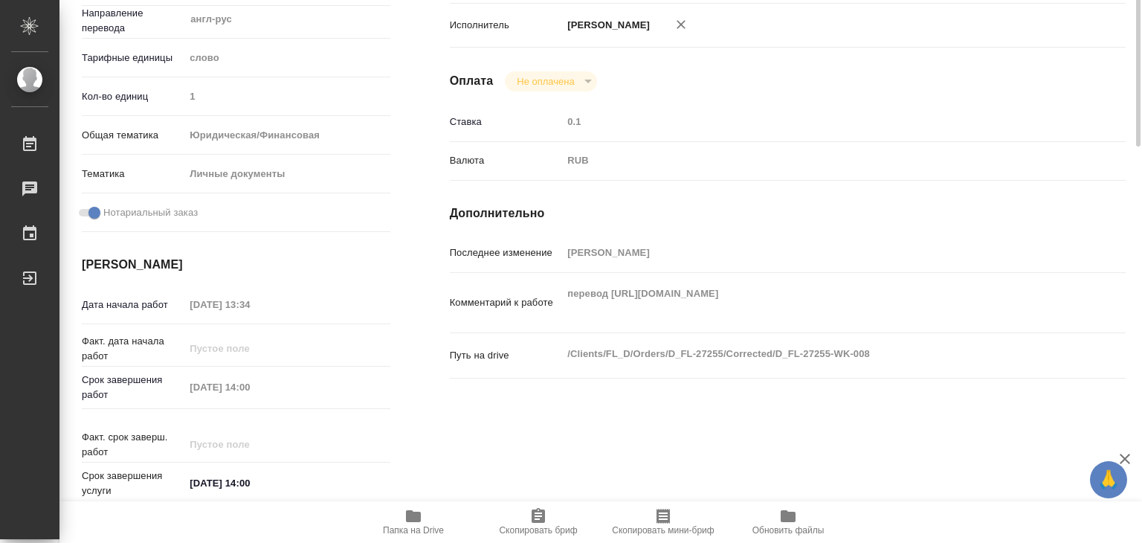
type textarea "x"
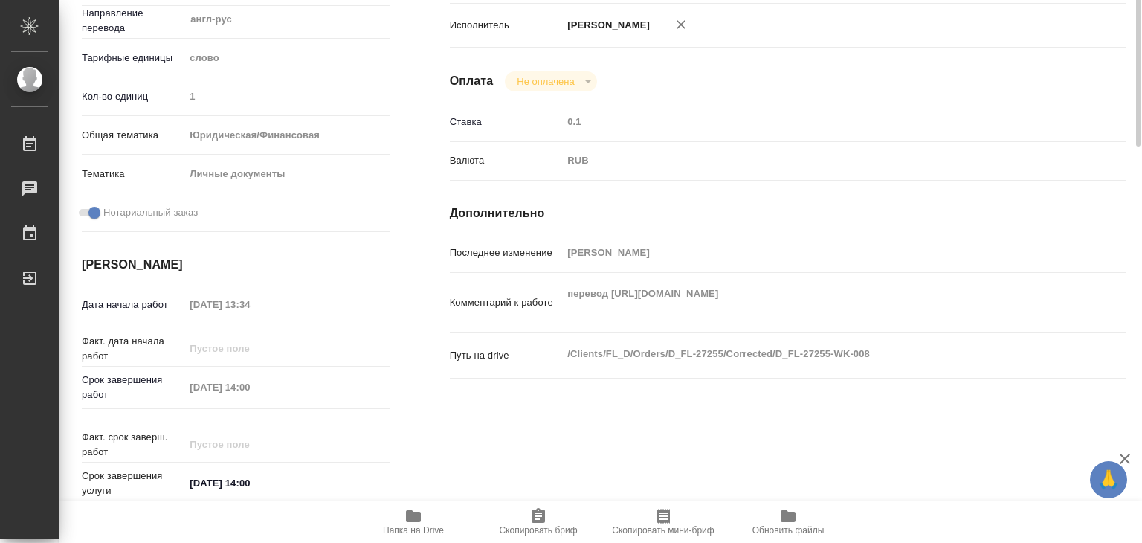
scroll to position [0, 0]
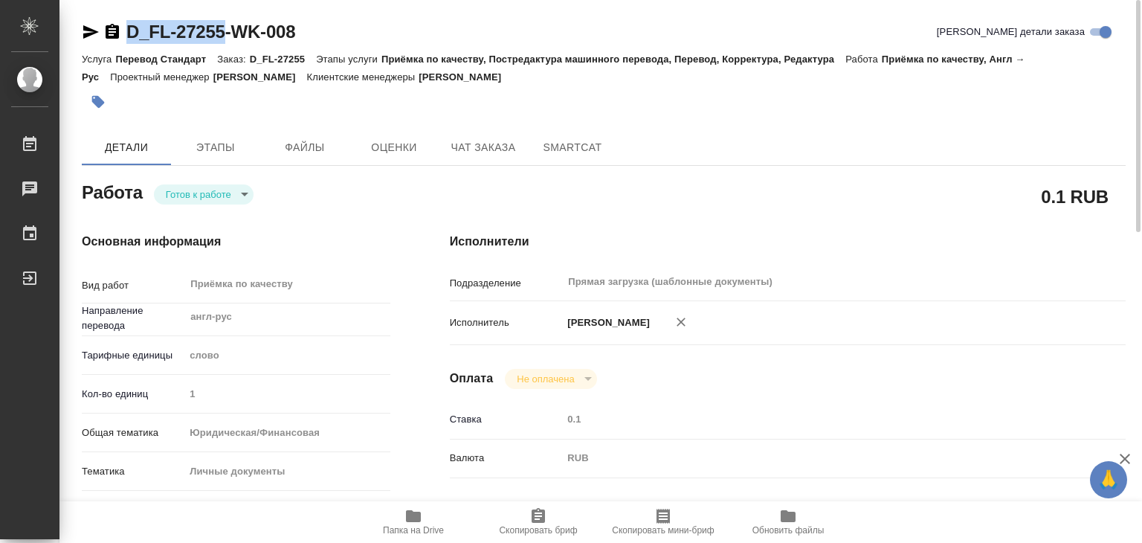
drag, startPoint x: 117, startPoint y: 12, endPoint x: 225, endPoint y: 40, distance: 111.5
copy link "D_FL-27255"
click at [211, 198] on body "🙏 .cls-1 fill:#fff; AWATERA Alilekova [PERSON_NAME] Работы 0 Чаты График Выйти …" at bounding box center [571, 271] width 1142 height 543
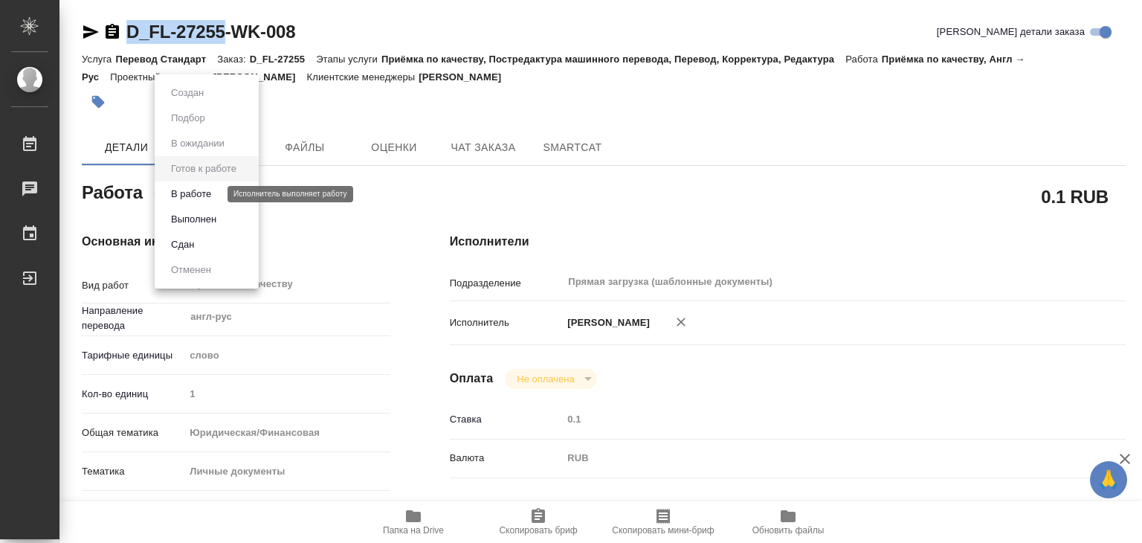
click at [216, 190] on button "В работе" at bounding box center [191, 194] width 49 height 16
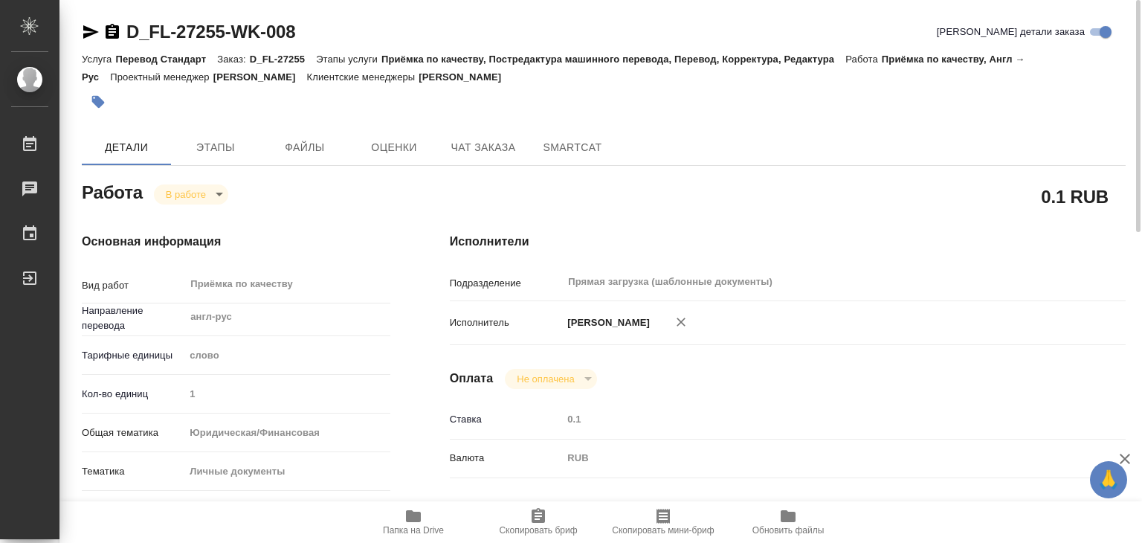
type textarea "x"
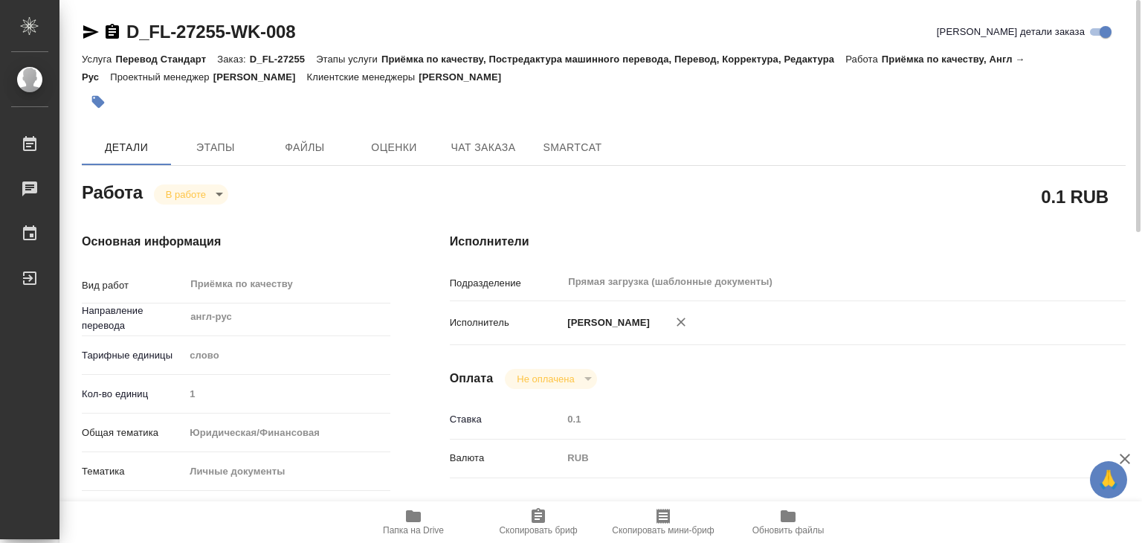
type textarea "x"
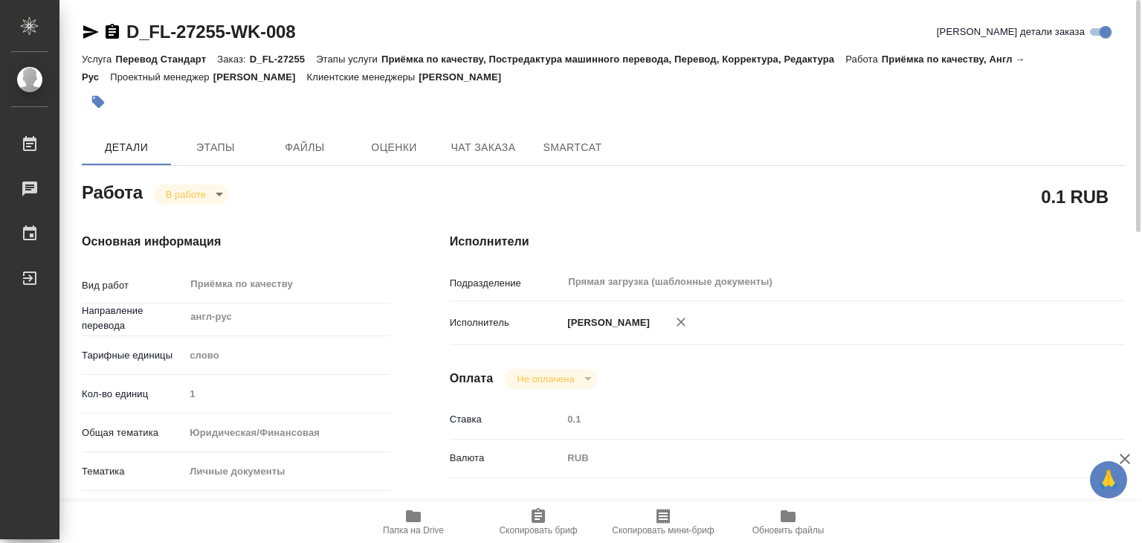
click at [328, 210] on div "Основная информация Вид работ Приёмка по качеству x ​ Направление перевода англ…" at bounding box center [236, 520] width 368 height 635
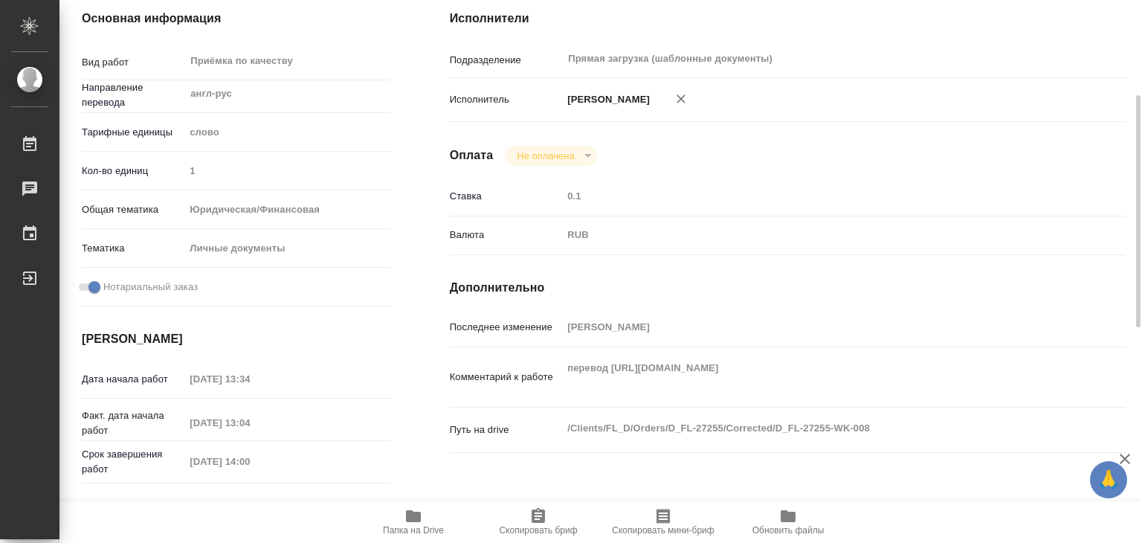
type textarea "x"
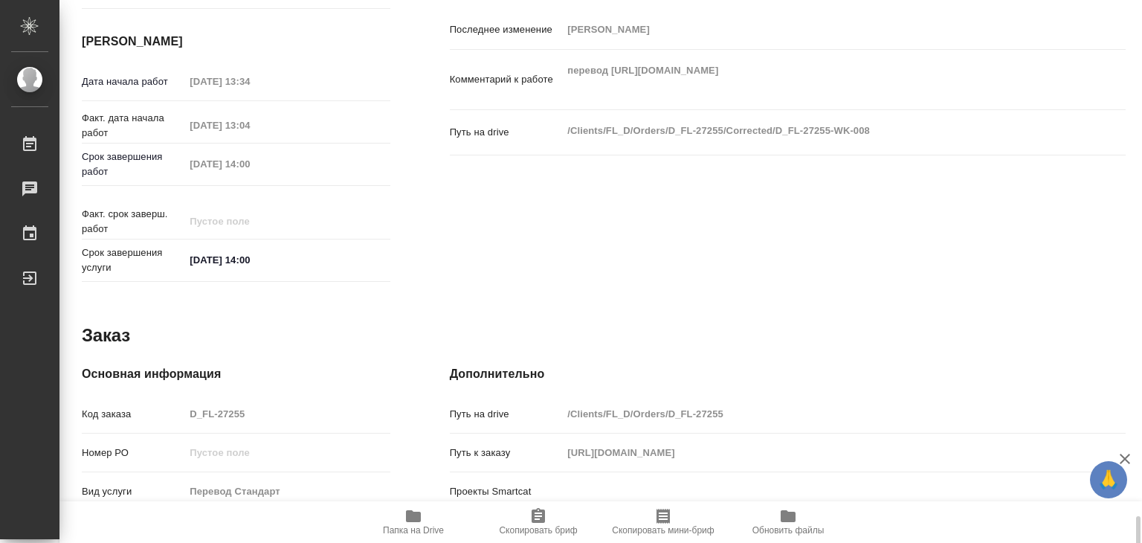
scroll to position [726, 0]
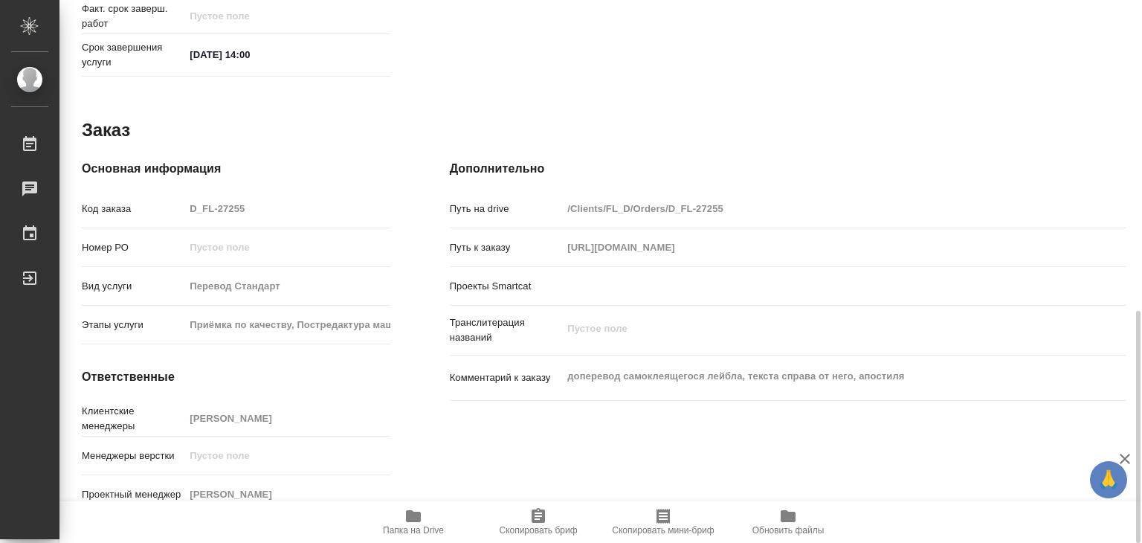
click at [727, 282] on div "Проекты Smartcat" at bounding box center [788, 286] width 676 height 26
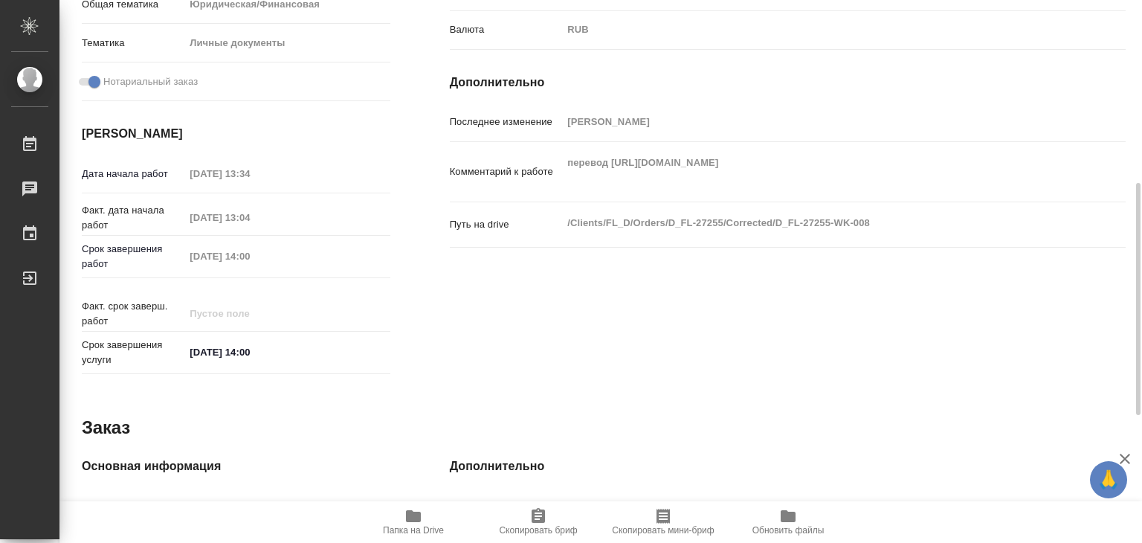
scroll to position [0, 0]
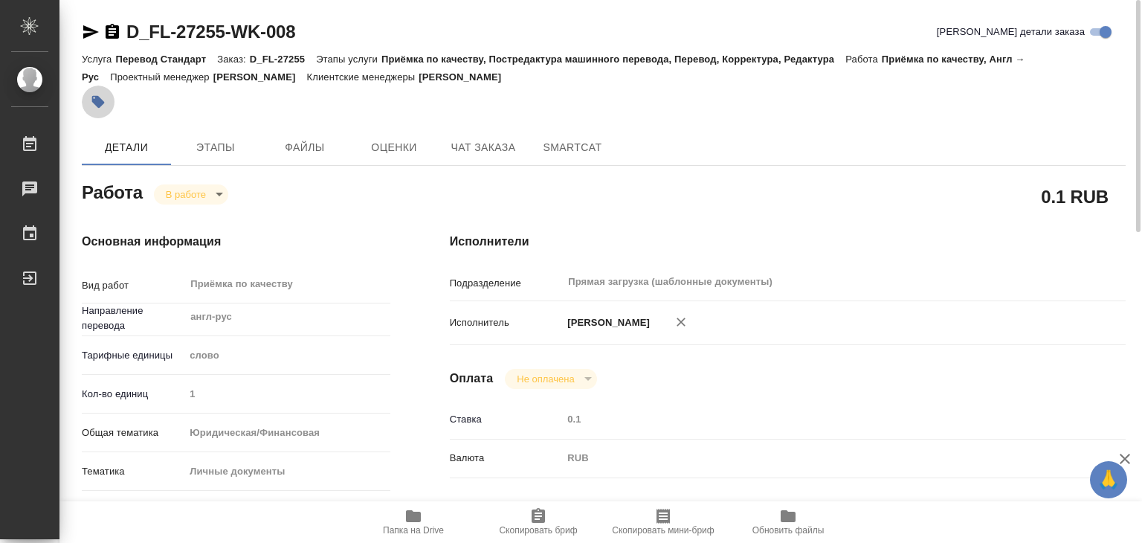
click at [99, 105] on icon "button" at bounding box center [98, 102] width 13 height 13
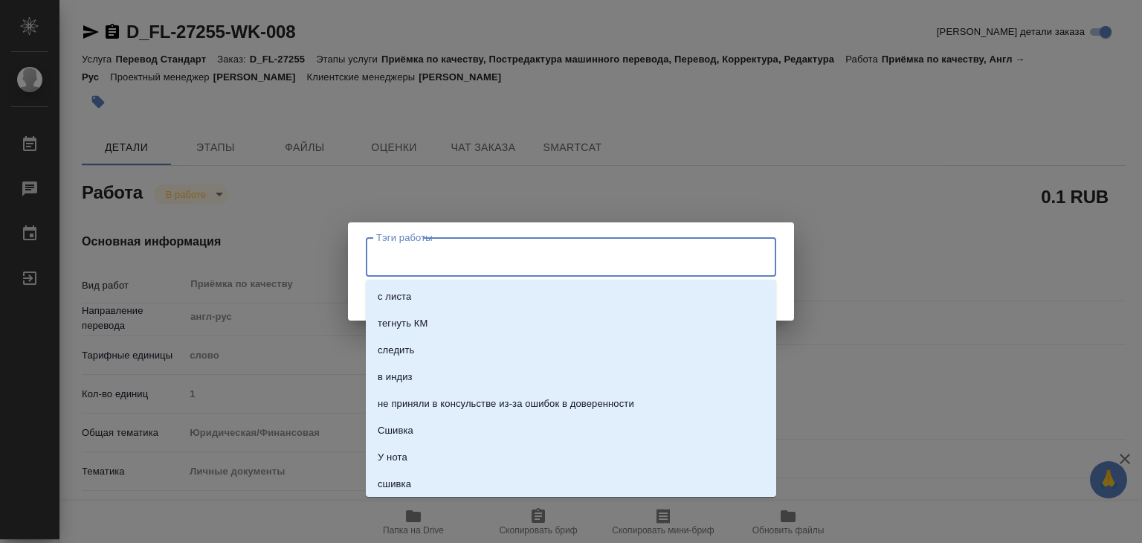
click at [497, 266] on input "Тэги работы" at bounding box center [557, 256] width 369 height 25
type input "266"
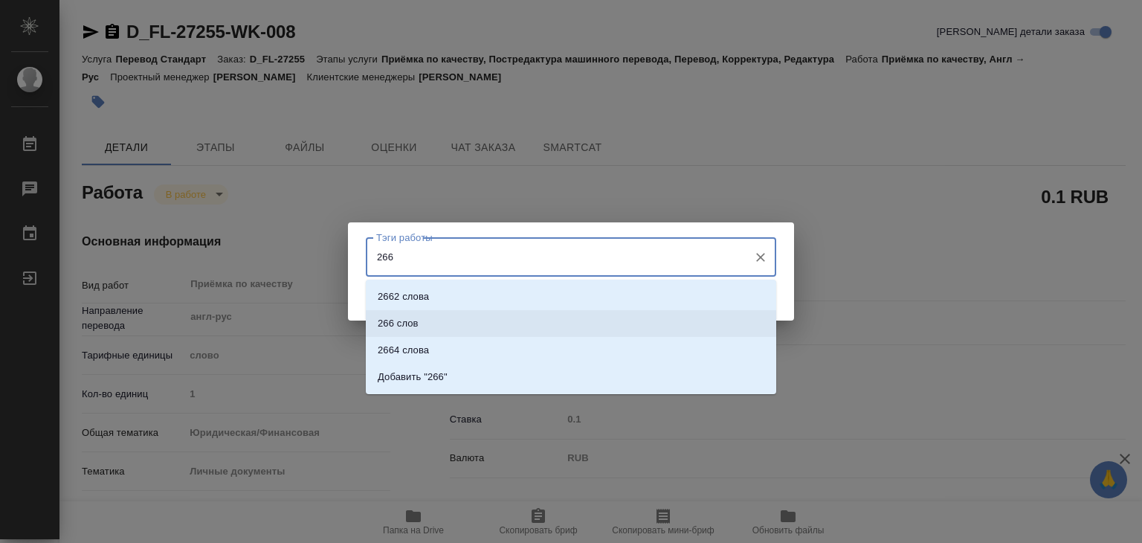
click at [471, 335] on li "266 слов" at bounding box center [571, 323] width 411 height 27
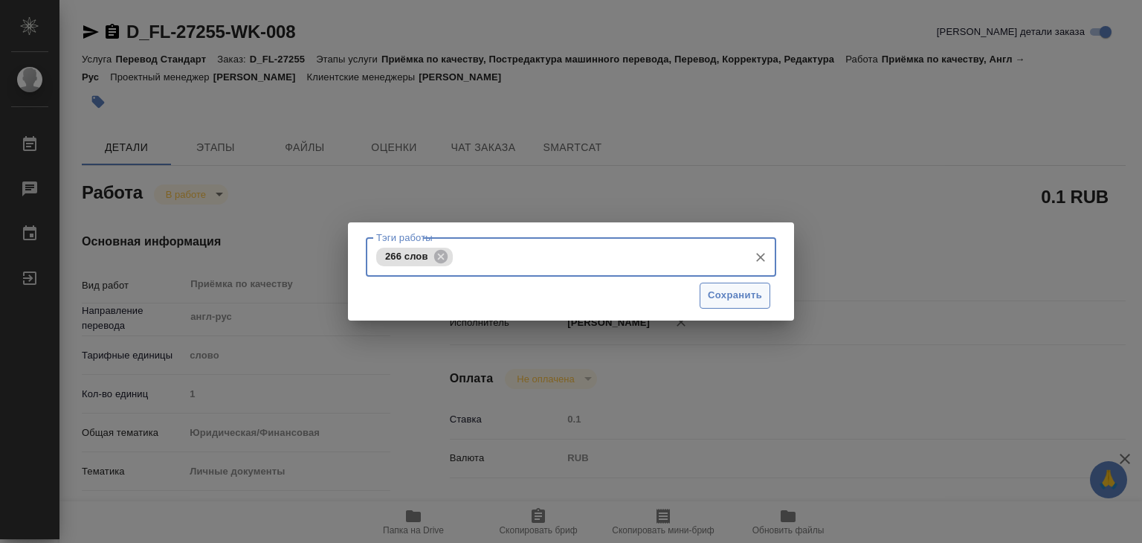
click at [737, 298] on span "Сохранить" at bounding box center [735, 295] width 54 height 17
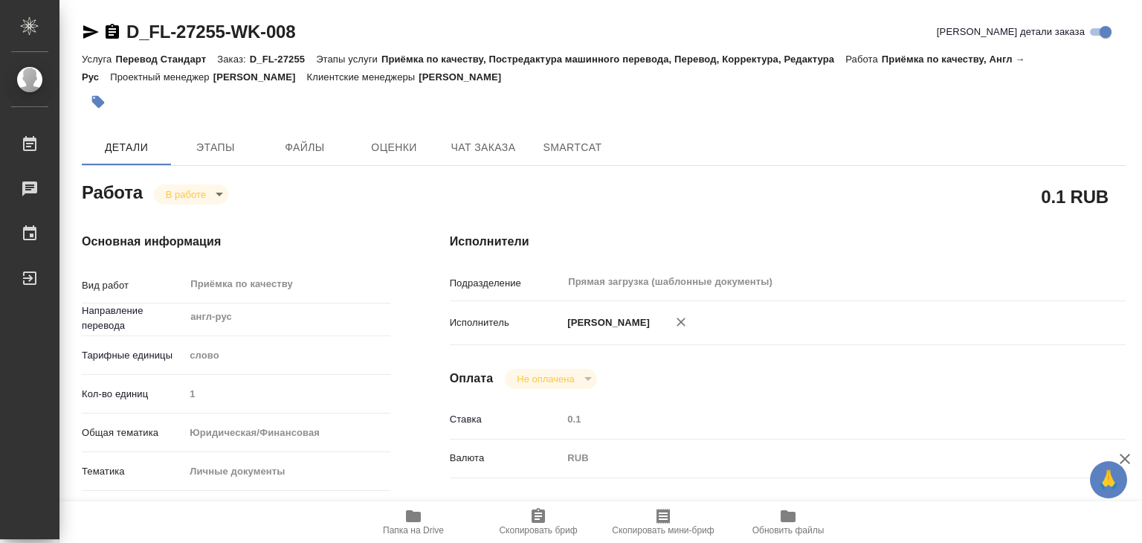
type input "inProgress"
type textarea "Приёмка по качеству"
type textarea "x"
type input "англ-рус"
type input "5a8b1489cc6b4906c91bfd90"
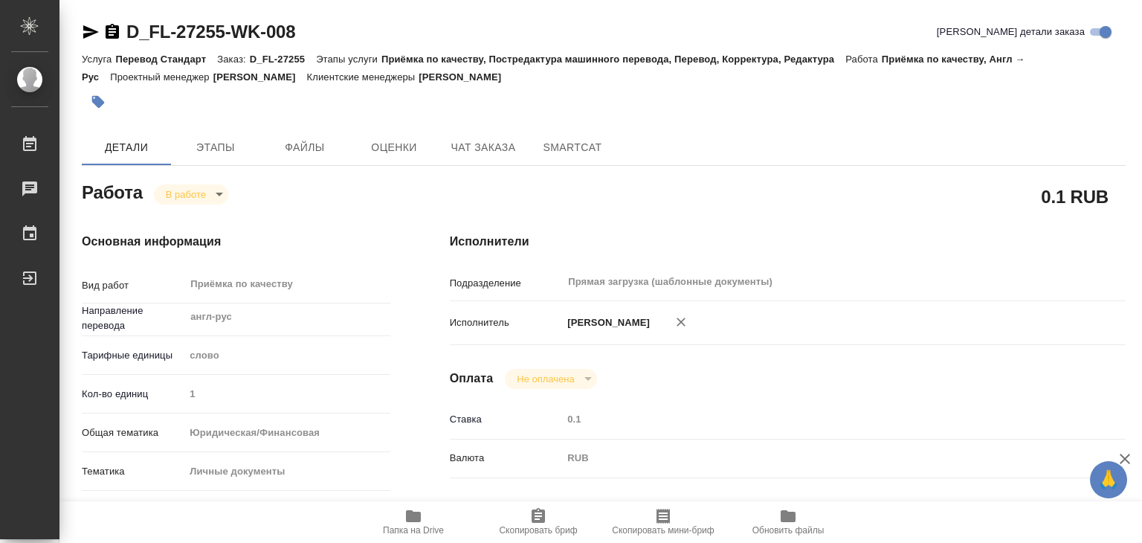
type input "1"
type input "yr-fn"
type input "5a8b8b956a9677013d343cfe"
checkbox input "true"
type input "27.08.2025 13:34"
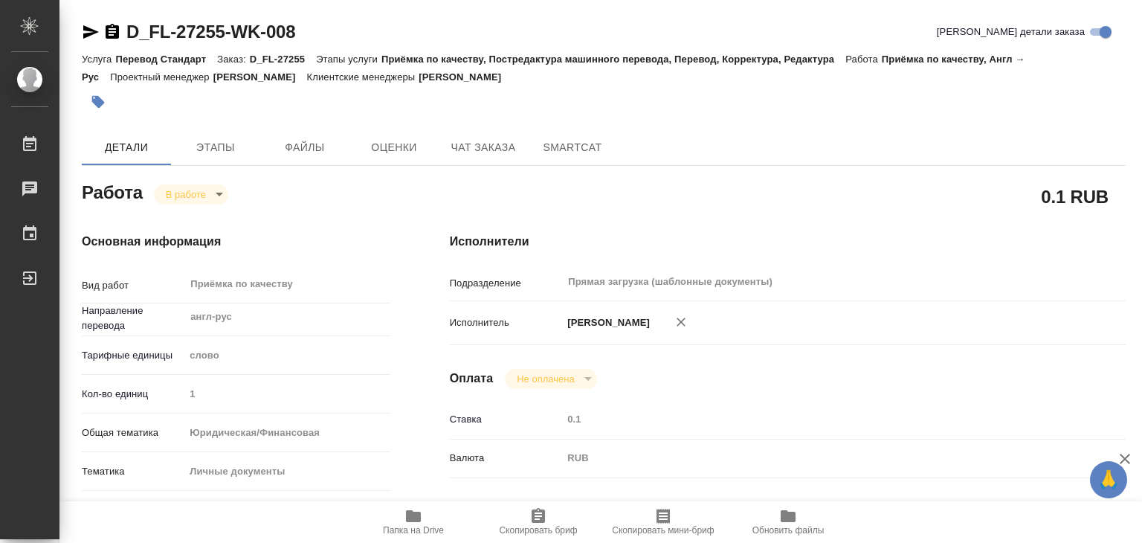
type input "28.08.2025 13:04"
type input "28.08.2025 14:00"
type input "Прямая загрузка (шаблонные документы)"
type input "notPayed"
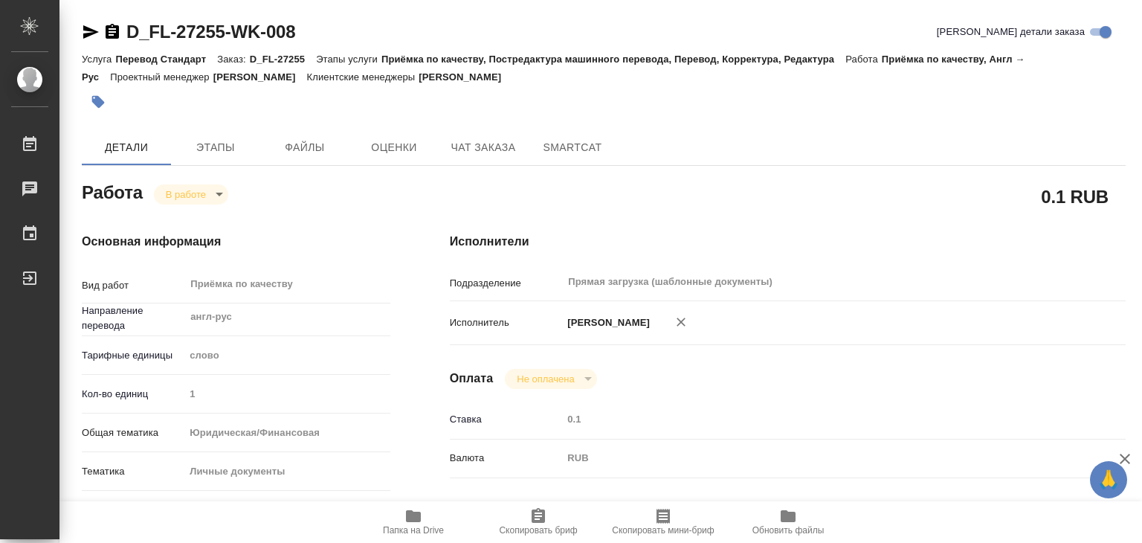
type input "0.1"
type input "RUB"
type input "[PERSON_NAME]"
type textarea "перевод https://drive.awatera.com/apps/files/?dir=/Shares/FL_D/Orders/D_FL-2725…"
type textarea "x"
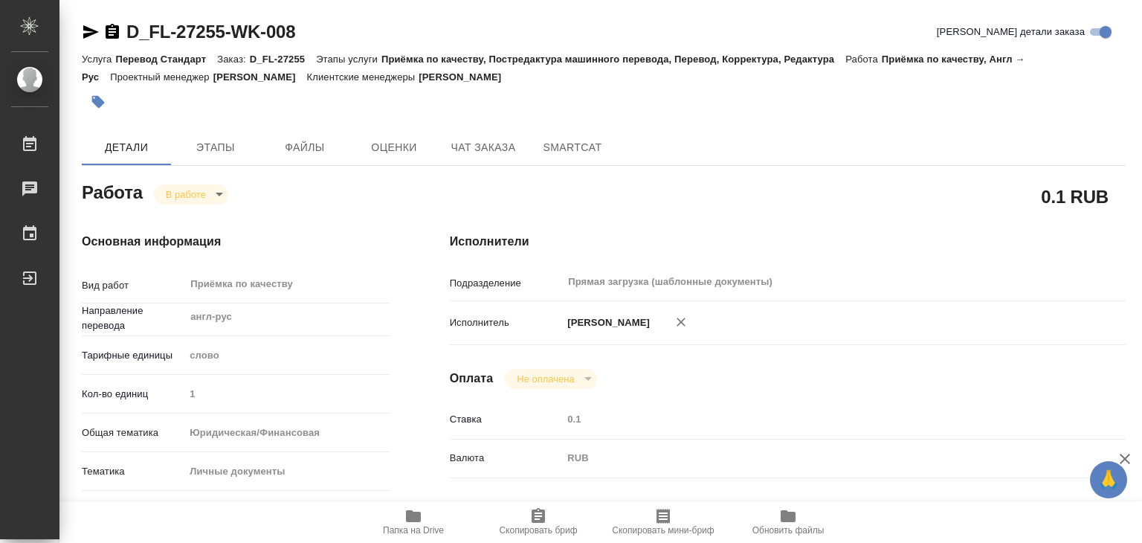
type textarea "/Clients/FL_D/Orders/D_FL-27255/Corrected/D_FL-27255-WK-008"
type textarea "x"
type input "D_FL-27255"
type input "Перевод Стандарт"
type input "Приёмка по качеству, Постредактура машинного перевода, Перевод, Корректура, Ред…"
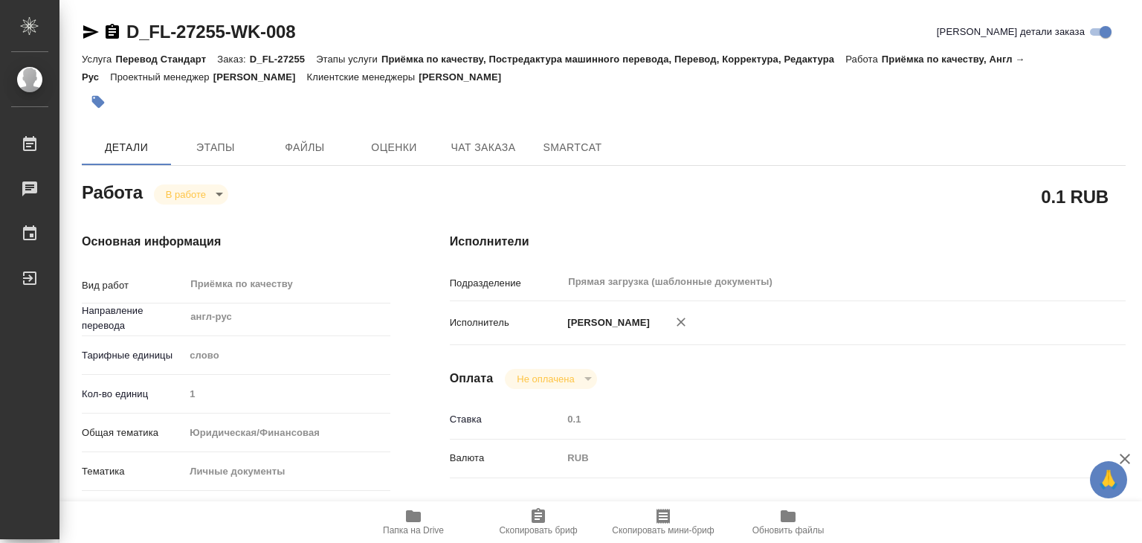
type input "Давыдова Елена"
type input "/Clients/FL_D/Orders/D_FL-27255"
type input "https://drive.awatera.com/s/aco89AprGTgnxHo"
type textarea "x"
type textarea "доперевод самоклеящегося лейбла, текста справа от него, апостиля"
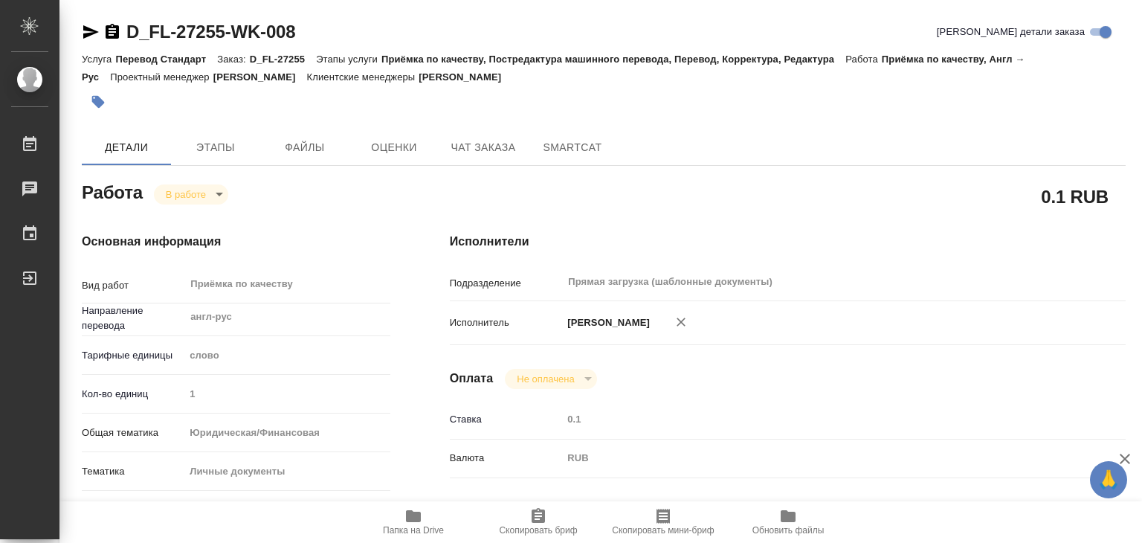
type textarea "x"
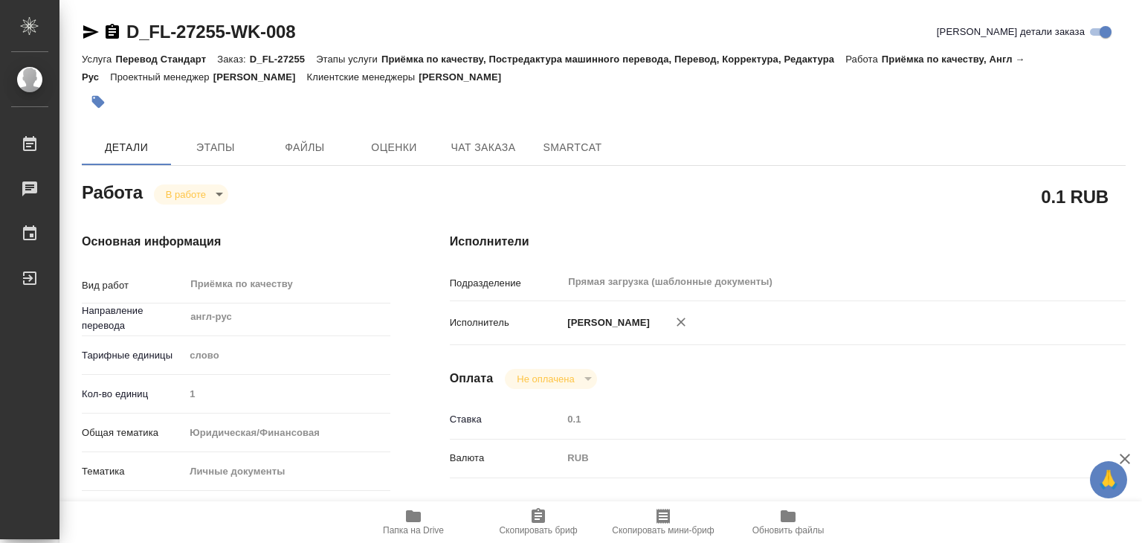
type textarea "x"
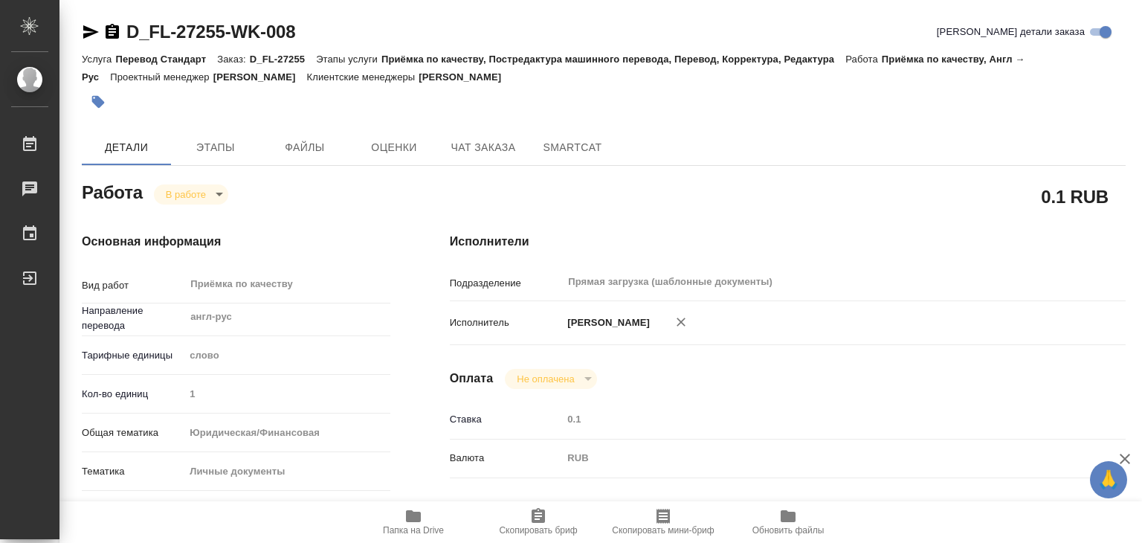
type textarea "x"
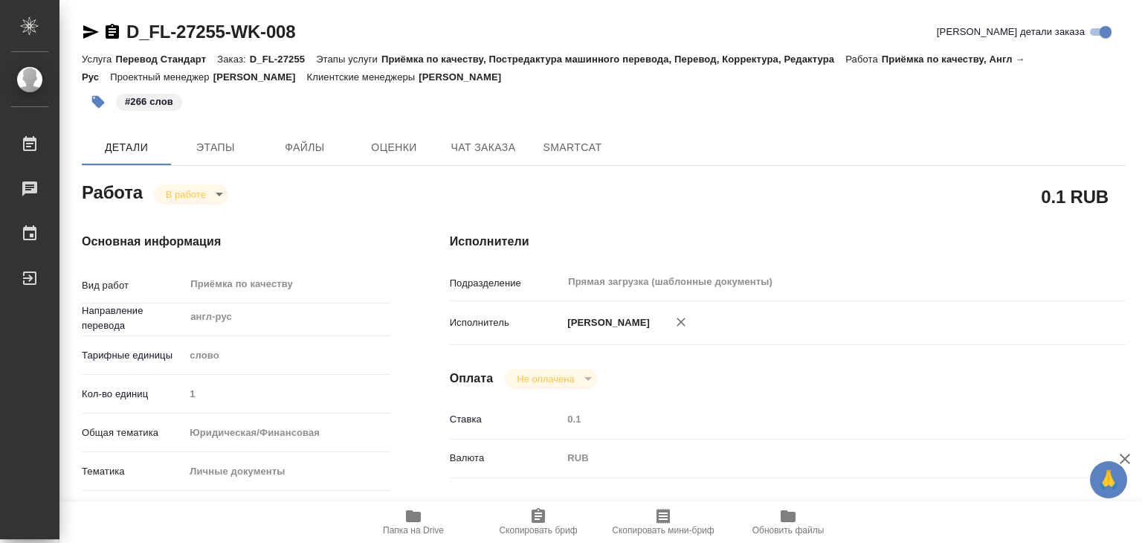
type textarea "x"
drag, startPoint x: 123, startPoint y: 19, endPoint x: 262, endPoint y: 24, distance: 139.2
copy link "D_FL-27255-WK"
click at [211, 194] on body "🙏 .cls-1 fill:#fff; AWATERA Alilekova Valeriya Работы 0 Чаты График Выйти D_FL-…" at bounding box center [571, 271] width 1142 height 543
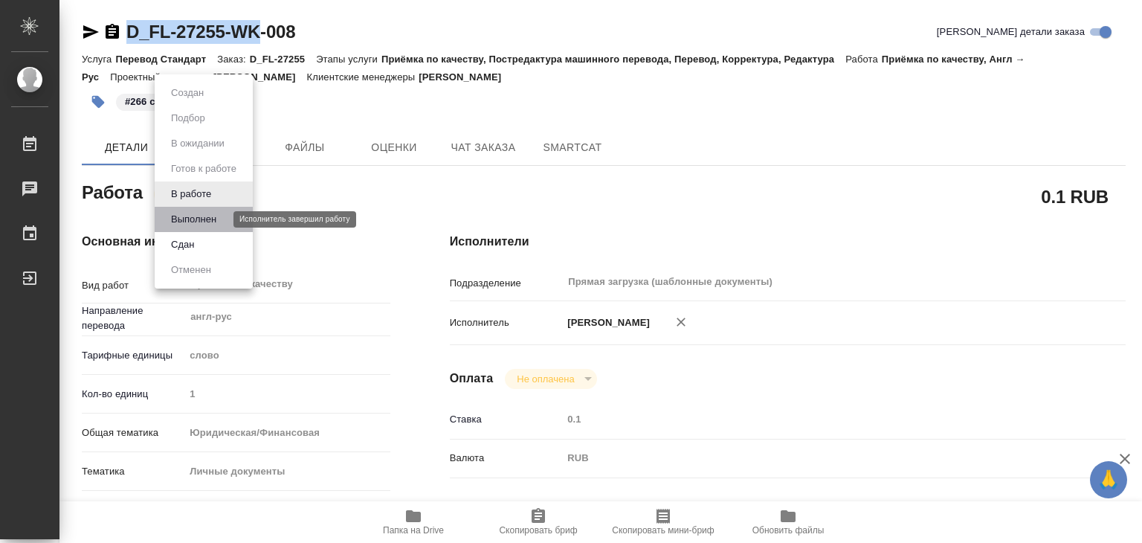
click at [221, 217] on button "Выполнен" at bounding box center [194, 219] width 54 height 16
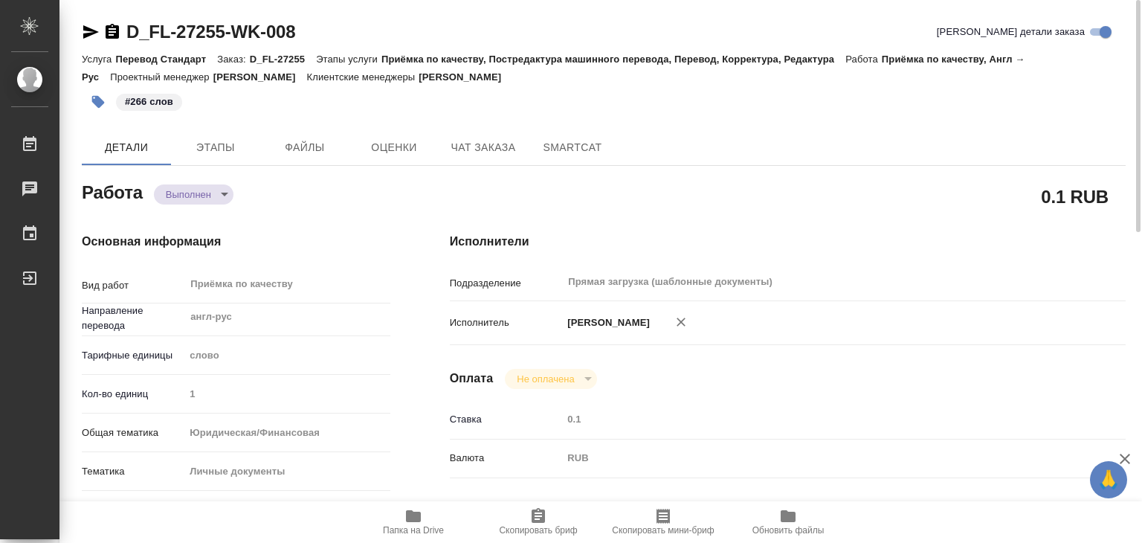
type textarea "x"
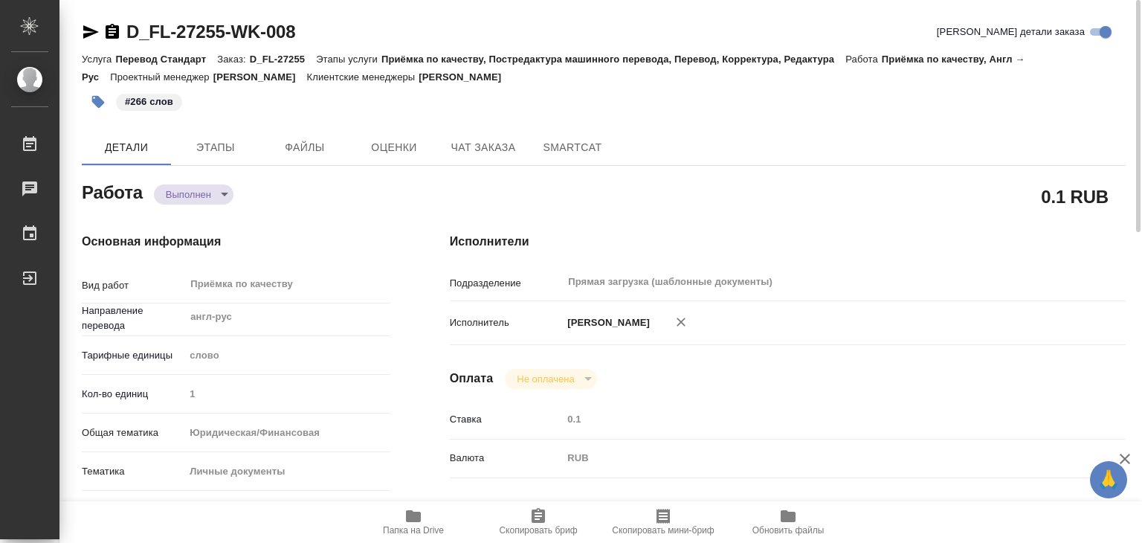
type textarea "x"
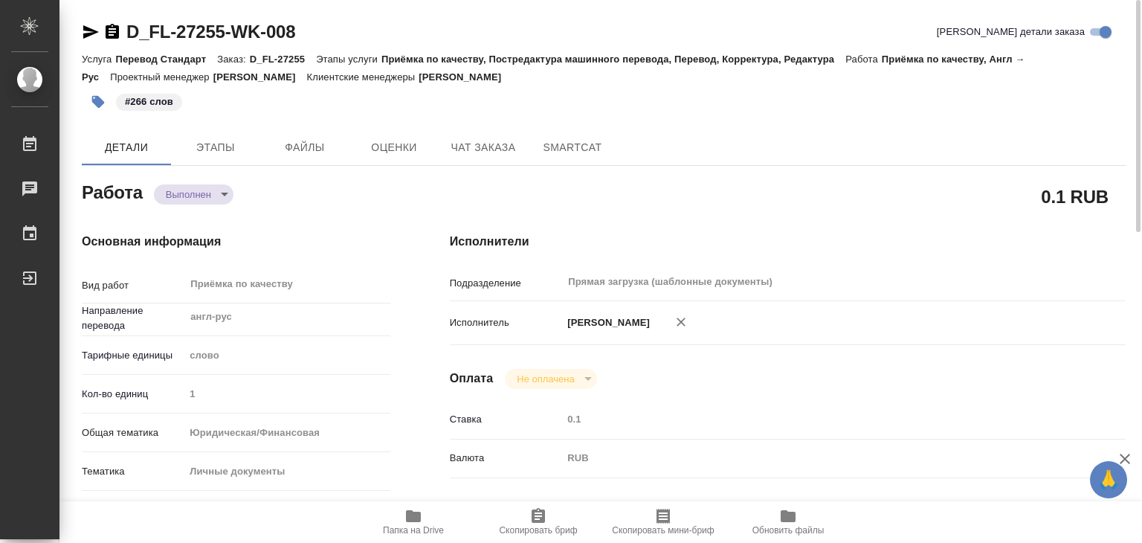
click at [363, 220] on div "Основная информация Вид работ Приёмка по качеству x ​ Направление перевода англ…" at bounding box center [236, 520] width 368 height 635
type textarea "x"
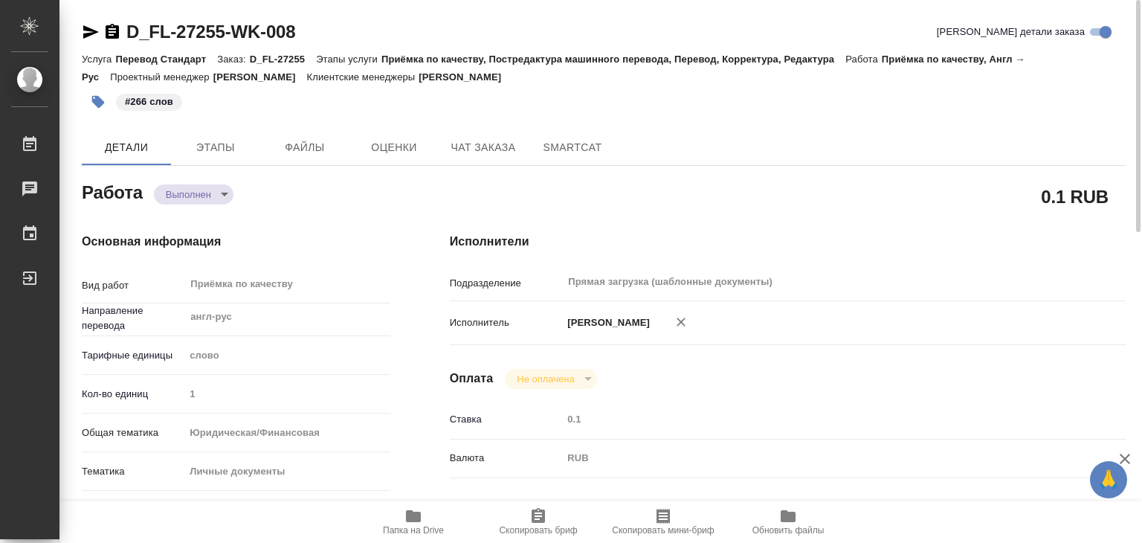
type textarea "x"
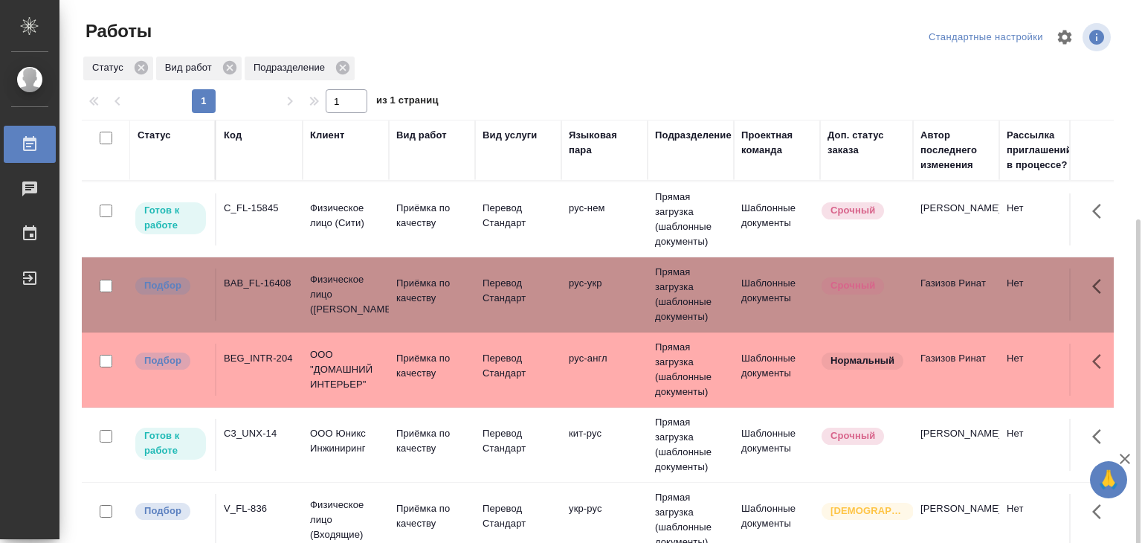
scroll to position [74, 0]
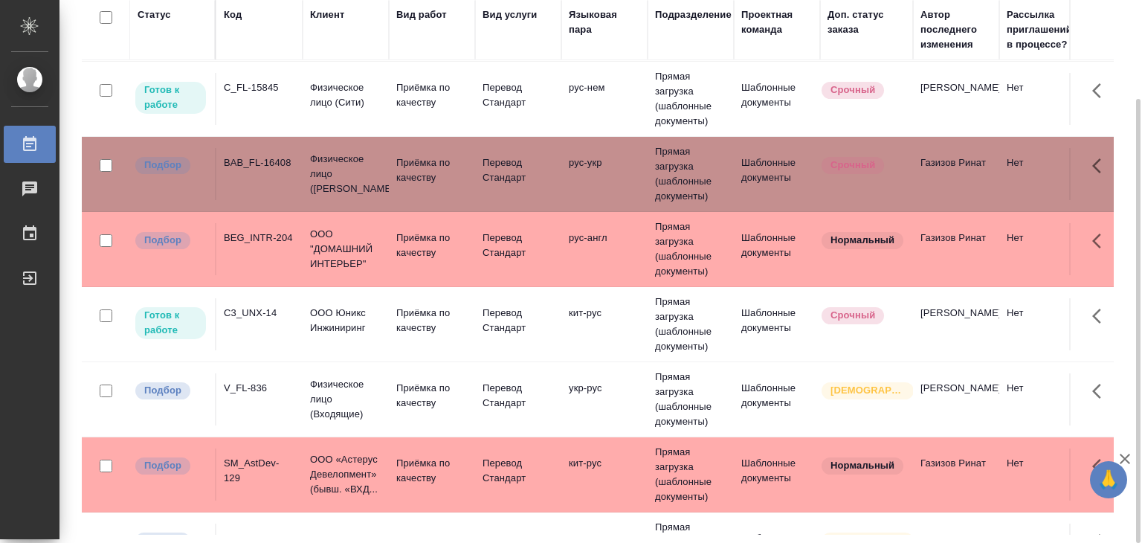
click at [303, 258] on td "ООО "ДОМАШНИЙ ИНТЕРЬЕР"" at bounding box center [346, 249] width 86 height 60
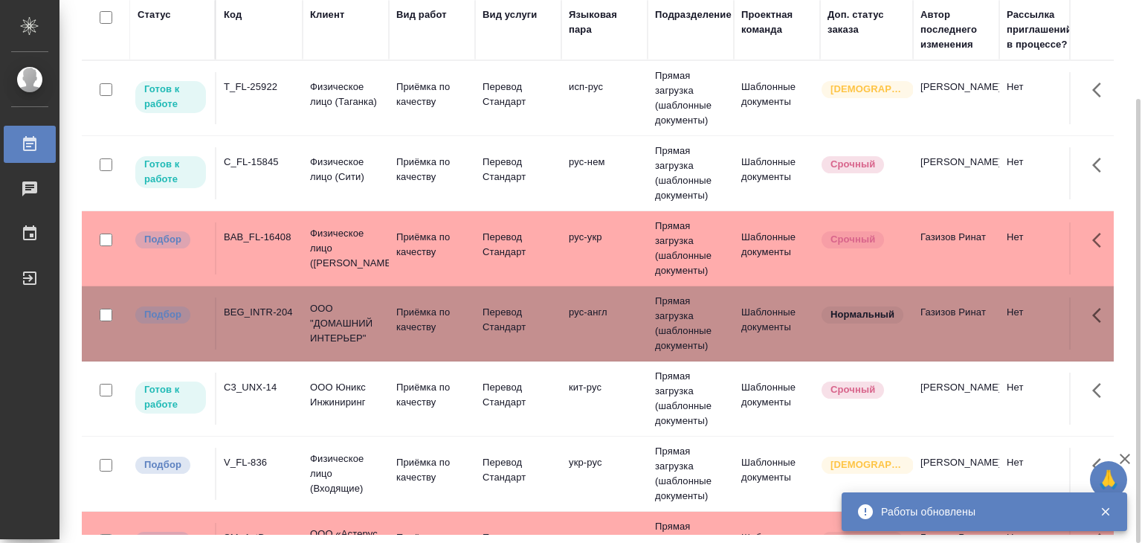
scroll to position [149, 0]
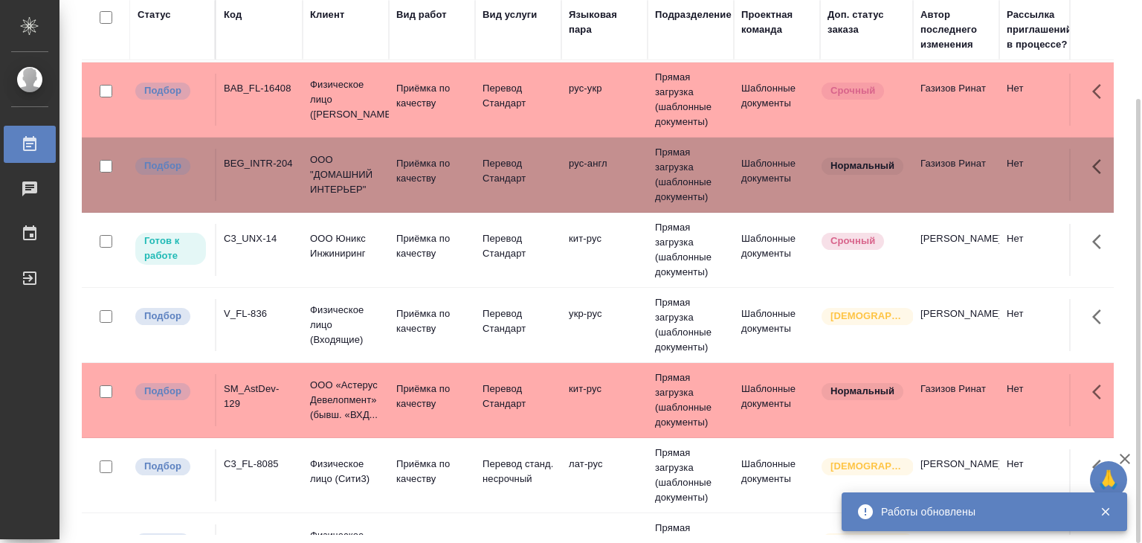
click at [312, 319] on p "Физическое лицо (Входящие)" at bounding box center [345, 325] width 71 height 45
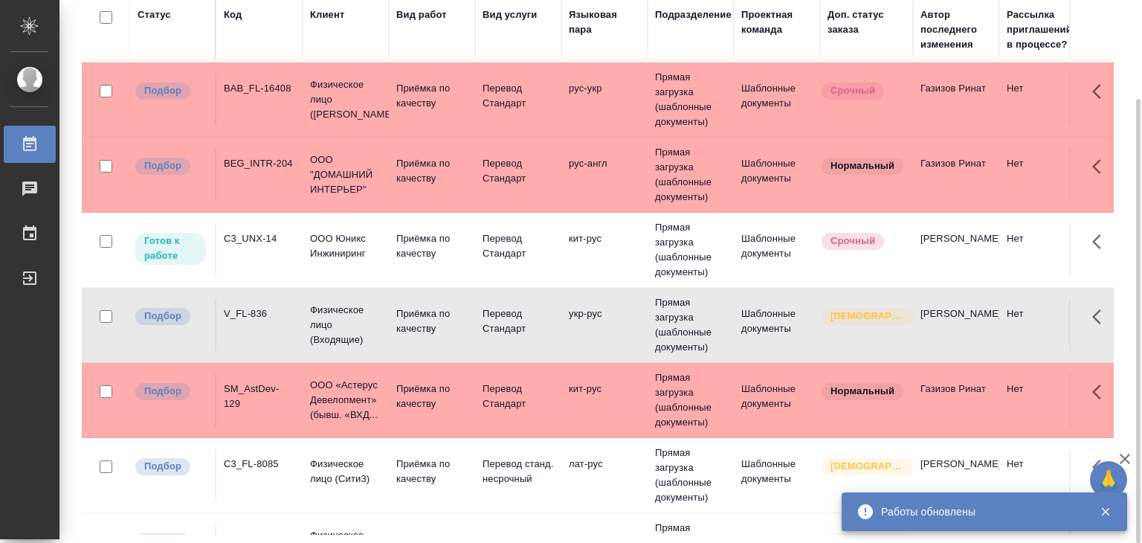
click at [272, 399] on div "SM_AstDev-129" at bounding box center [259, 397] width 71 height 30
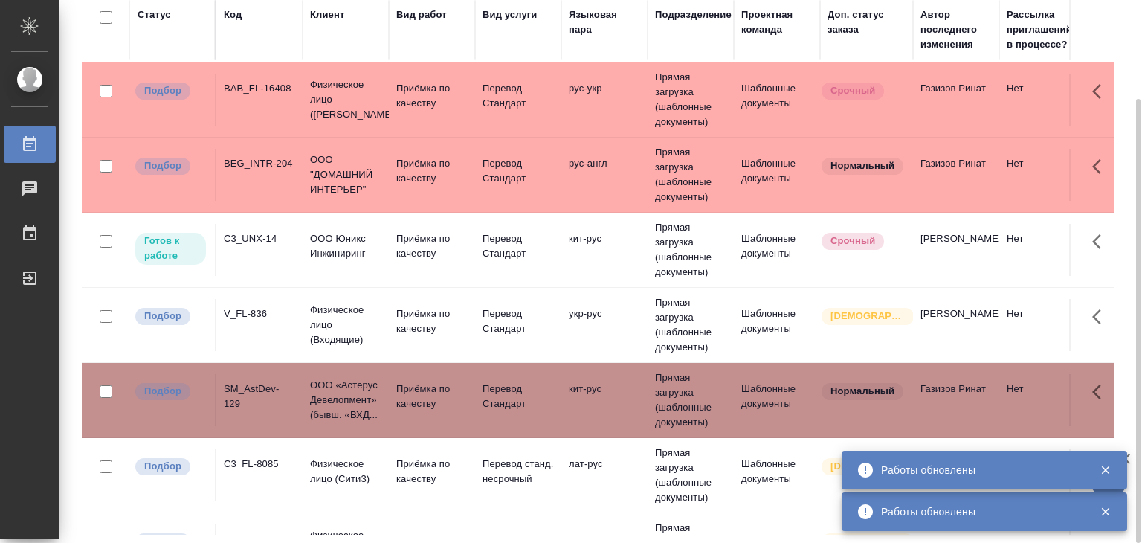
click at [299, 471] on td "C3_FL-8085" at bounding box center [259, 475] width 86 height 52
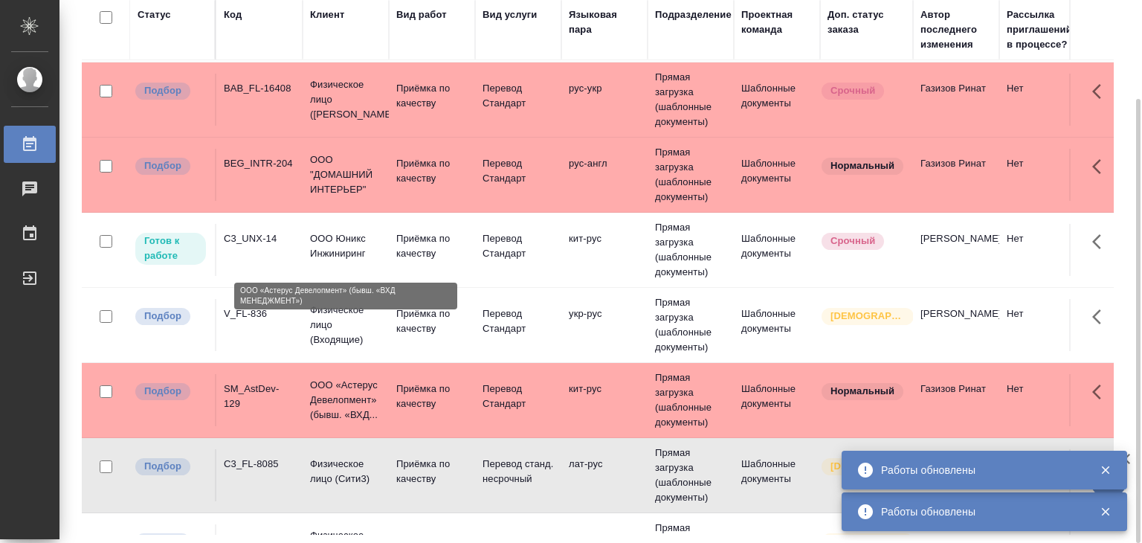
scroll to position [298, 0]
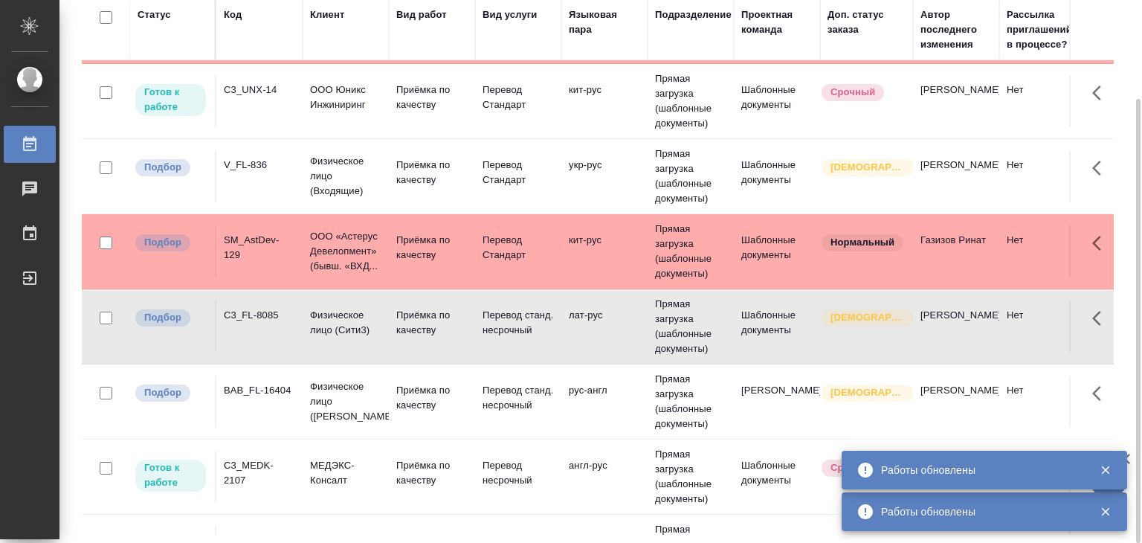
click at [299, 397] on td "BAB_FL-16404" at bounding box center [259, 402] width 86 height 52
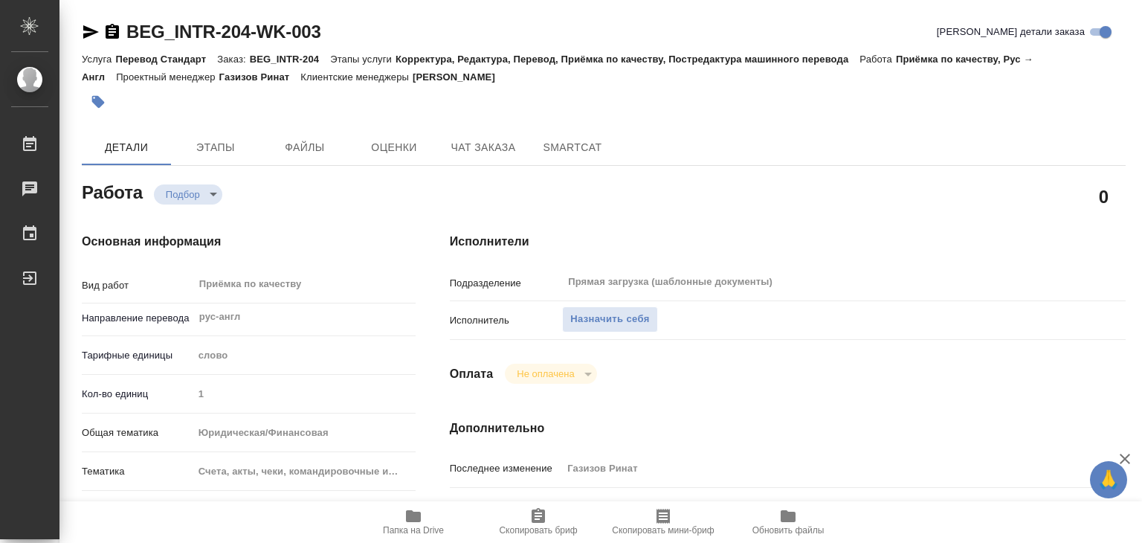
type textarea "x"
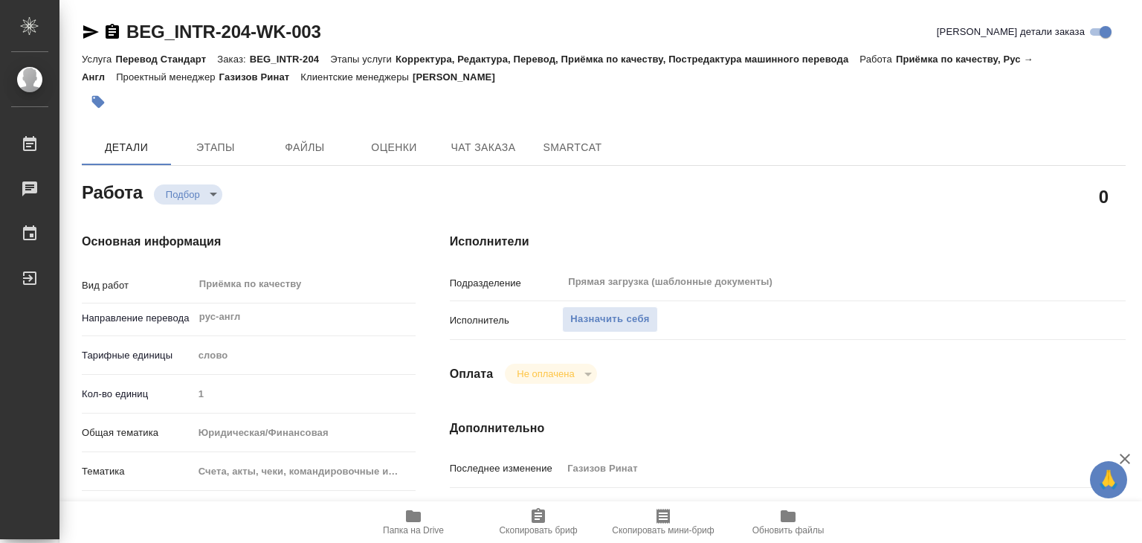
type textarea "x"
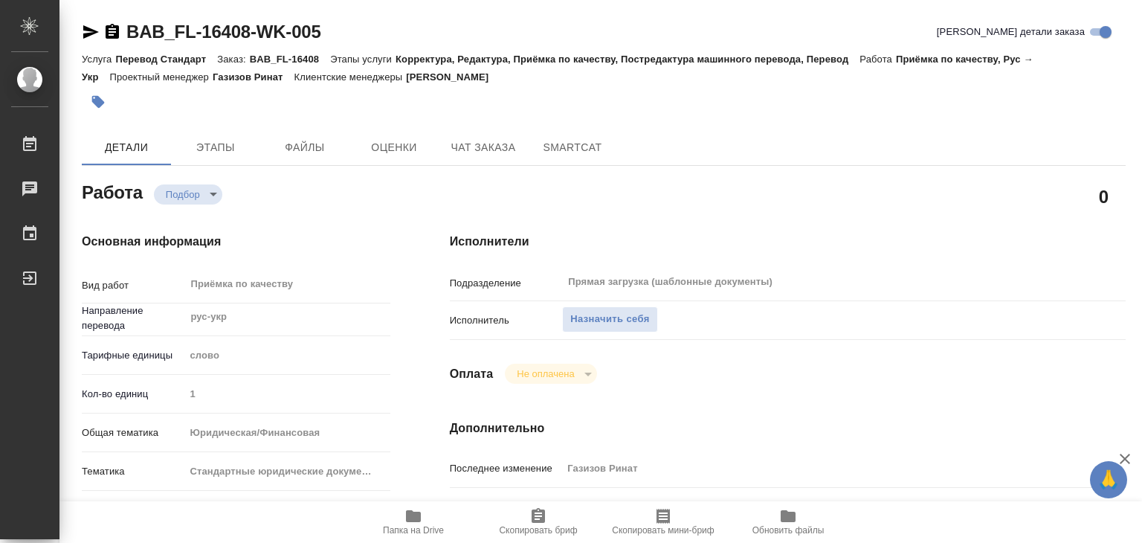
scroll to position [298, 0]
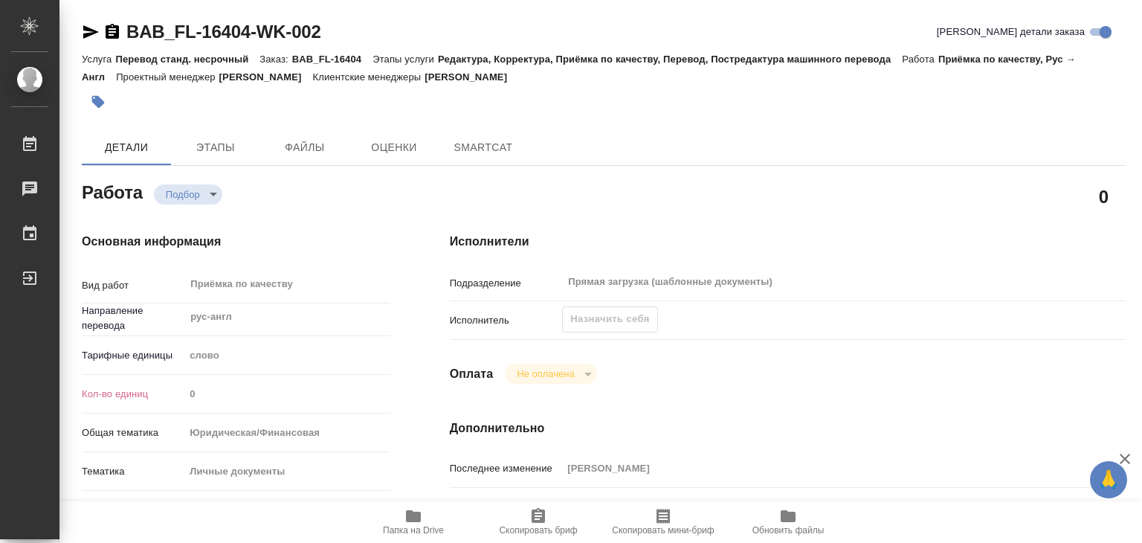
type textarea "x"
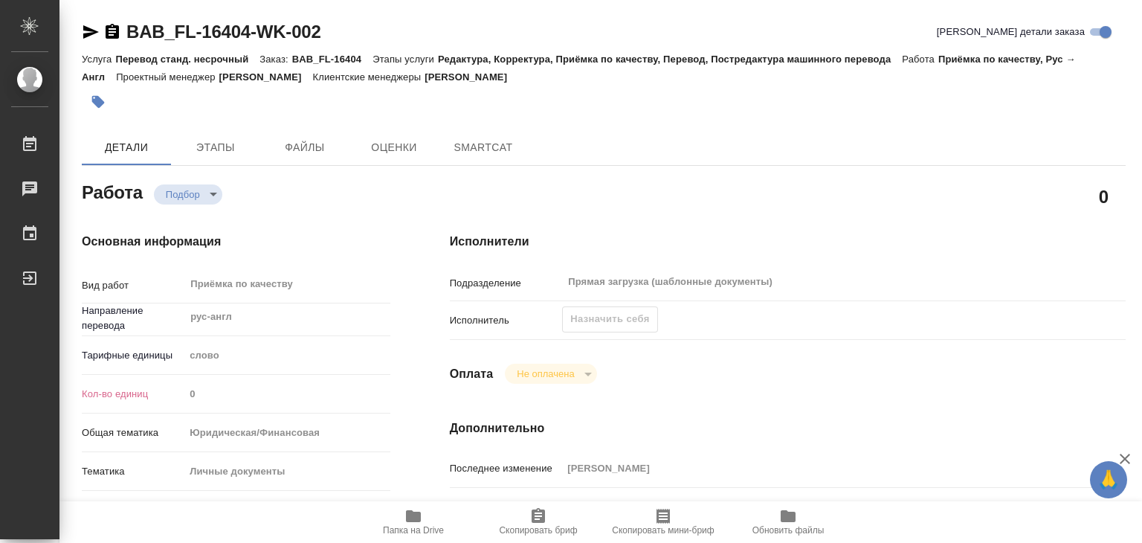
type textarea "x"
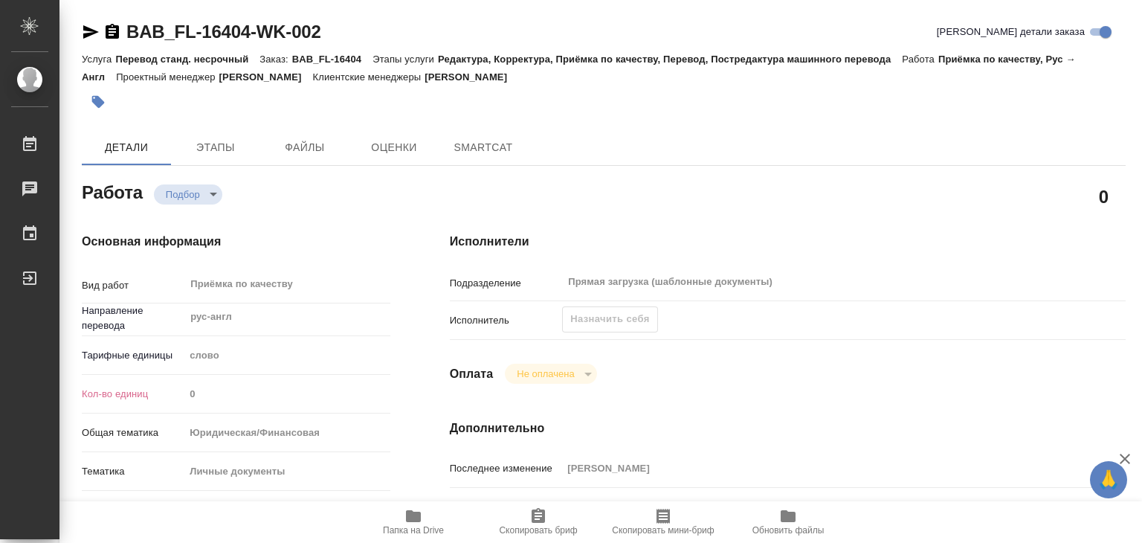
type textarea "x"
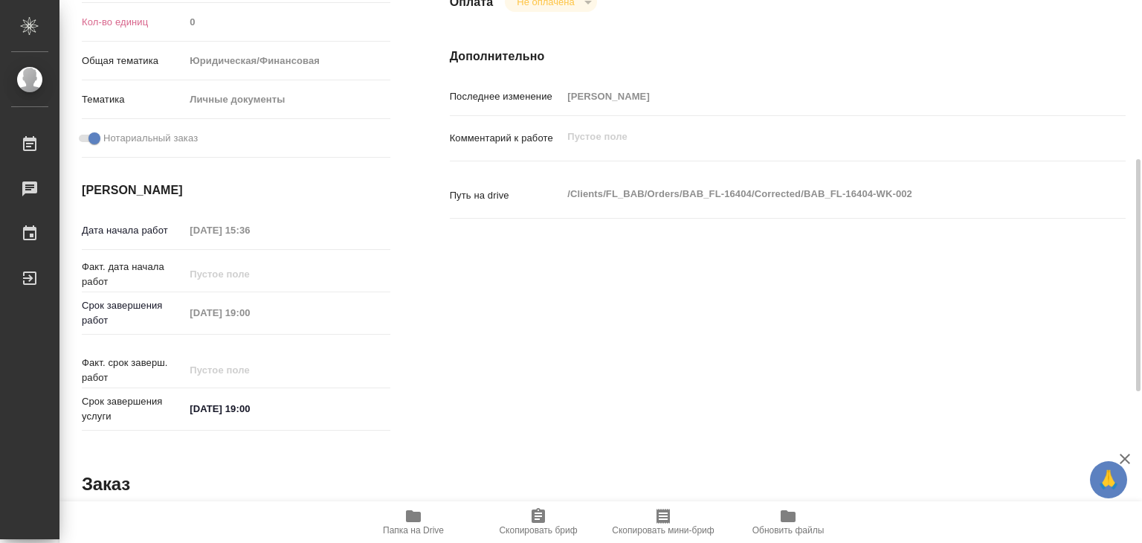
type textarea "x"
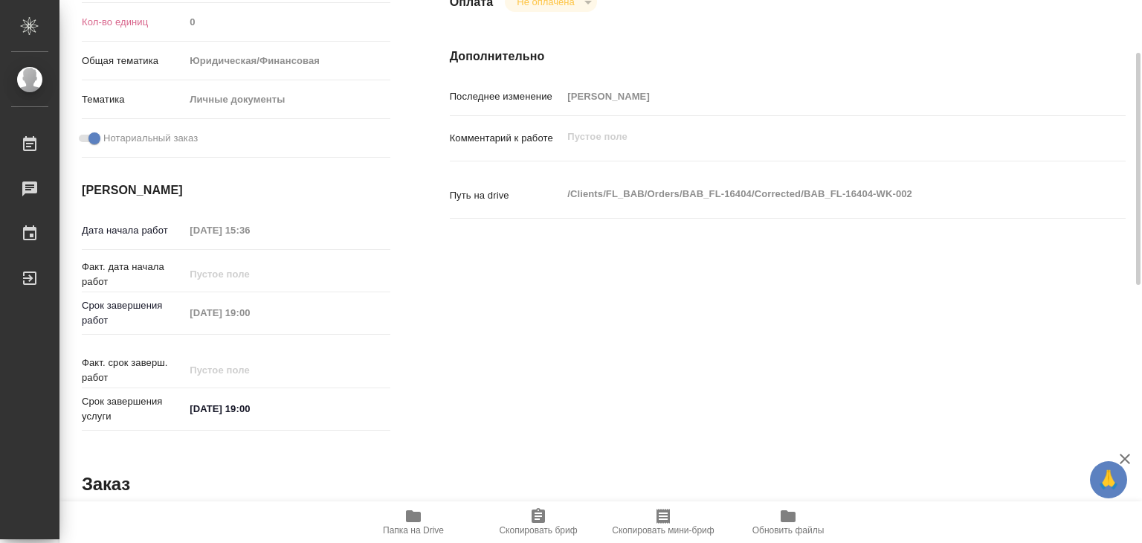
scroll to position [149, 0]
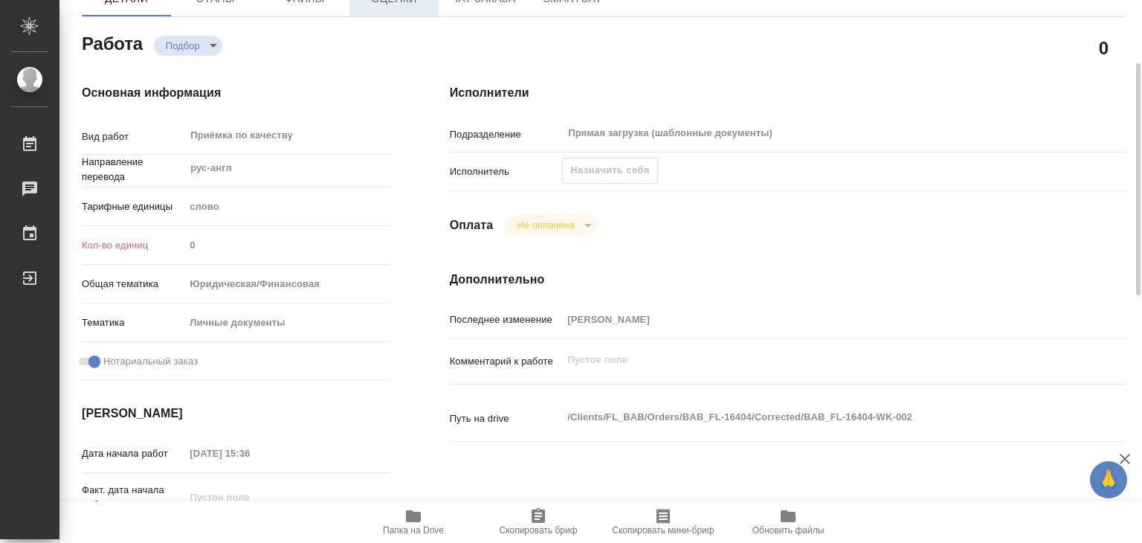
type textarea "x"
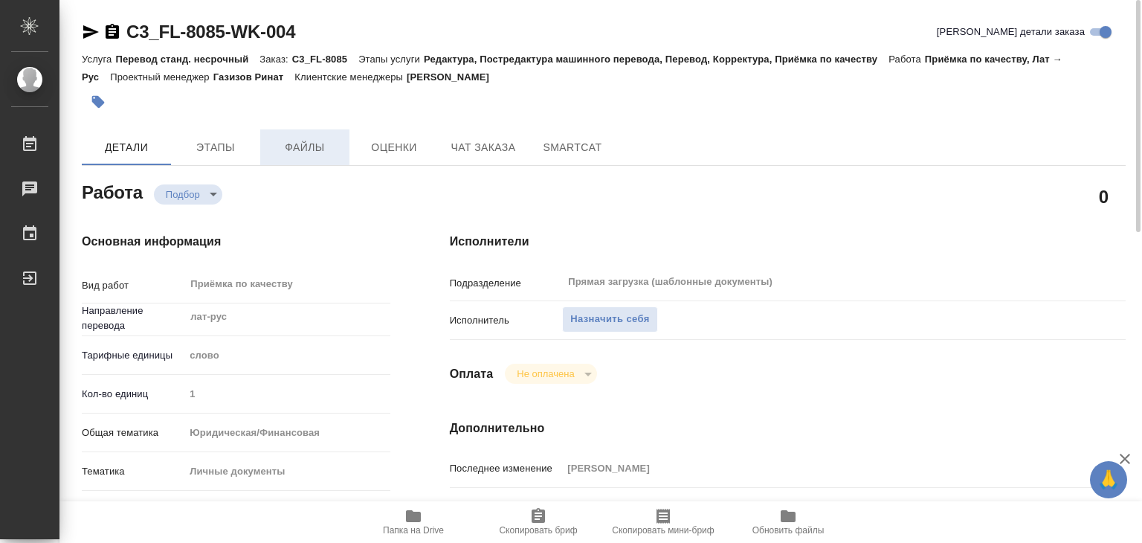
click at [303, 138] on span "Файлы" at bounding box center [304, 147] width 71 height 19
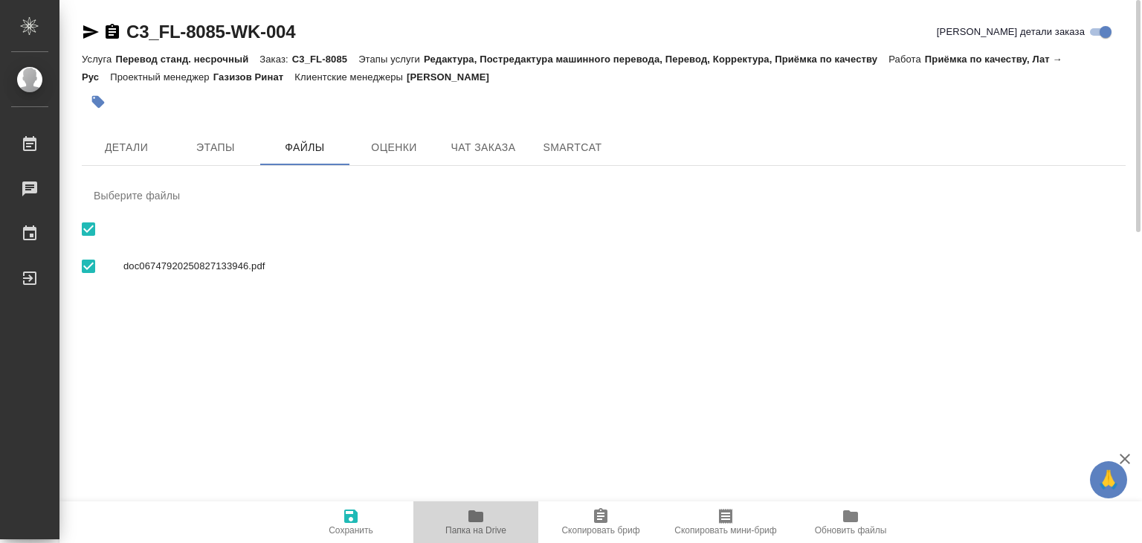
click at [464, 518] on span "Папка на Drive" at bounding box center [475, 521] width 107 height 28
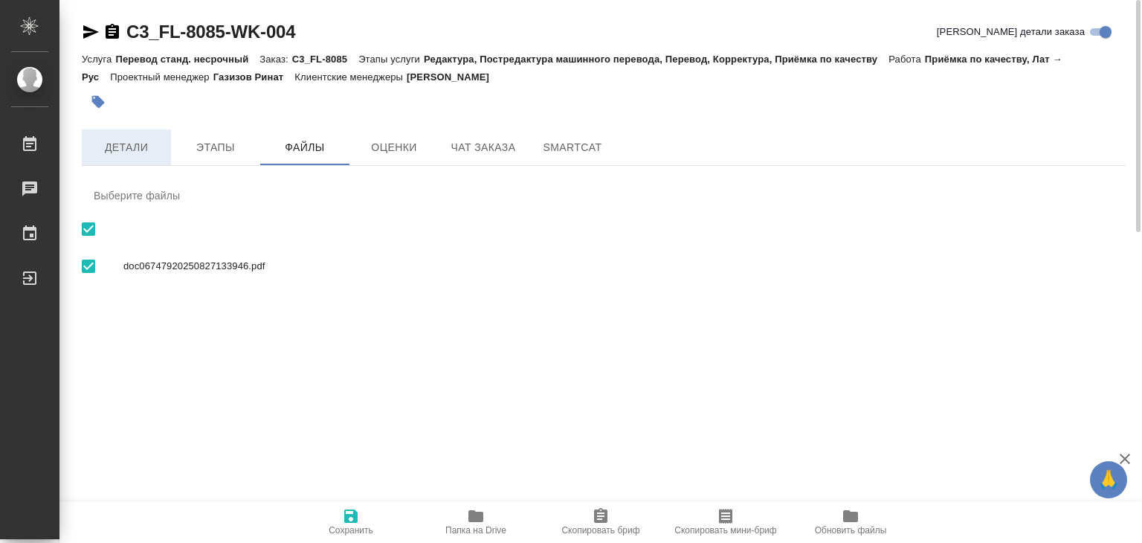
click at [143, 158] on button "Детали" at bounding box center [126, 147] width 89 height 36
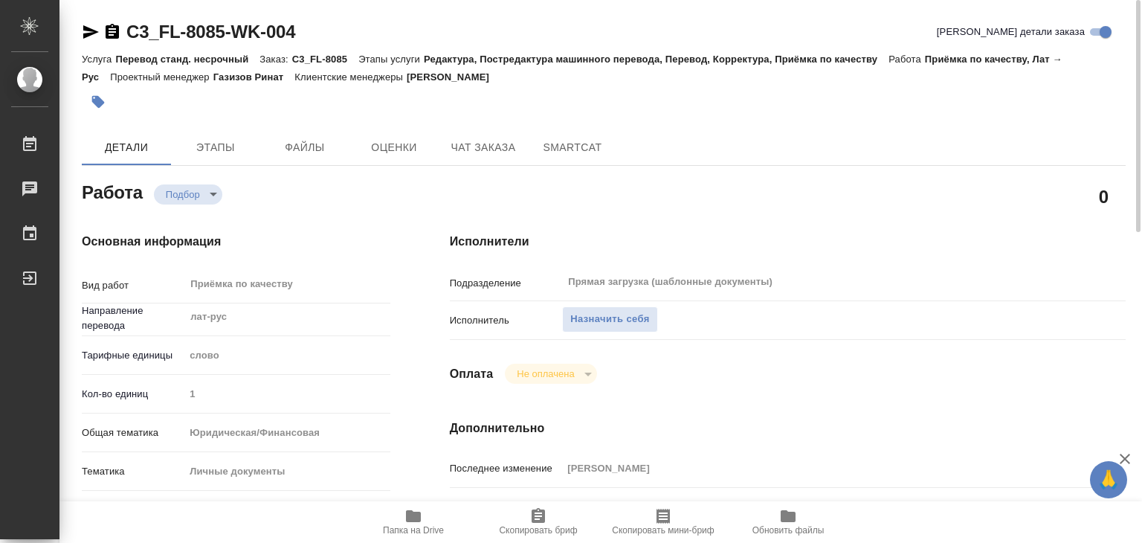
type textarea "x"
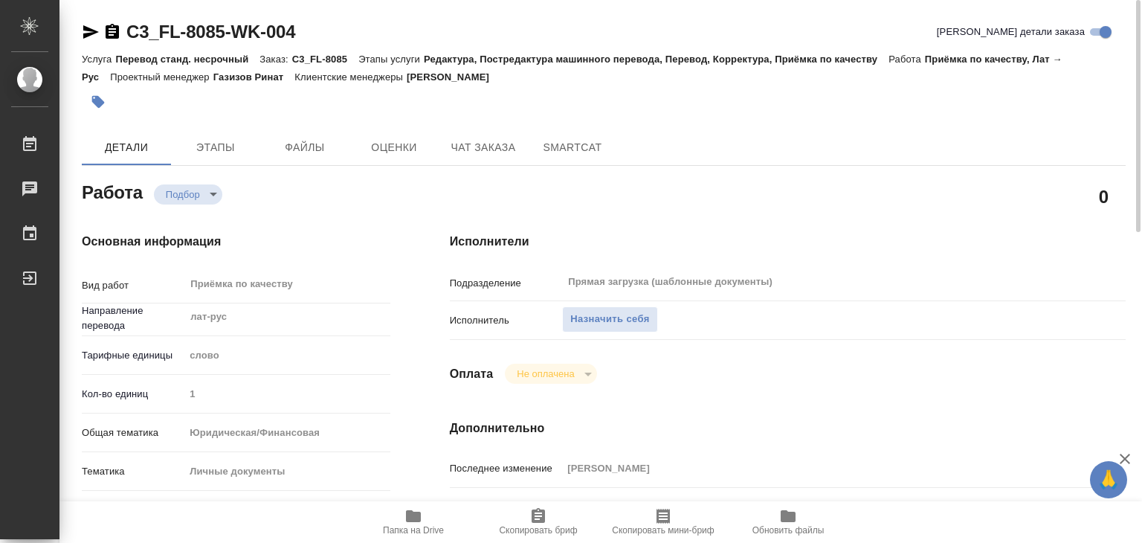
type textarea "x"
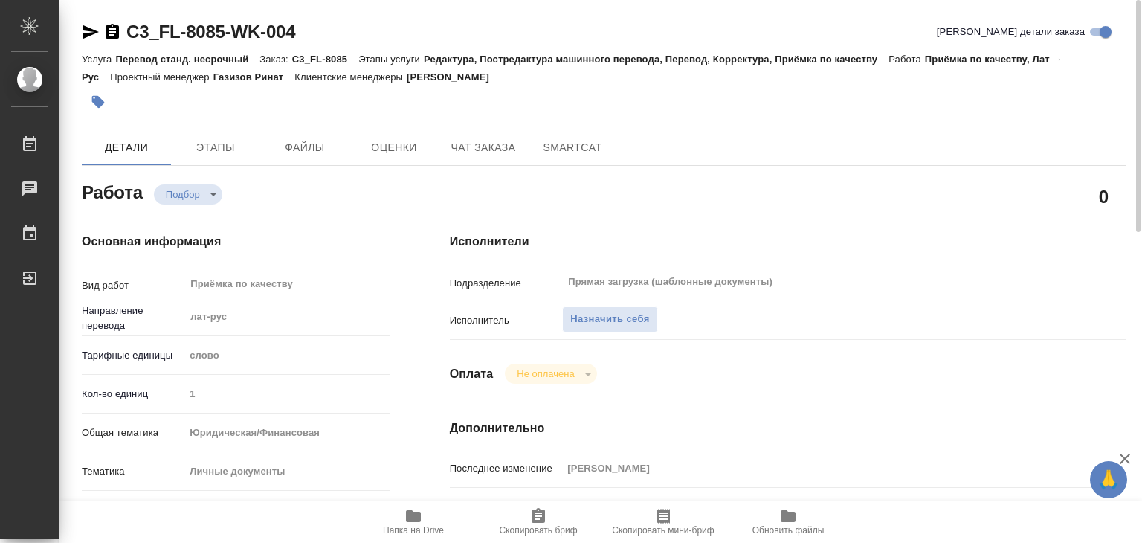
type textarea "x"
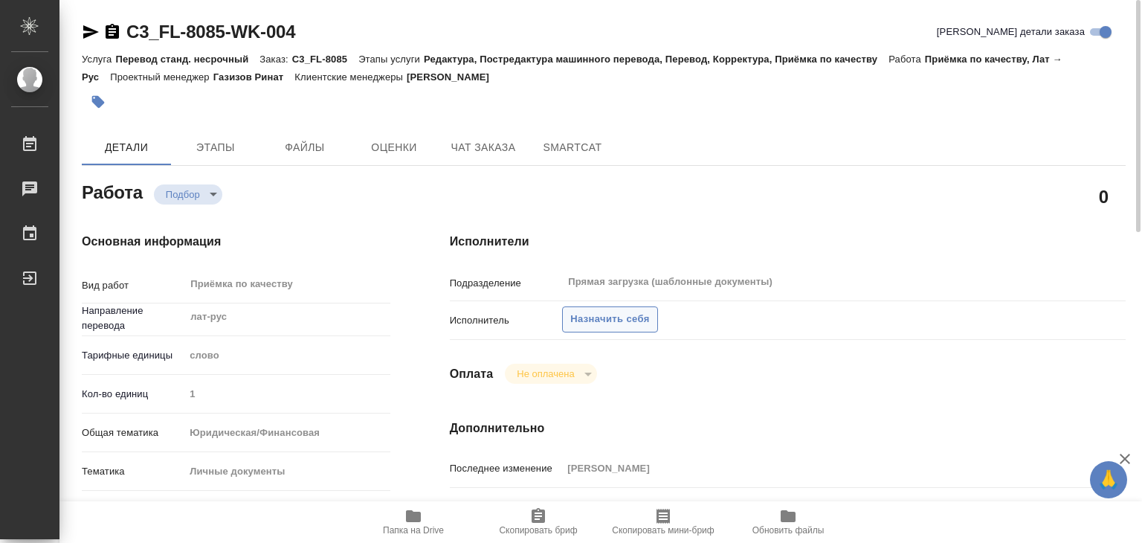
click at [613, 328] on button "Назначить себя" at bounding box center [609, 319] width 95 height 26
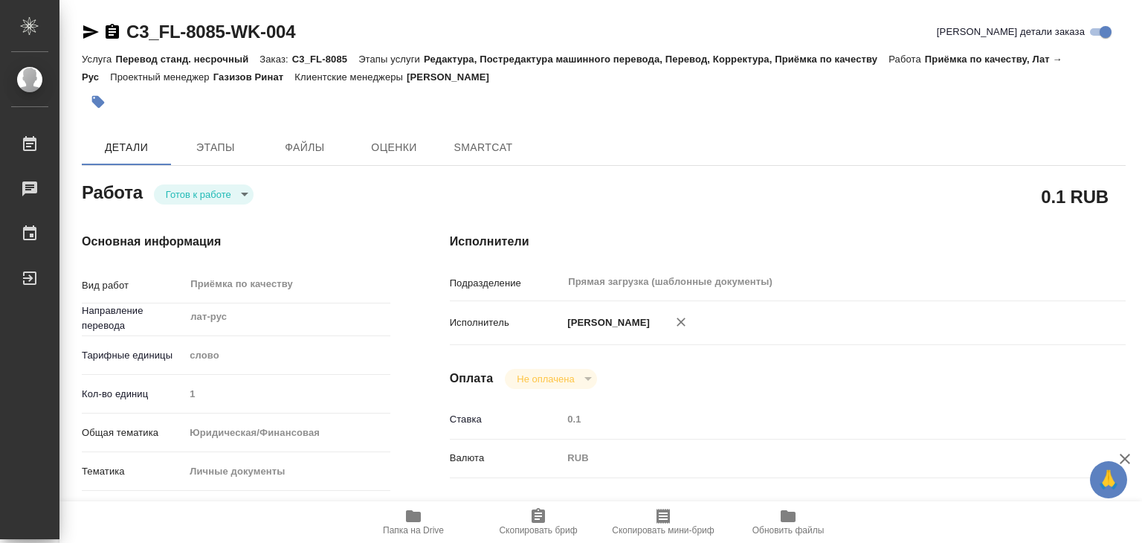
type textarea "x"
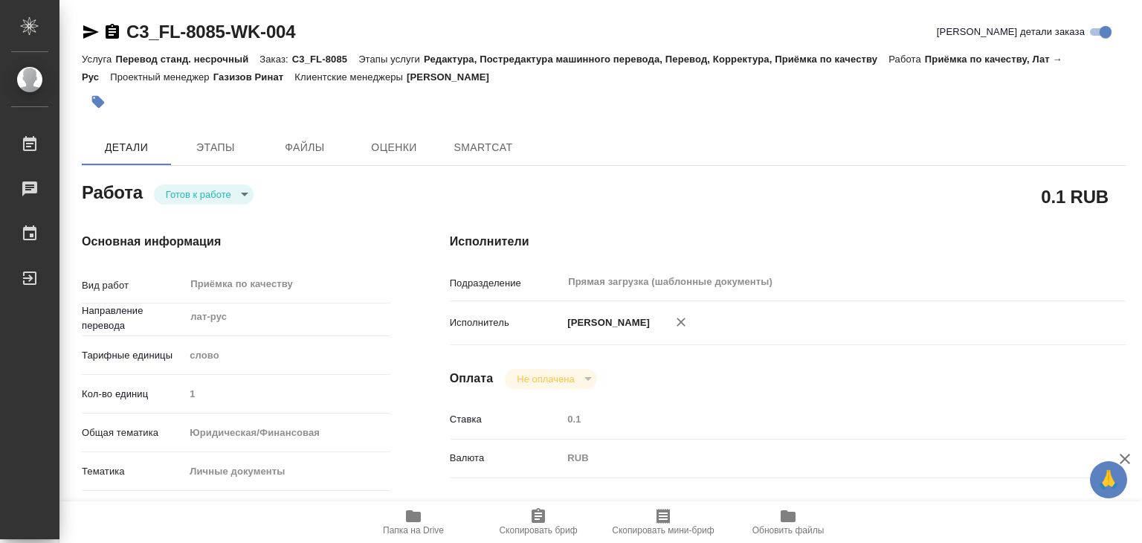
type textarea "x"
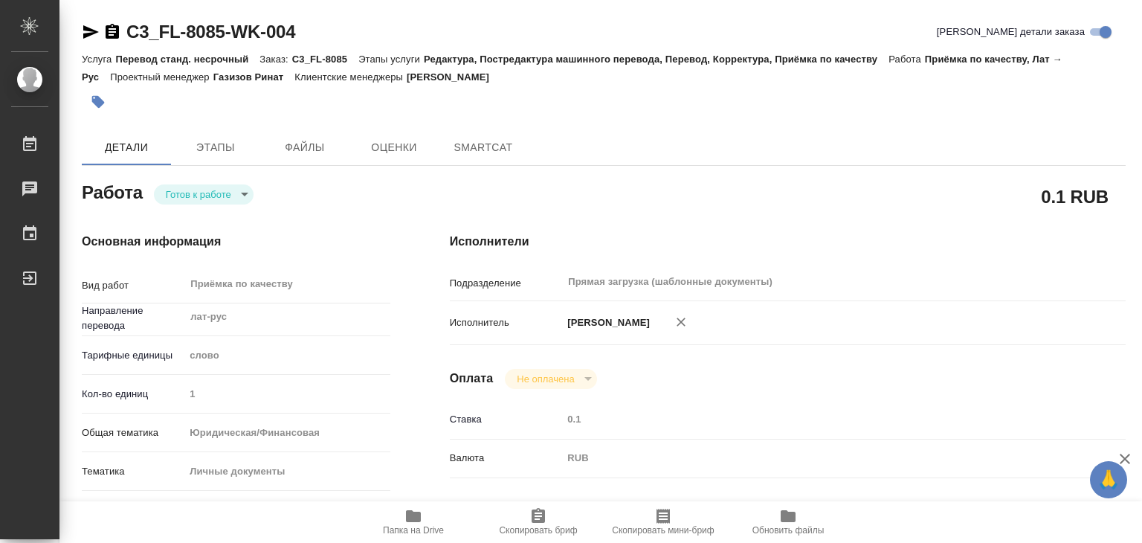
type textarea "x"
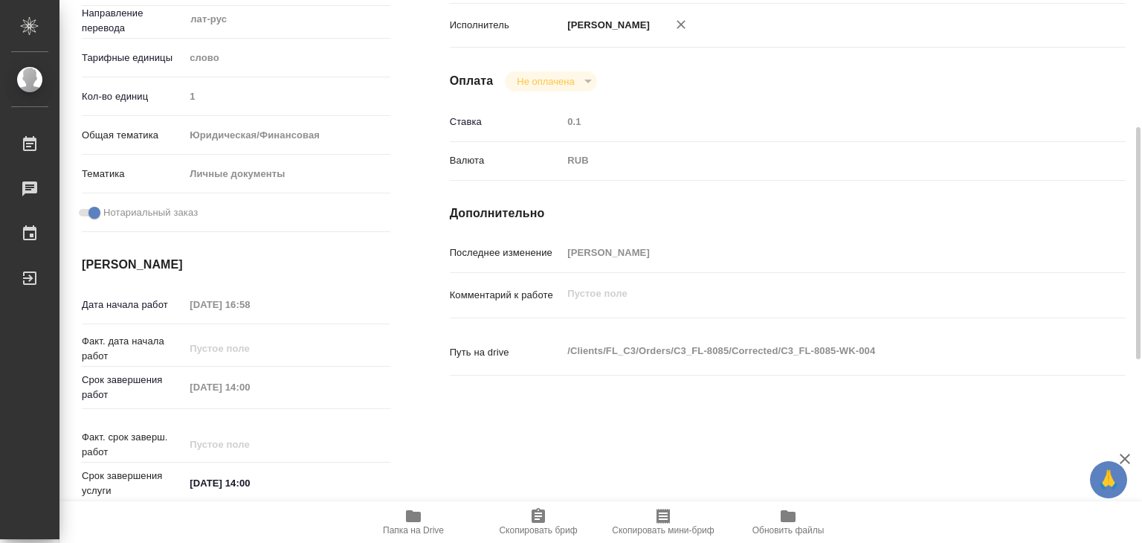
type textarea "x"
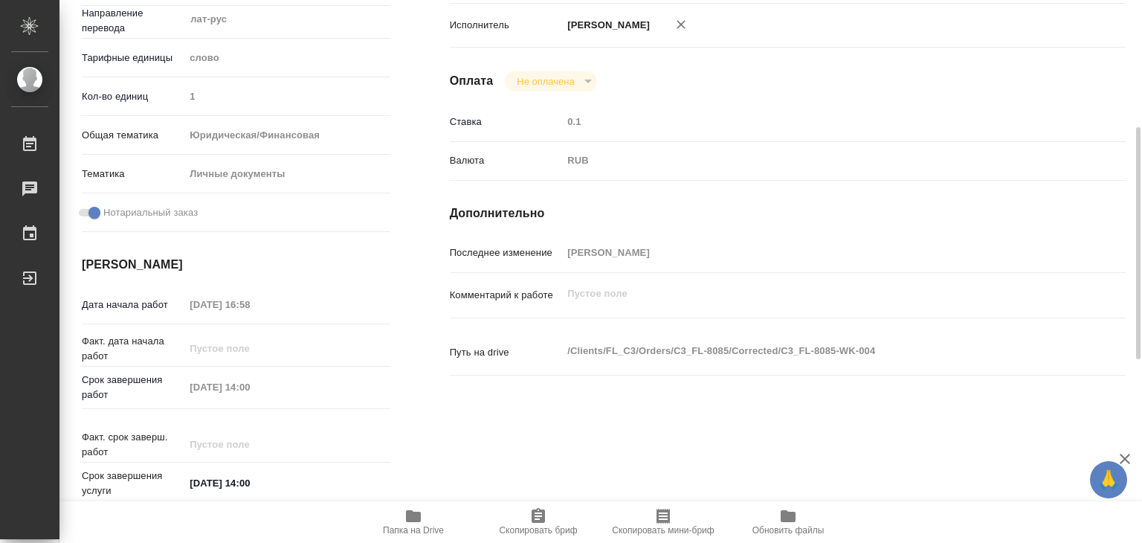
scroll to position [74, 0]
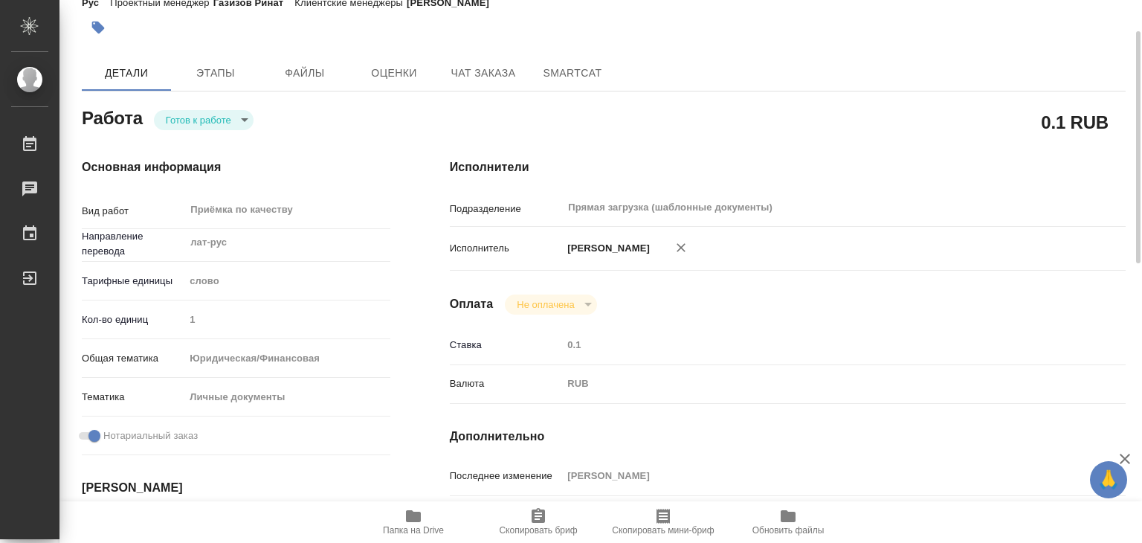
click at [209, 112] on body "🙏 .cls-1 fill:#fff; AWATERA Alilekova Valeriya Работы Чаты График Выйти C3_FL-8…" at bounding box center [571, 271] width 1142 height 543
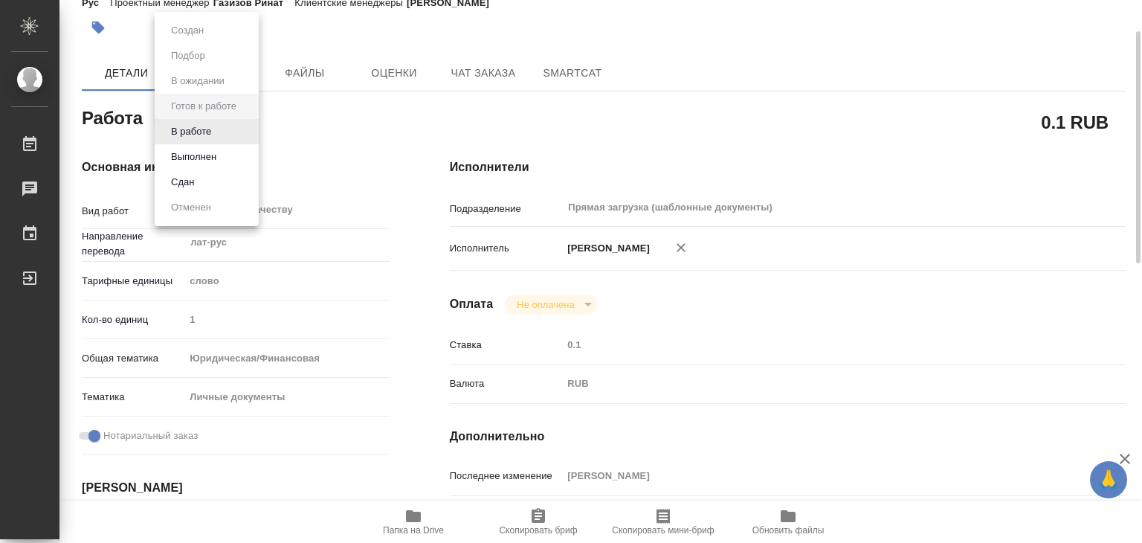
type textarea "x"
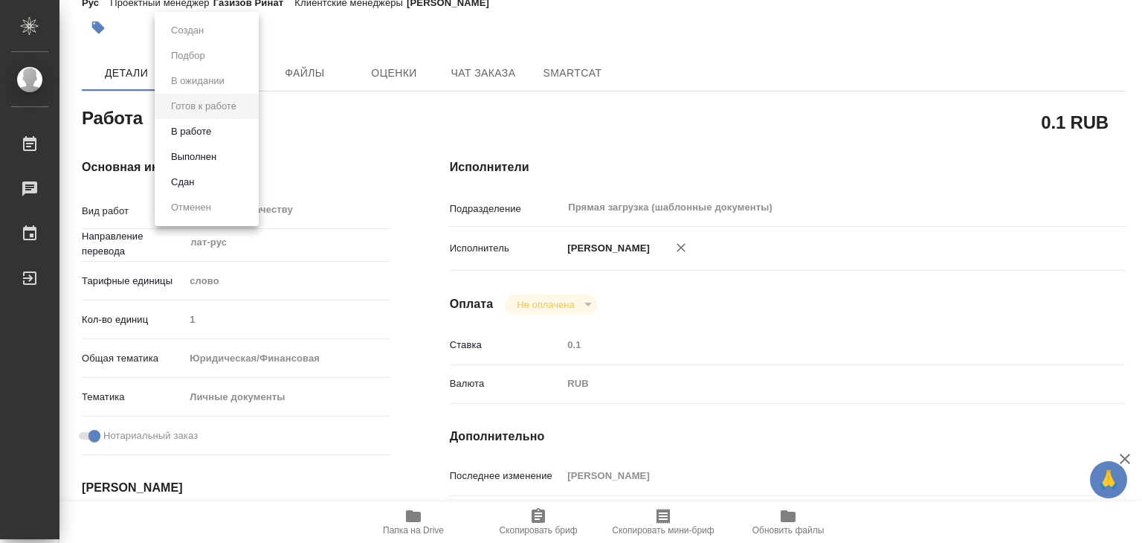
click at [222, 127] on li "В работе" at bounding box center [207, 131] width 104 height 25
type textarea "x"
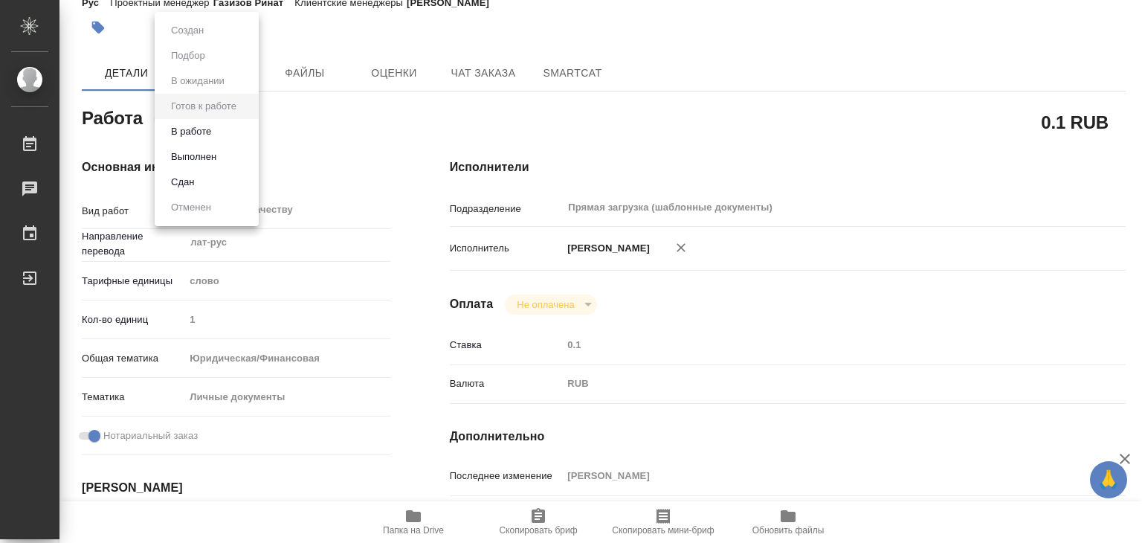
type textarea "x"
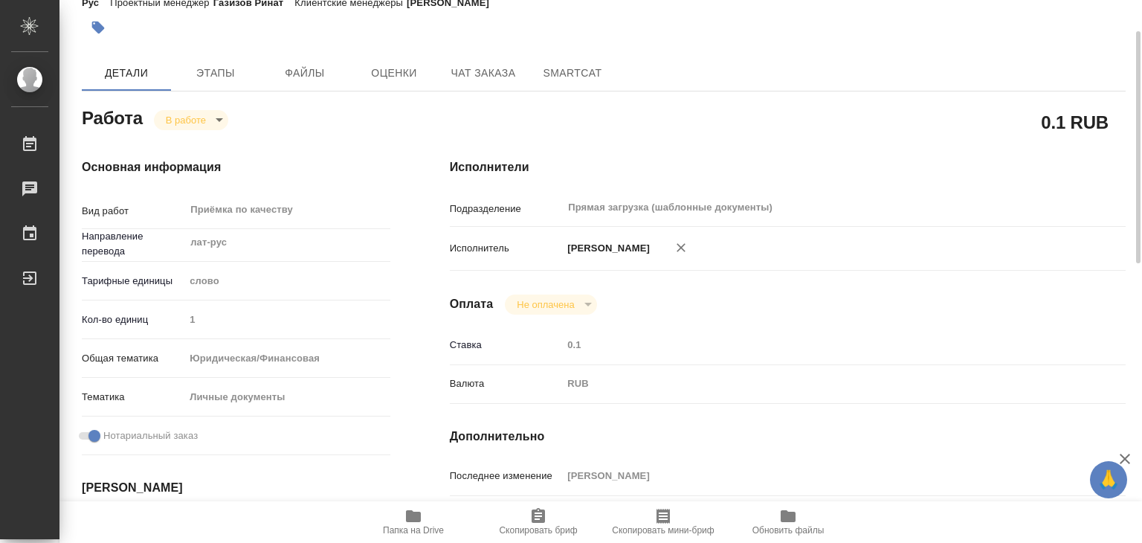
type textarea "x"
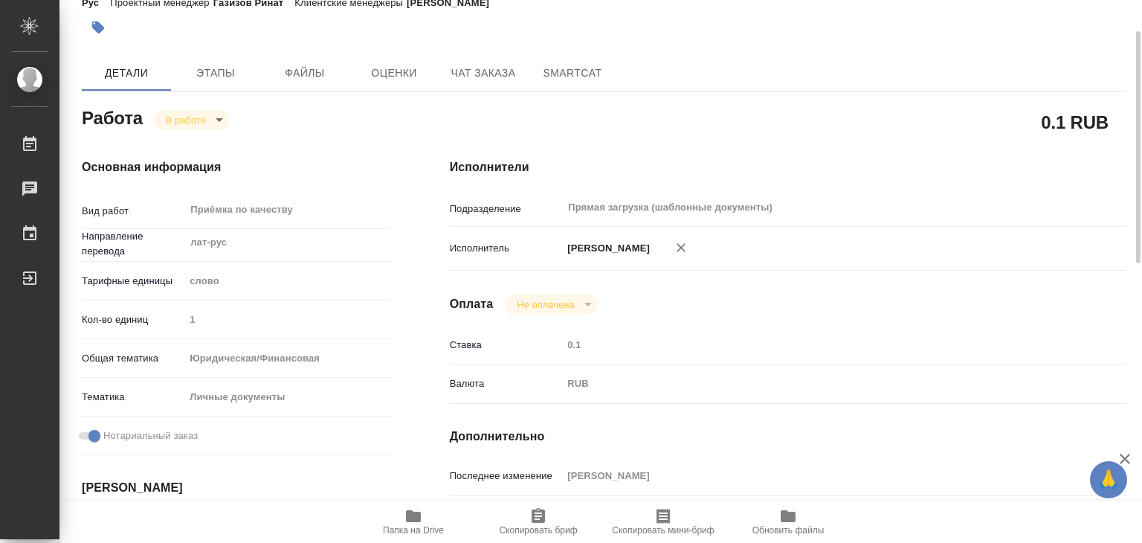
type textarea "x"
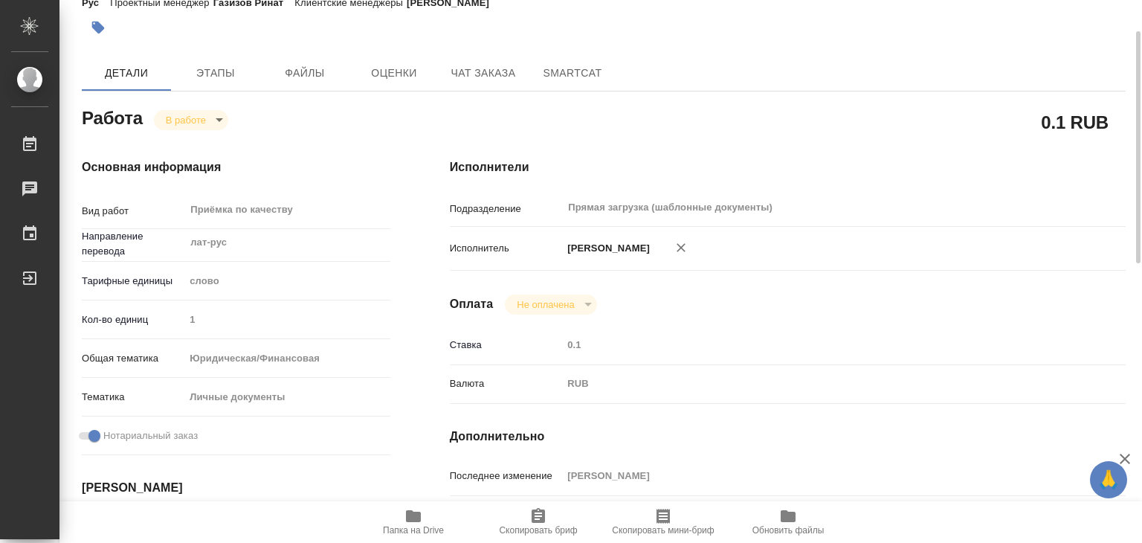
scroll to position [0, 0]
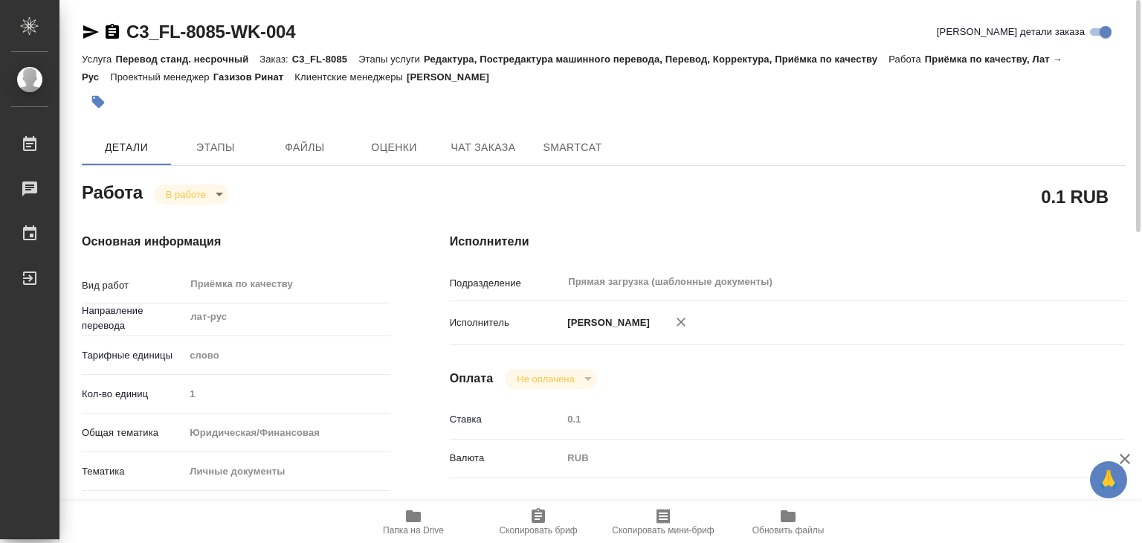
type textarea "x"
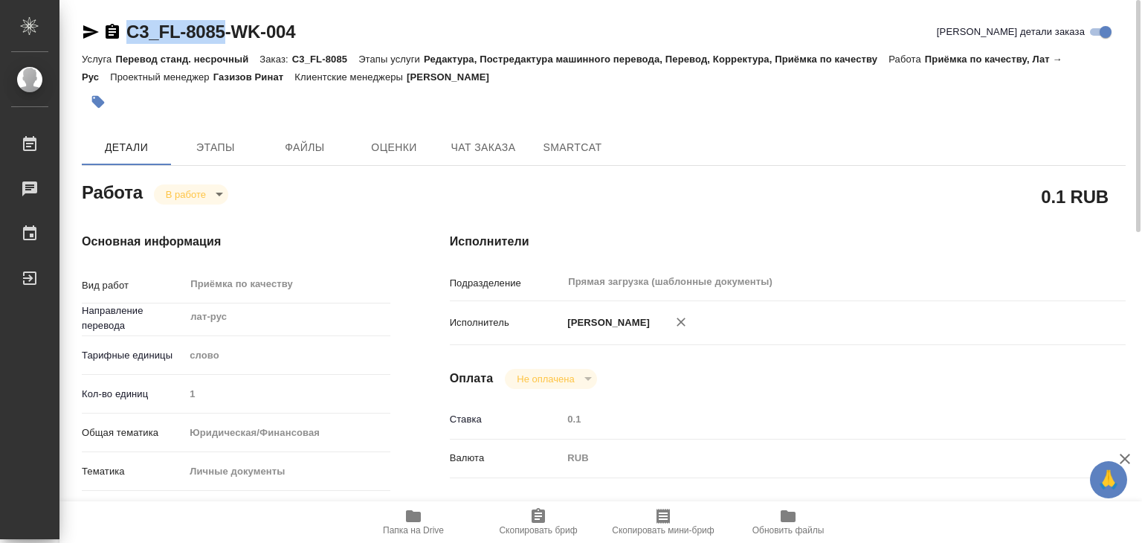
drag, startPoint x: 120, startPoint y: 14, endPoint x: 228, endPoint y: 34, distance: 109.7
copy link "C3_FL-8085"
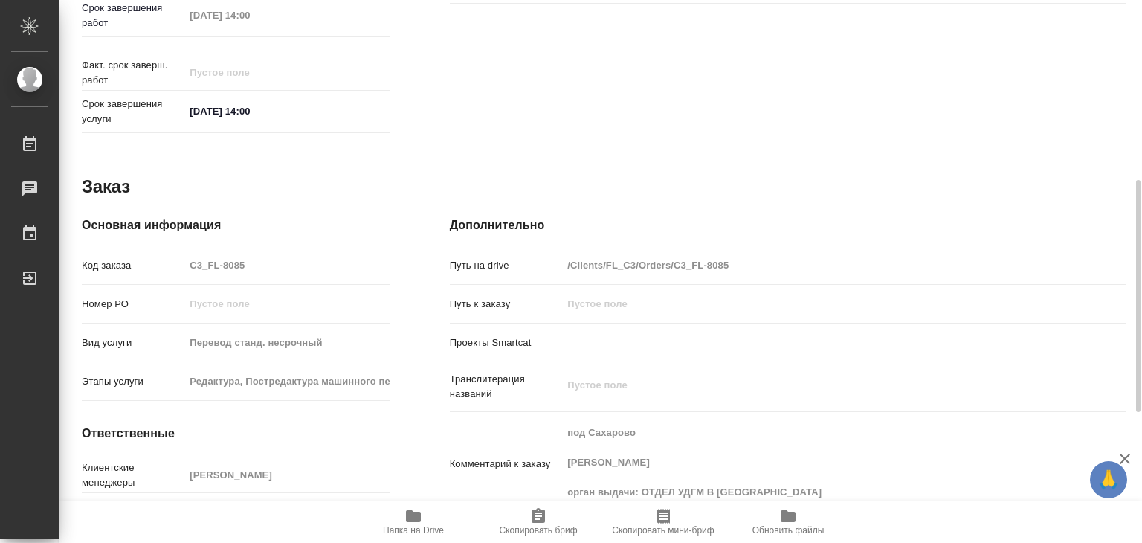
scroll to position [726, 0]
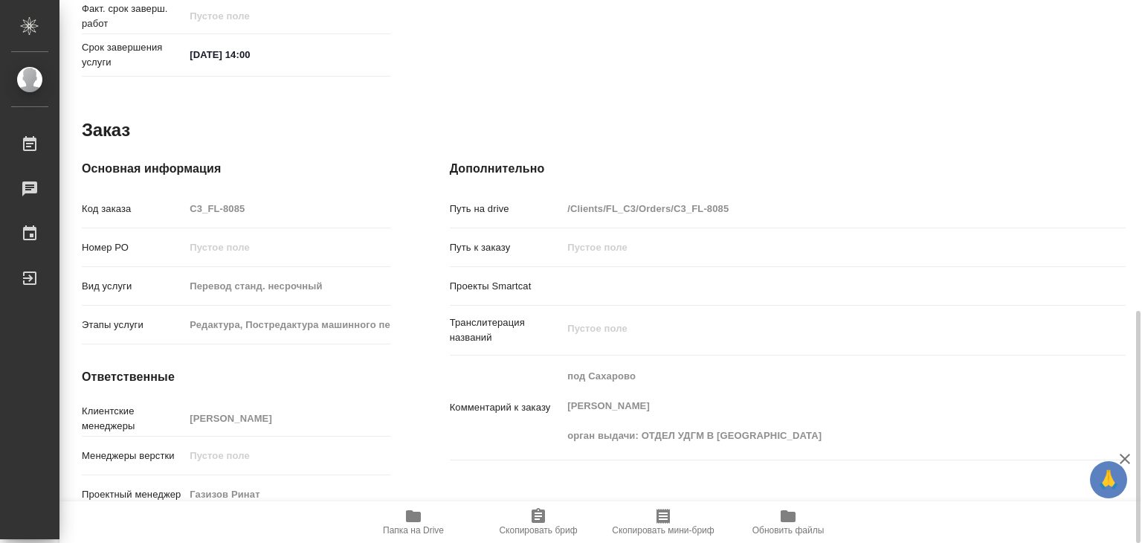
click at [502, 437] on div "Комментарий к заказу под Сахарово ЖУЙКОВС СТАНИСЛАВС орган выдачи: ОТДЕЛ УДГМ В…" at bounding box center [788, 407] width 676 height 92
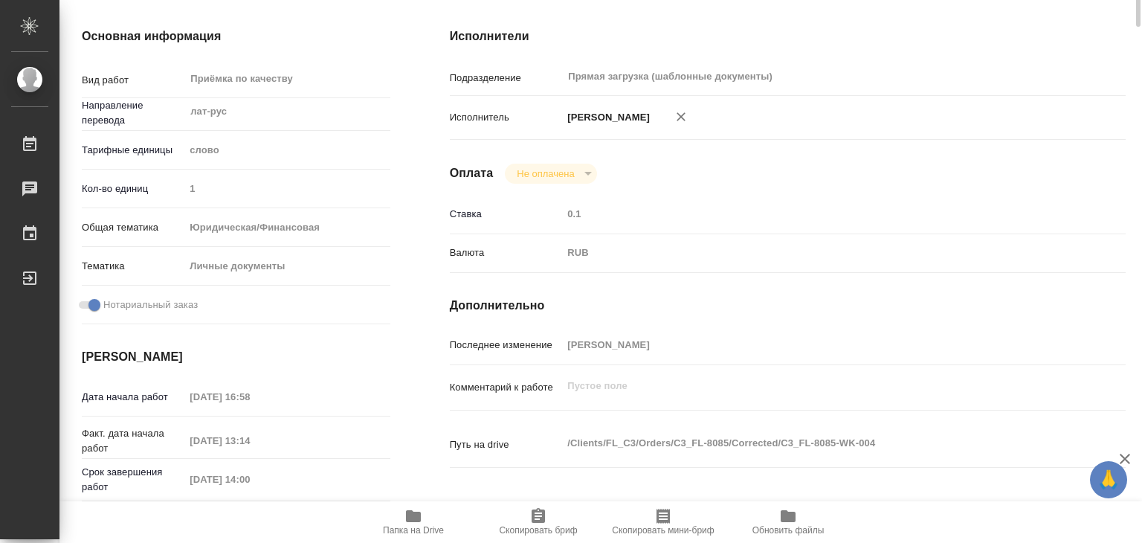
scroll to position [0, 0]
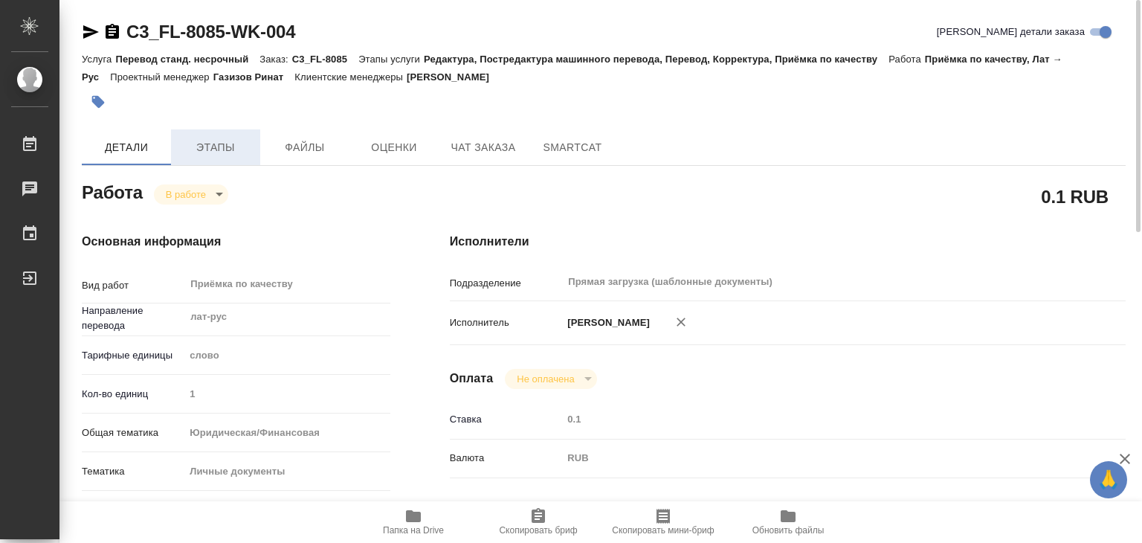
click at [223, 140] on span "Этапы" at bounding box center [215, 147] width 71 height 19
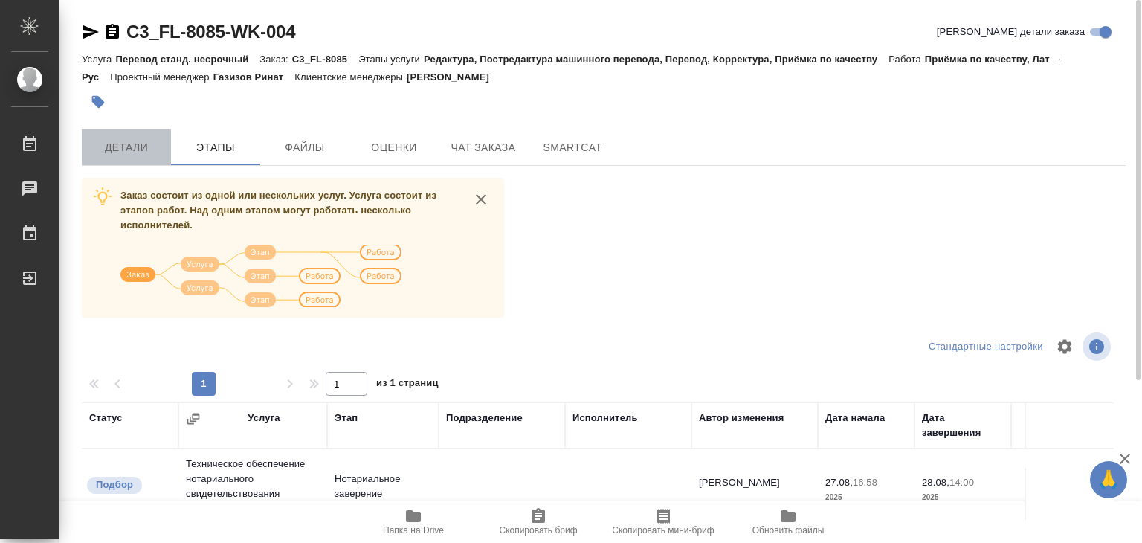
click at [128, 154] on span "Детали" at bounding box center [126, 147] width 71 height 19
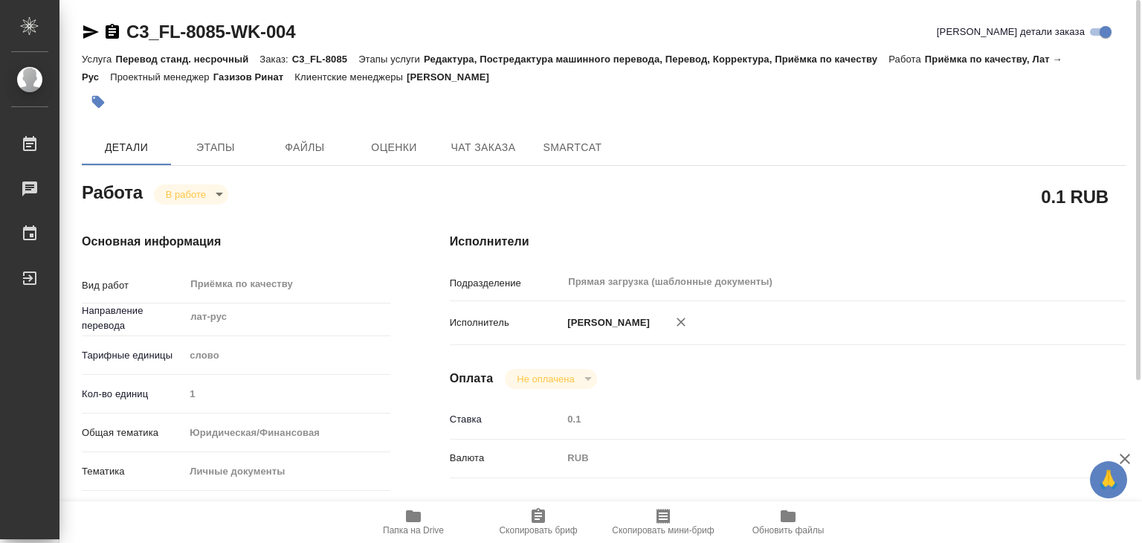
type textarea "x"
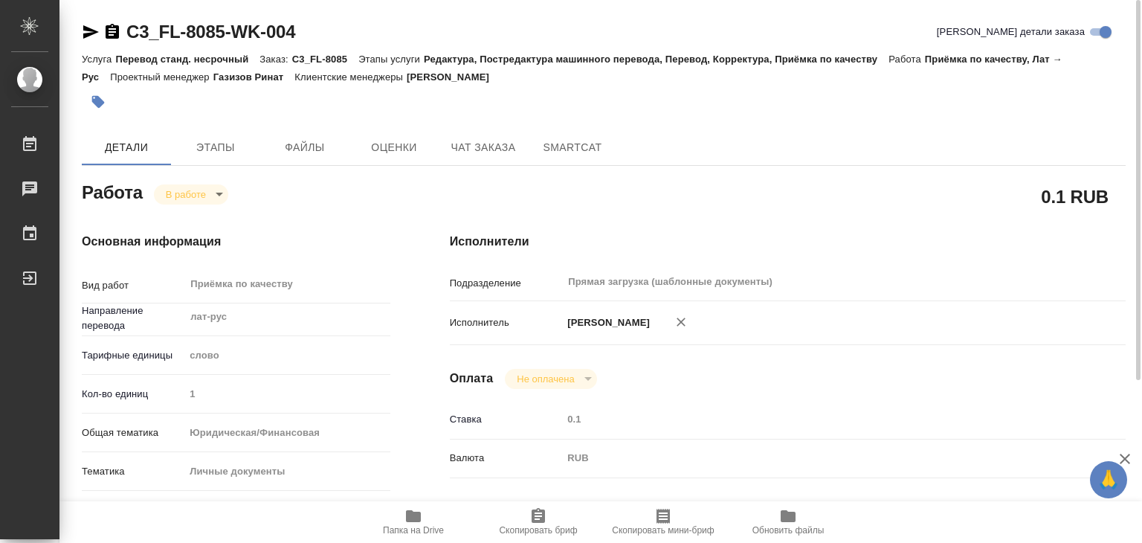
type textarea "x"
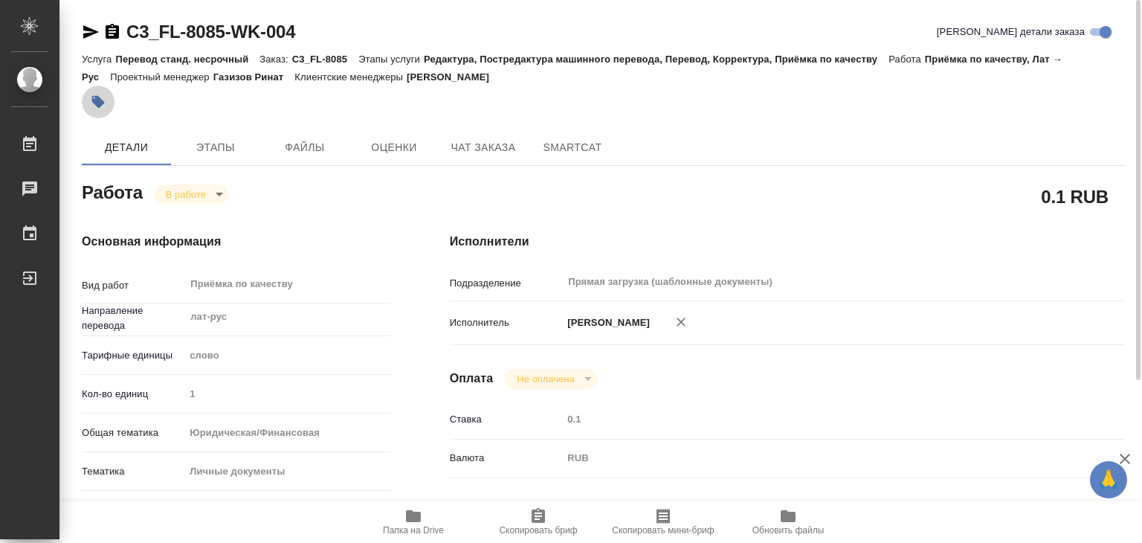
click at [104, 103] on icon "button" at bounding box center [98, 101] width 15 height 15
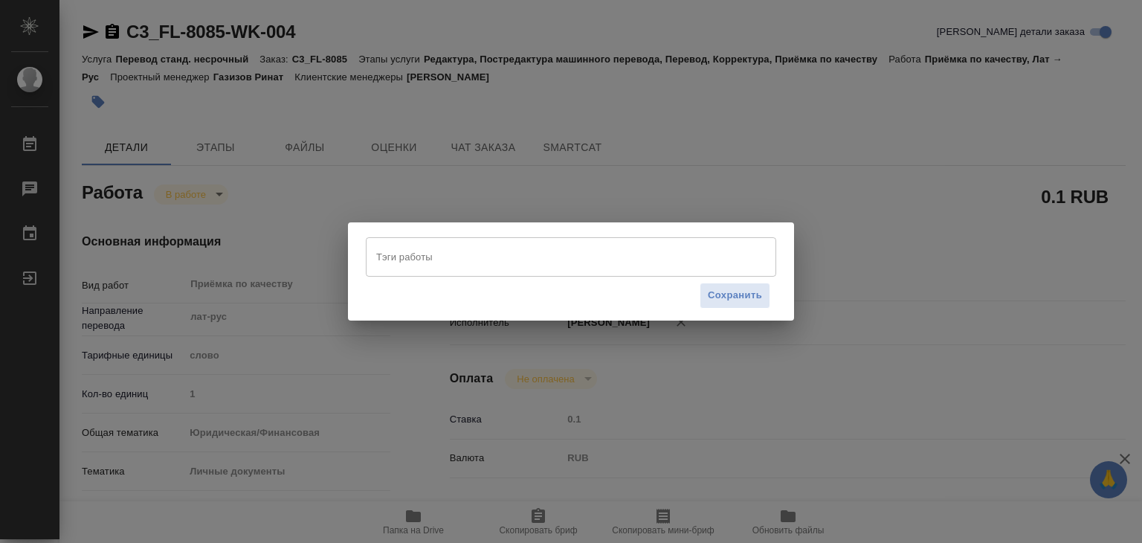
type textarea "x"
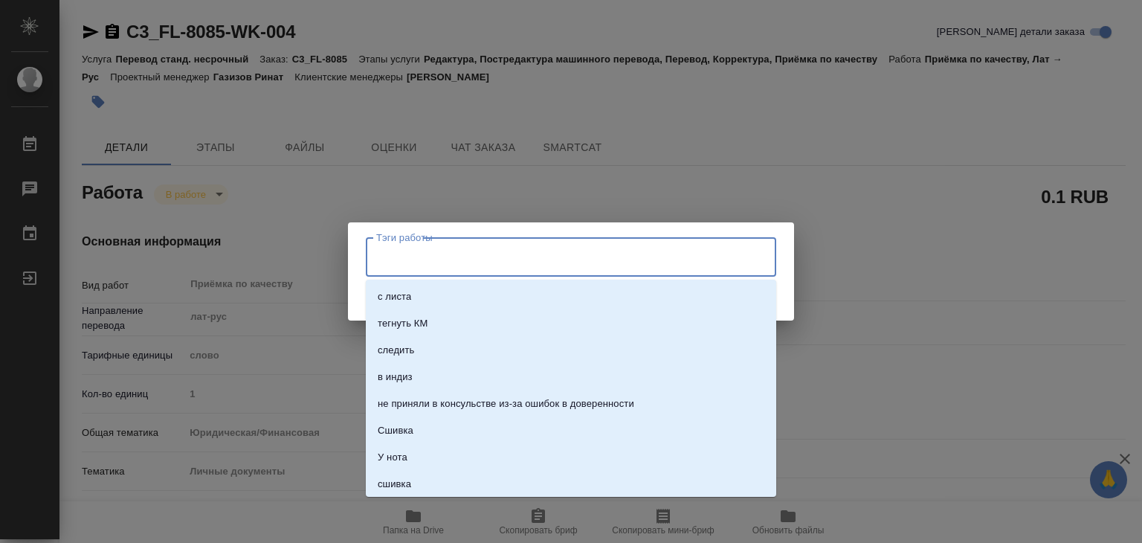
click at [431, 258] on input "Тэги работы" at bounding box center [557, 256] width 369 height 25
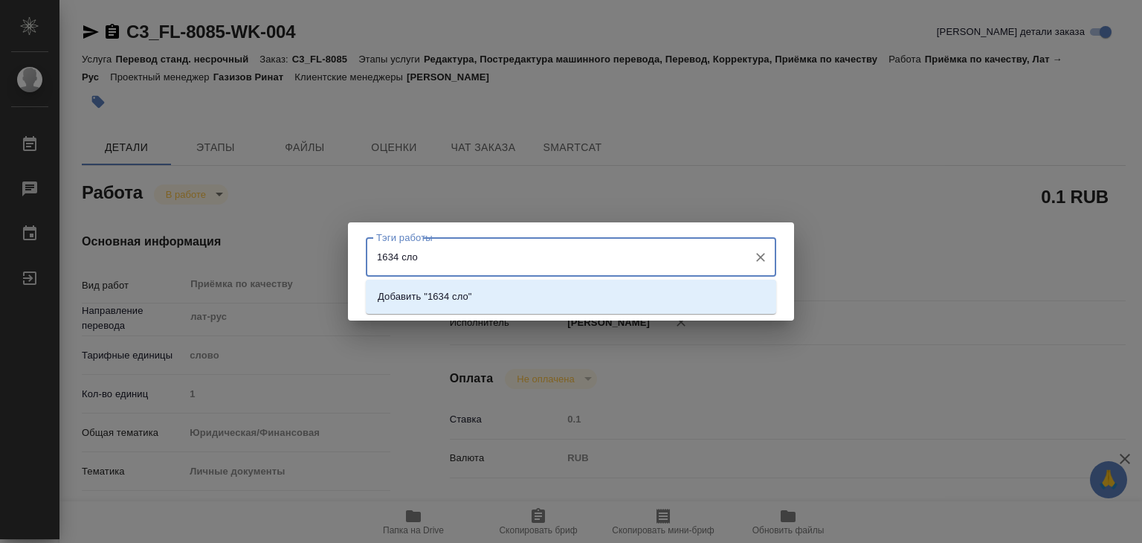
type input "1634 слов"
click at [460, 300] on p "Добавить "1634 слов"" at bounding box center [428, 296] width 100 height 15
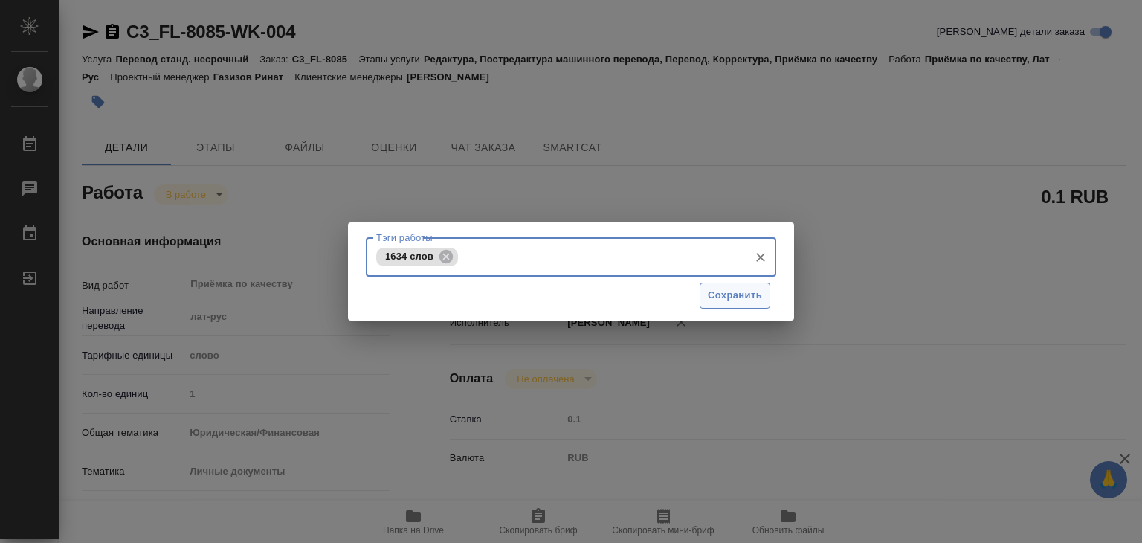
click at [722, 299] on span "Сохранить" at bounding box center [735, 295] width 54 height 17
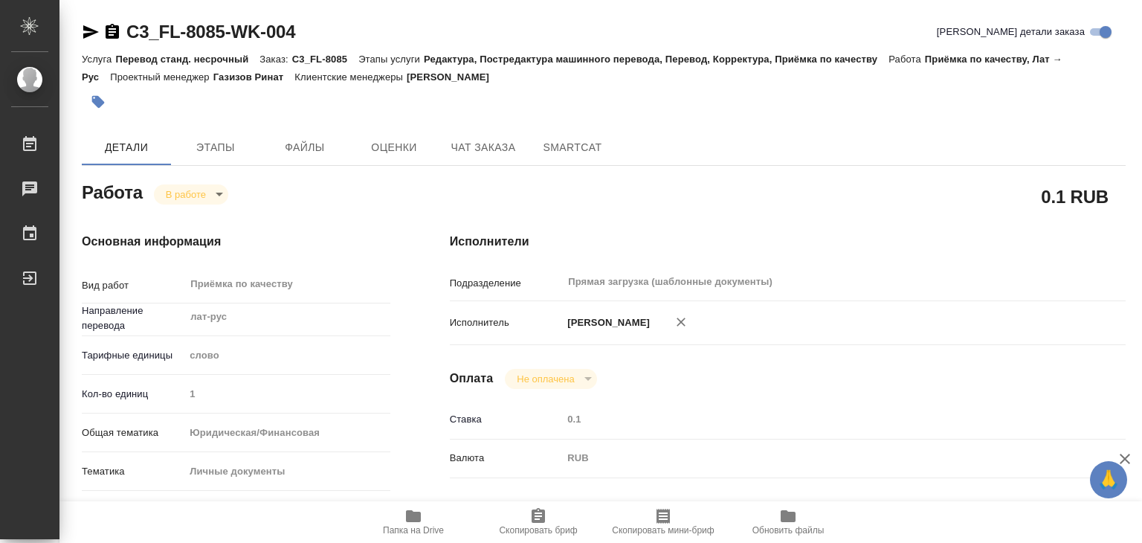
type input "inProgress"
type textarea "Приёмка по качеству"
type textarea "x"
type input "лат-рус"
type input "5a8b1489cc6b4906c91bfd90"
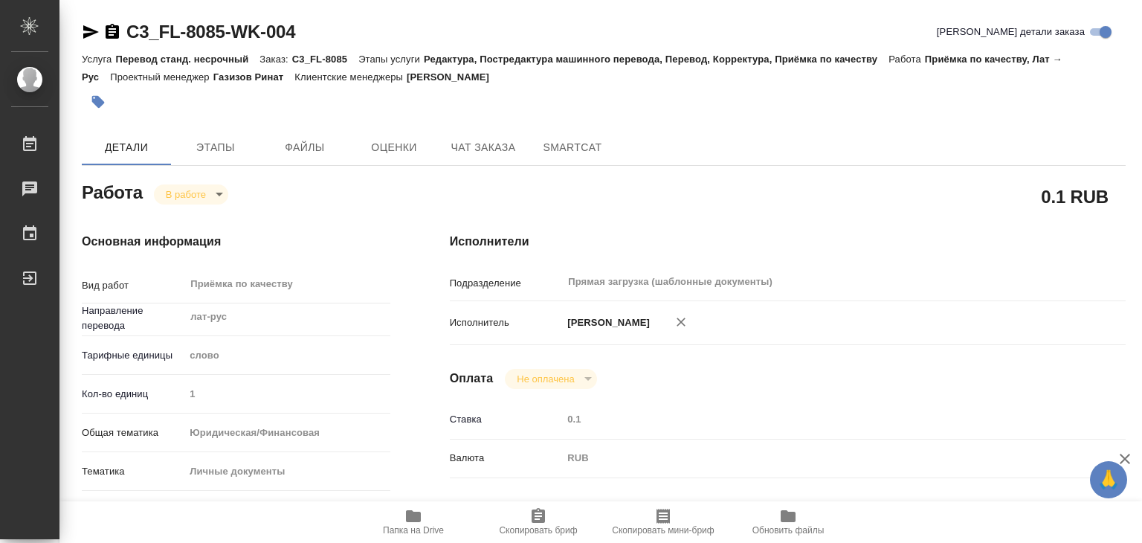
type input "1"
type input "yr-fn"
type input "5a8b8b956a9677013d343cfe"
checkbox input "true"
type input "27.08.2025 16:58"
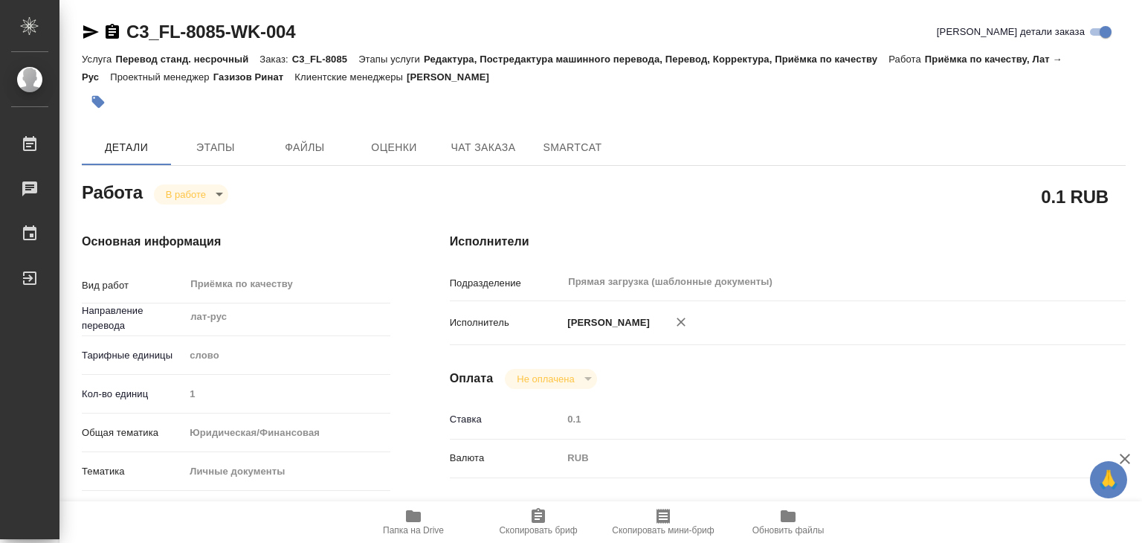
type input "28.08.2025 13:14"
type input "[DATE] 14:00"
type input "Прямая загрузка (шаблонные документы)"
type input "notPayed"
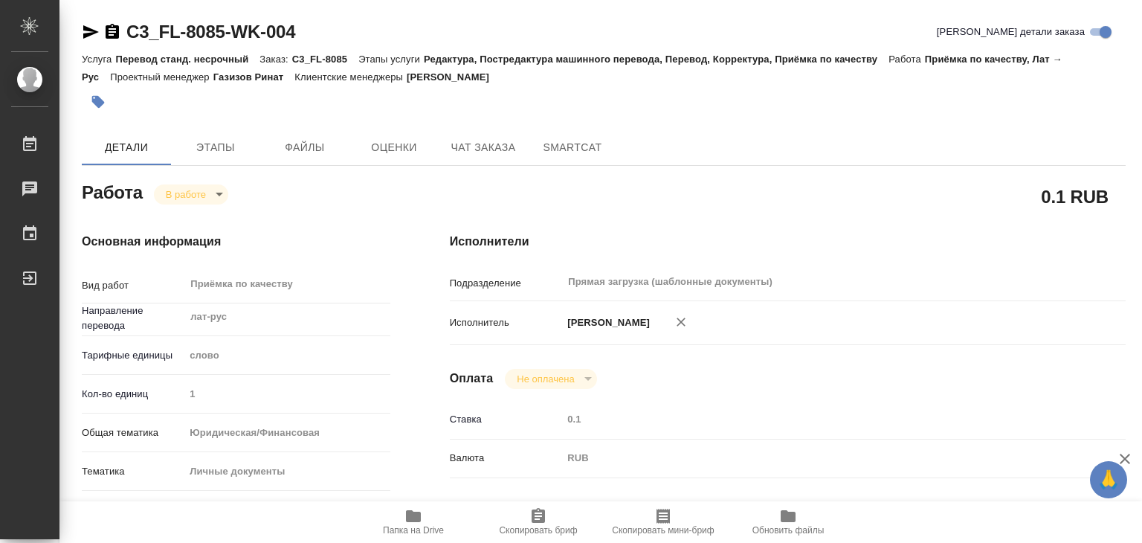
type input "0.1"
type input "RUB"
type input "[PERSON_NAME]"
type textarea "x"
type textarea "/Clients/FL_C3/Orders/C3_FL-8085/Corrected/C3_FL-8085-WK-004"
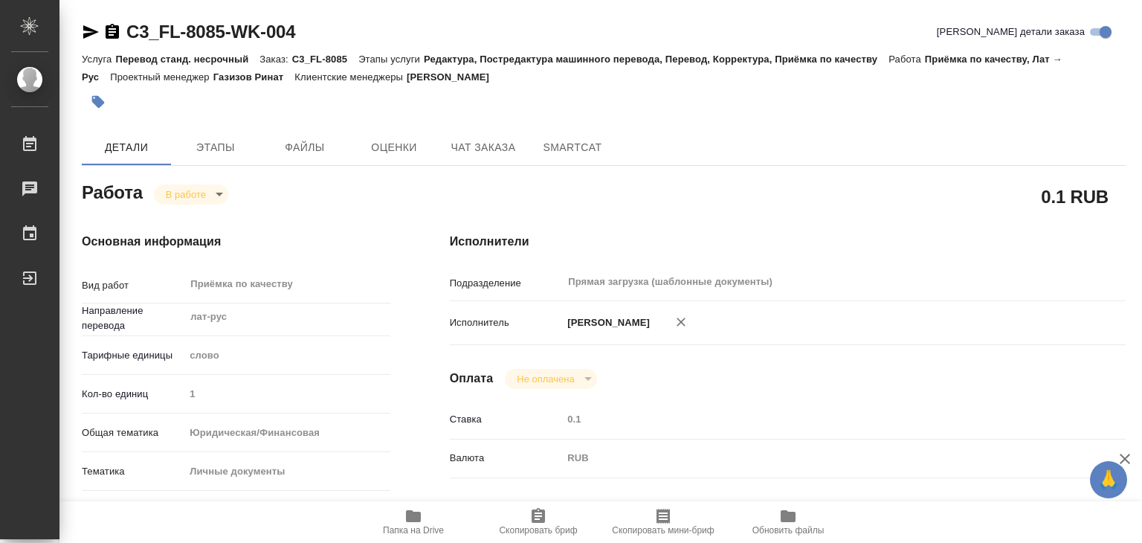
type textarea "x"
type input "C3_FL-8085"
type input "Перевод станд. несрочный"
type input "Редактура, Постредактура машинного перевода, Перевод, Корректура, Приёмка по ка…"
type input "Ильина Екатерина"
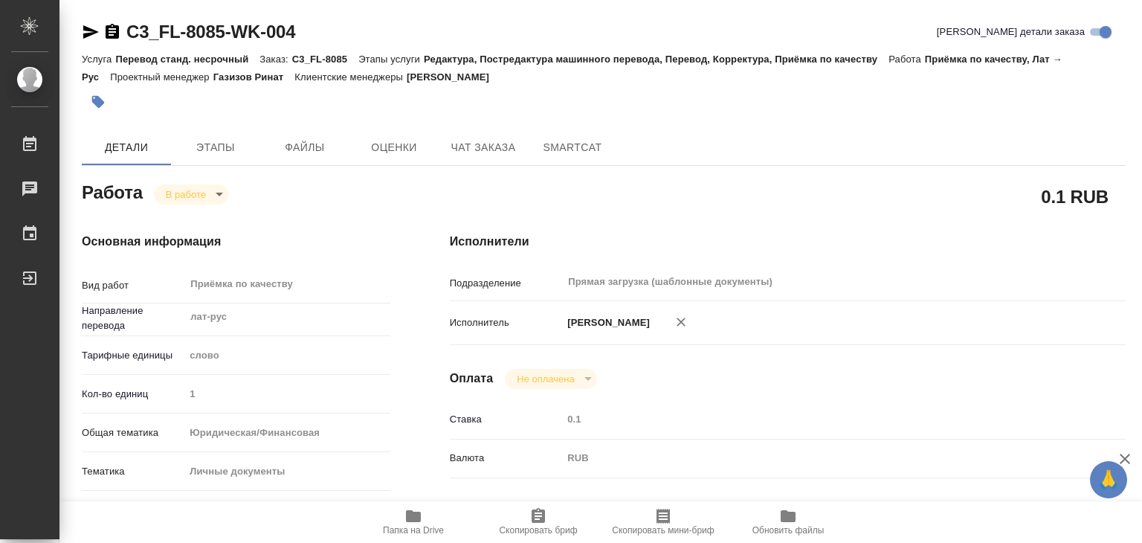
type input "/Clients/FL_C3/Orders/C3_FL-8085"
type textarea "x"
type textarea "под Сахарово ЖУЙКОВС СТАНИСЛАВС орган выдачи: ОТДЕЛ УДГМ В ЦЕСИСЕ"
type textarea "x"
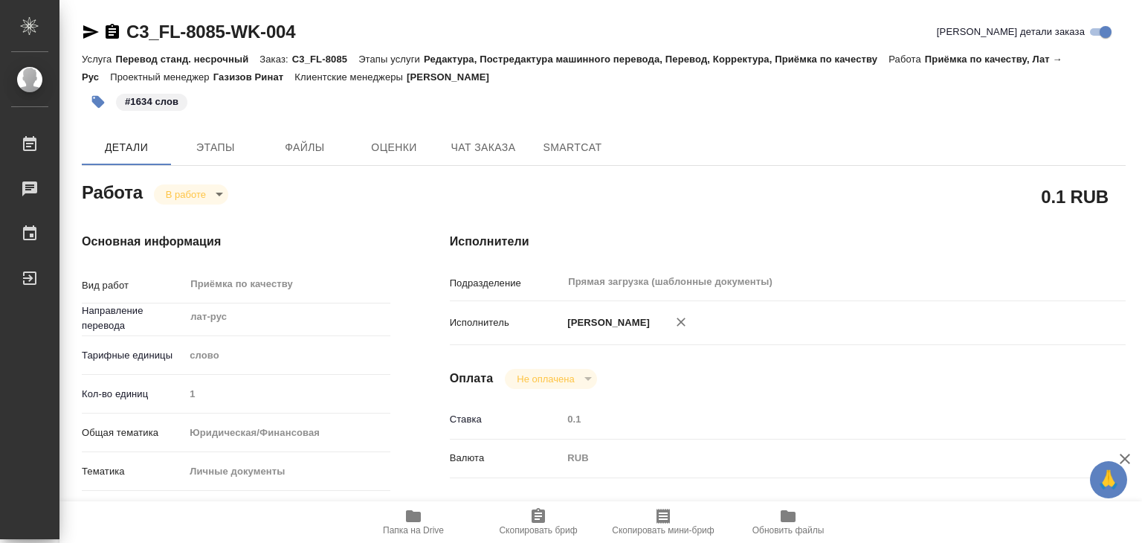
type textarea "x"
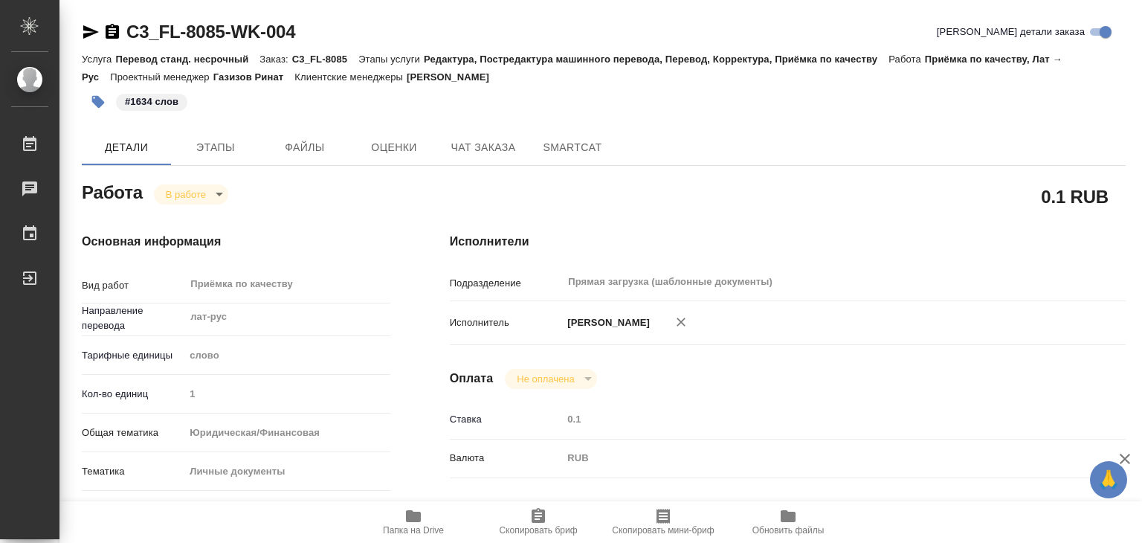
type textarea "x"
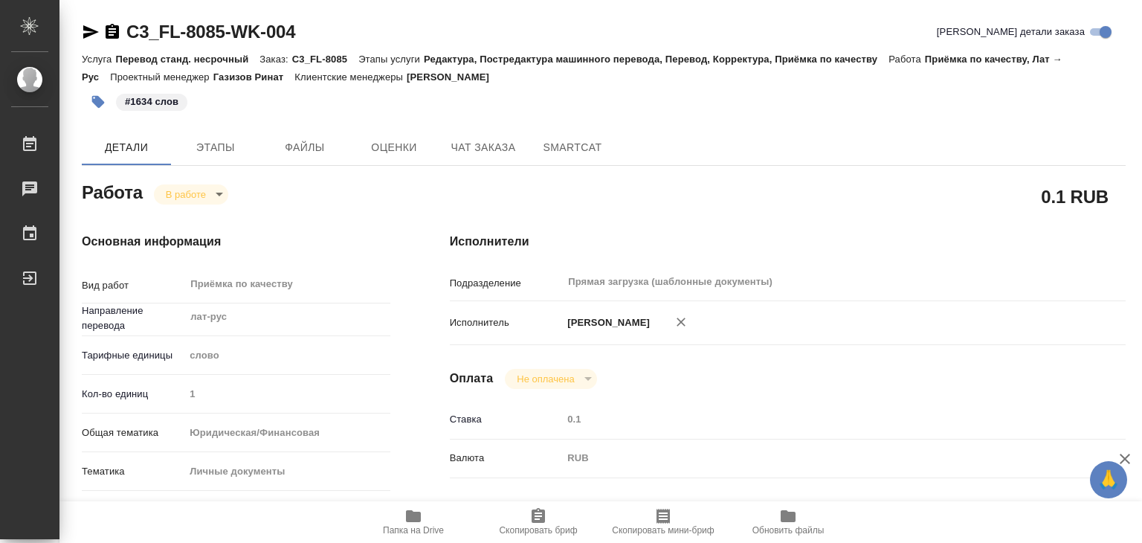
type textarea "x"
click at [211, 197] on body "🙏 .cls-1 fill:#fff; AWATERA Alilekova Valeriya Работы 0 Чаты График Выйти C3_FL…" at bounding box center [571, 271] width 1142 height 543
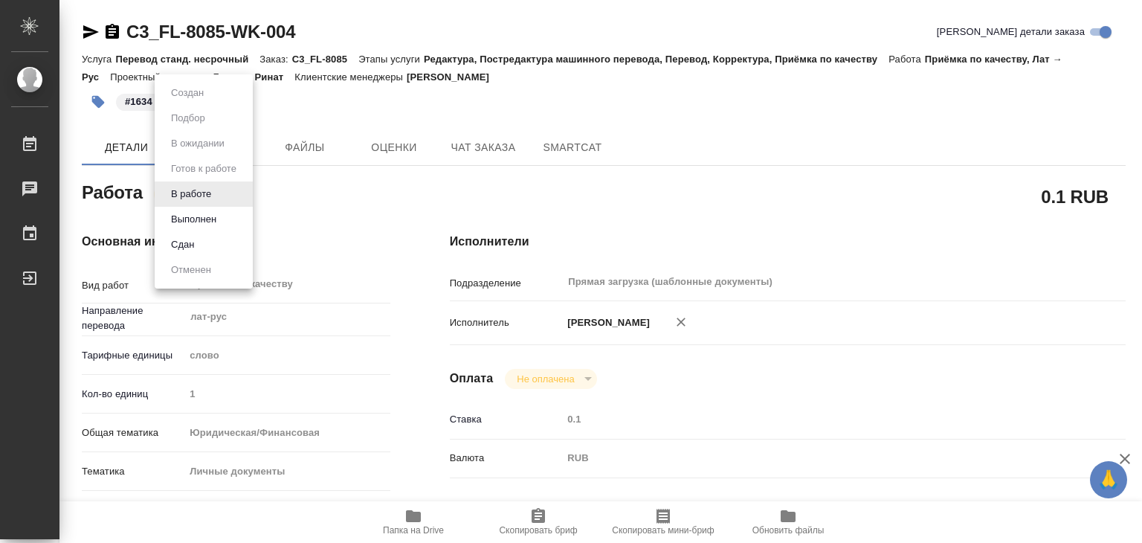
click at [224, 215] on li "Выполнен" at bounding box center [204, 219] width 98 height 25
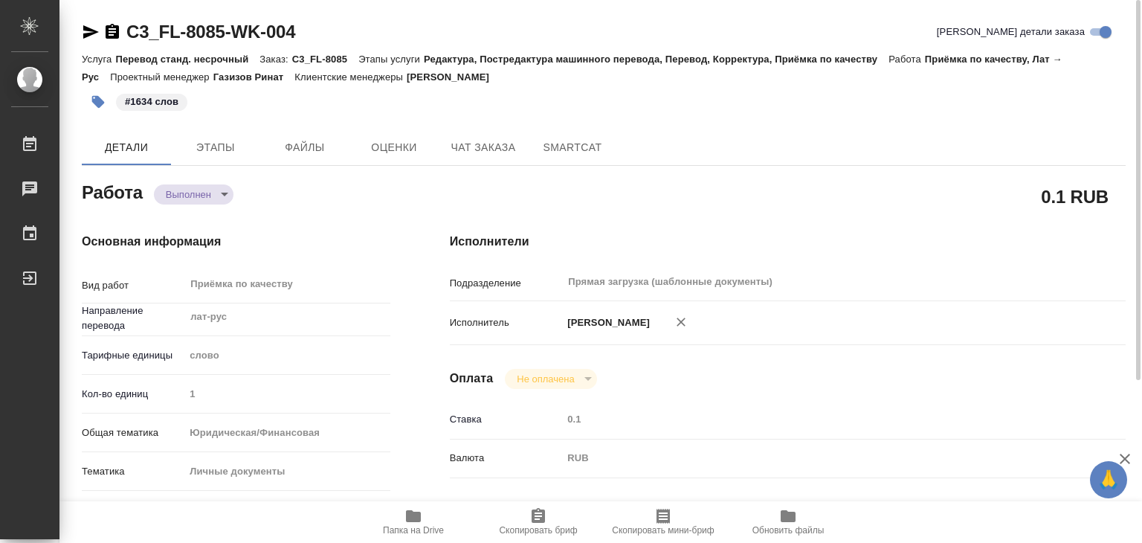
type textarea "x"
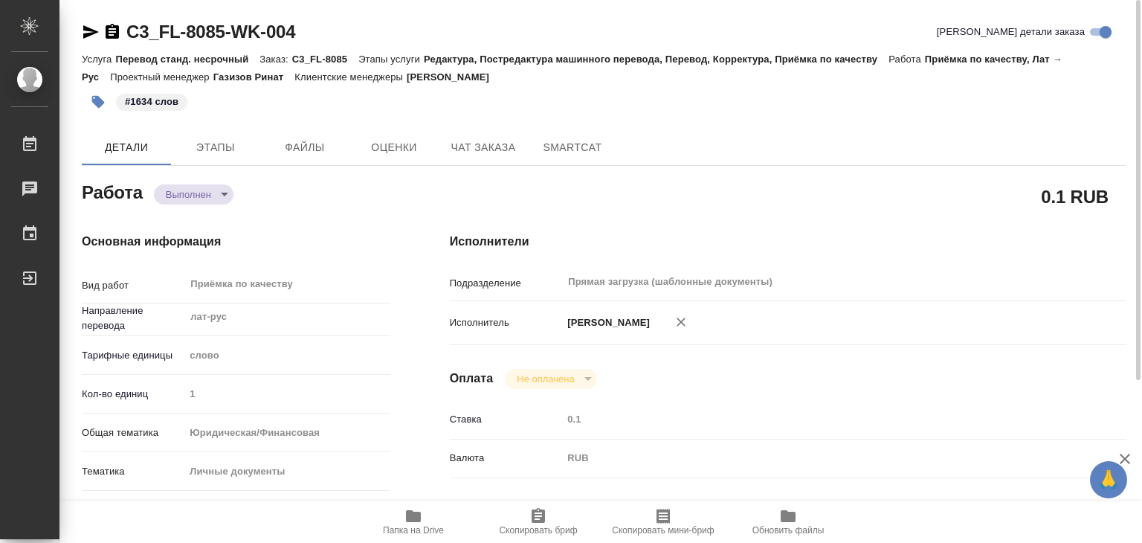
type textarea "x"
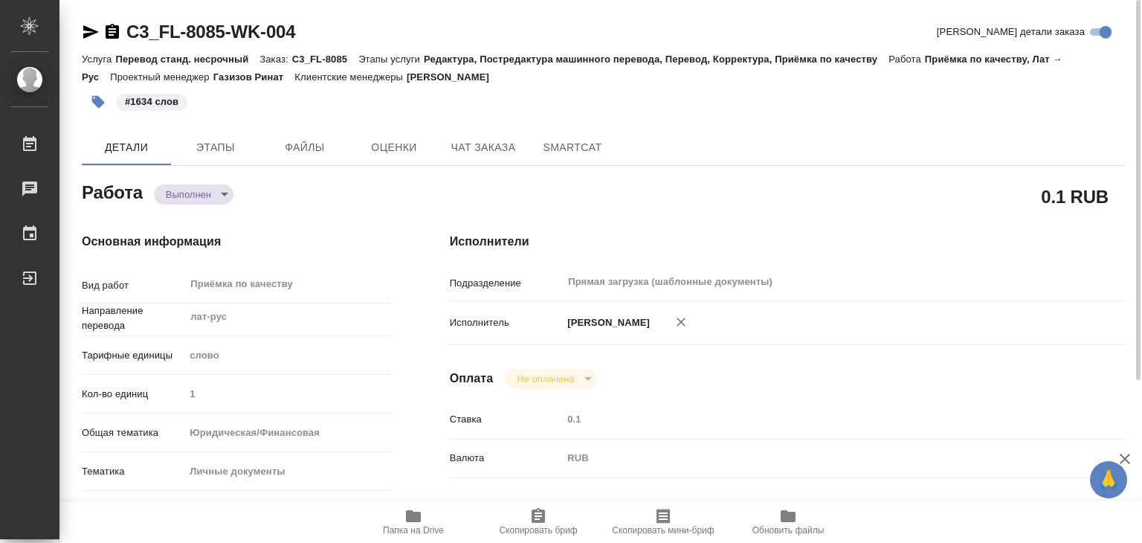
type textarea "x"
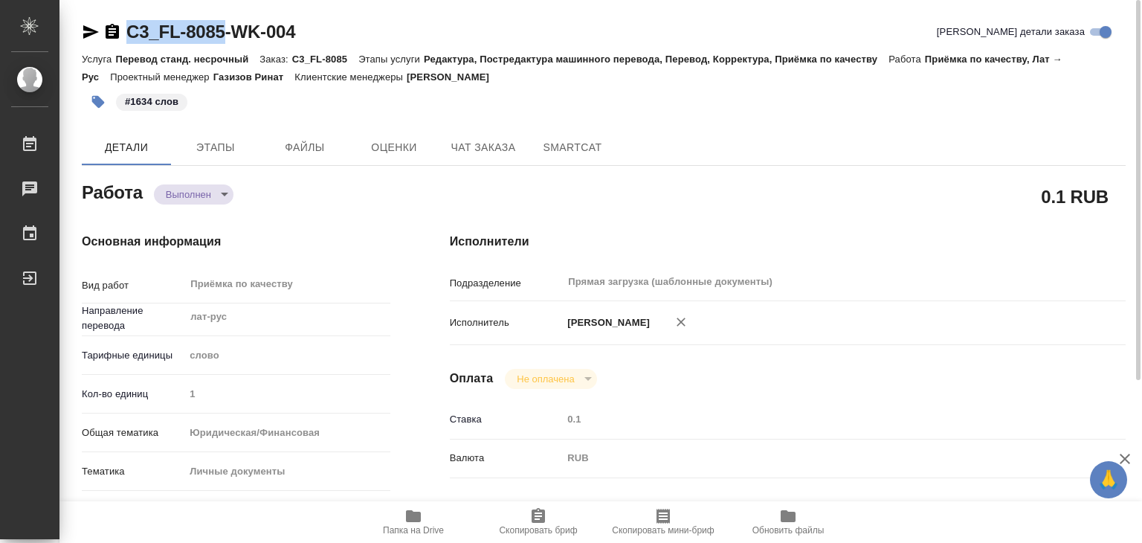
drag, startPoint x: 118, startPoint y: 20, endPoint x: 228, endPoint y: 30, distance: 110.6
copy link "C3_FL-8085"
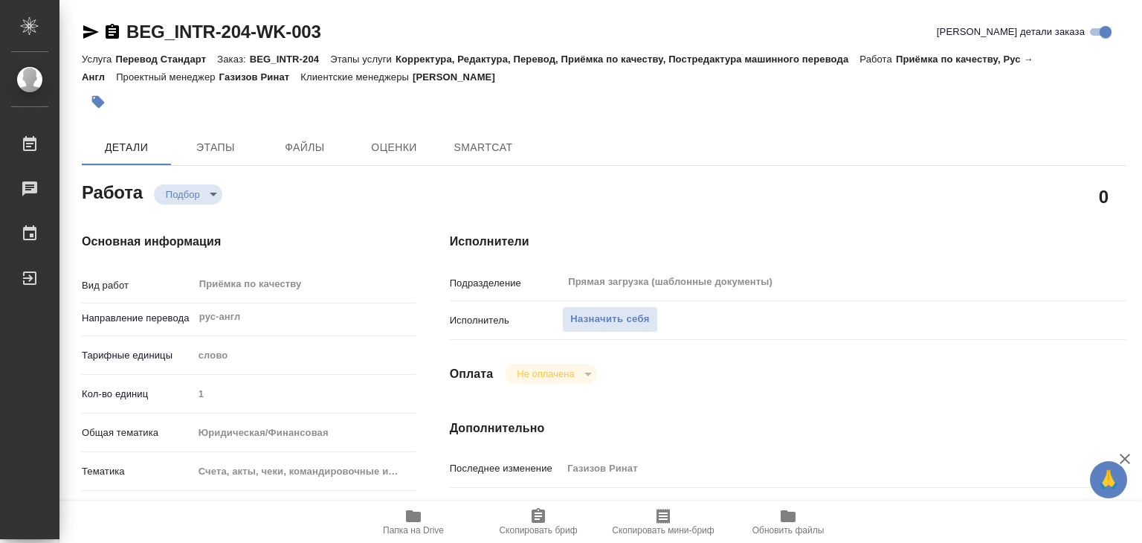
type textarea "x"
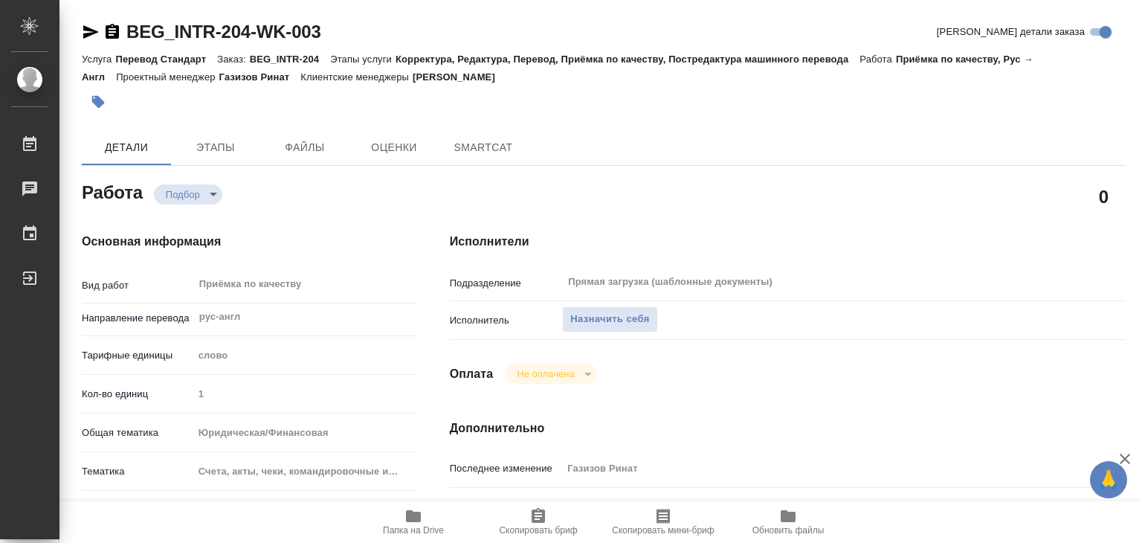
type textarea "x"
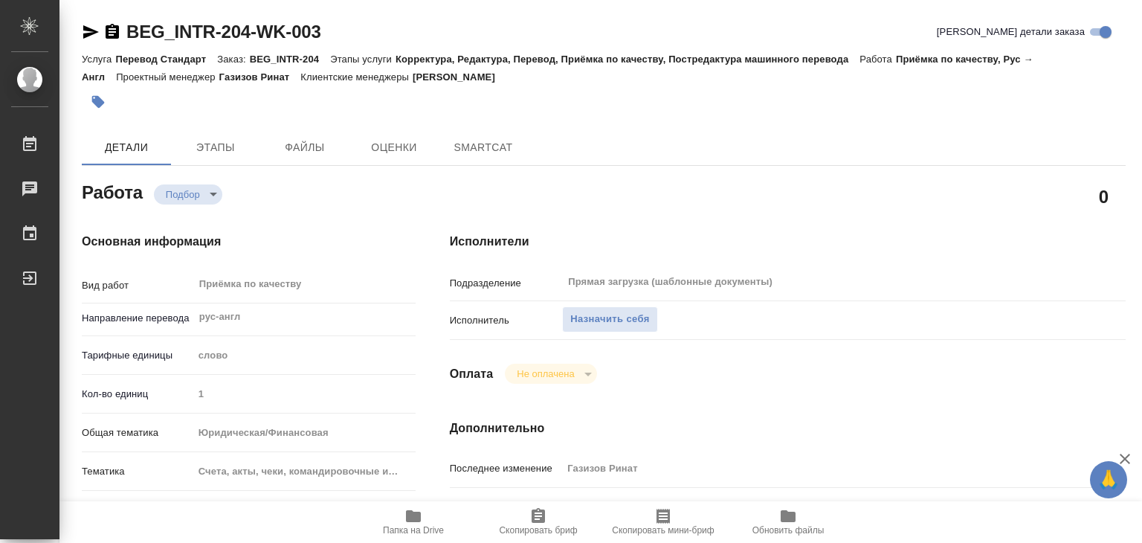
type textarea "x"
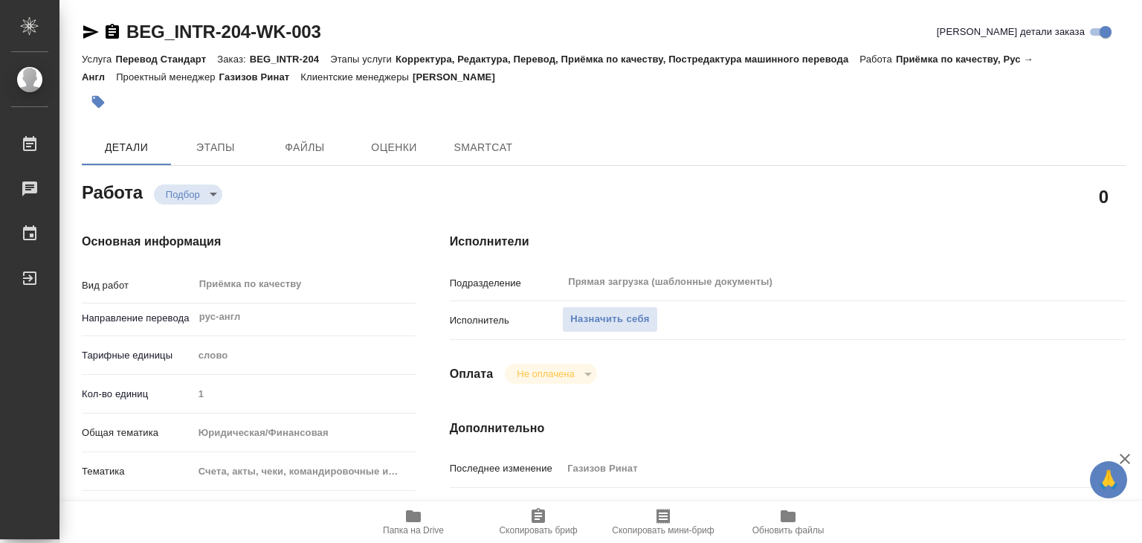
type textarea "x"
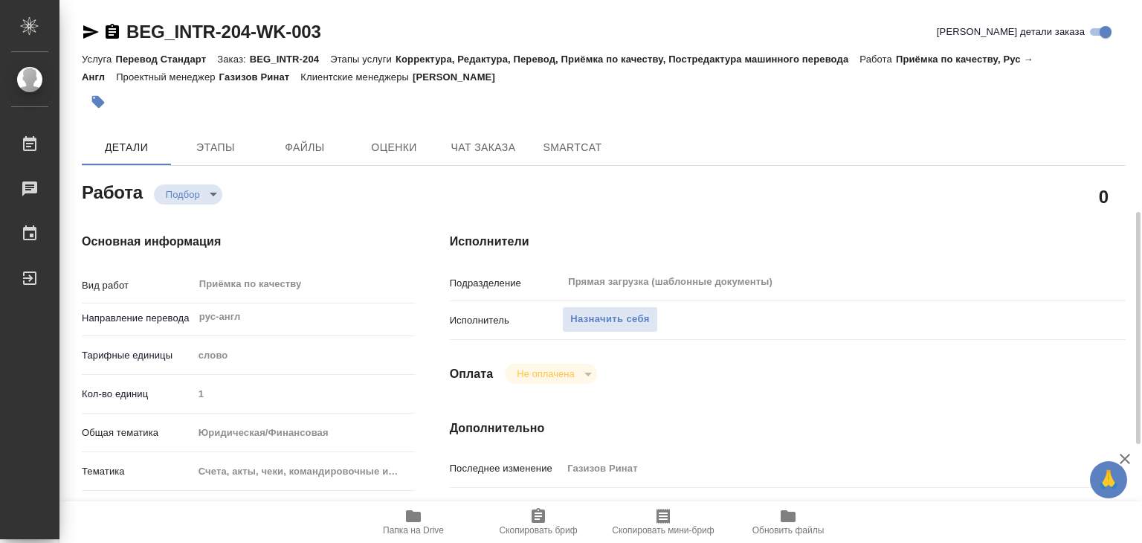
scroll to position [298, 0]
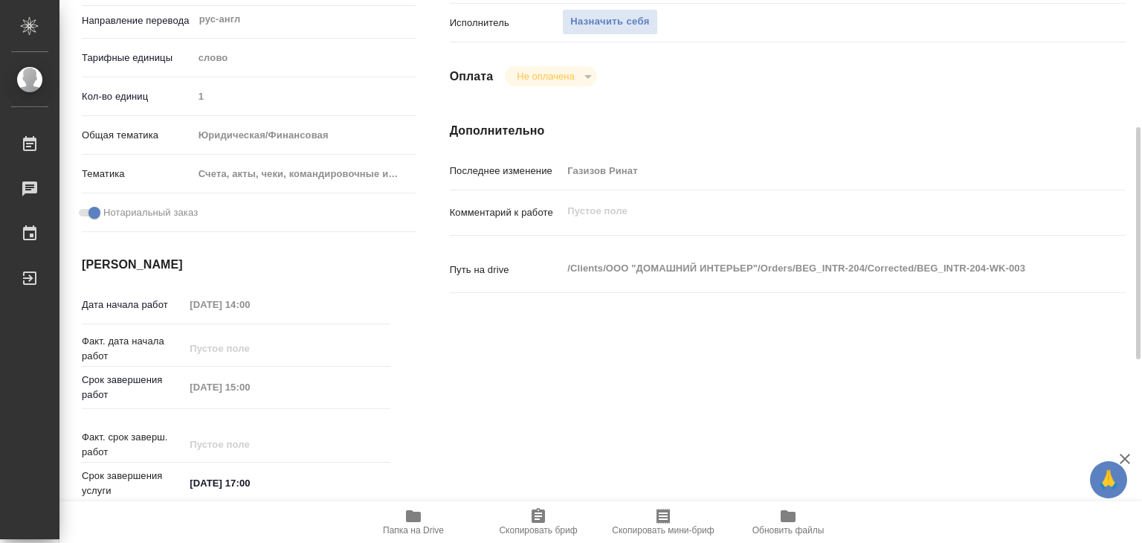
type textarea "x"
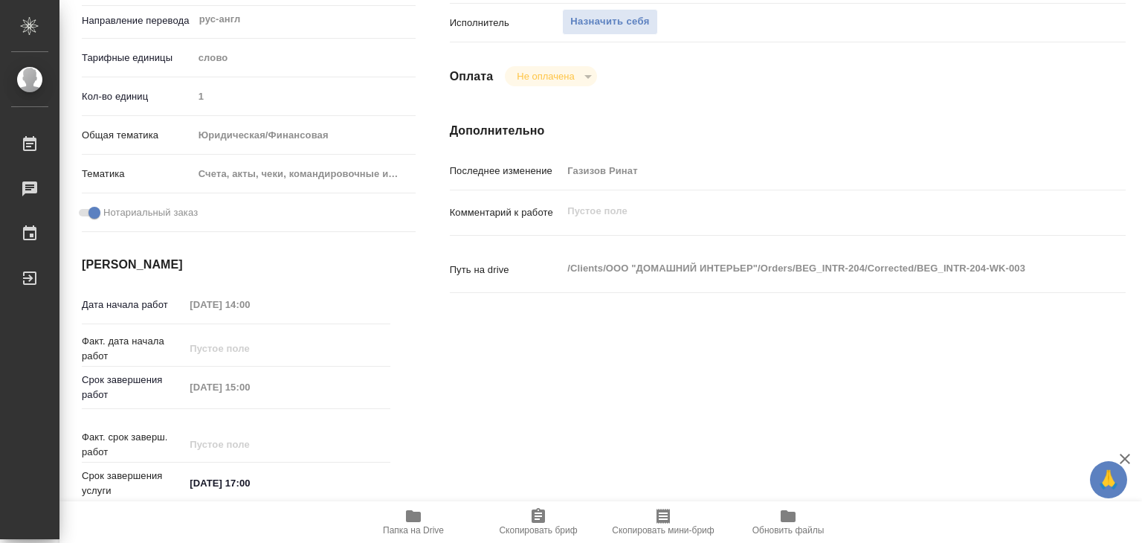
scroll to position [0, 0]
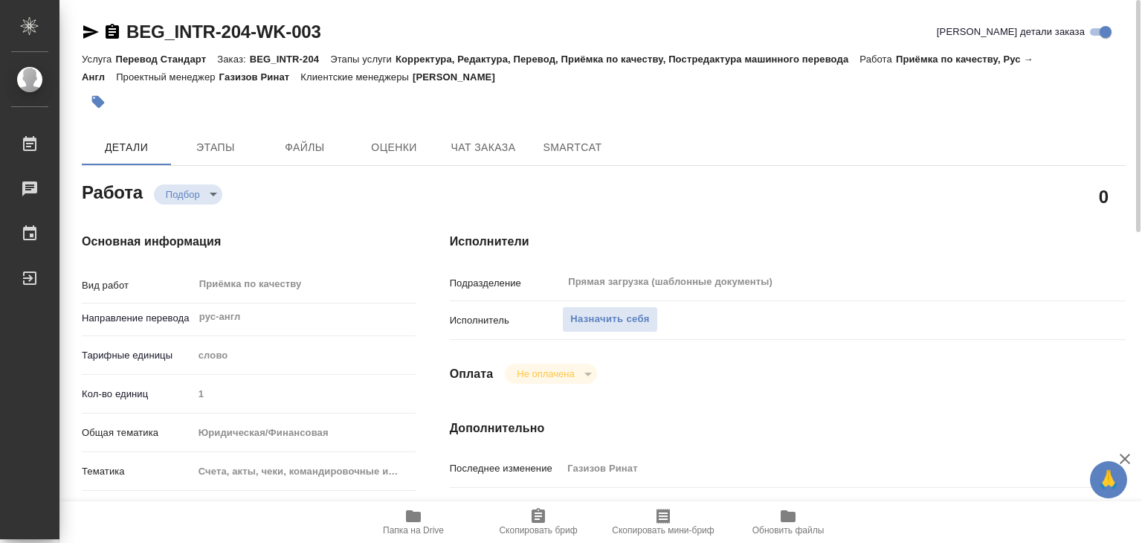
type textarea "x"
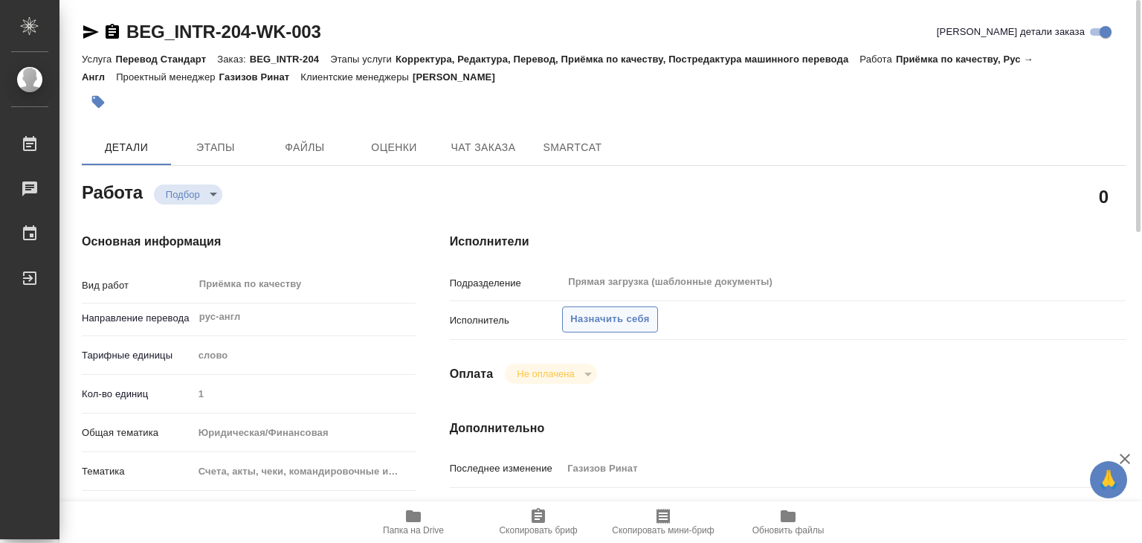
click at [611, 314] on span "Назначить себя" at bounding box center [609, 319] width 79 height 17
type textarea "x"
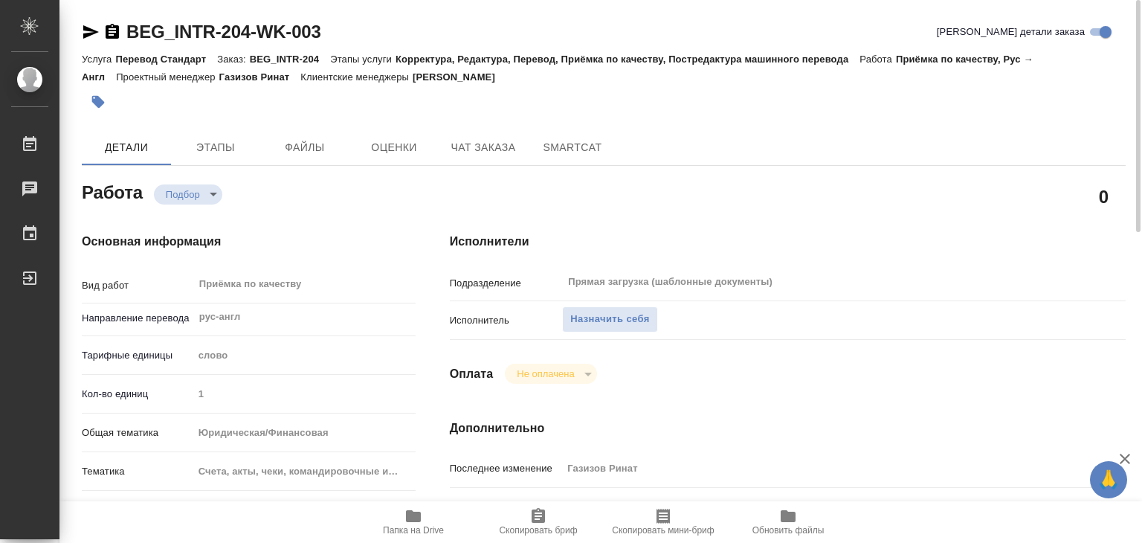
type textarea "x"
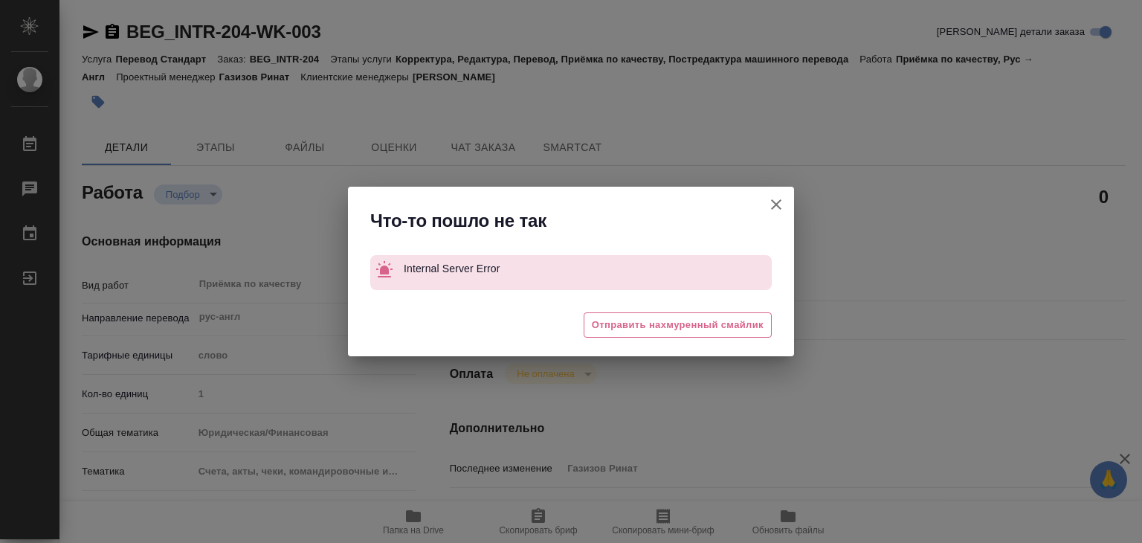
click at [771, 203] on icon "button" at bounding box center [777, 205] width 18 height 18
type textarea "x"
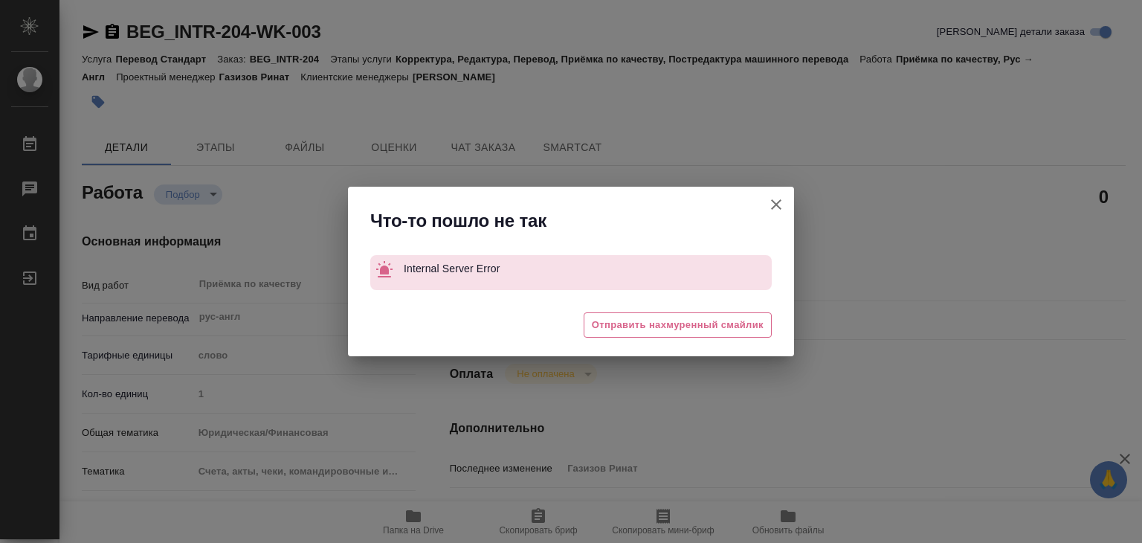
type textarea "x"
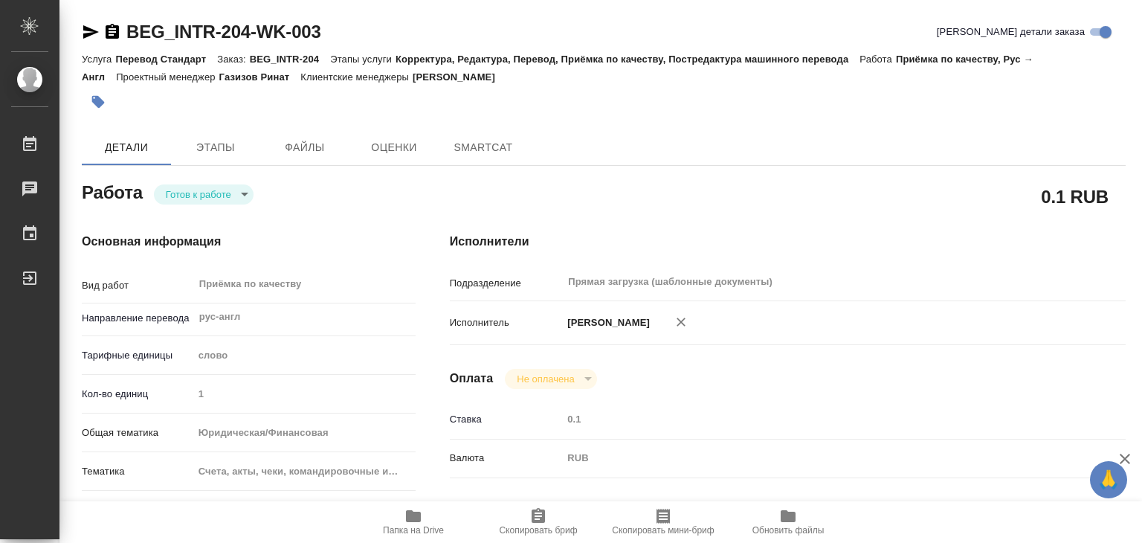
type textarea "x"
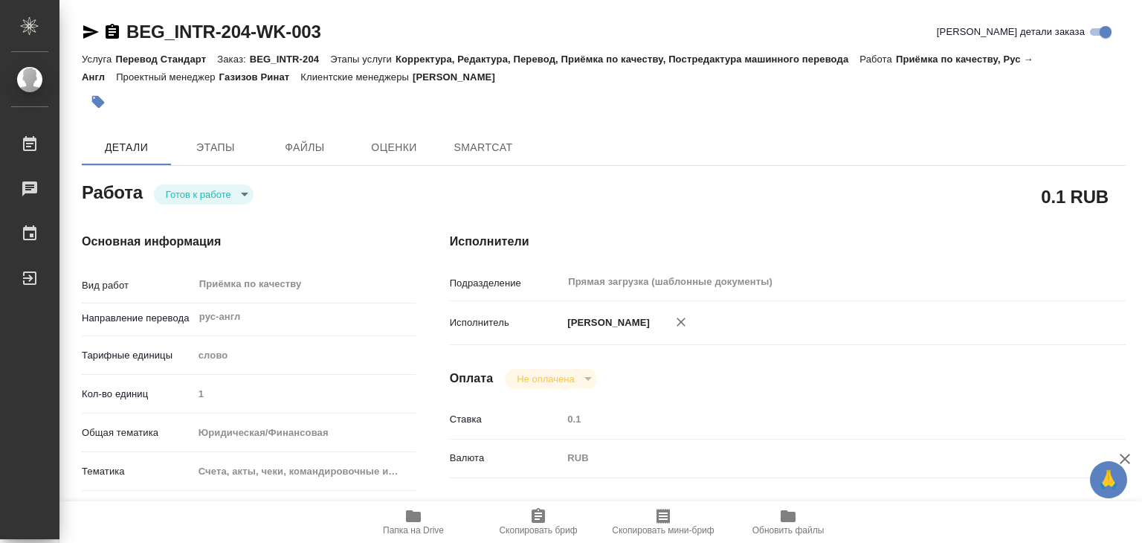
type textarea "x"
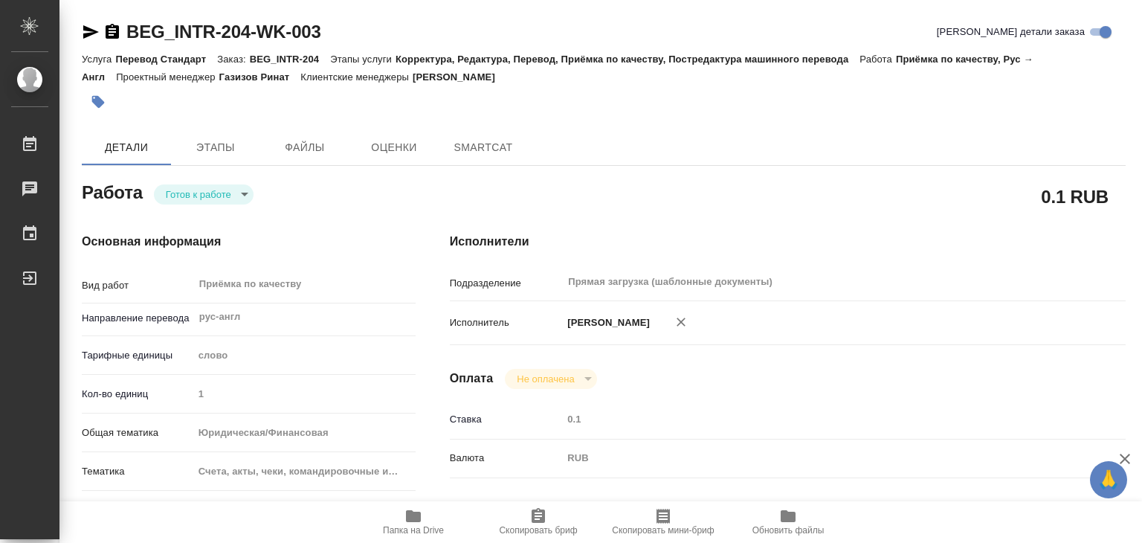
type textarea "x"
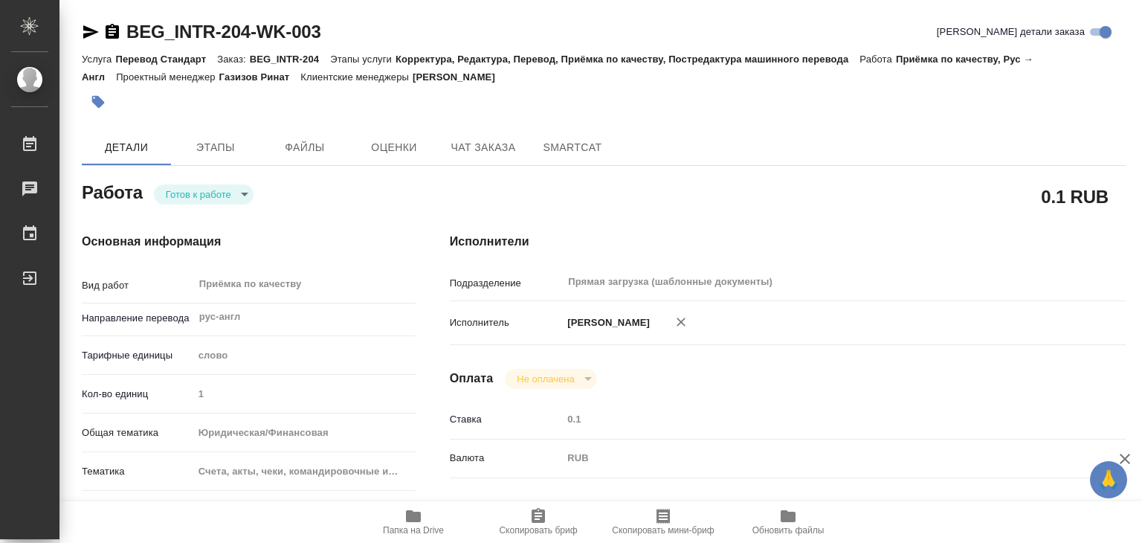
type textarea "x"
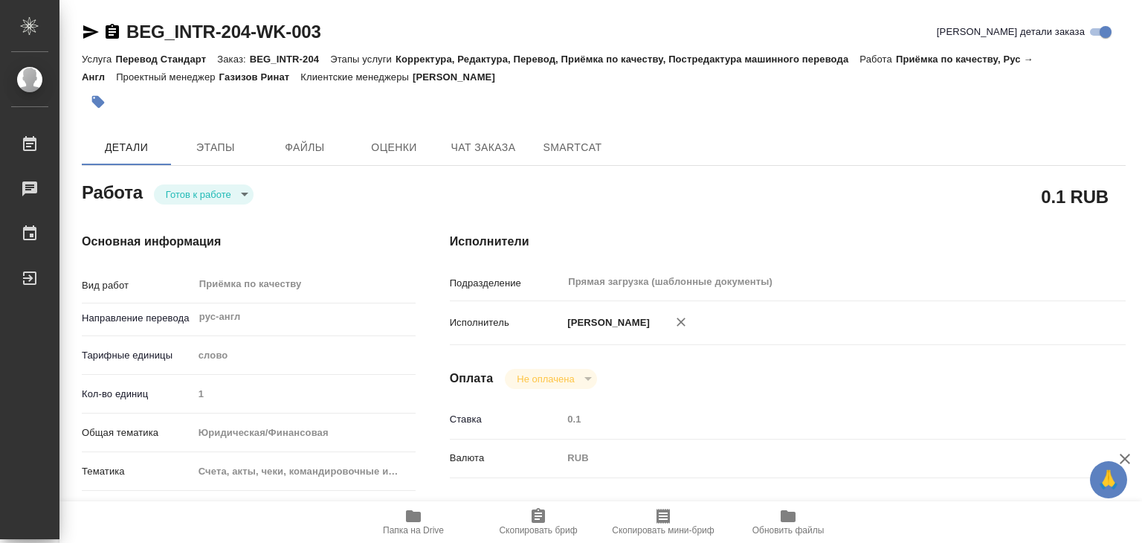
type textarea "x"
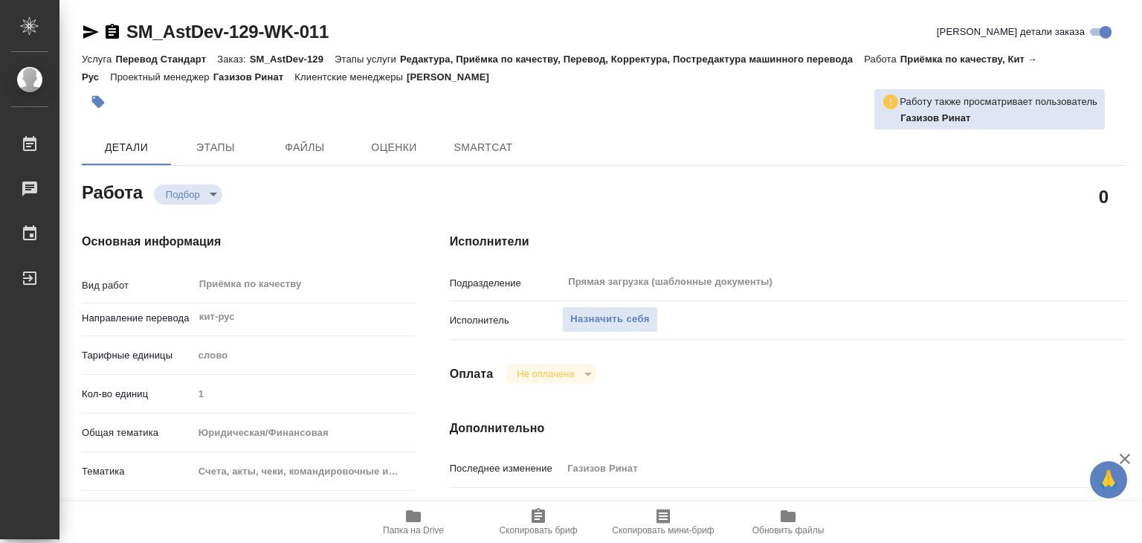
type textarea "x"
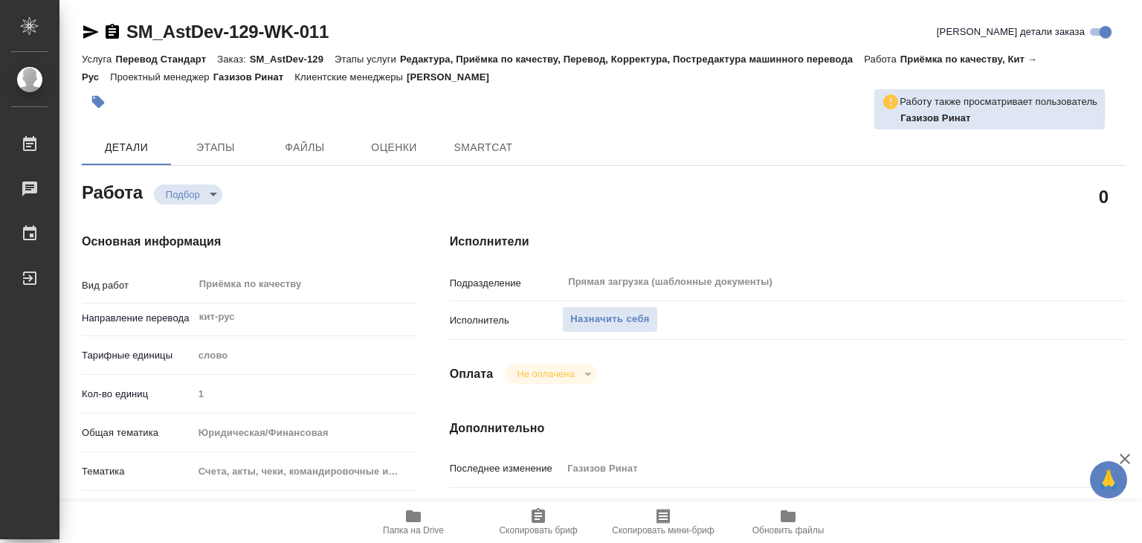
type textarea "x"
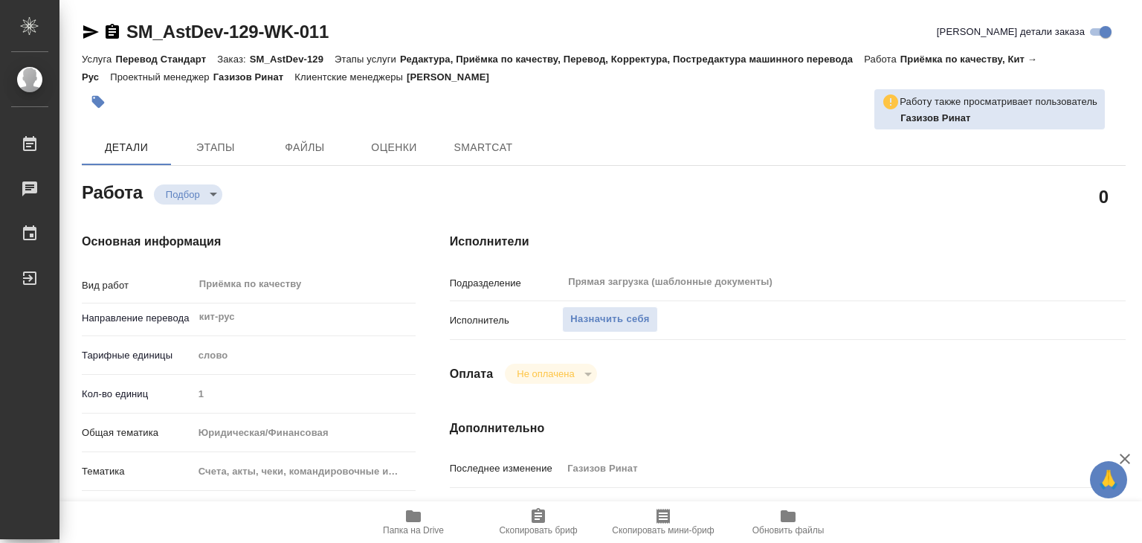
type textarea "x"
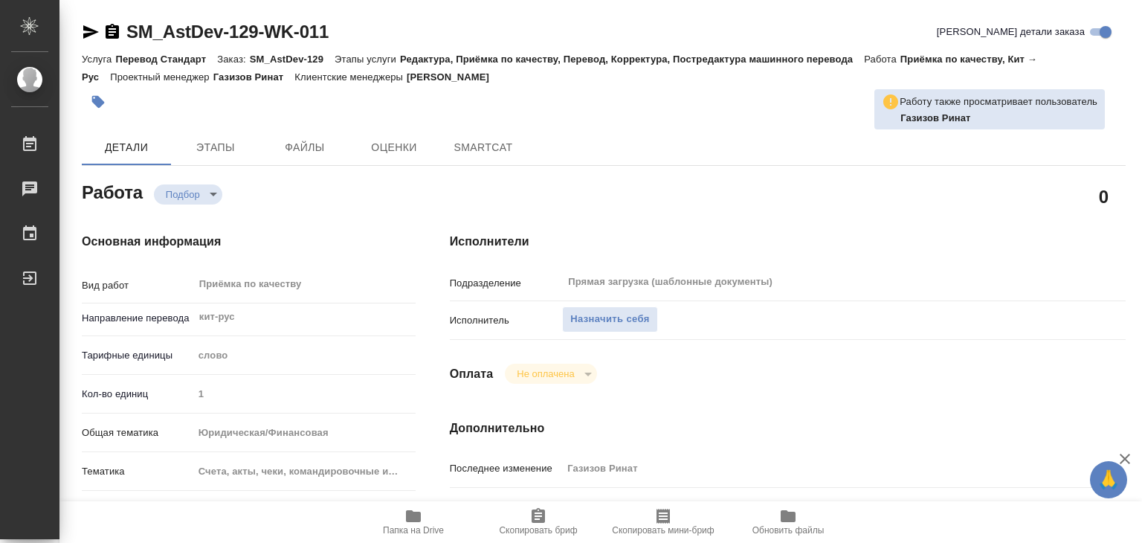
type textarea "x"
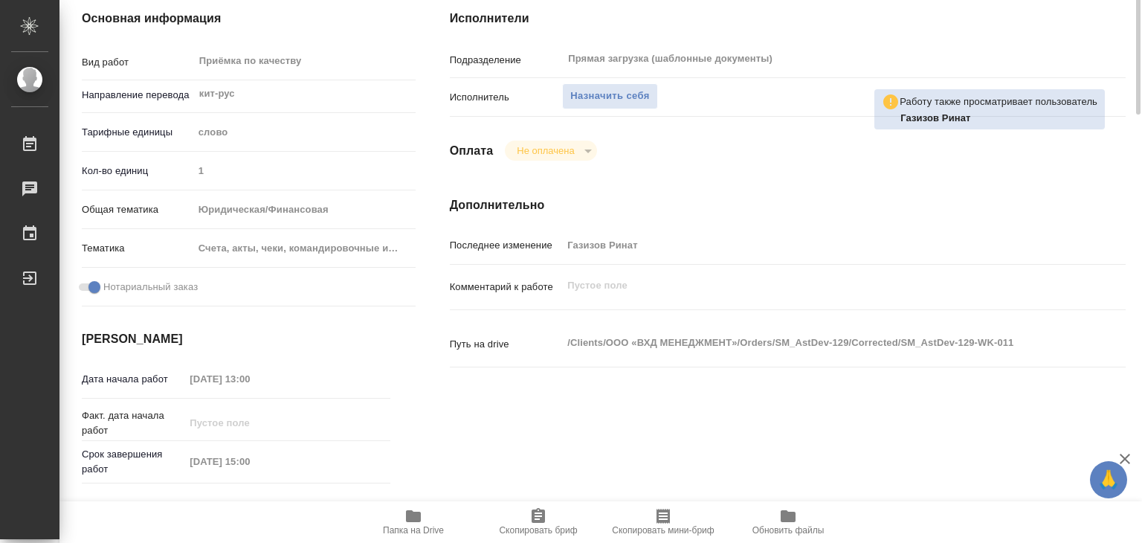
type textarea "x"
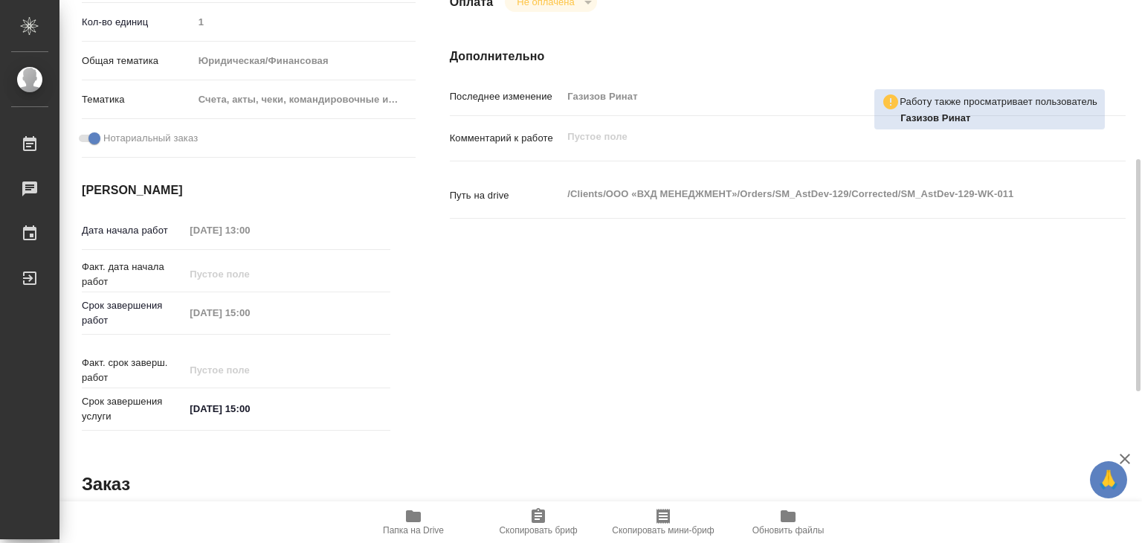
type textarea "x"
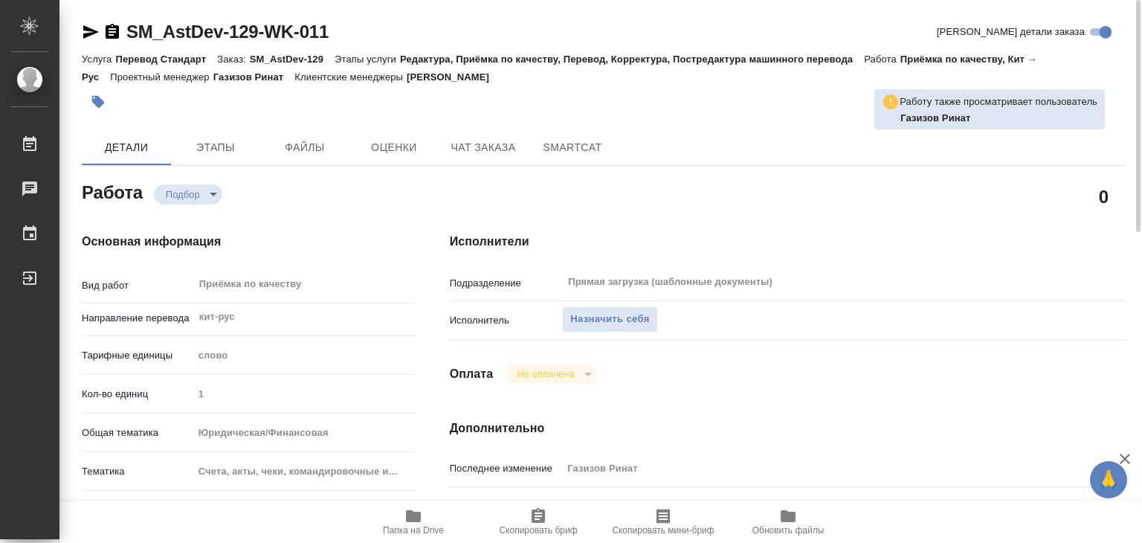
type textarea "x"
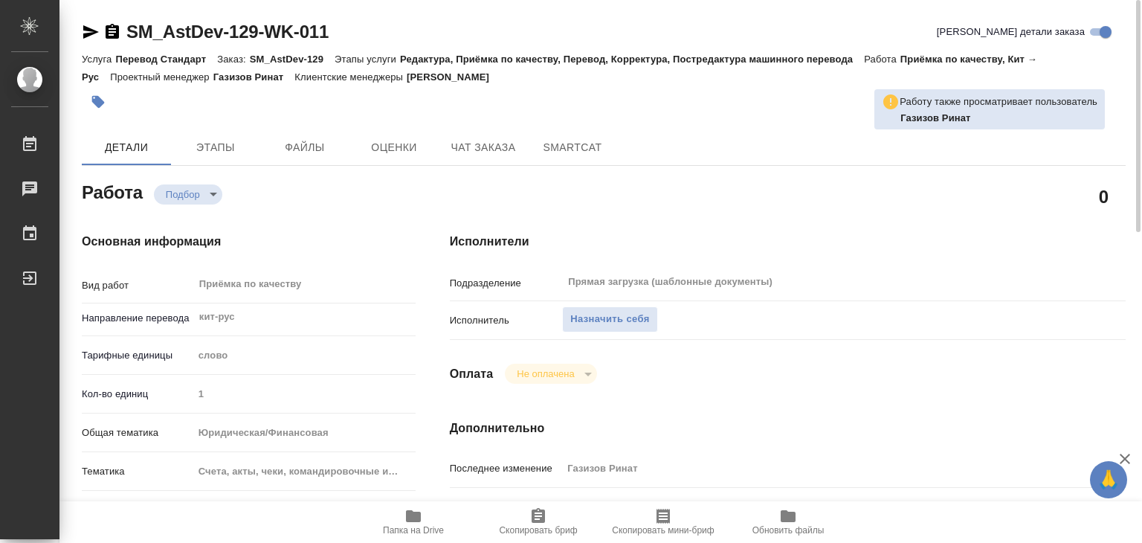
click at [600, 334] on div "Исполнитель Назначить себя" at bounding box center [788, 326] width 676 height 39
click at [600, 321] on span "Назначить себя" at bounding box center [609, 319] width 79 height 17
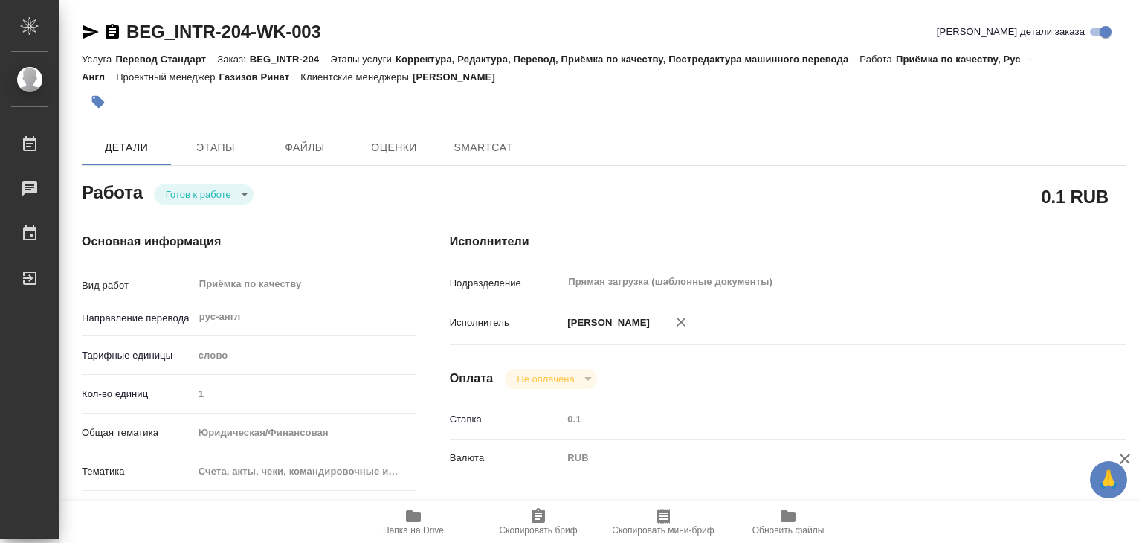
type textarea "x"
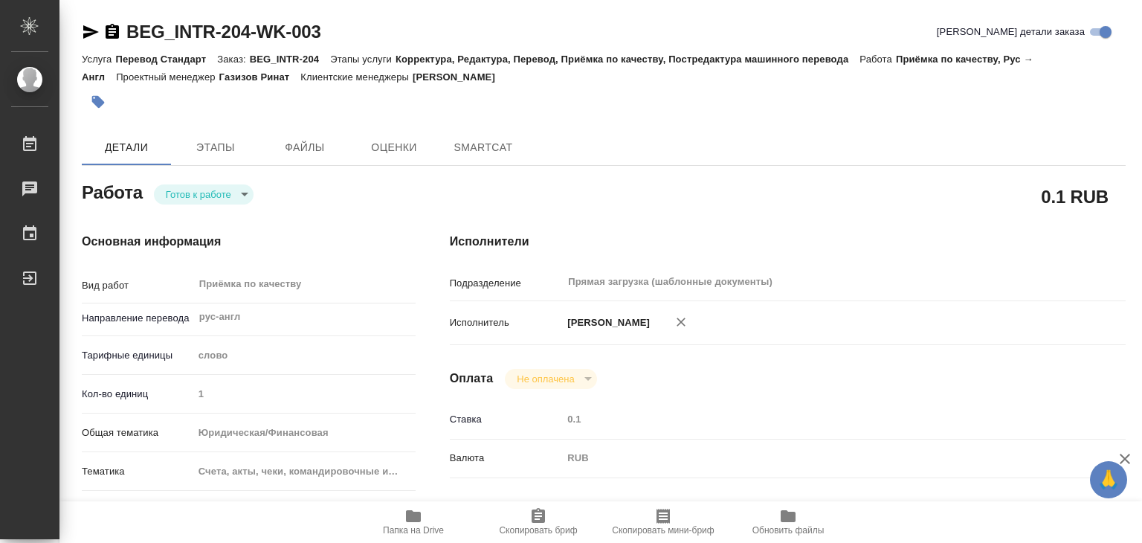
type textarea "x"
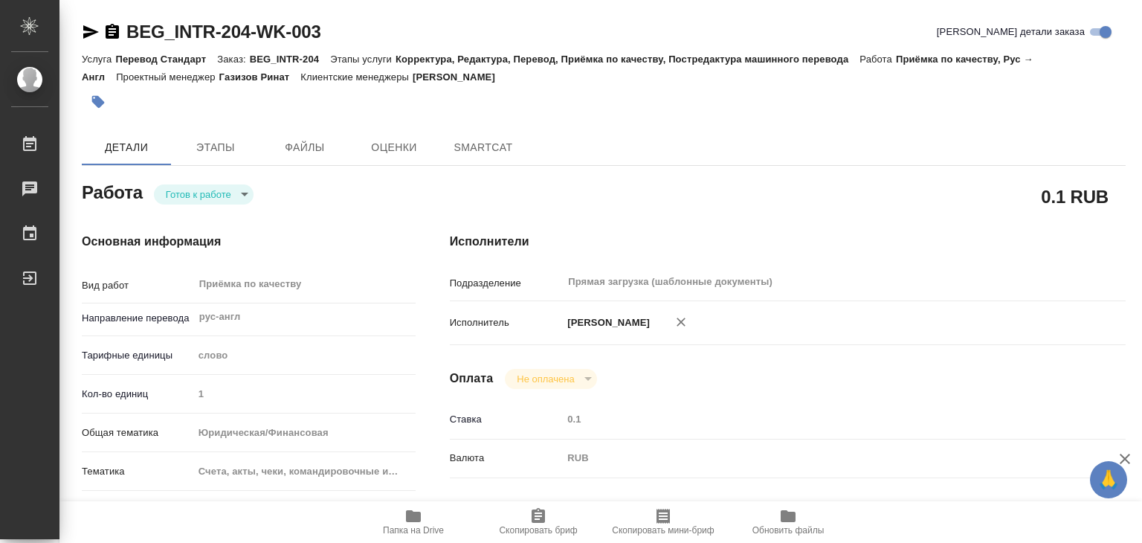
type textarea "x"
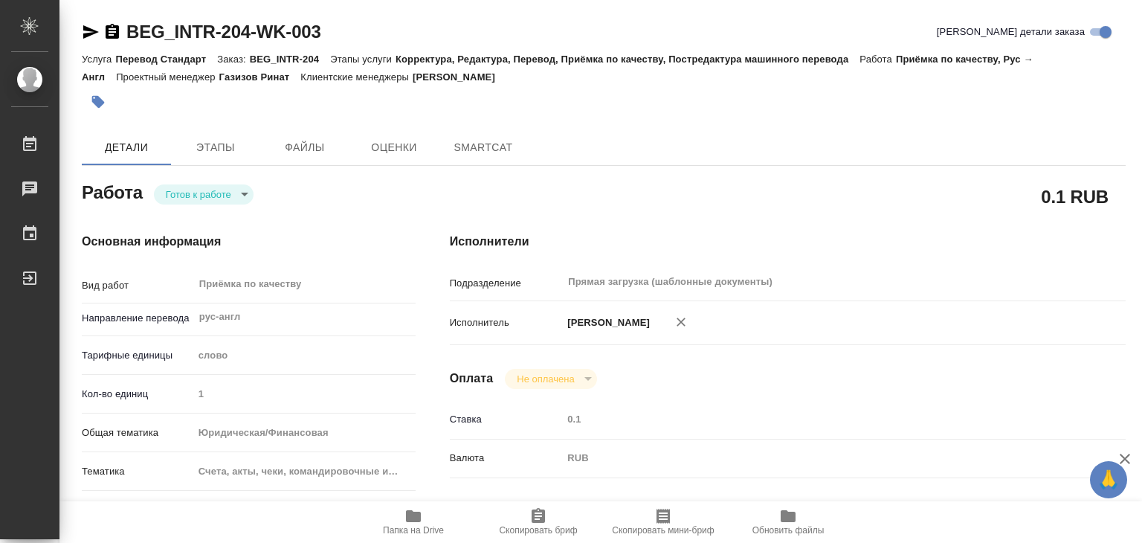
type textarea "x"
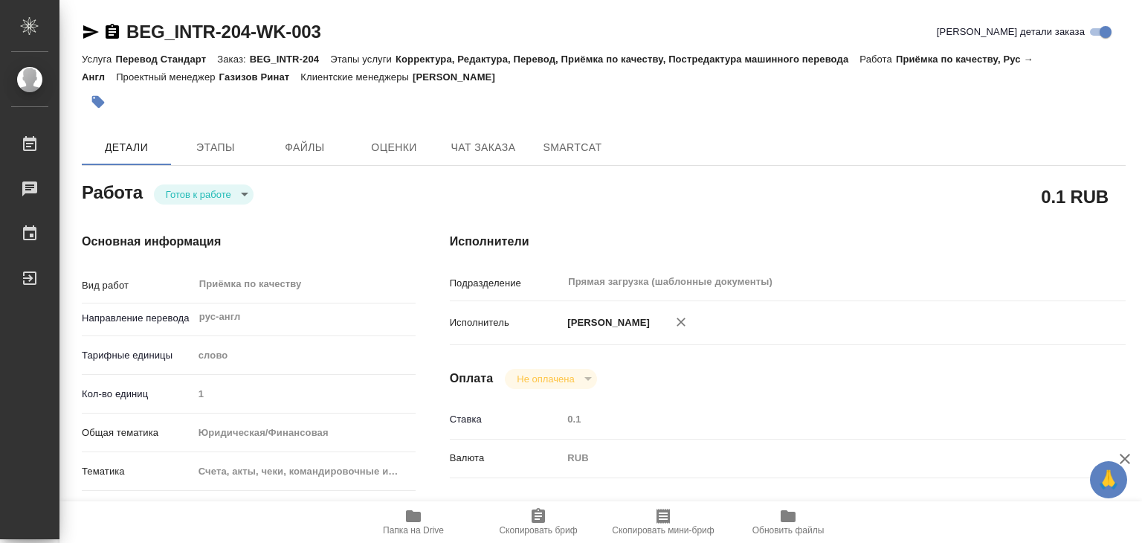
type textarea "x"
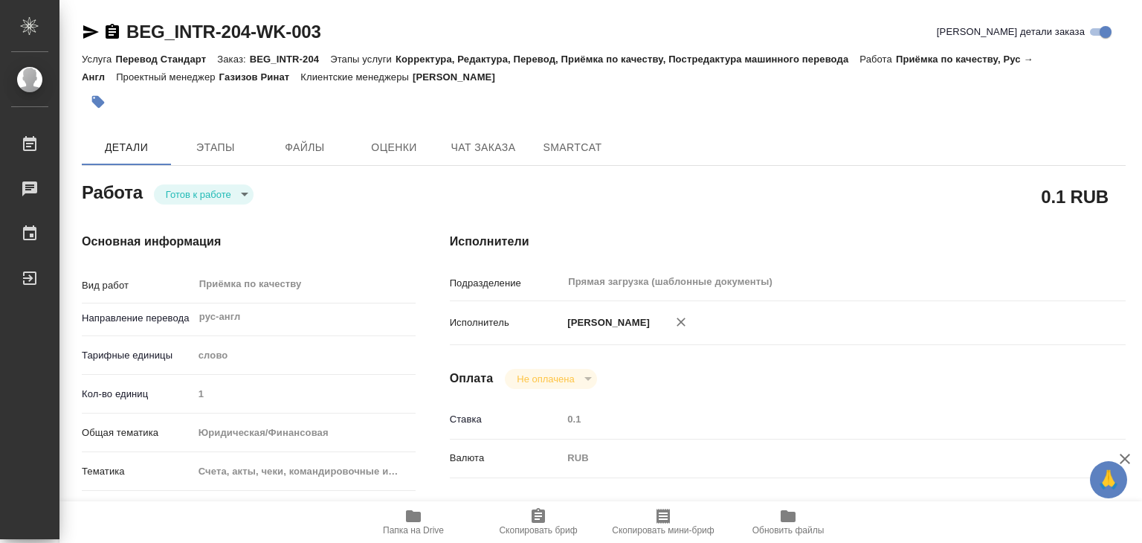
type textarea "x"
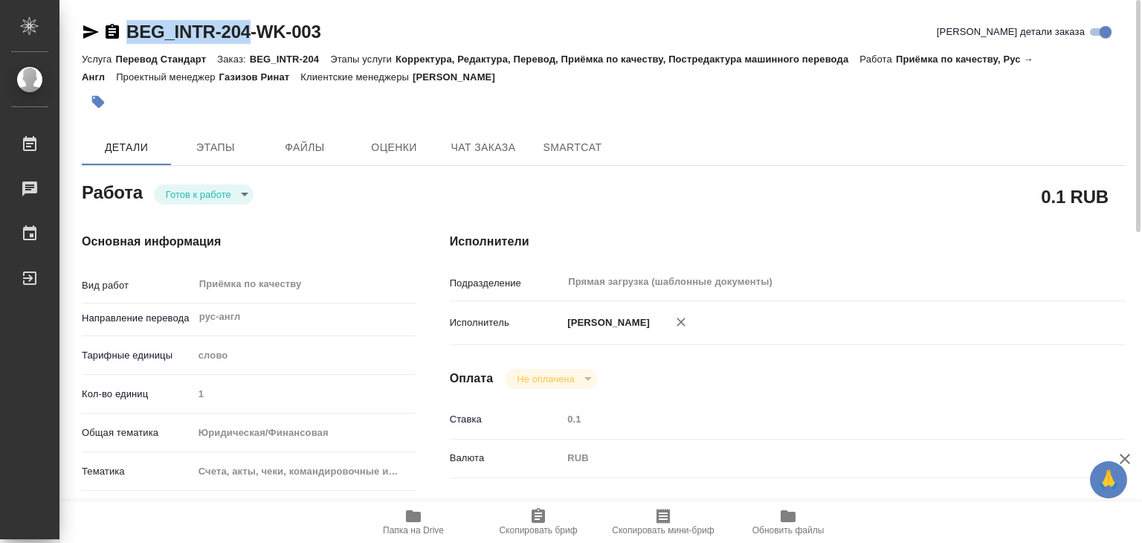
drag, startPoint x: 120, startPoint y: 16, endPoint x: 253, endPoint y: 37, distance: 134.1
copy link "BEG_INTR-204"
click at [672, 100] on div at bounding box center [430, 102] width 696 height 33
click at [417, 521] on icon "button" at bounding box center [413, 516] width 15 height 12
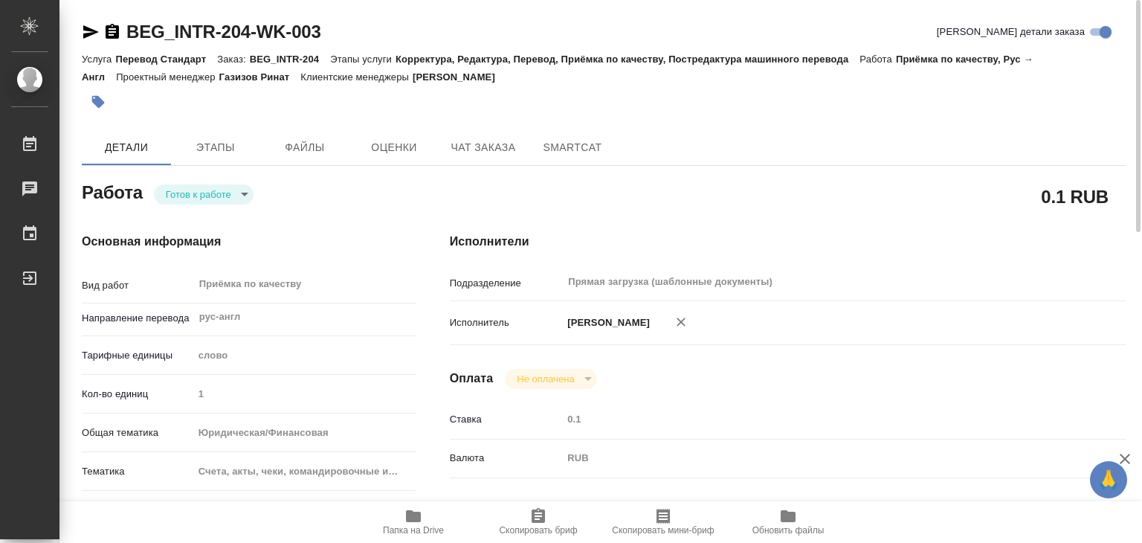
click at [228, 191] on body "🙏 .cls-1 fill:#fff; AWATERA Alilekova Valeriya Работы 0 Чаты График Выйти BEG_I…" at bounding box center [571, 271] width 1142 height 543
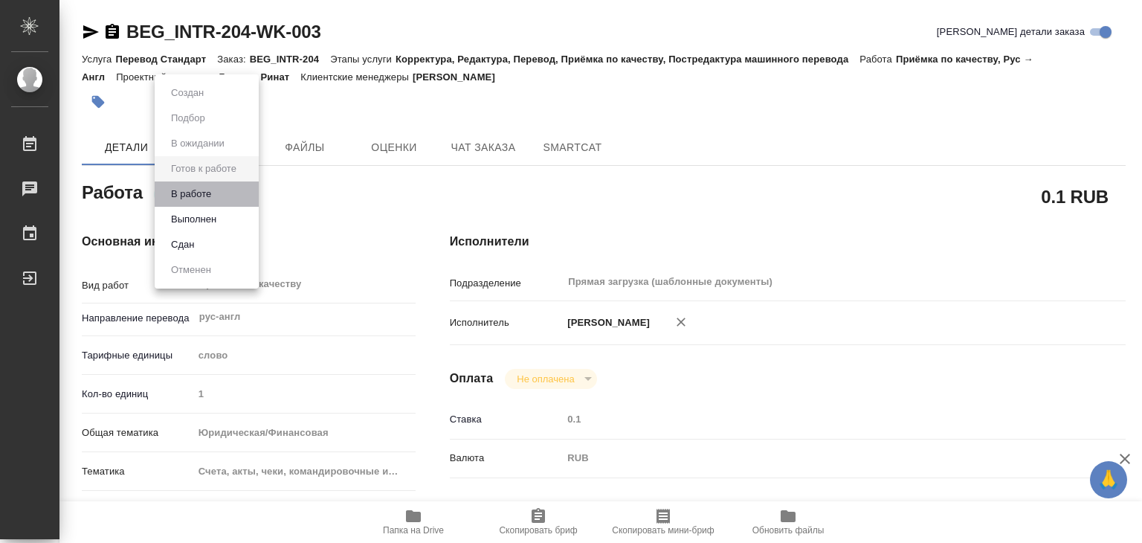
click at [217, 191] on li "В работе" at bounding box center [207, 193] width 104 height 25
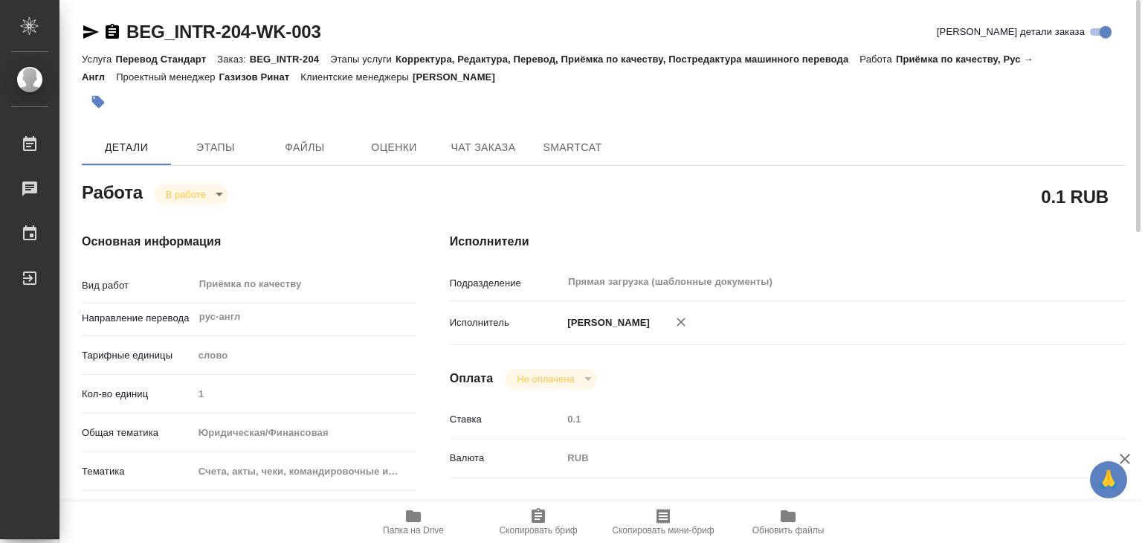
type textarea "x"
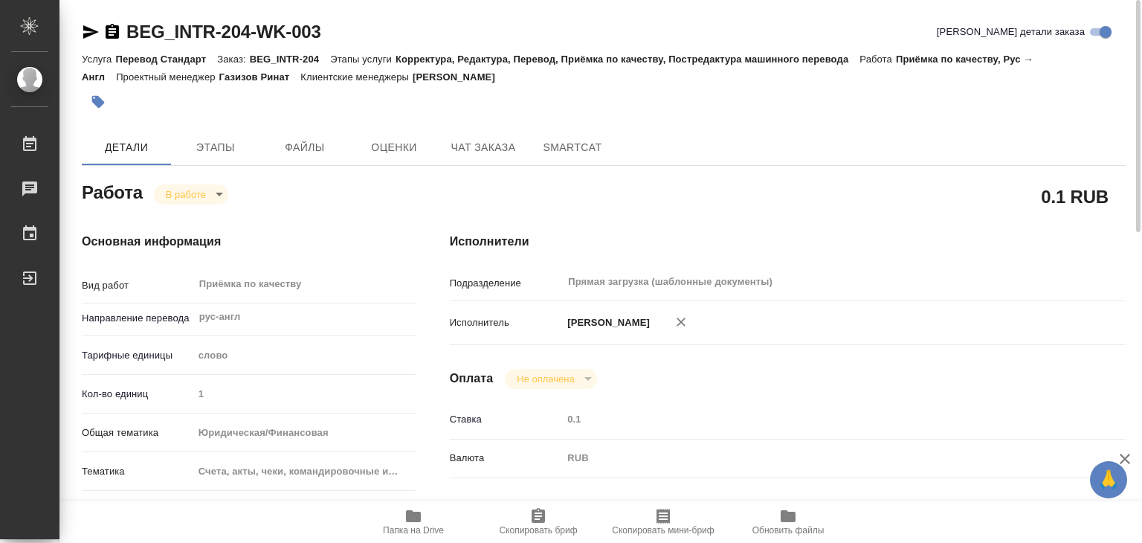
type textarea "x"
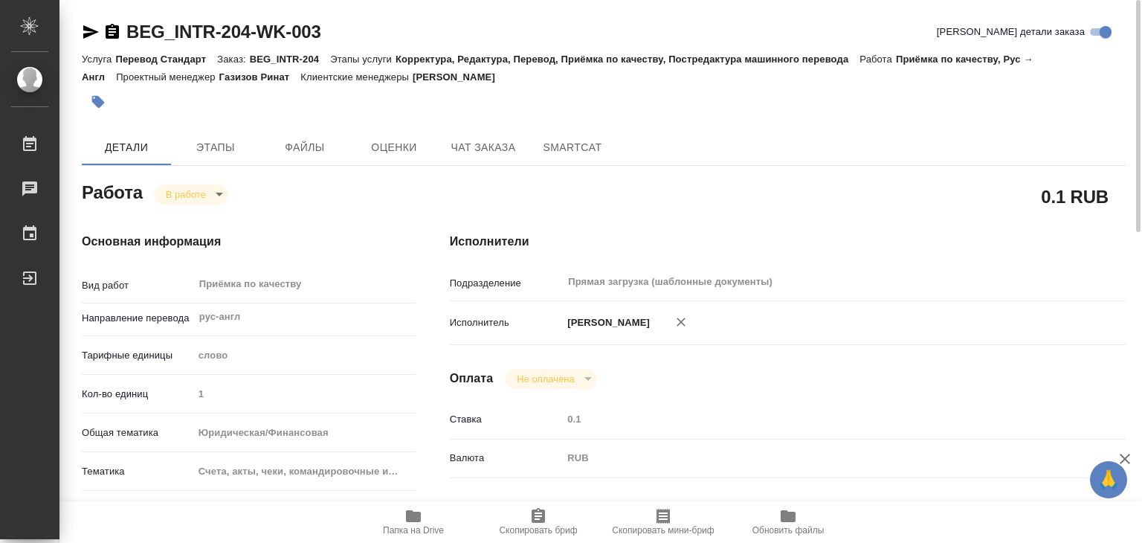
type textarea "x"
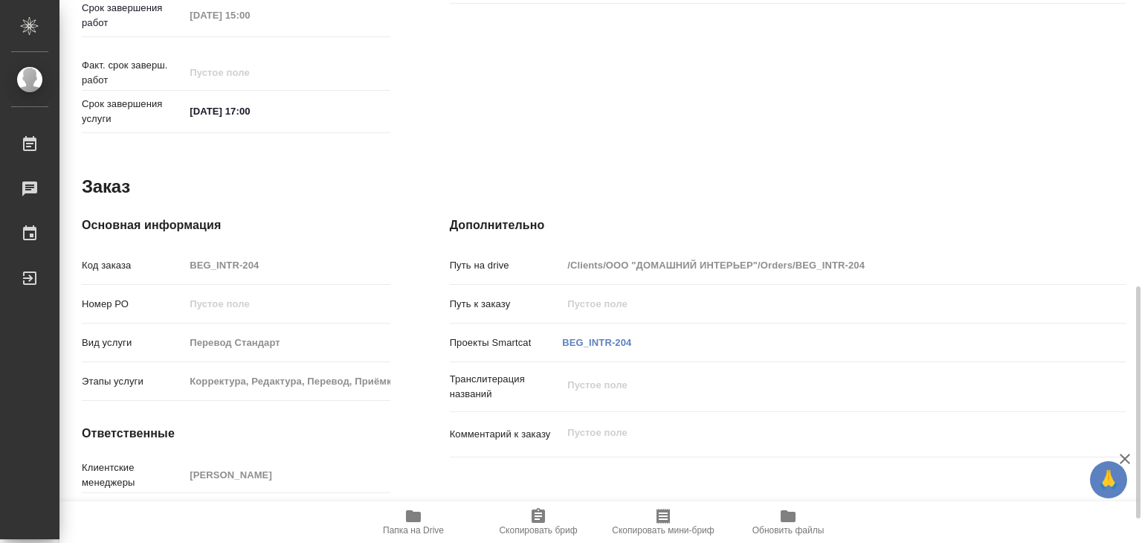
scroll to position [726, 0]
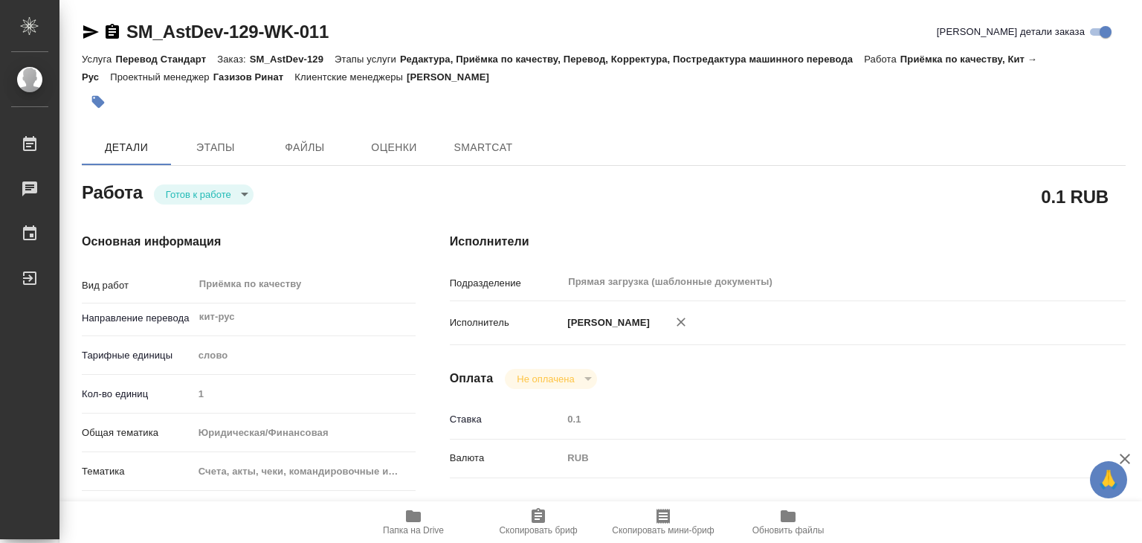
type textarea "x"
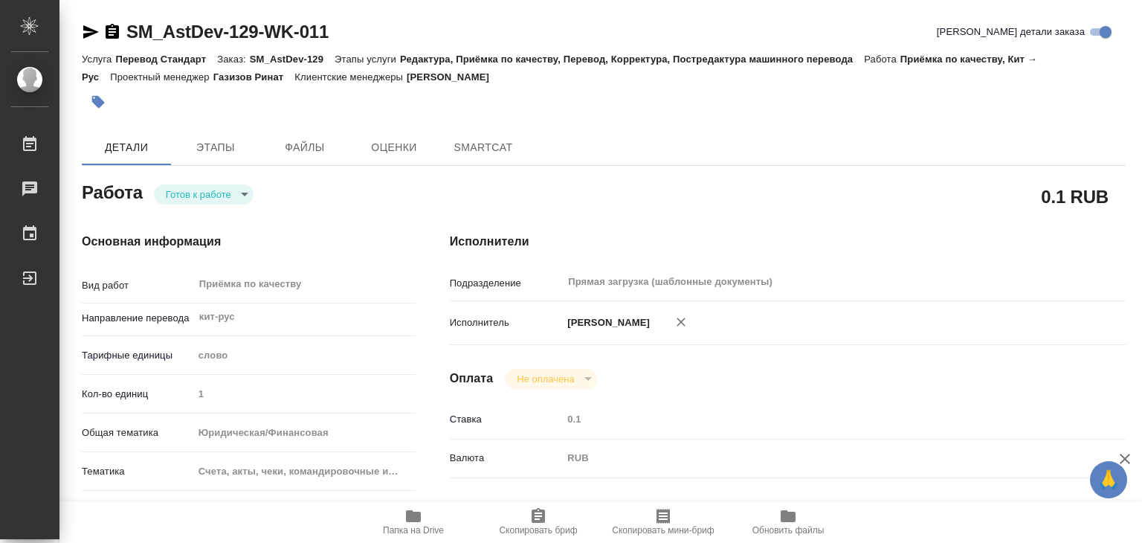
type textarea "x"
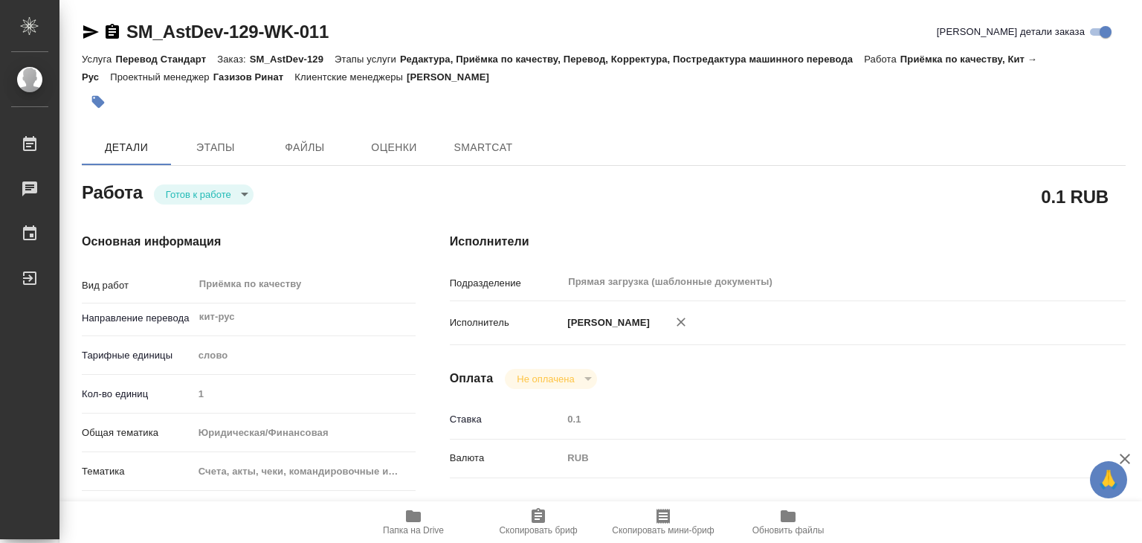
type textarea "x"
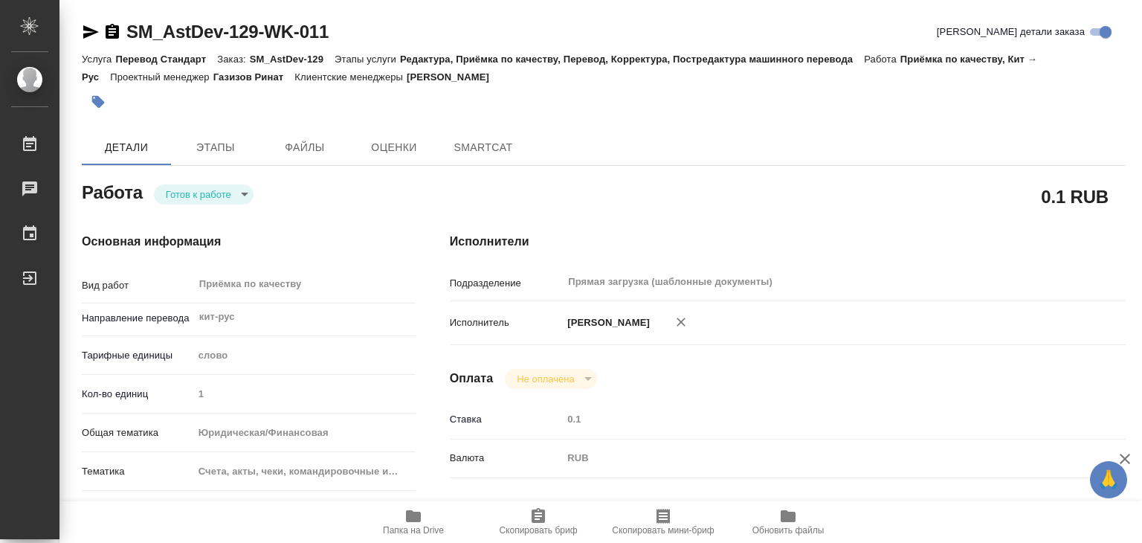
type textarea "x"
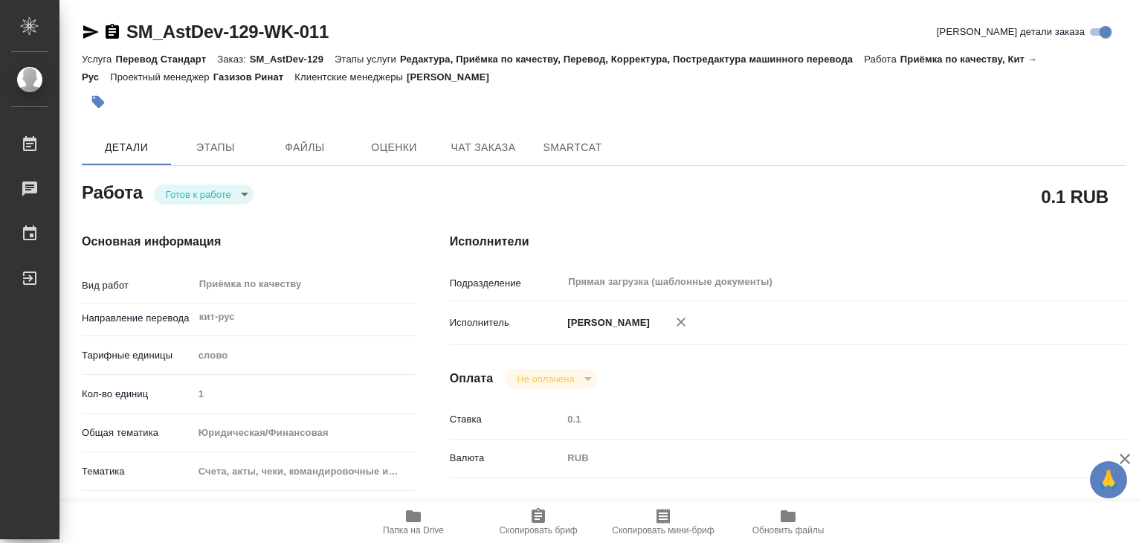
type textarea "x"
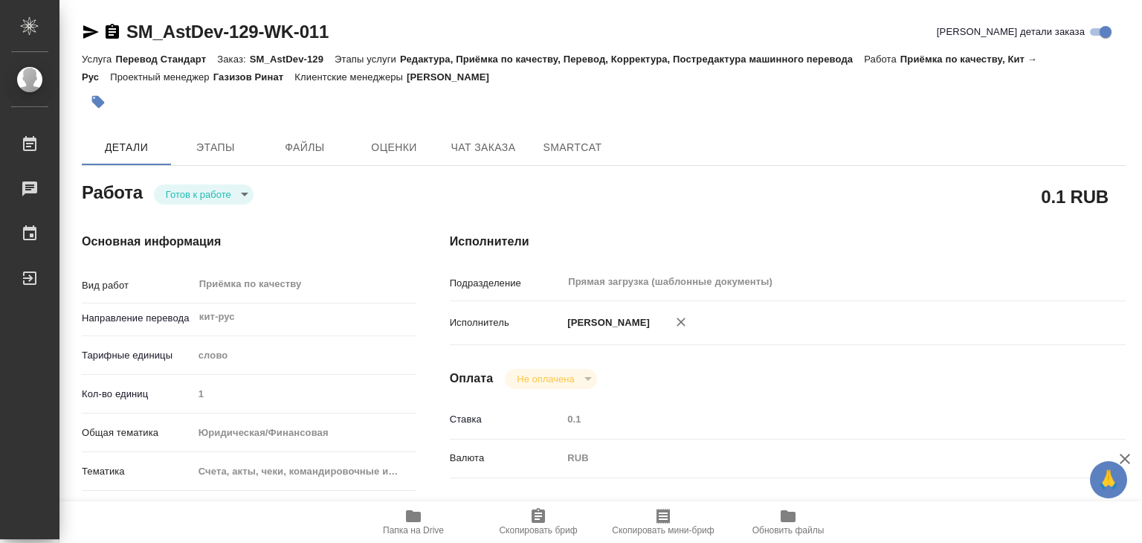
type textarea "x"
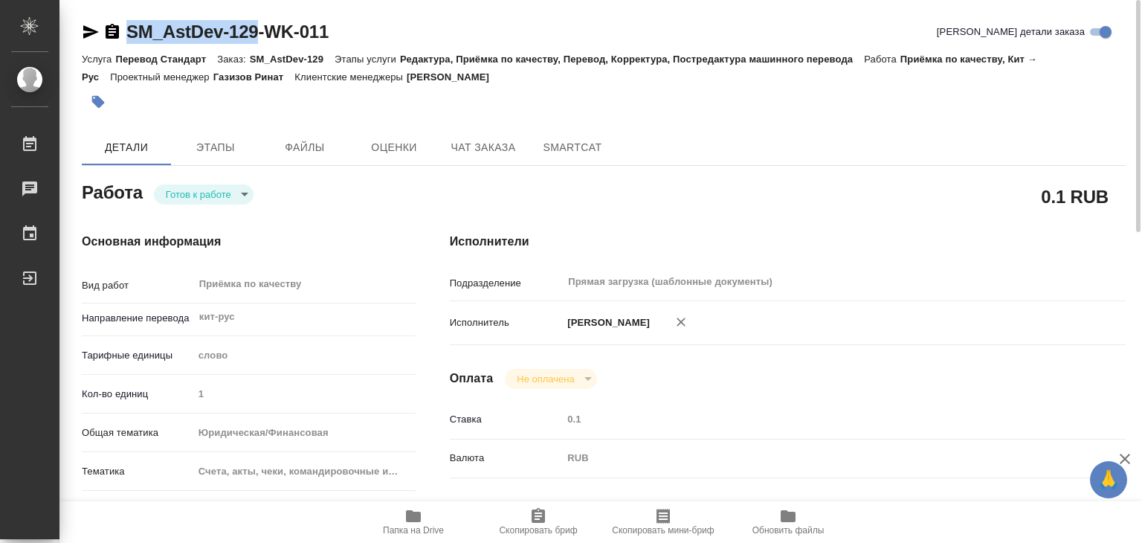
drag, startPoint x: 122, startPoint y: 16, endPoint x: 263, endPoint y: 39, distance: 143.1
copy link "SM_AstDev-129"
click at [681, 106] on div at bounding box center [430, 102] width 696 height 33
click at [415, 523] on icon "button" at bounding box center [414, 516] width 18 height 18
